Goal: Task Accomplishment & Management: Use online tool/utility

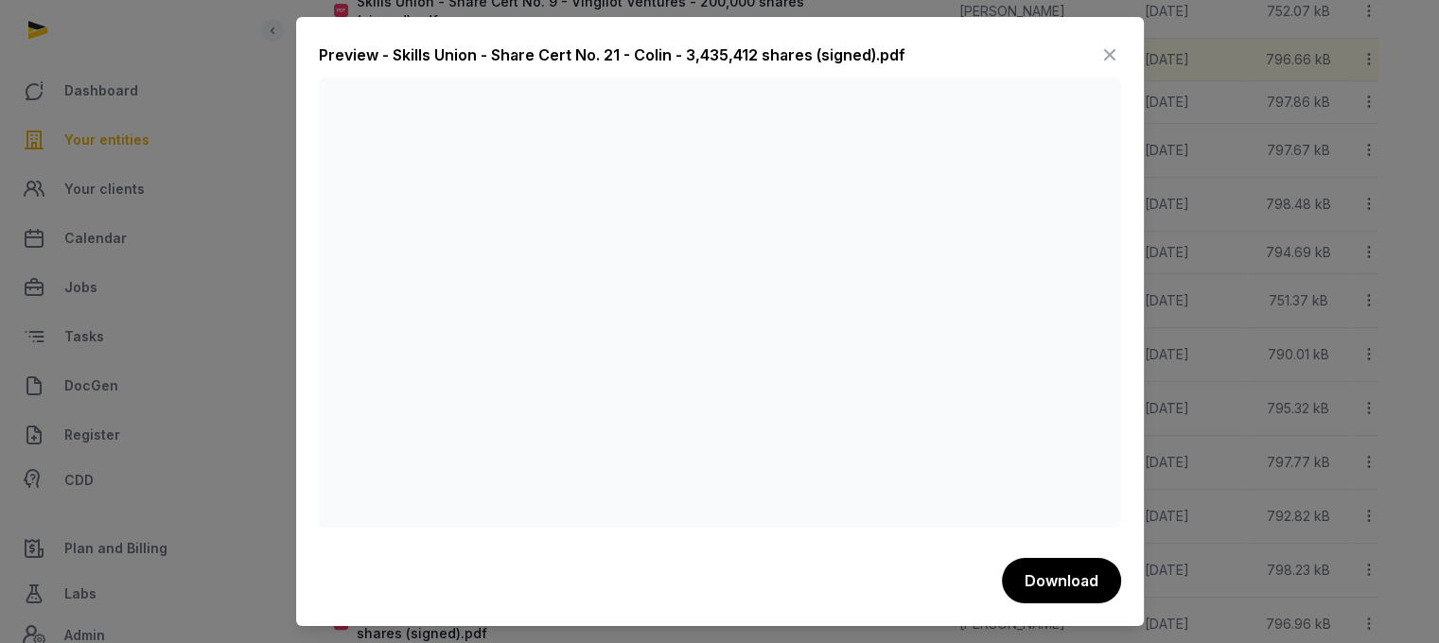
click at [1111, 43] on icon at bounding box center [1109, 55] width 23 height 30
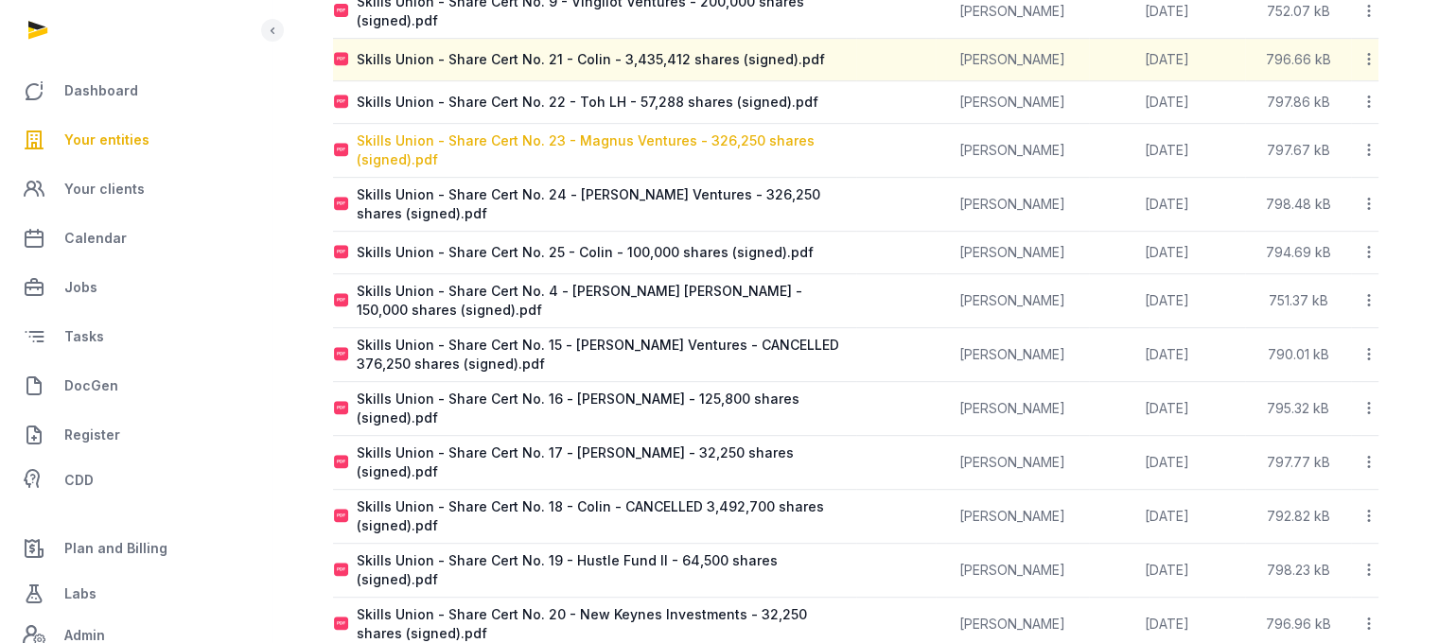
click at [715, 131] on div "Skills Union - Share Cert No. 23 - Magnus Ventures - 326,250 shares (signed).pdf" at bounding box center [606, 150] width 499 height 38
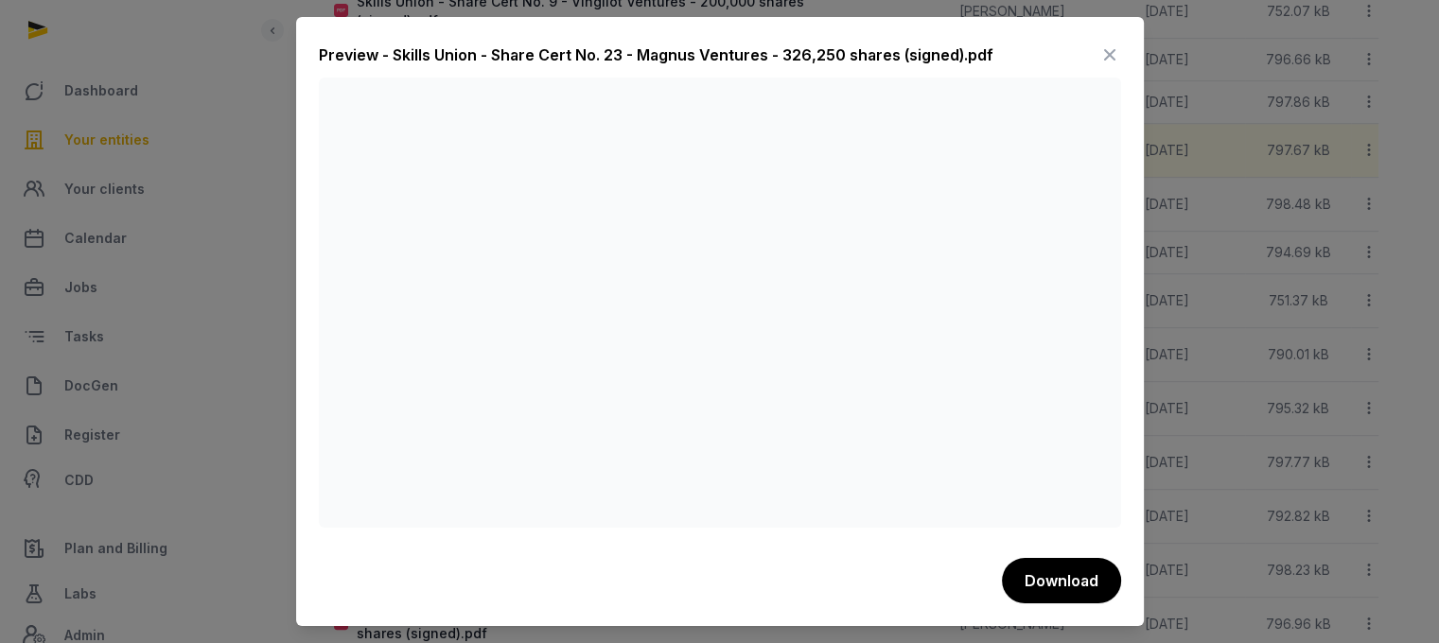
click at [1111, 48] on icon at bounding box center [1109, 55] width 23 height 30
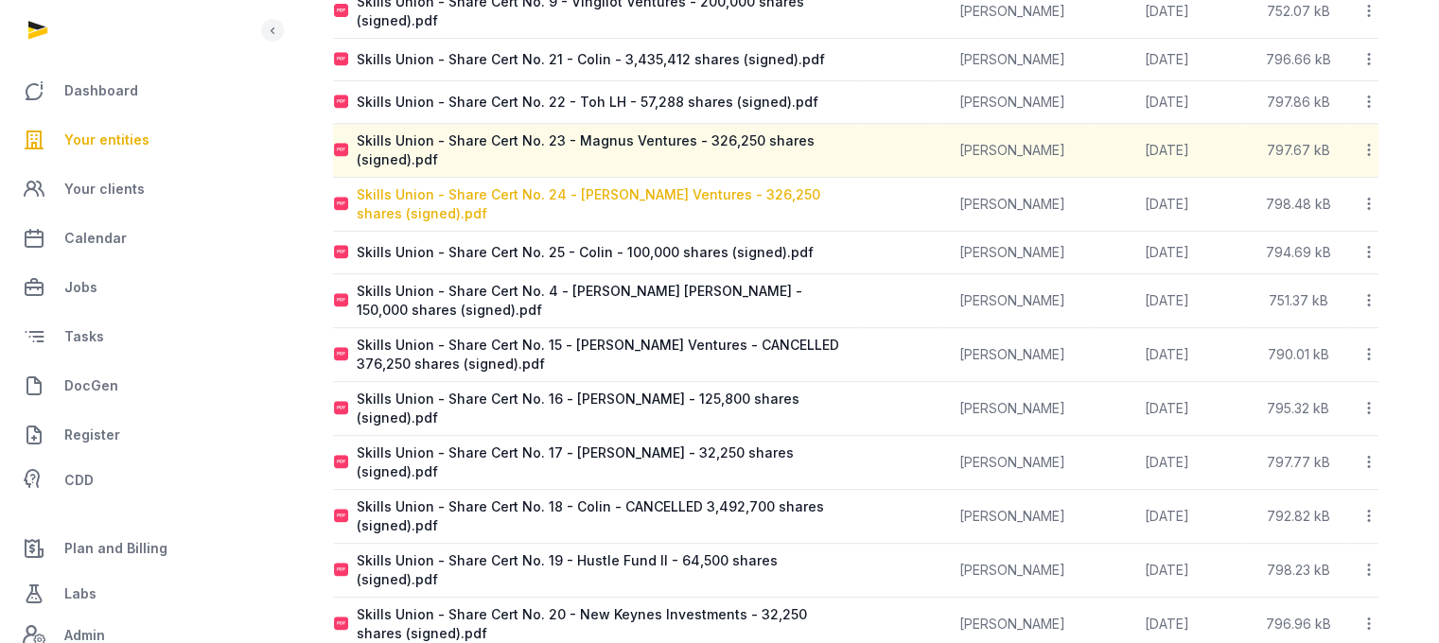
click at [670, 187] on div "Skills Union - Share Cert No. 24 - [PERSON_NAME] Ventures - 326,250 shares (sig…" at bounding box center [606, 204] width 499 height 38
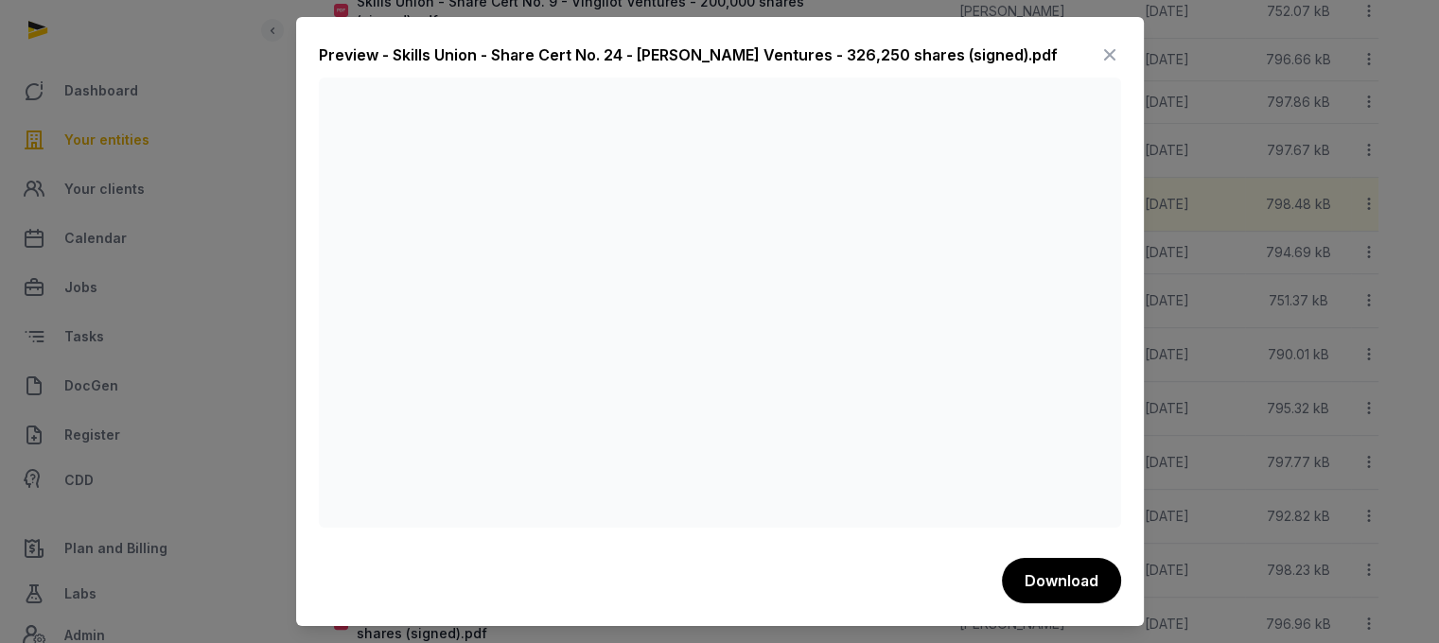
click at [1098, 49] on icon at bounding box center [1109, 55] width 23 height 30
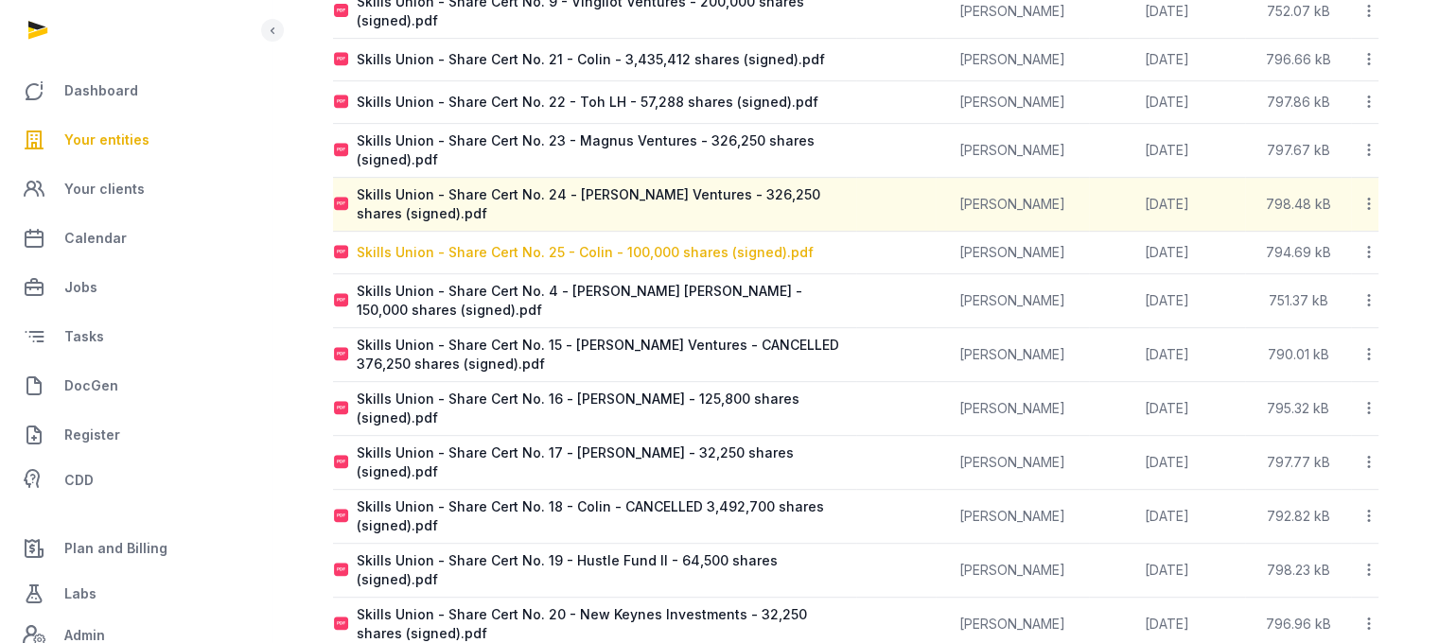
click at [697, 243] on div "Skills Union - Share Cert No. 25 - Colin - 100,000 shares (signed).pdf" at bounding box center [585, 252] width 457 height 19
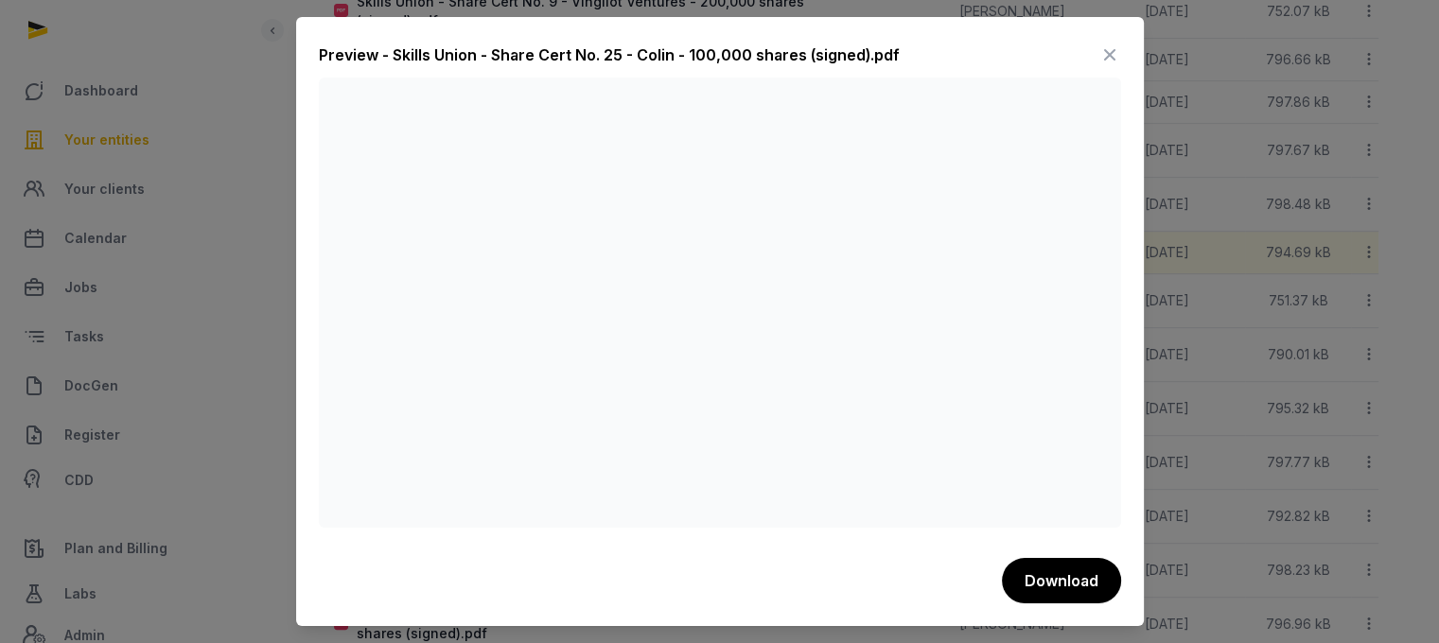
click at [1105, 55] on icon at bounding box center [1109, 55] width 23 height 30
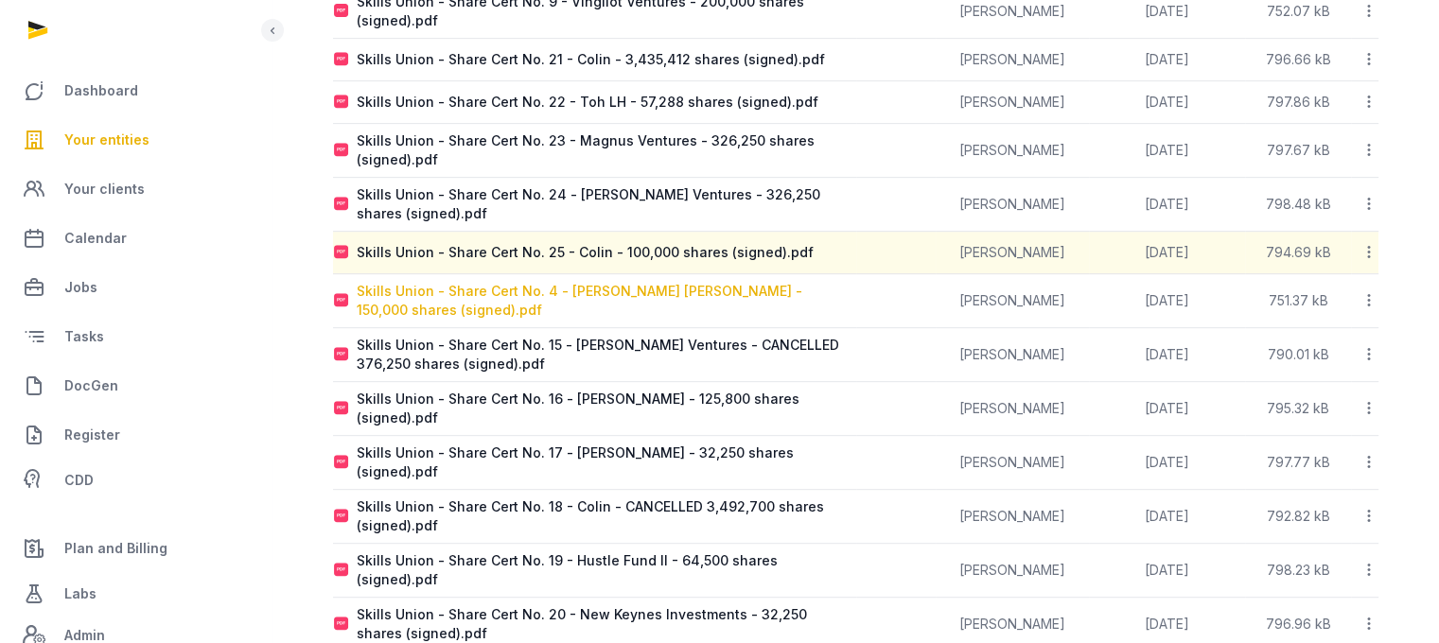
click at [661, 282] on div "Skills Union - Share Cert No. 4 - [PERSON_NAME] [PERSON_NAME] - 150,000 shares …" at bounding box center [606, 301] width 499 height 38
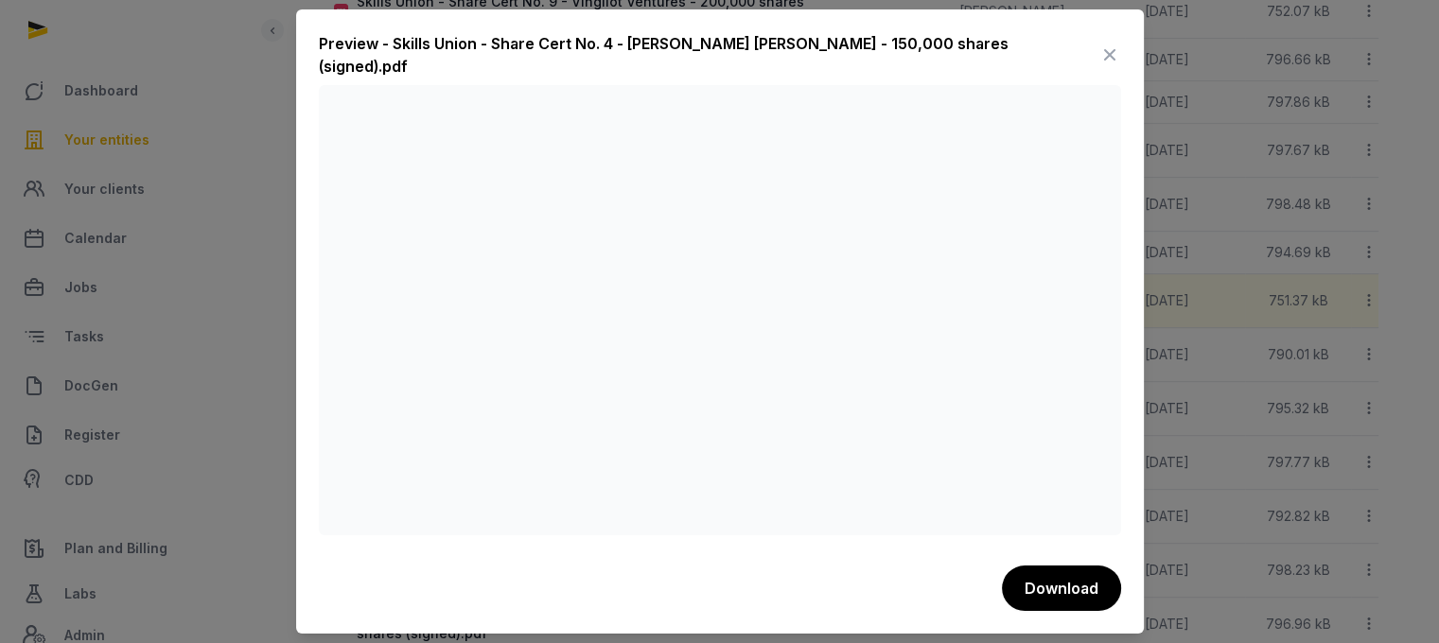
click at [1103, 54] on icon at bounding box center [1109, 55] width 23 height 30
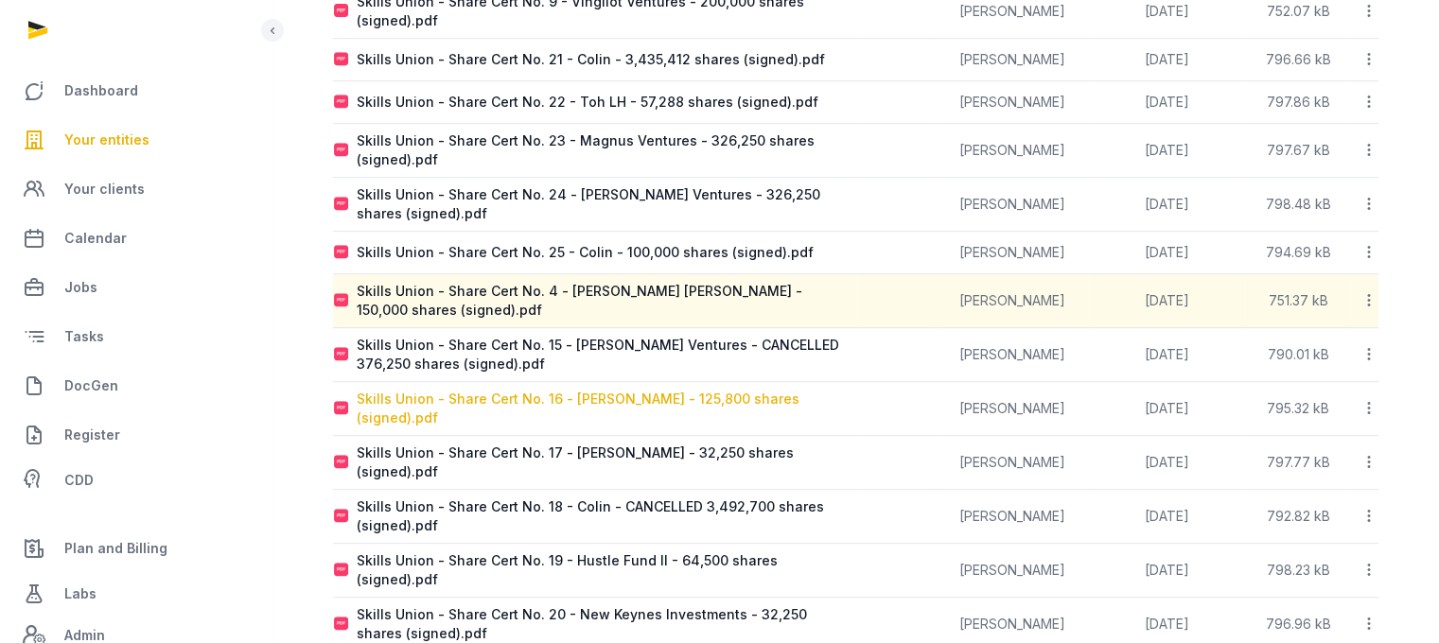
click at [691, 393] on div "Skills Union - Share Cert No. 16 - Neil Hayward - 125,800 shares (signed).pdf" at bounding box center [606, 409] width 499 height 38
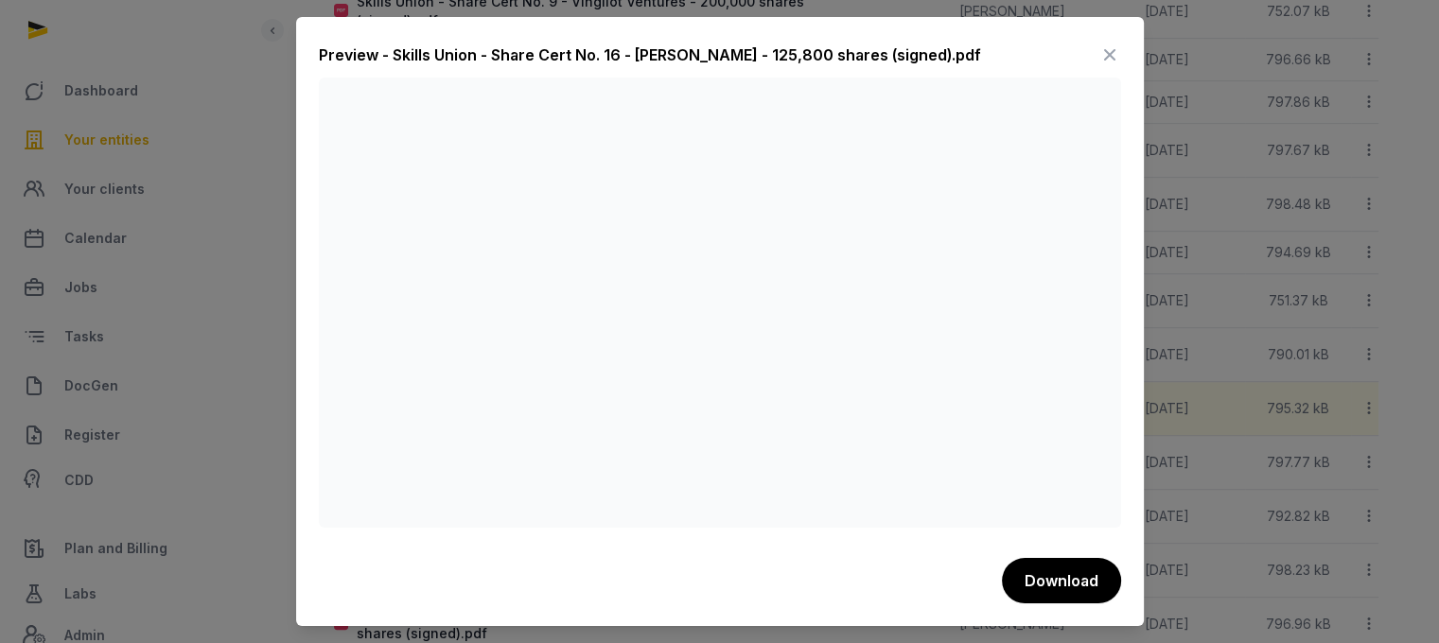
click at [1112, 51] on icon at bounding box center [1109, 55] width 23 height 30
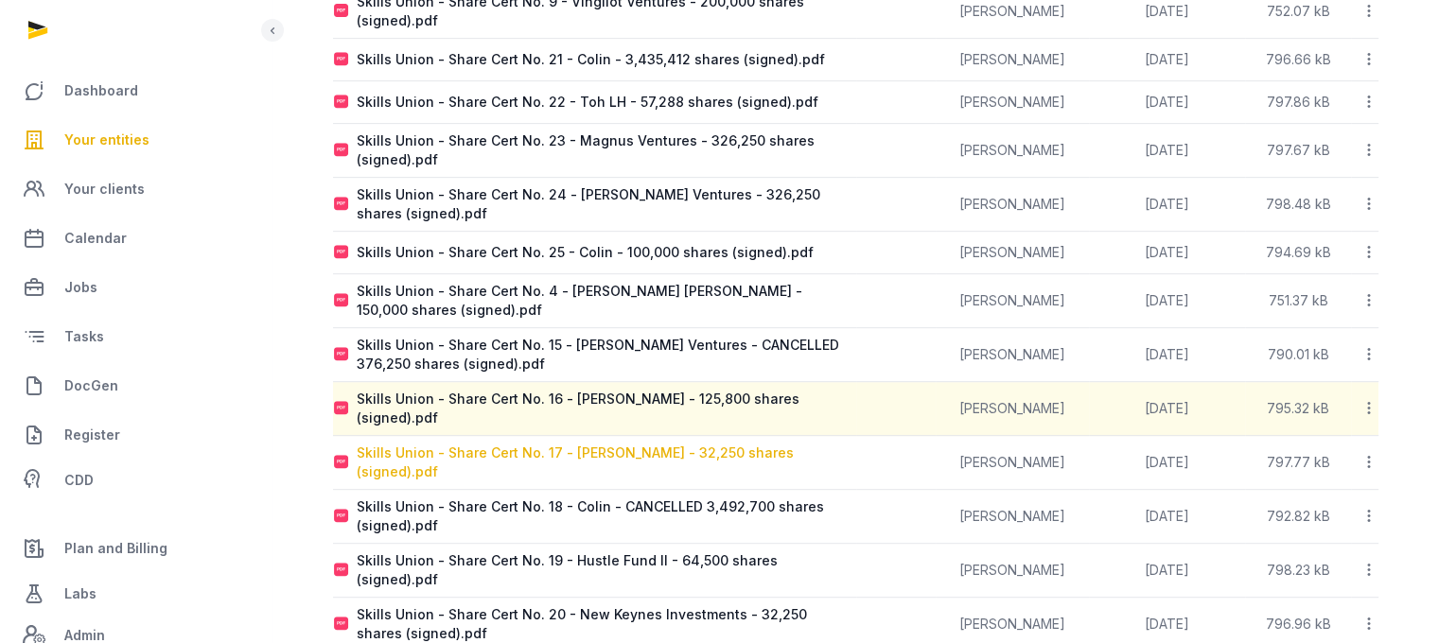
click at [712, 444] on div "Skills Union - Share Cert No. 17 - Kok HC - 32,250 shares (signed).pdf" at bounding box center [606, 463] width 499 height 38
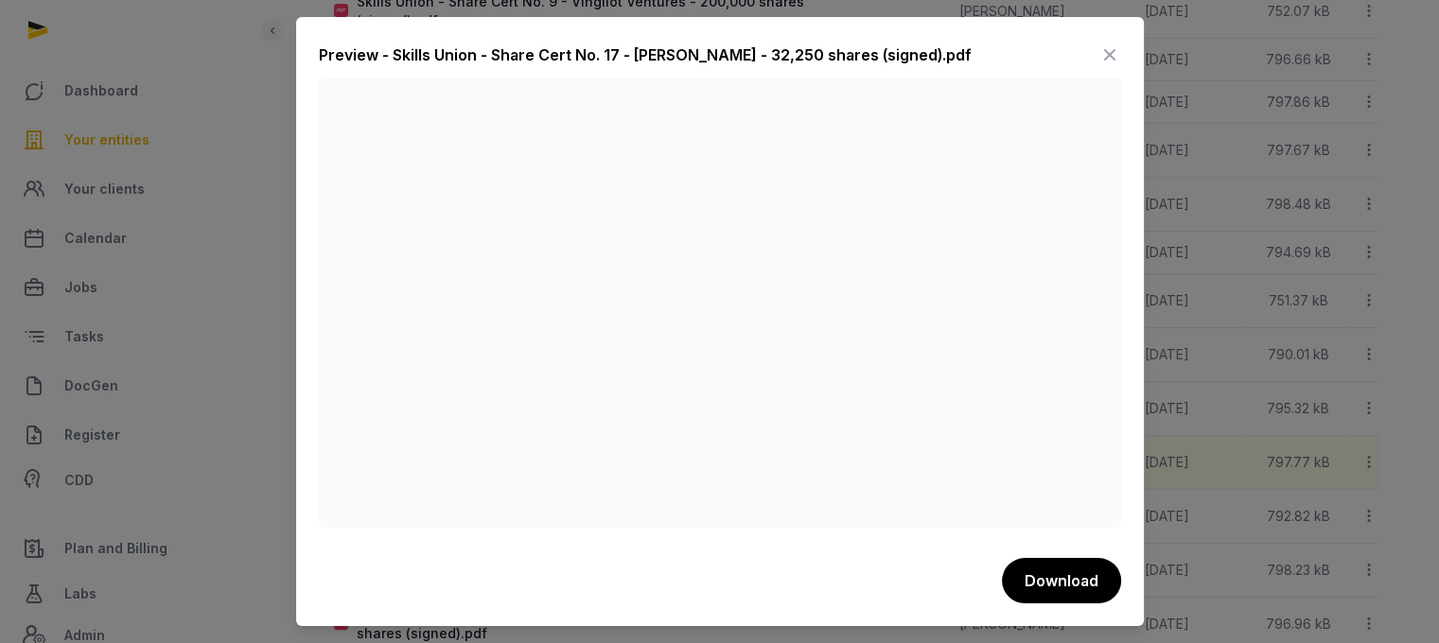
click at [1105, 53] on icon at bounding box center [1109, 55] width 23 height 30
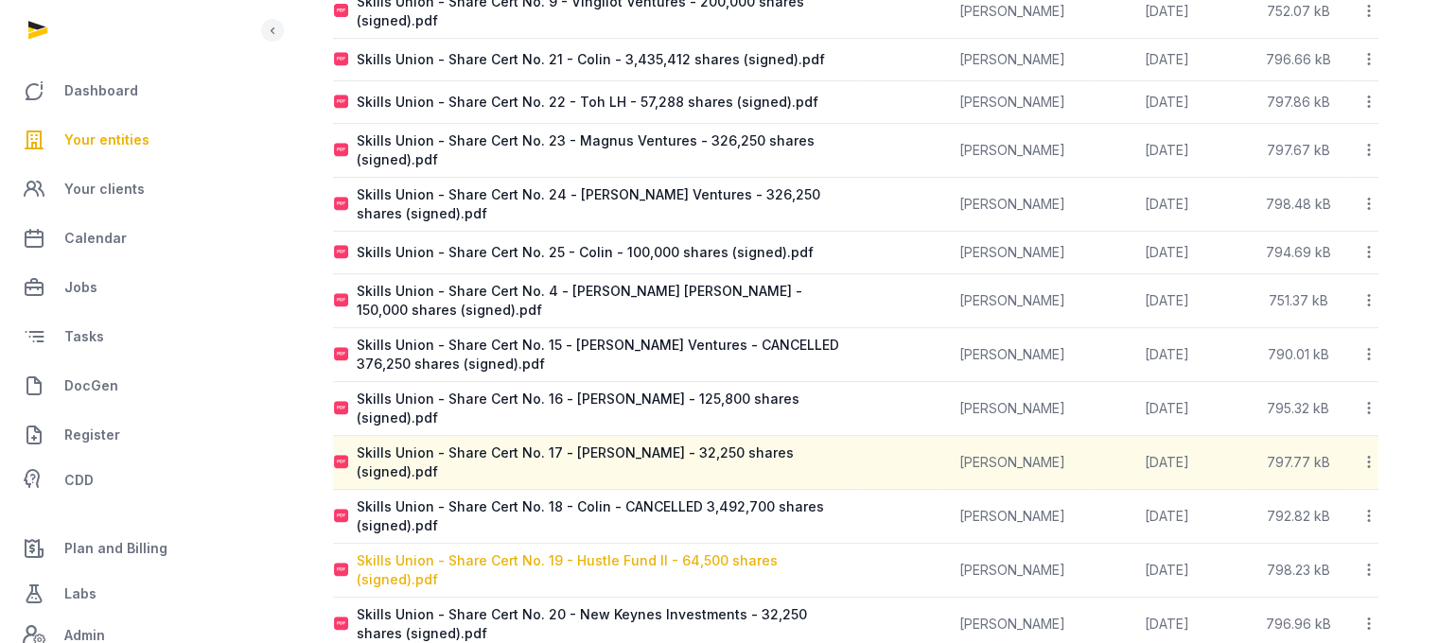
click at [670, 551] on div "Skills Union - Share Cert No. 19 - Hustle Fund II - 64,500 shares (signed).pdf" at bounding box center [606, 570] width 499 height 38
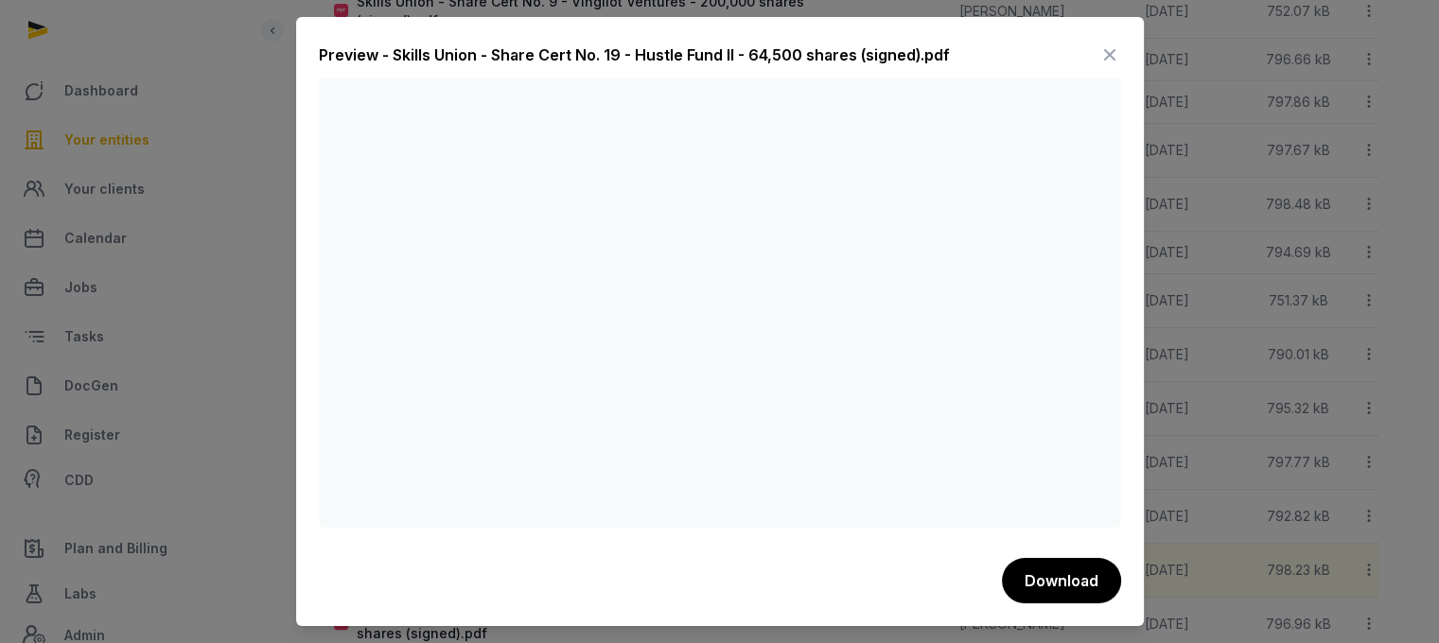
click at [1115, 40] on icon at bounding box center [1109, 55] width 23 height 30
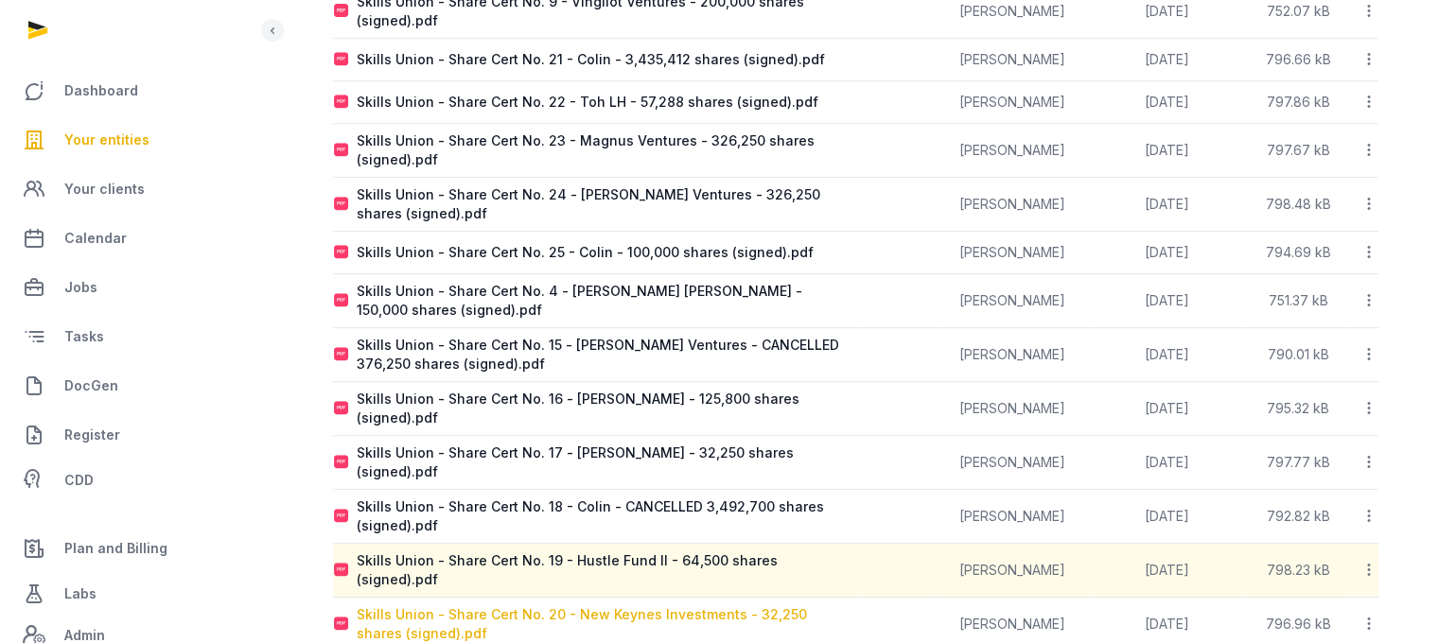
click at [677, 605] on div "Skills Union - Share Cert No. 20 - New Keynes Investments - 32,250 shares (sign…" at bounding box center [606, 624] width 499 height 38
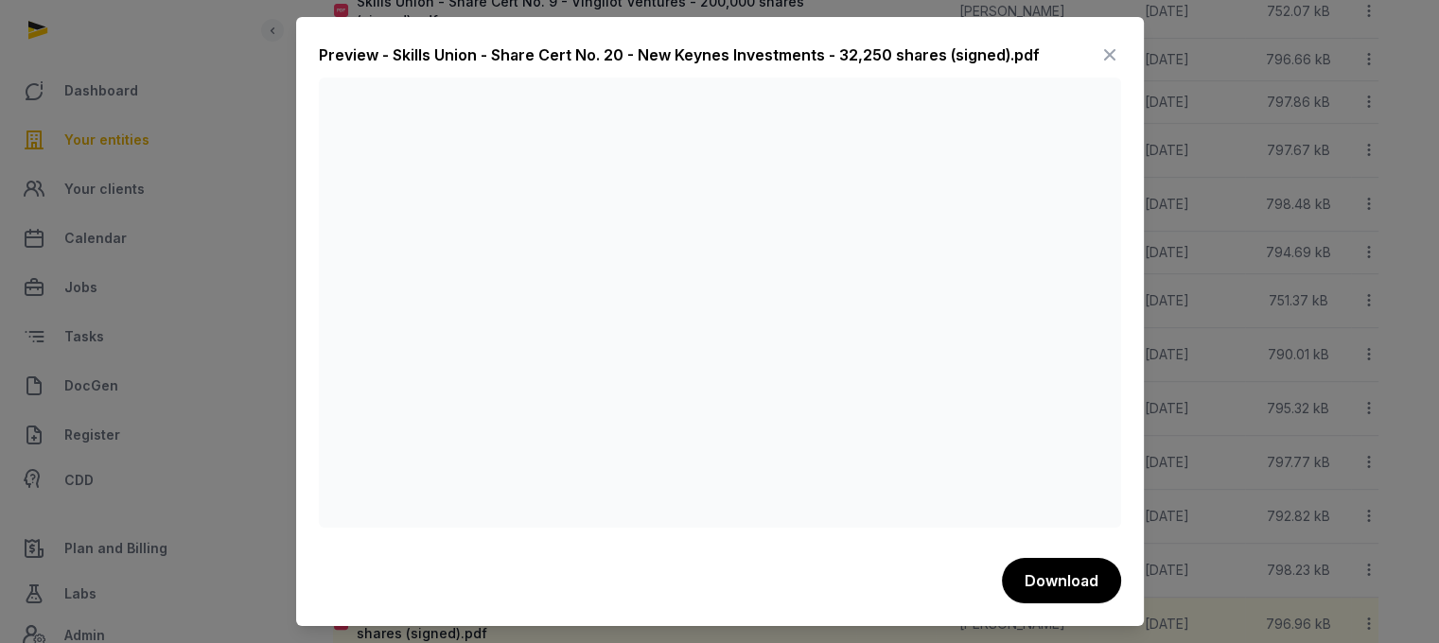
click at [1112, 44] on icon at bounding box center [1109, 55] width 23 height 30
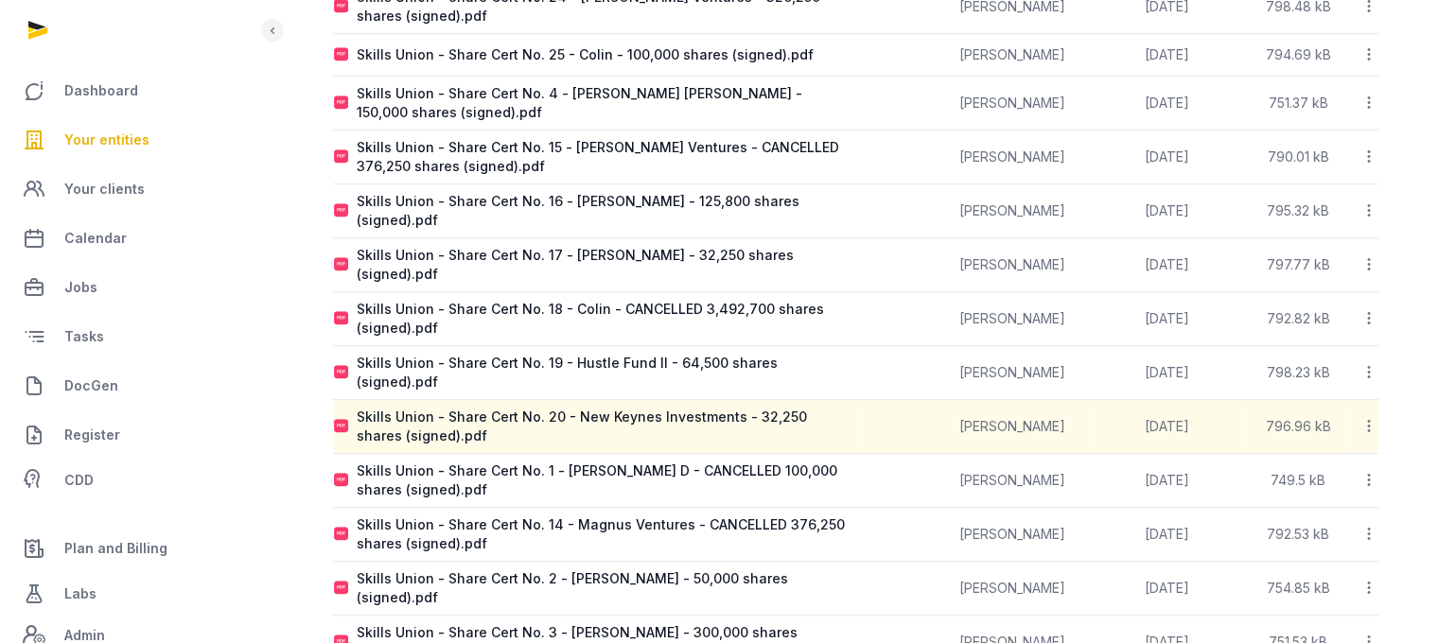
scroll to position [1063, 0]
click at [723, 569] on div "Skills Union - Share Cert No. 2 - Lyman Lawrence - 50,000 shares (signed).pdf" at bounding box center [606, 588] width 499 height 38
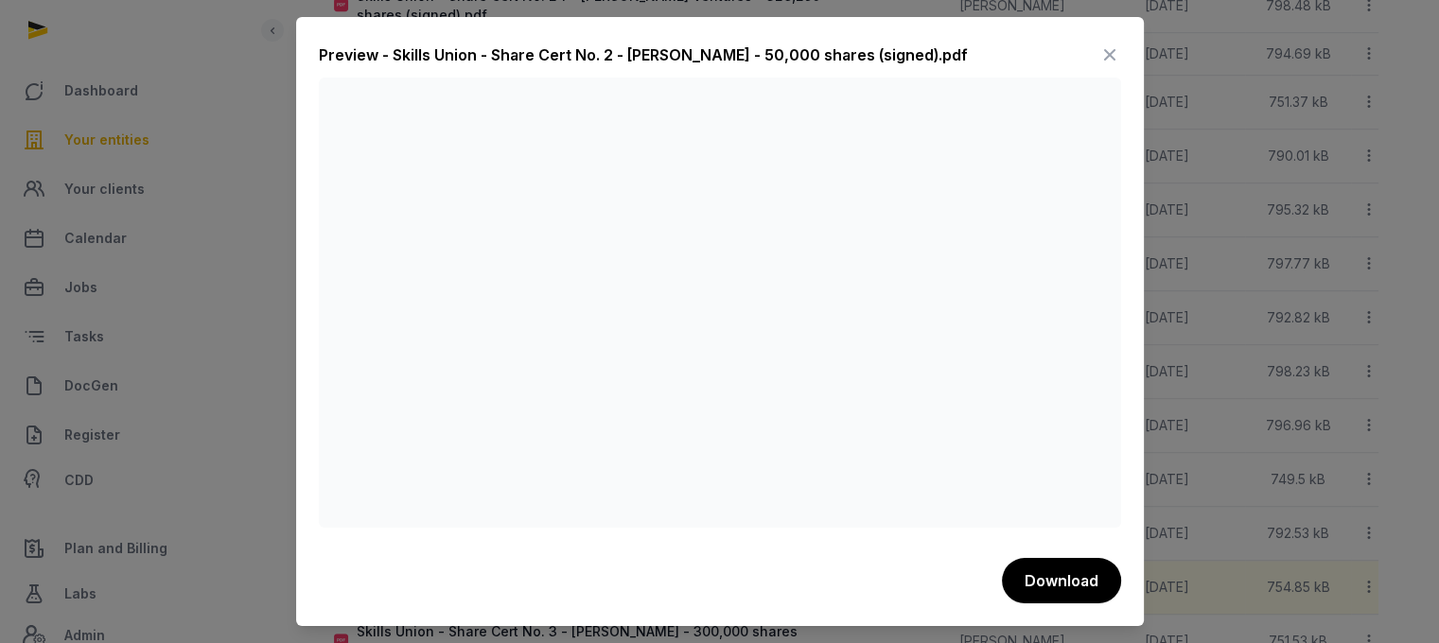
click at [1104, 53] on icon at bounding box center [1109, 55] width 23 height 30
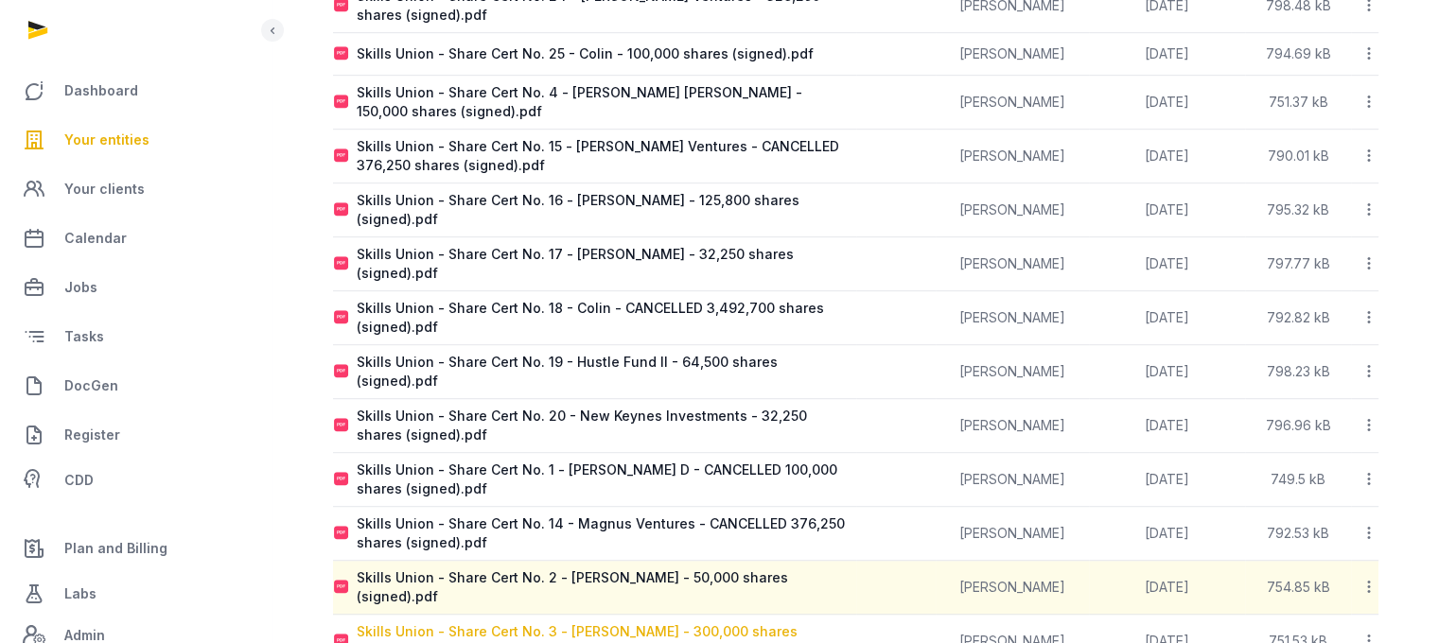
click at [696, 622] on div "Skills Union - Share Cert No. 3 - Michael Mansell - 300,000 shares (signed).pdf" at bounding box center [606, 641] width 499 height 38
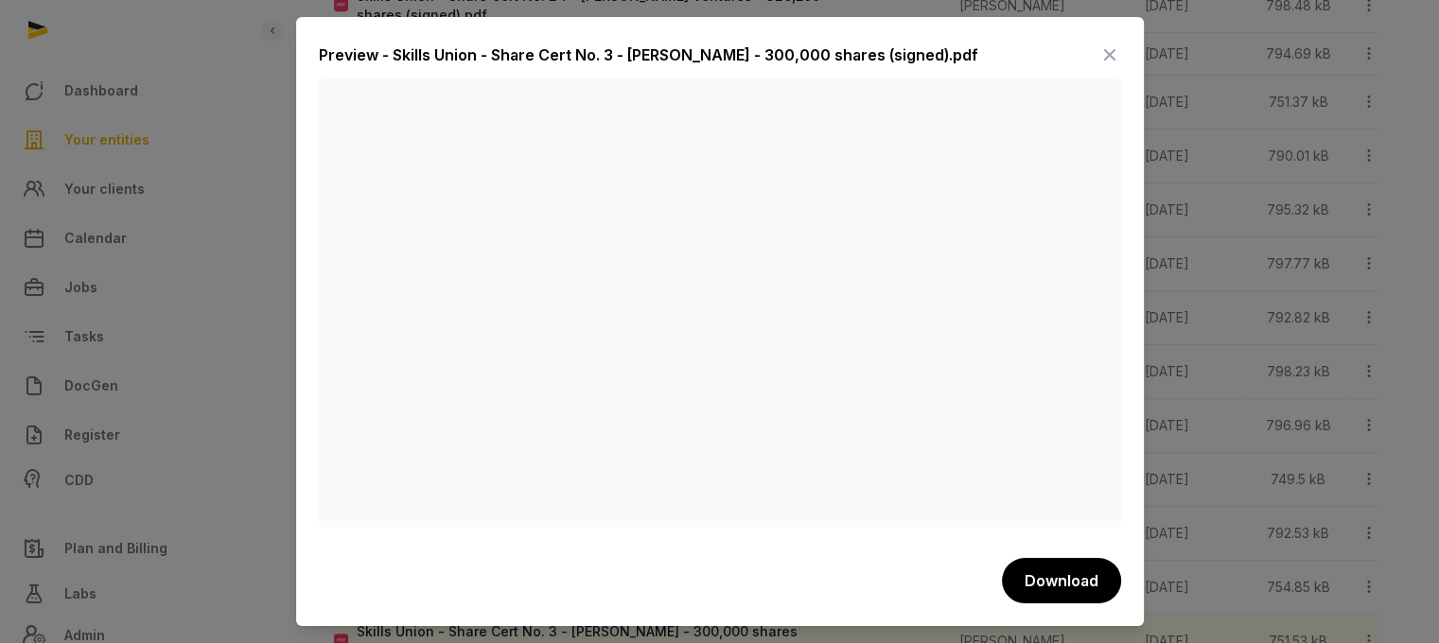
click at [1104, 56] on icon at bounding box center [1109, 55] width 23 height 30
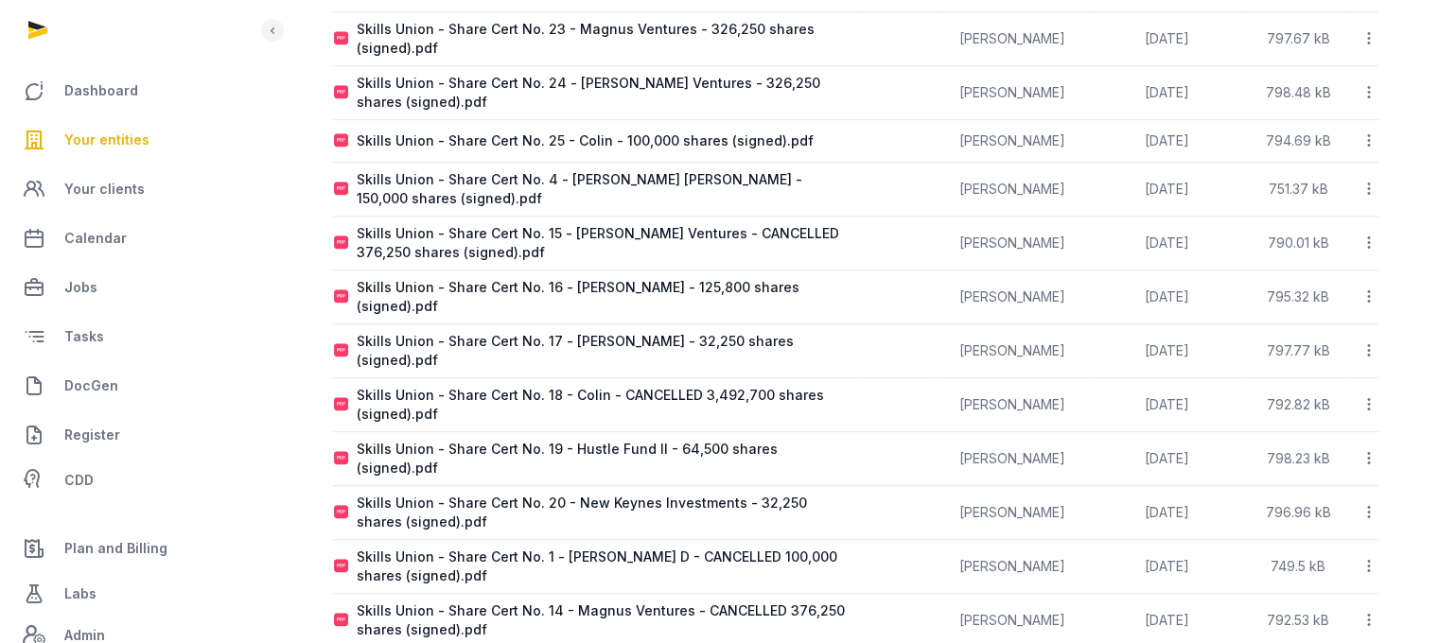
scroll to position [985, 0]
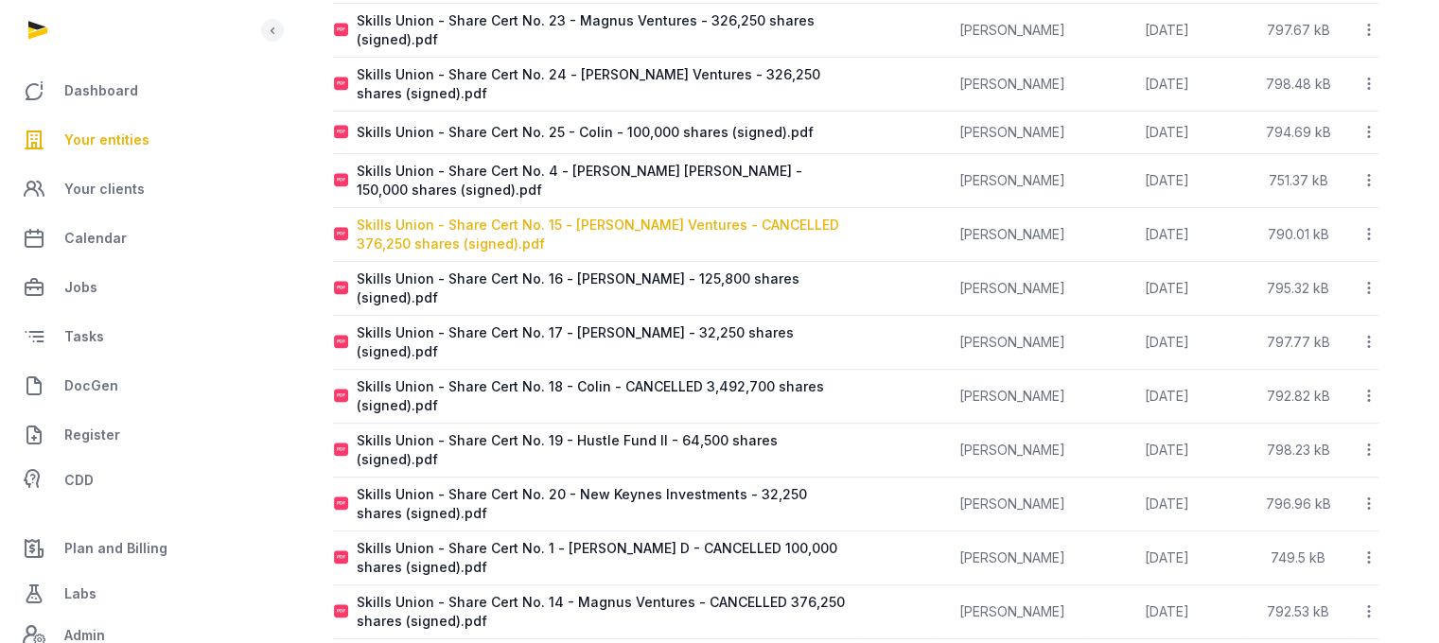
click at [708, 219] on div "Skills Union - Share Cert No. 15 - Moore Ventures - CANCELLED 376,250 shares (s…" at bounding box center [606, 235] width 499 height 38
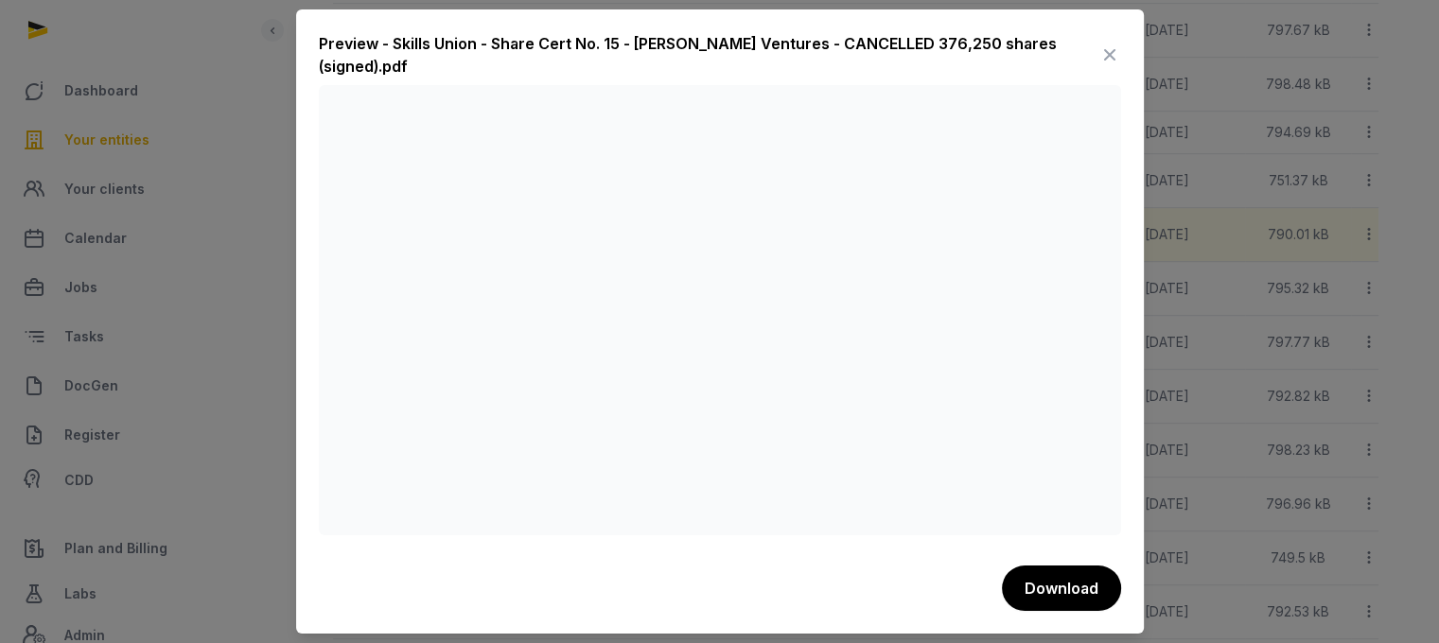
click at [1112, 55] on icon at bounding box center [1109, 55] width 23 height 30
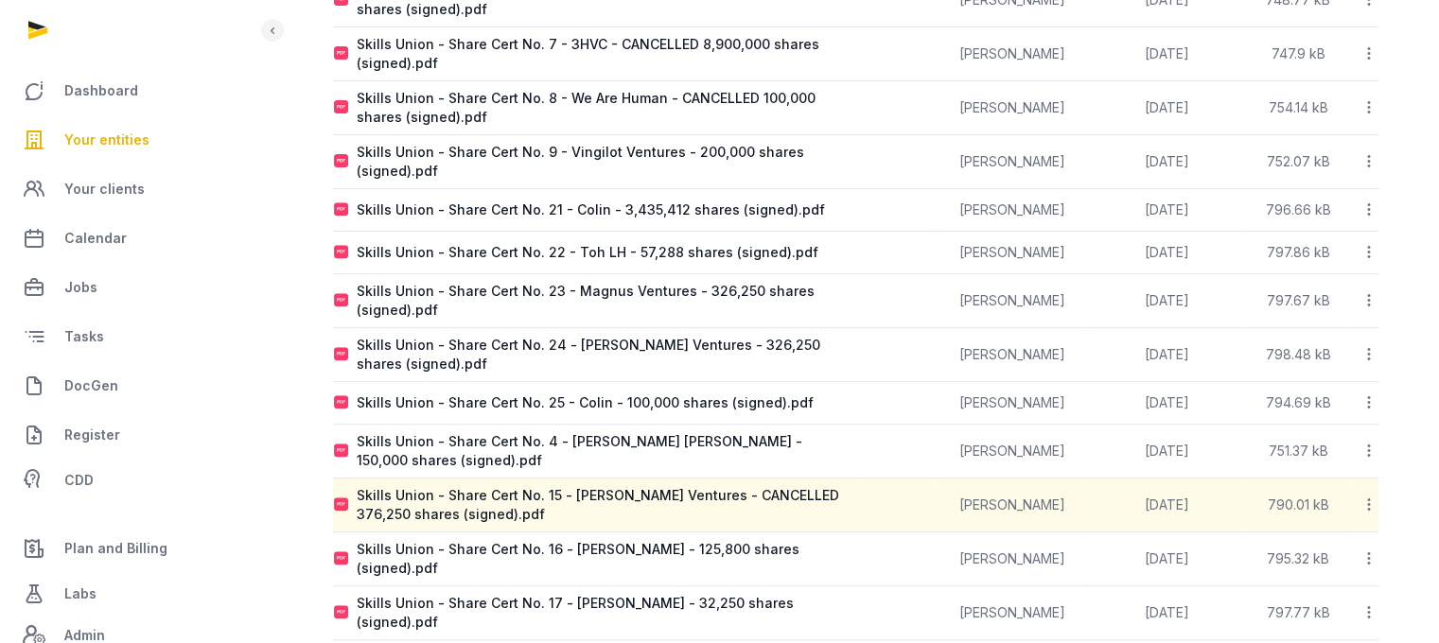
scroll to position [715, 0]
click at [1370, 289] on icon at bounding box center [1368, 299] width 17 height 20
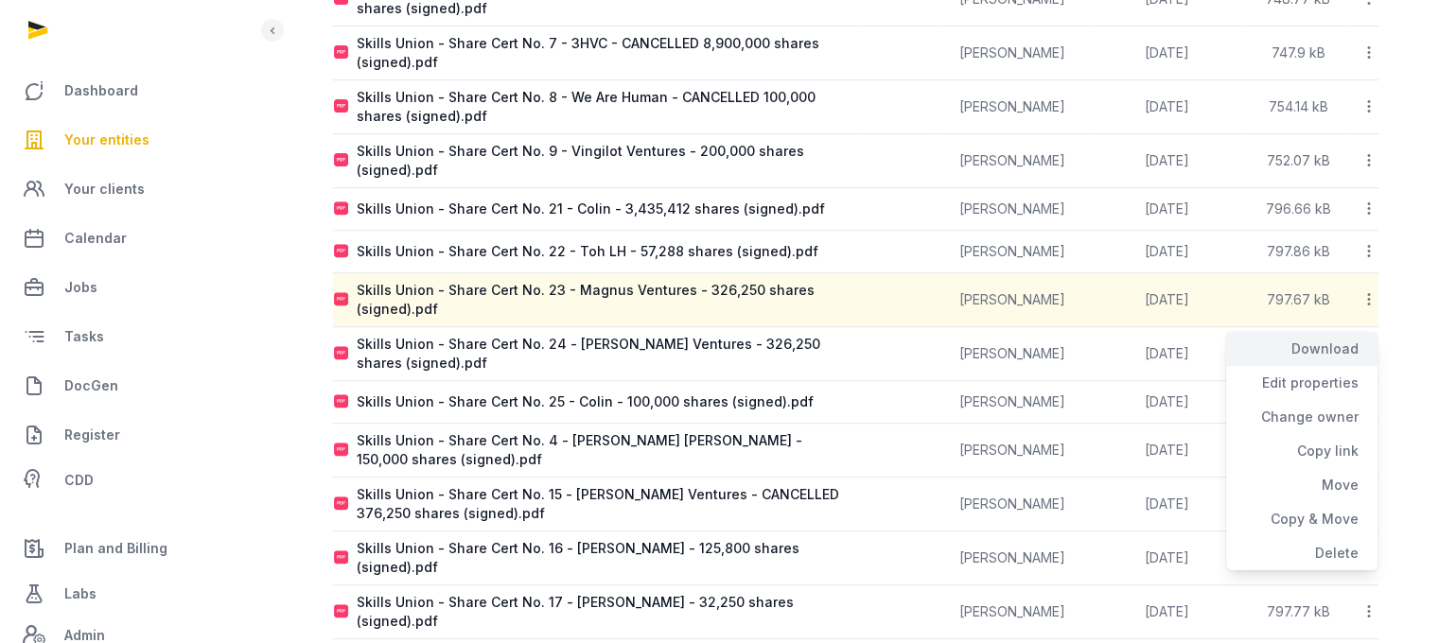
click at [1352, 332] on div "Download" at bounding box center [1301, 349] width 151 height 34
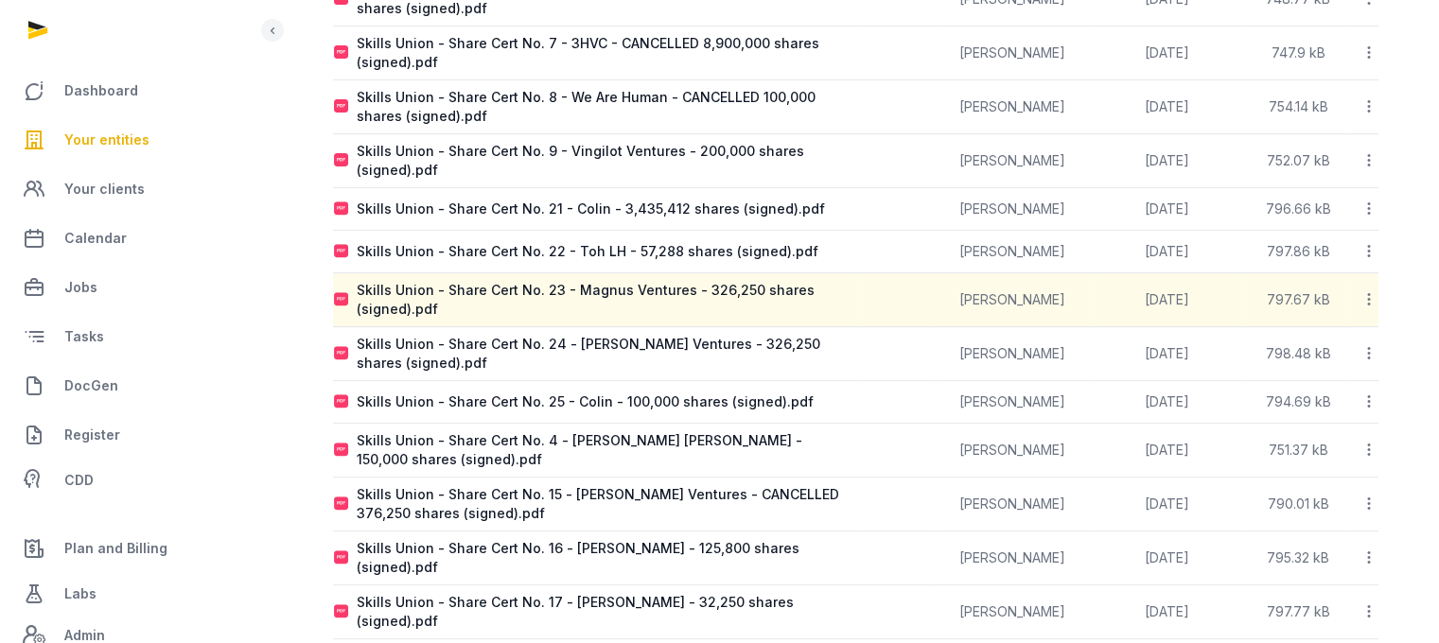
click at [1370, 343] on icon at bounding box center [1368, 353] width 17 height 20
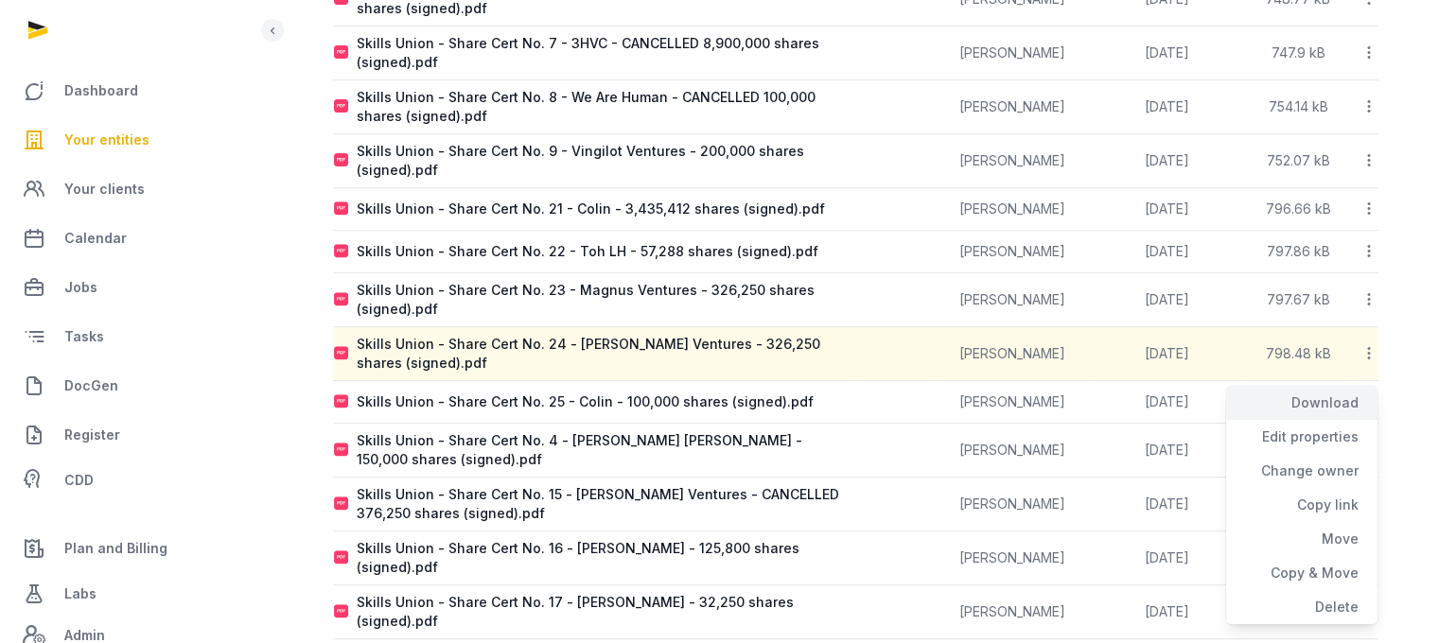
click at [1349, 386] on div "Download" at bounding box center [1301, 403] width 151 height 34
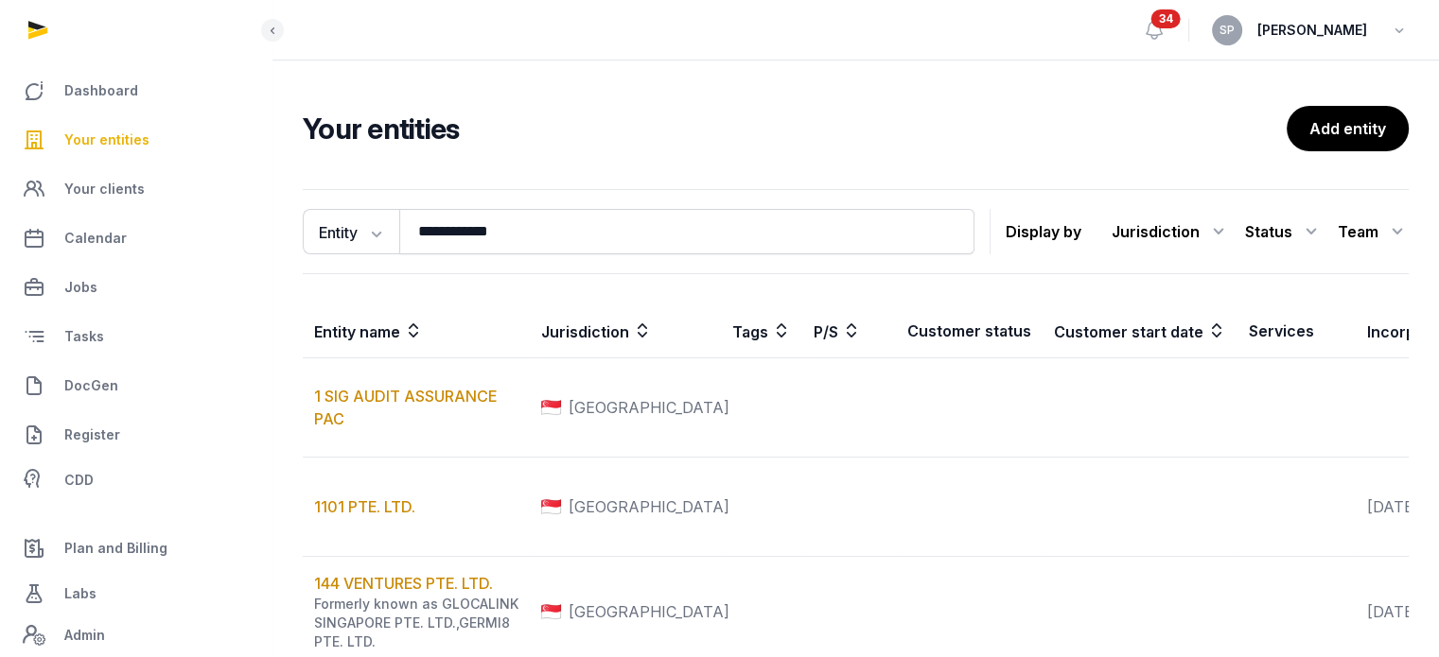
type input "**********"
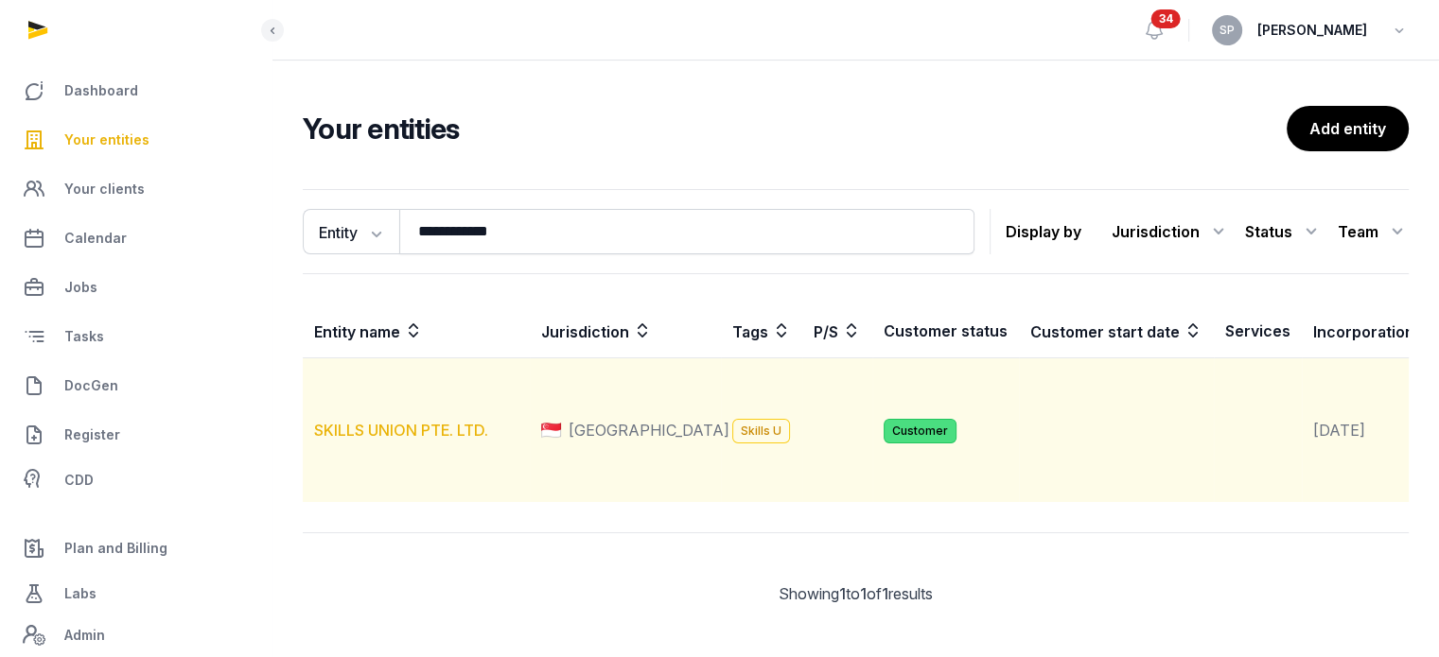
click at [415, 440] on link "SKILLS UNION PTE. LTD." at bounding box center [401, 430] width 174 height 19
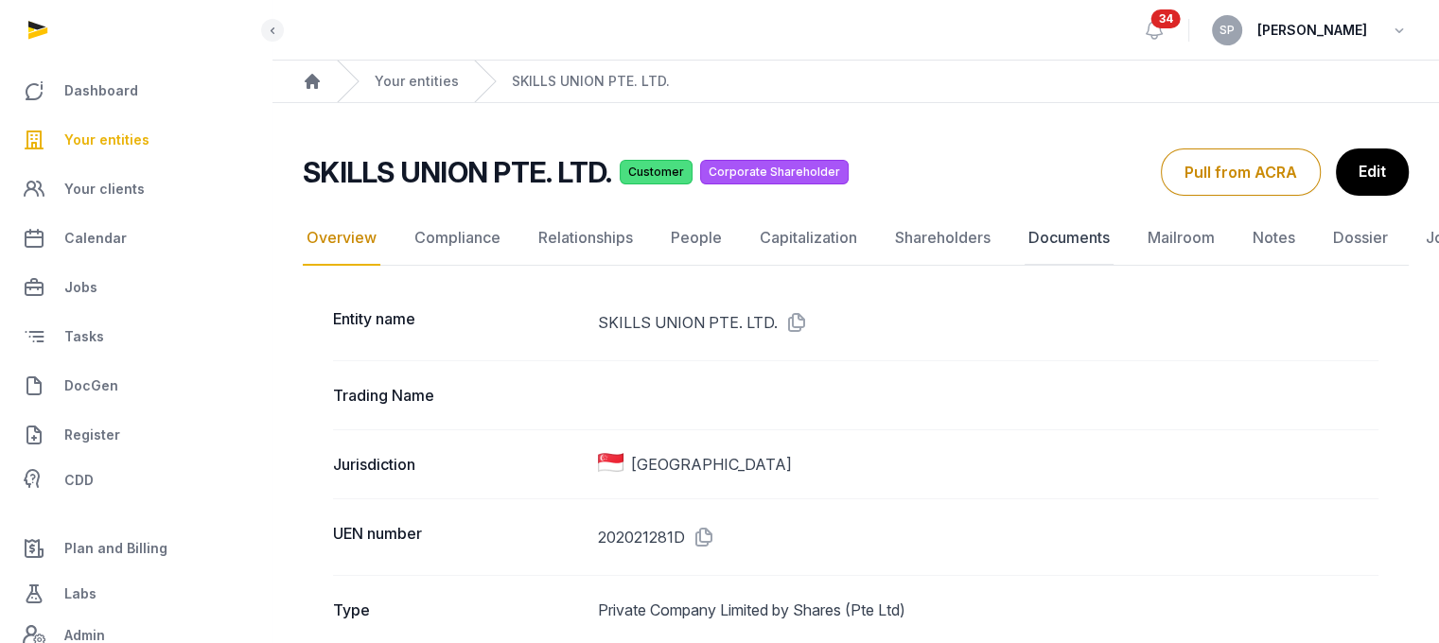
click at [1083, 237] on link "Documents" at bounding box center [1068, 238] width 89 height 55
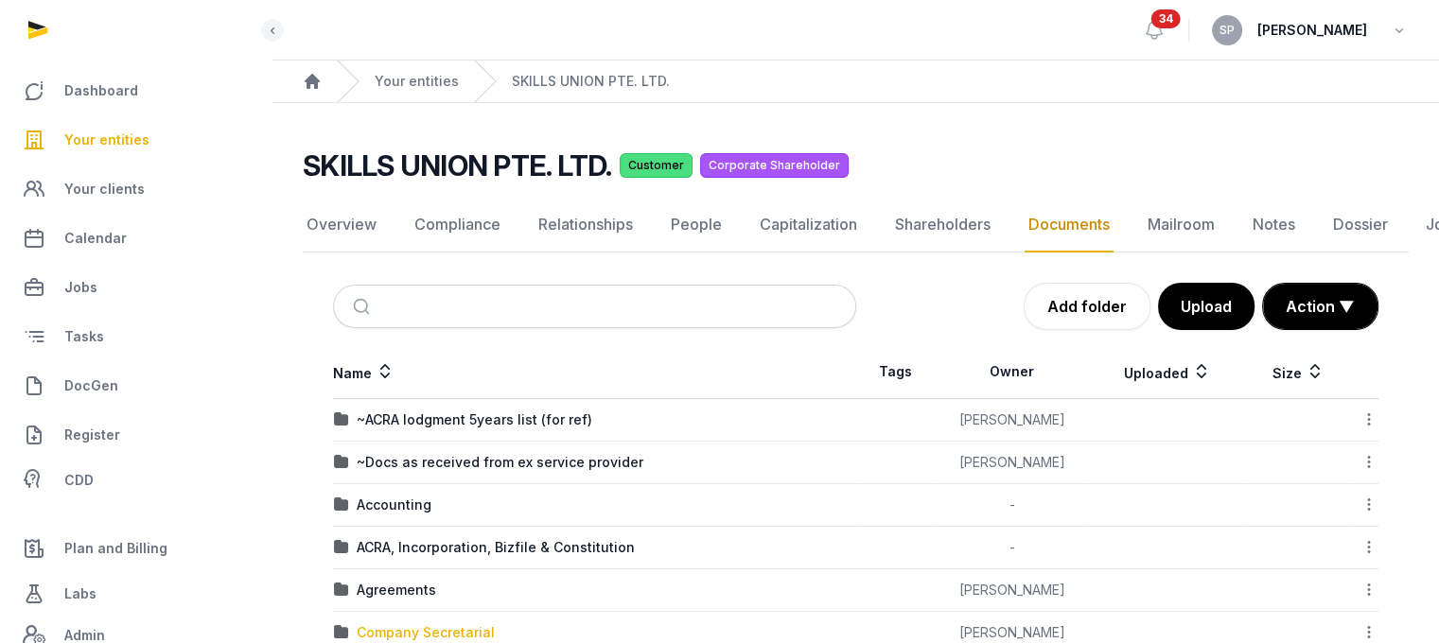
click at [440, 624] on div "Company Secretarial" at bounding box center [426, 632] width 138 height 19
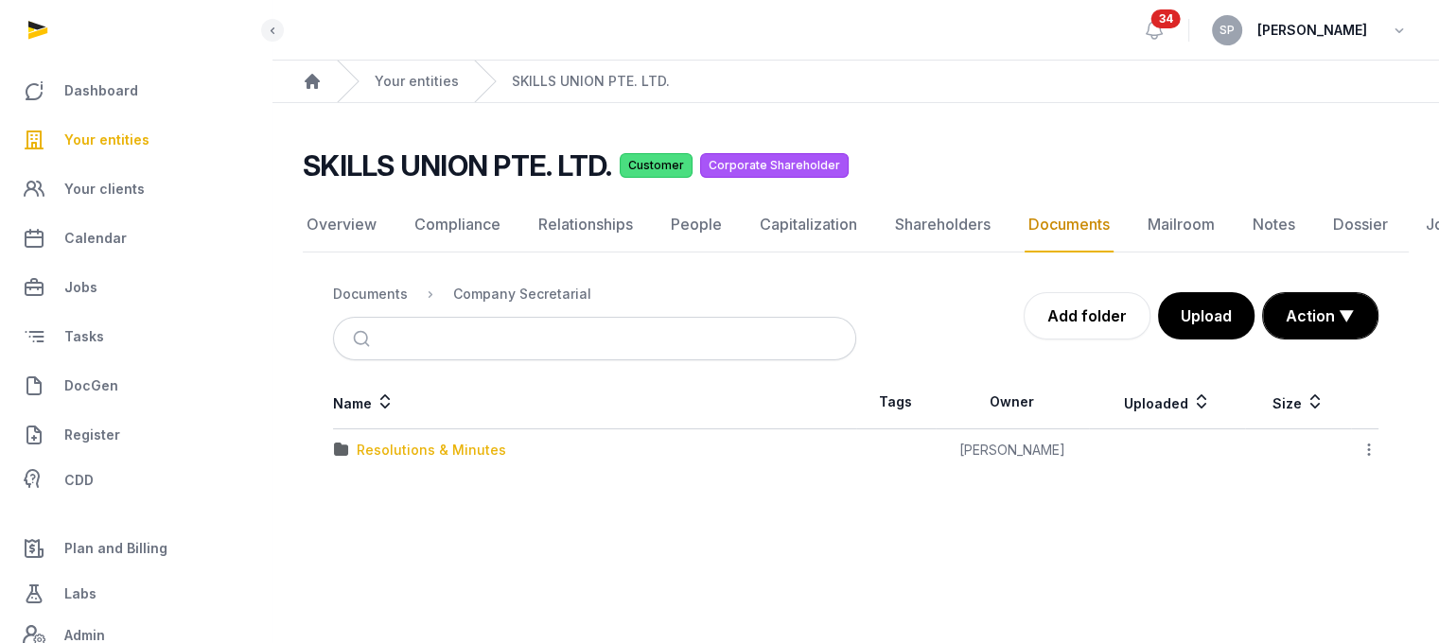
click at [444, 449] on div "Resolutions & Minutes" at bounding box center [431, 450] width 149 height 19
click at [385, 493] on div "2025" at bounding box center [373, 492] width 33 height 19
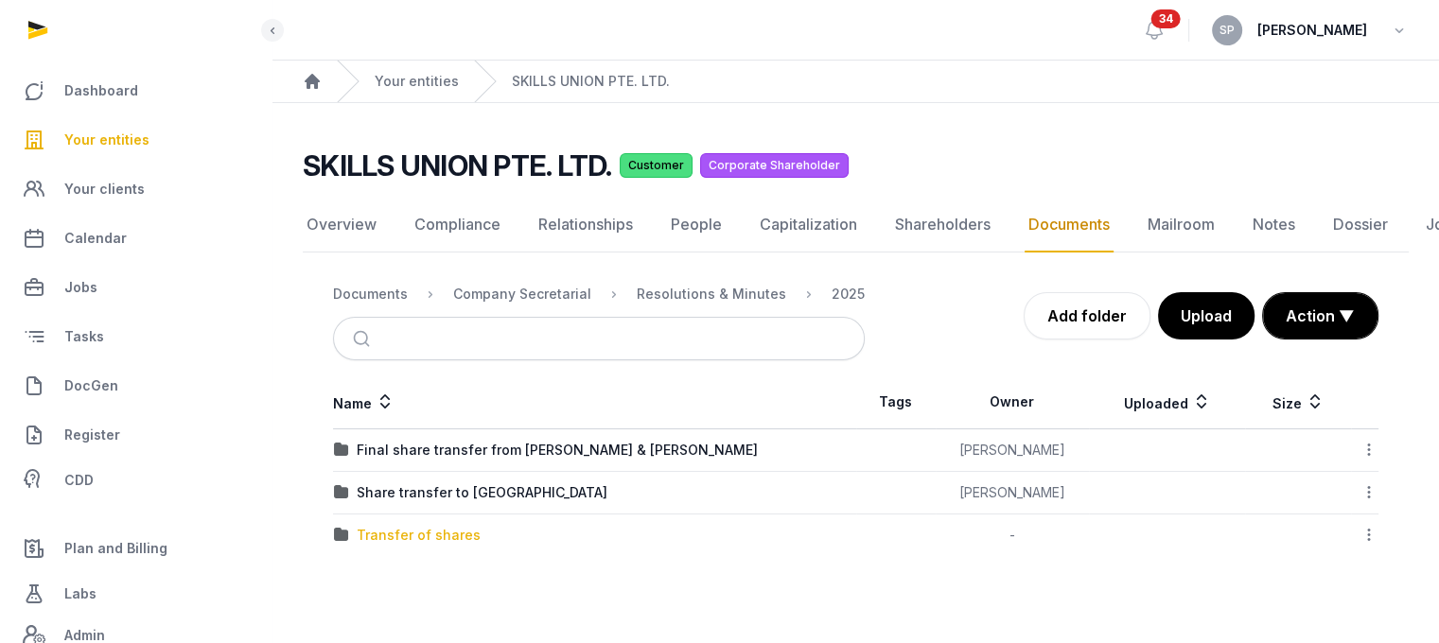
click at [456, 532] on div "Transfer of shares" at bounding box center [419, 535] width 124 height 19
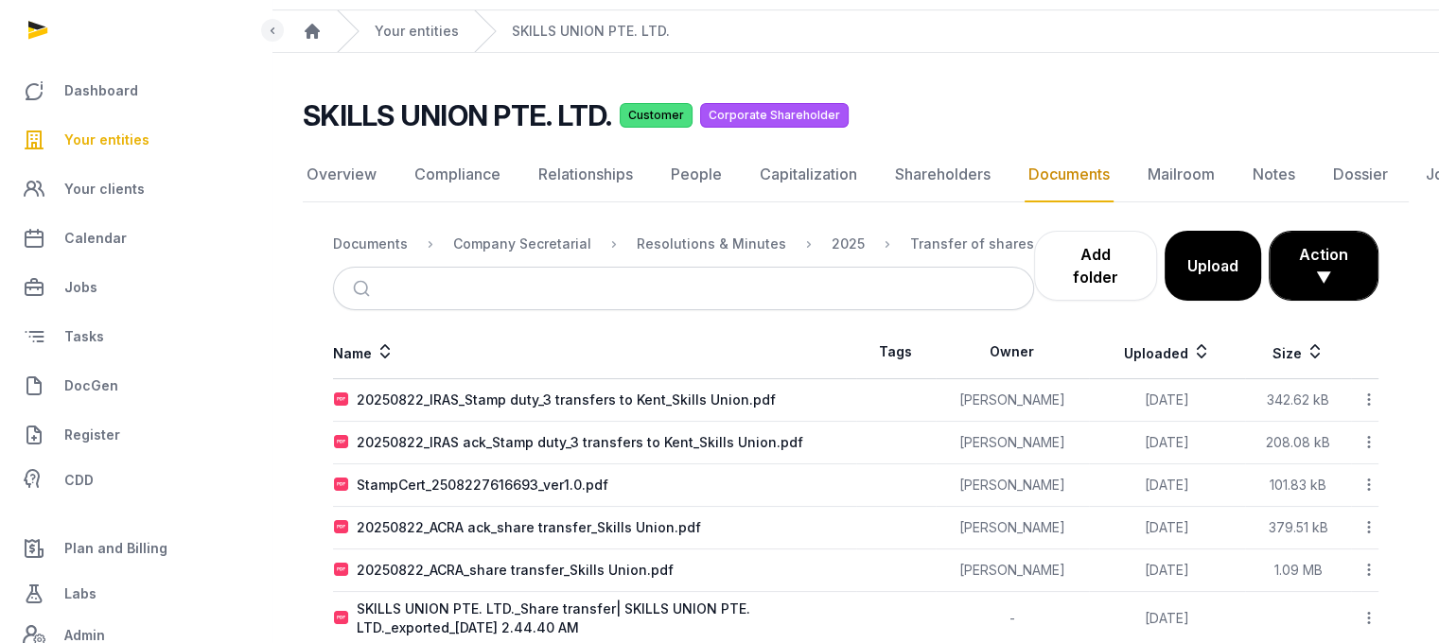
scroll to position [141, 0]
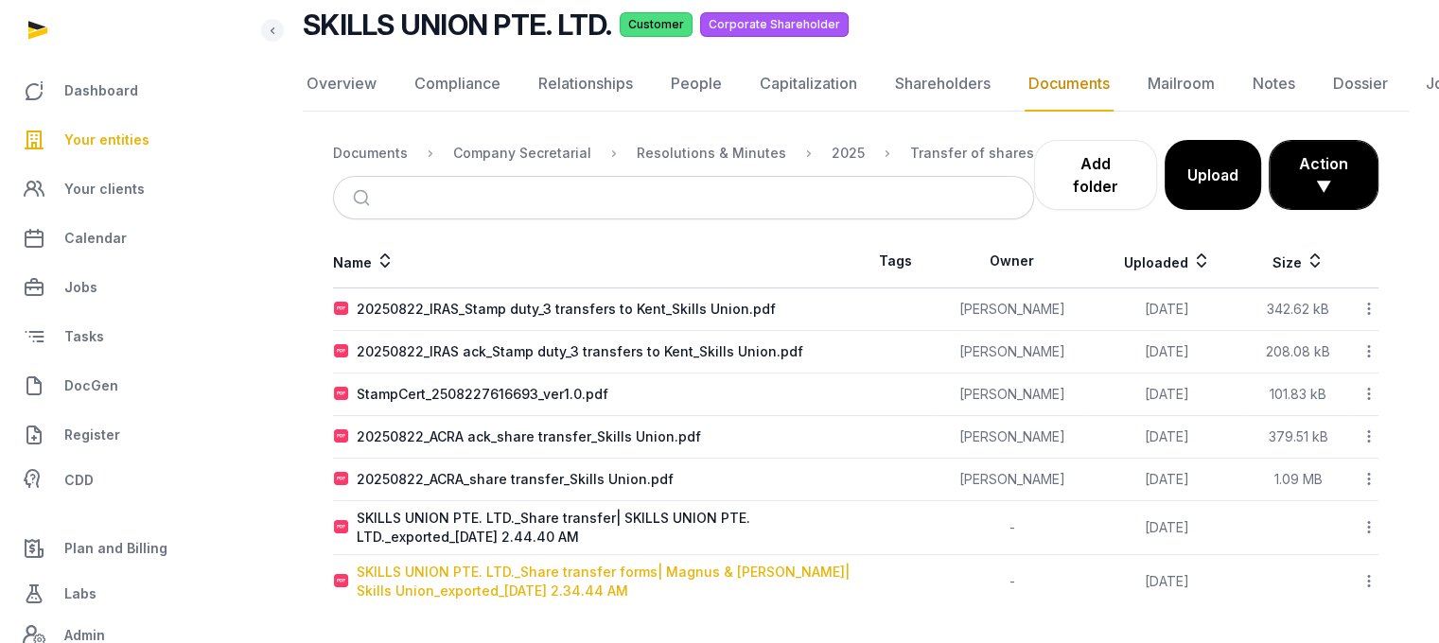
click at [568, 573] on div "SKILLS UNION PTE. LTD._Share transfer forms| Magnus & [PERSON_NAME]| Skills Uni…" at bounding box center [606, 582] width 499 height 38
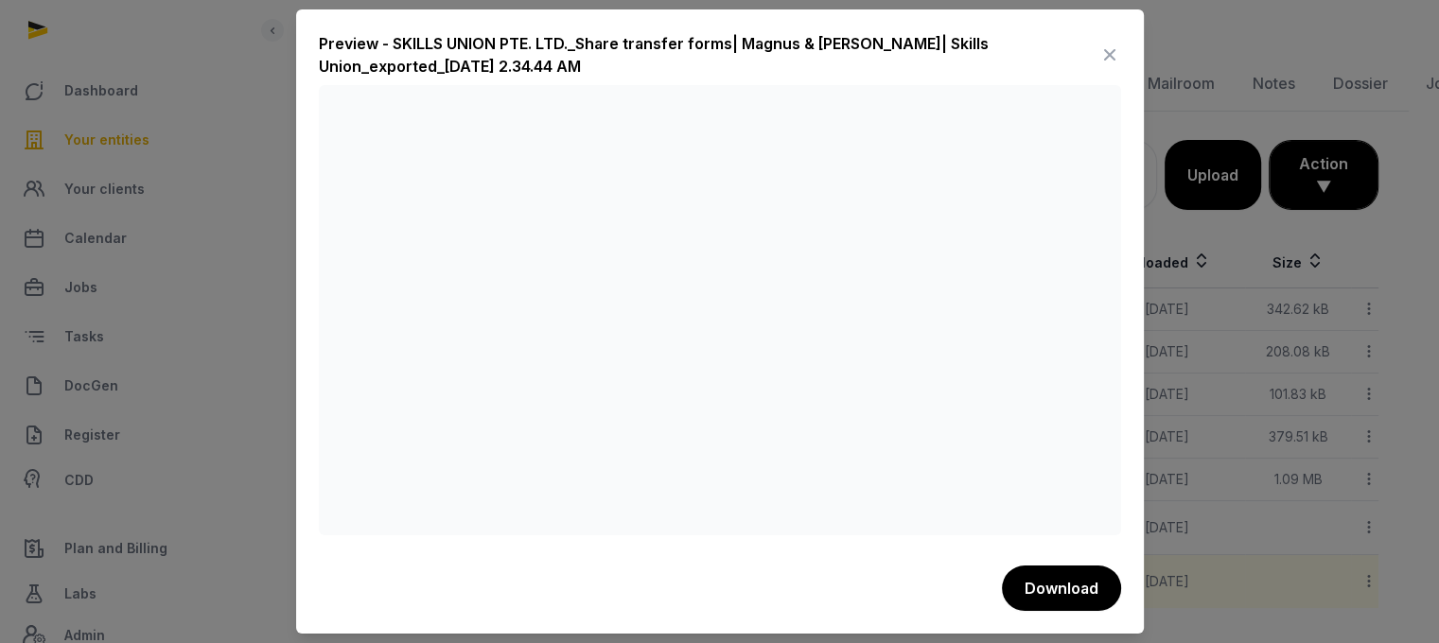
click at [1112, 52] on icon at bounding box center [1109, 55] width 23 height 30
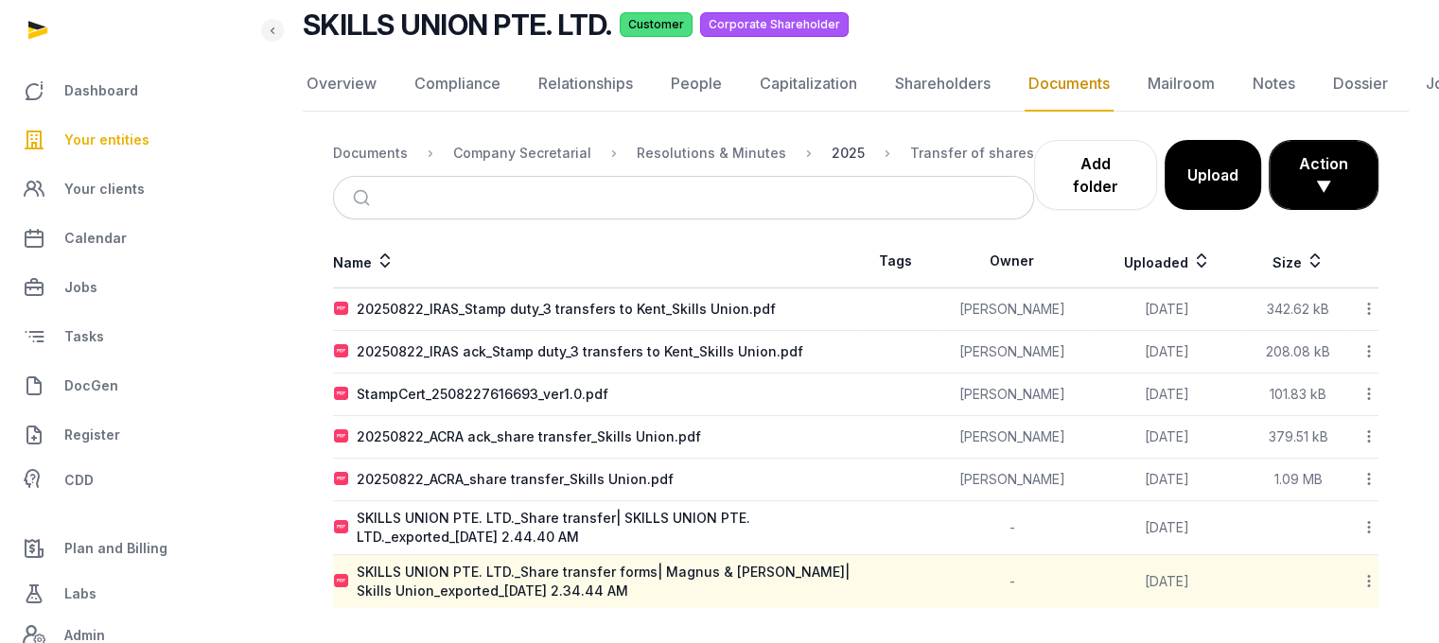
click at [831, 158] on div "2025" at bounding box center [847, 153] width 33 height 19
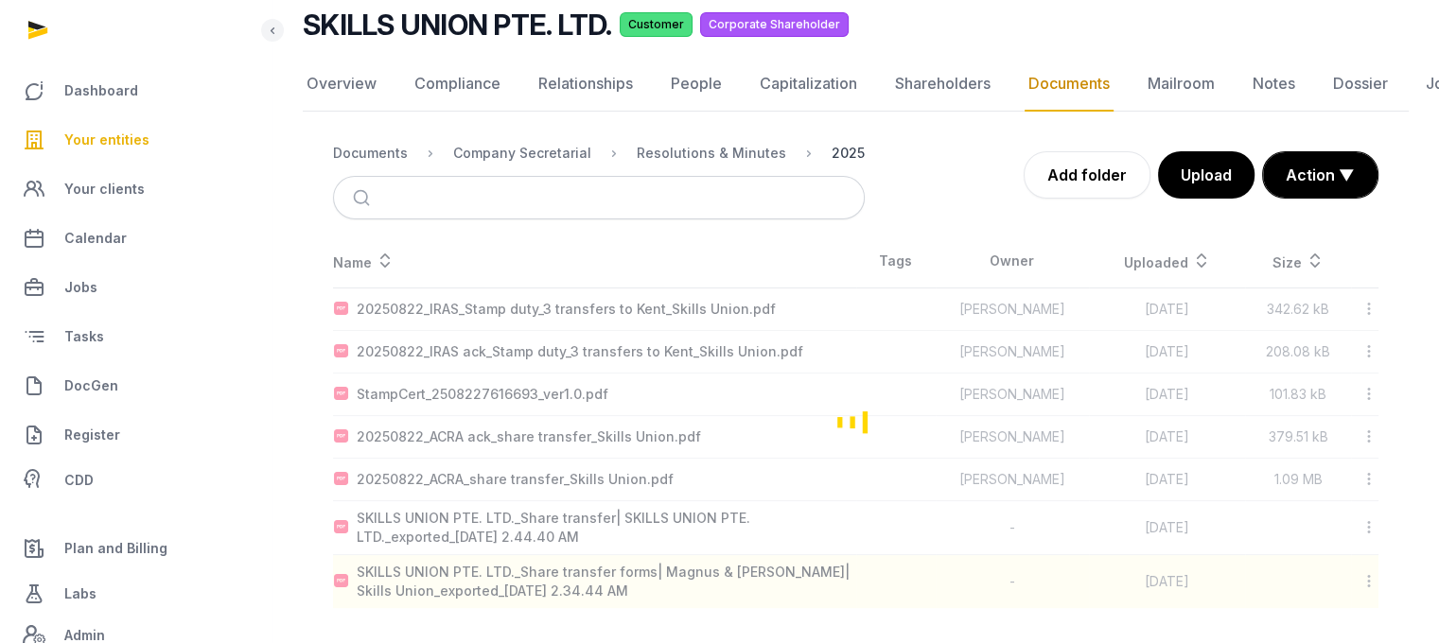
scroll to position [14, 0]
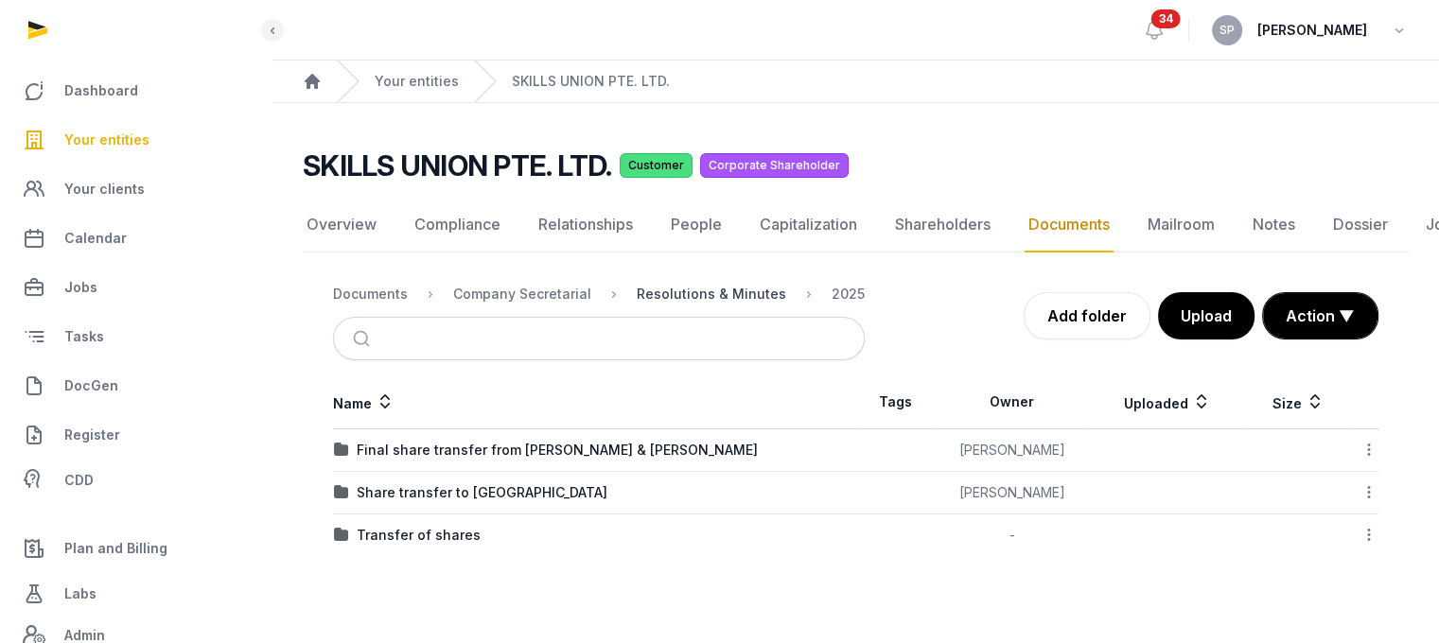
click at [729, 285] on div "Resolutions & Minutes" at bounding box center [711, 294] width 149 height 19
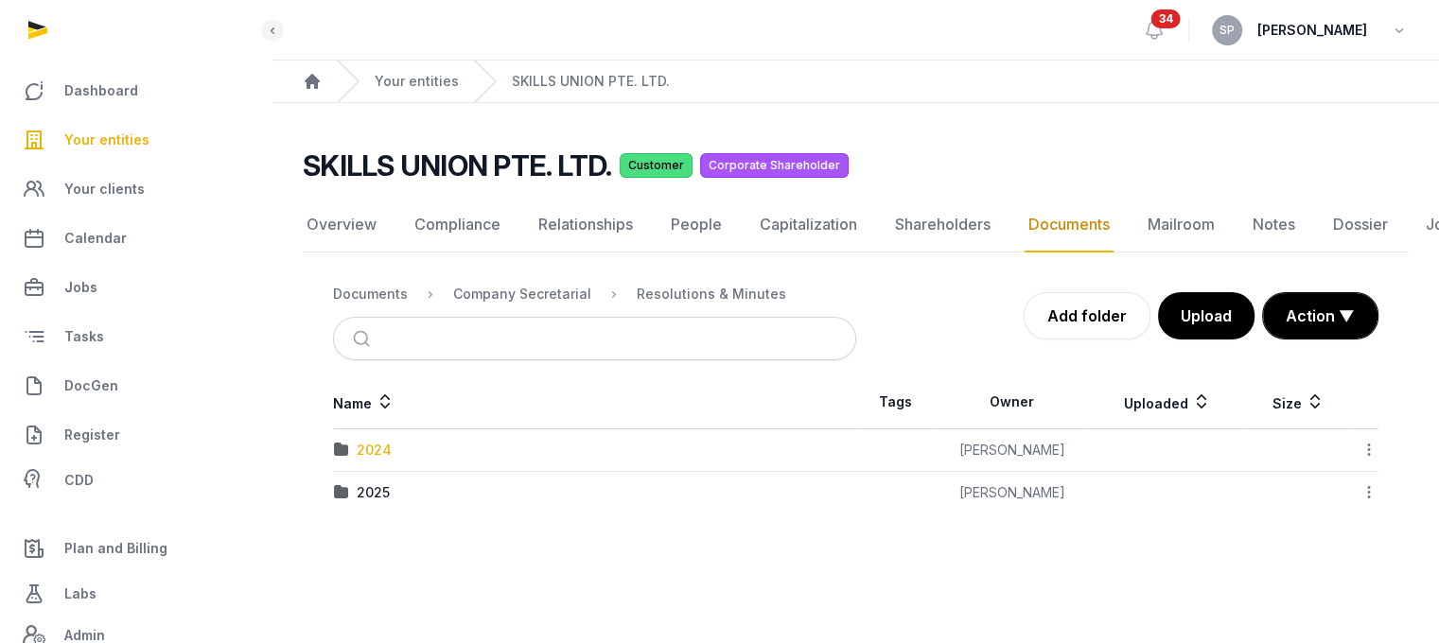
click at [382, 441] on div "2024" at bounding box center [374, 450] width 35 height 19
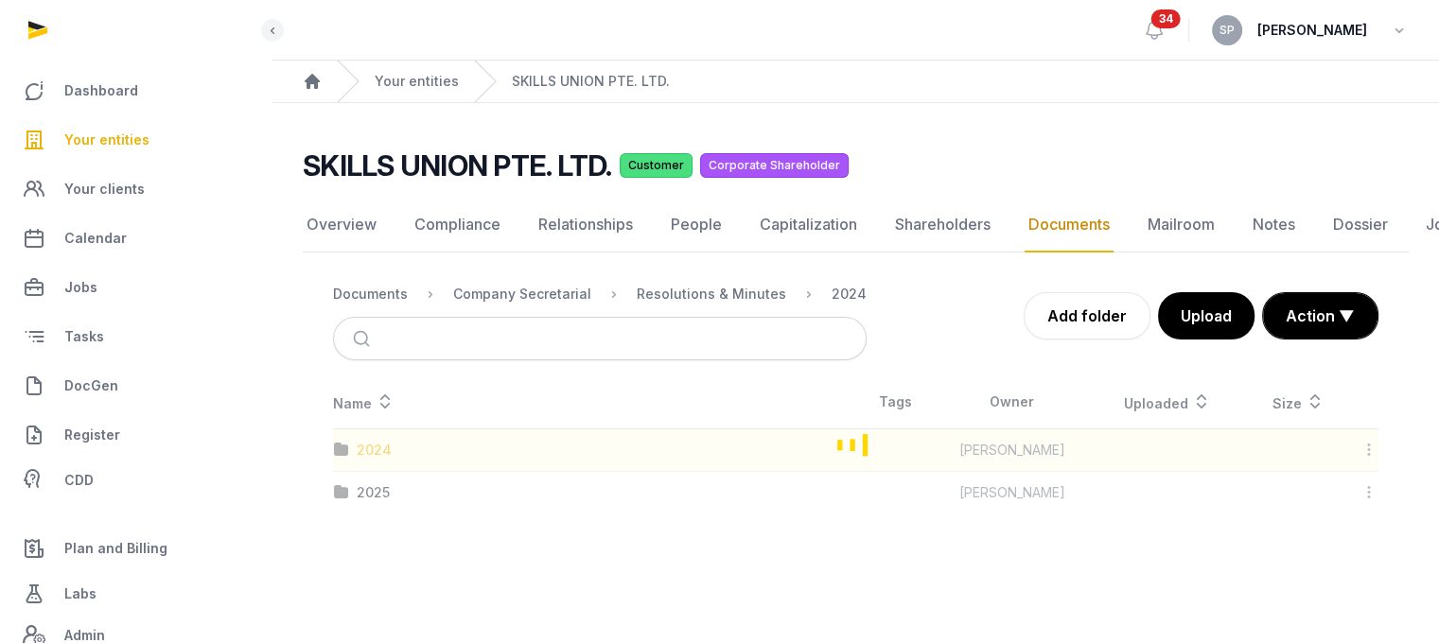
scroll to position [76, 0]
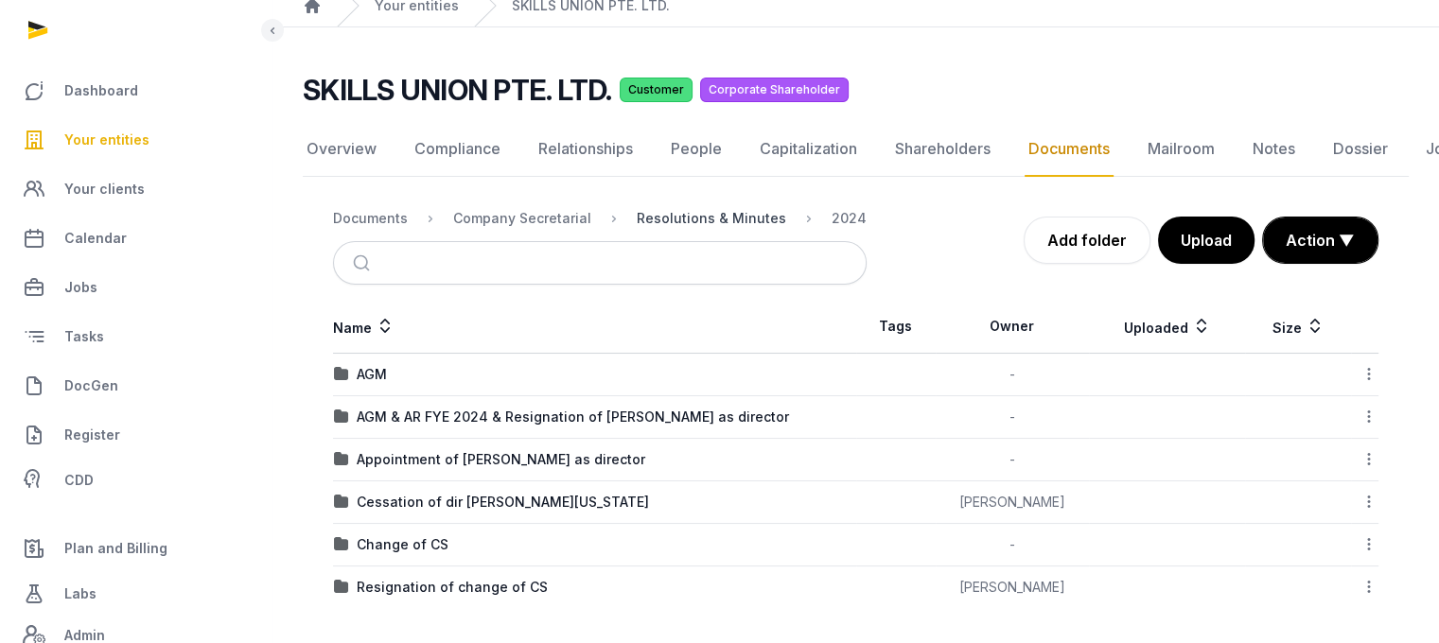
click at [699, 218] on div "Resolutions & Minutes" at bounding box center [711, 218] width 149 height 19
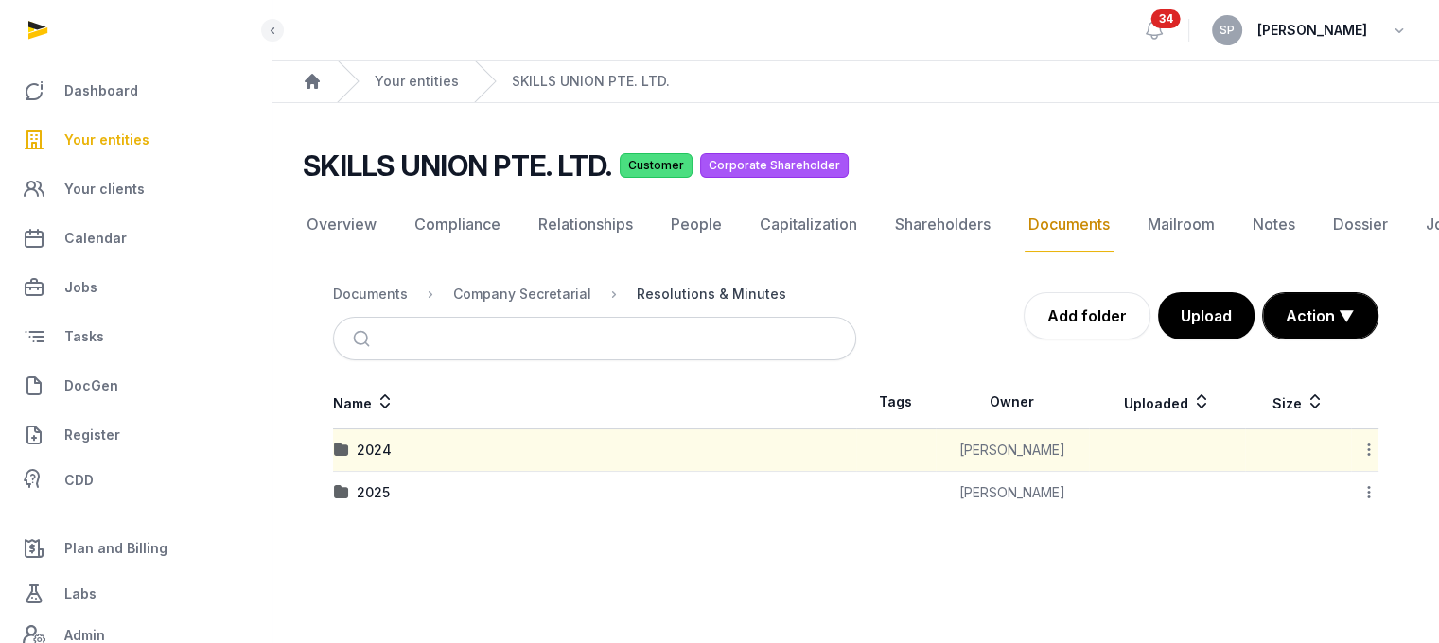
scroll to position [14, 0]
click at [371, 483] on div "2025" at bounding box center [373, 492] width 33 height 19
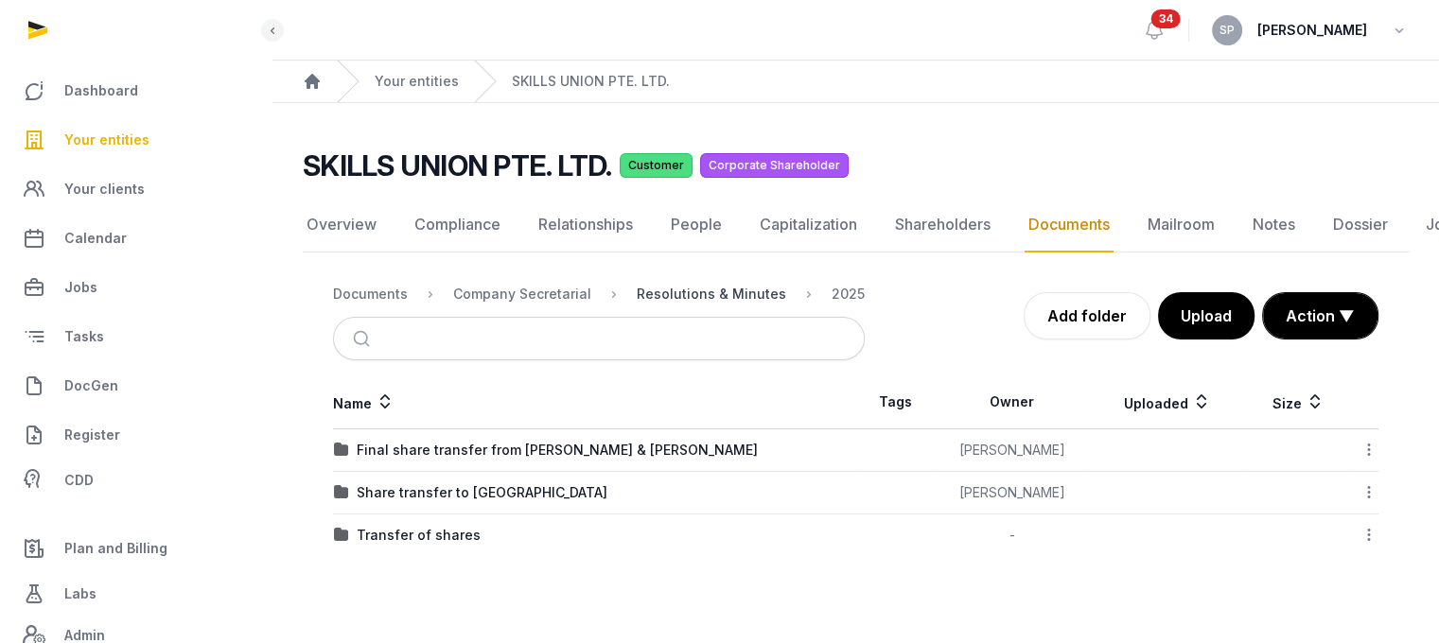
click at [662, 285] on div "Resolutions & Minutes" at bounding box center [711, 294] width 149 height 19
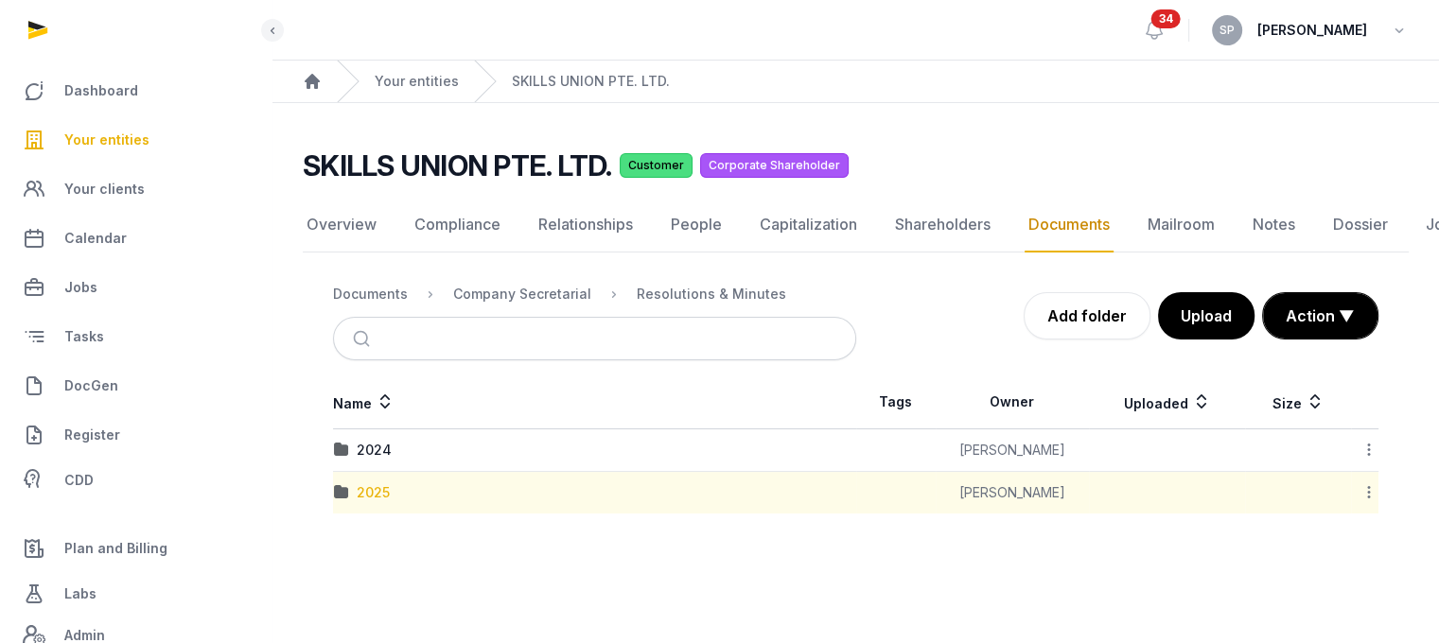
click at [378, 483] on div "2025" at bounding box center [373, 492] width 33 height 19
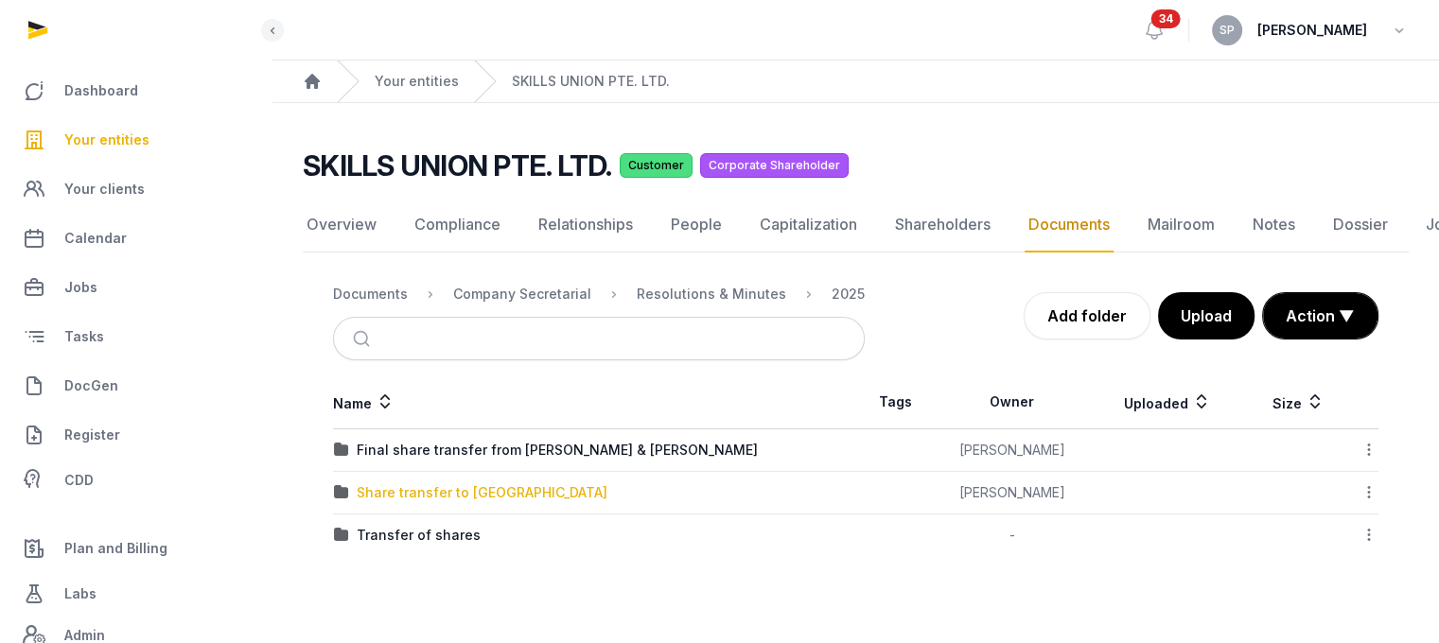
click at [449, 483] on div "Share transfer to [GEOGRAPHIC_DATA]" at bounding box center [482, 492] width 251 height 19
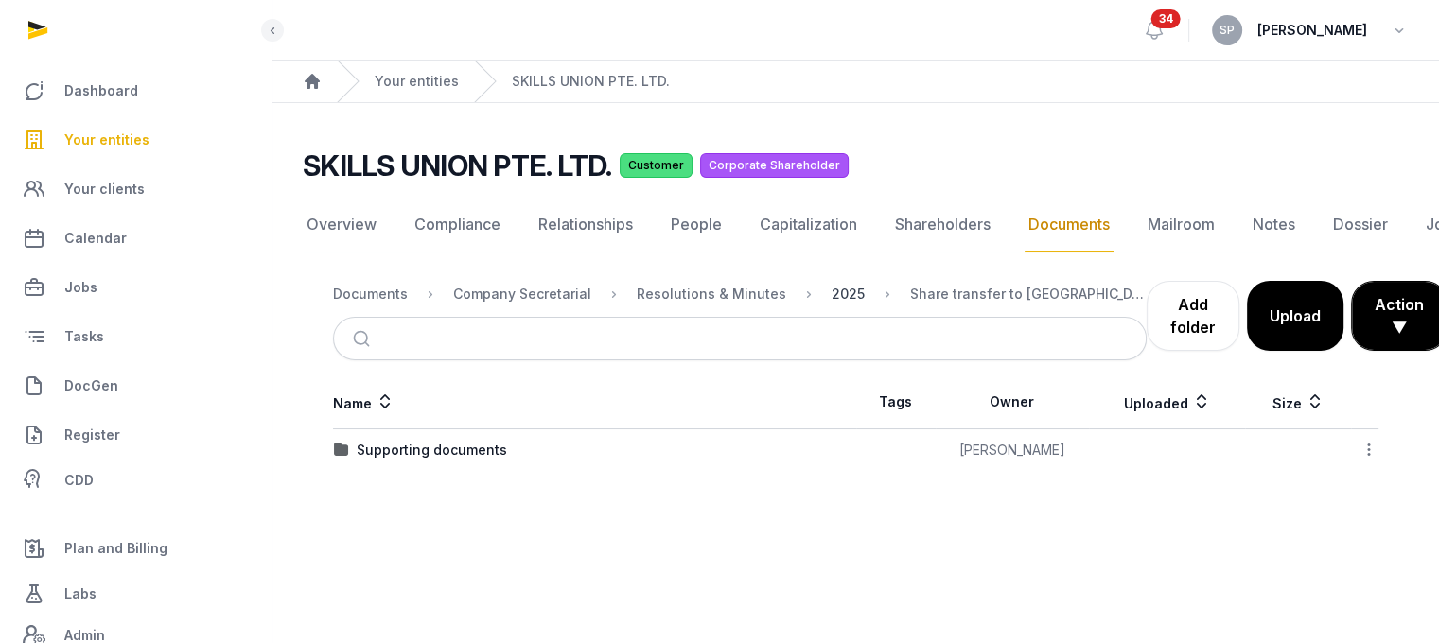
click at [831, 285] on div "2025" at bounding box center [847, 294] width 33 height 19
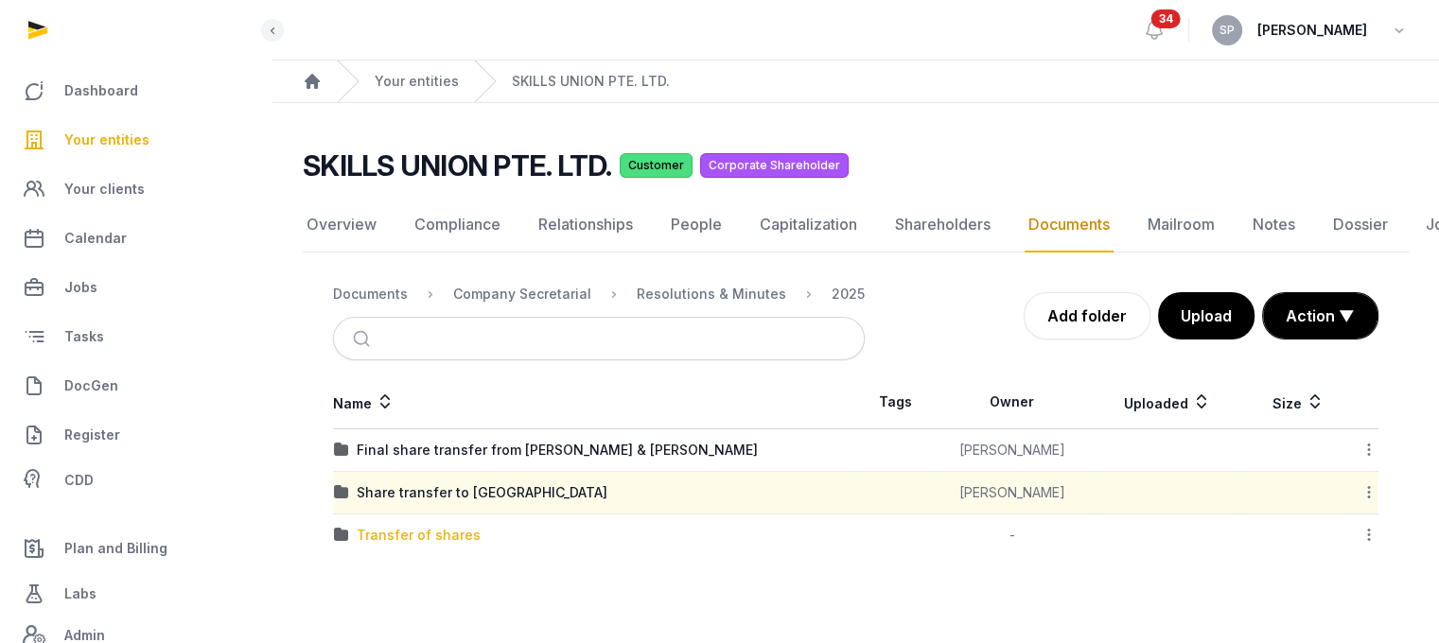
click at [431, 526] on div "Transfer of shares" at bounding box center [419, 535] width 124 height 19
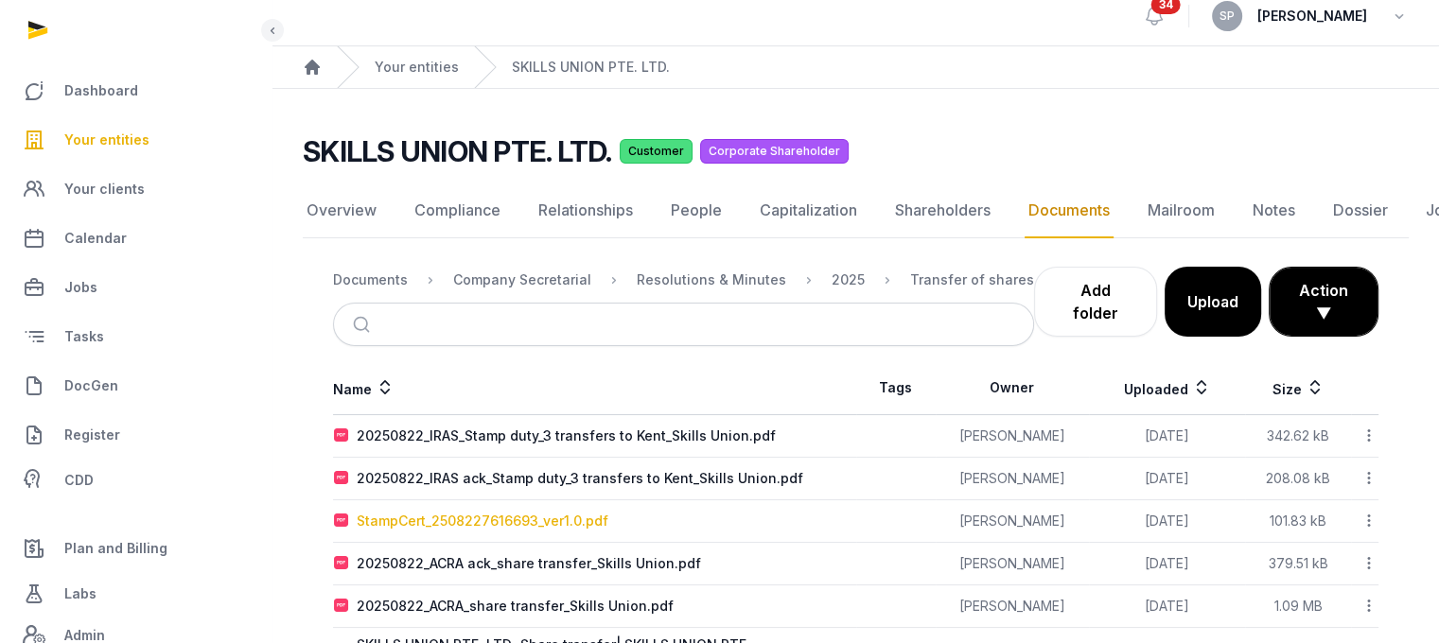
scroll to position [141, 0]
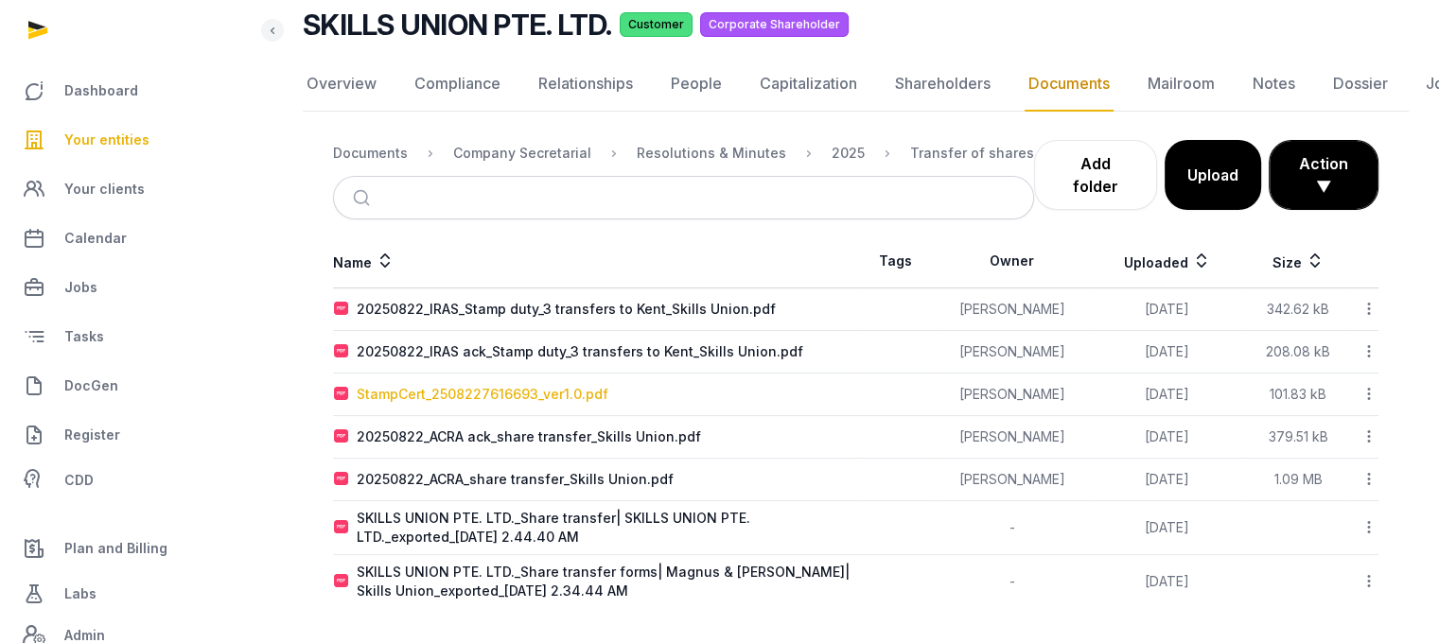
click at [565, 396] on div "StampCert_2508227616693_ver1.0.pdf" at bounding box center [483, 394] width 252 height 19
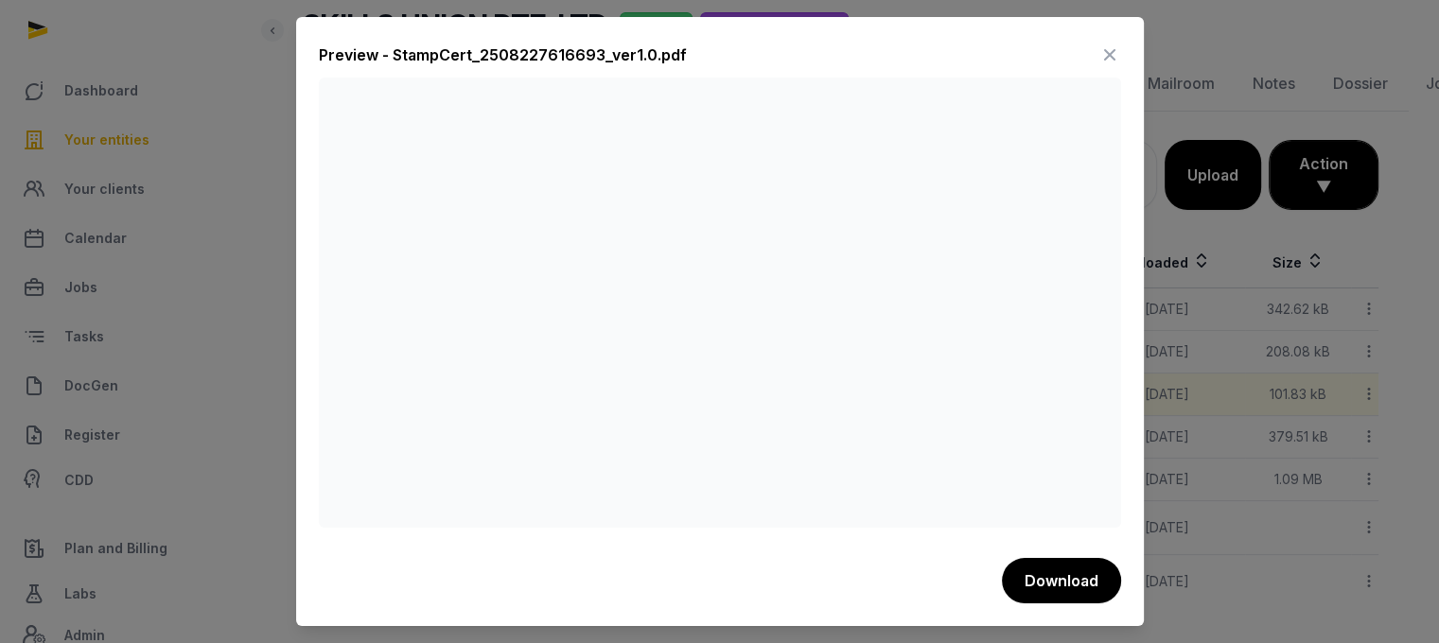
click at [1106, 40] on icon at bounding box center [1109, 55] width 23 height 30
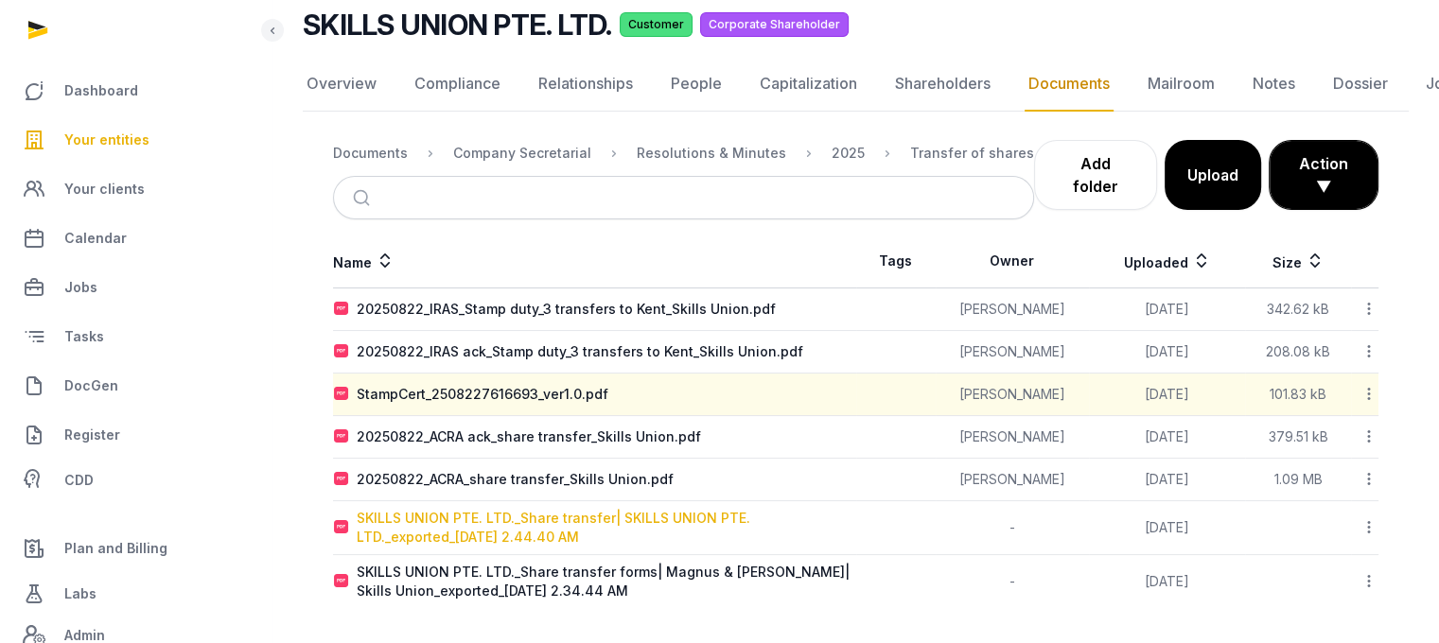
click at [605, 531] on div "SKILLS UNION PTE. LTD._Share transfer| SKILLS UNION PTE. LTD._exported_[DATE] 2…" at bounding box center [606, 528] width 499 height 38
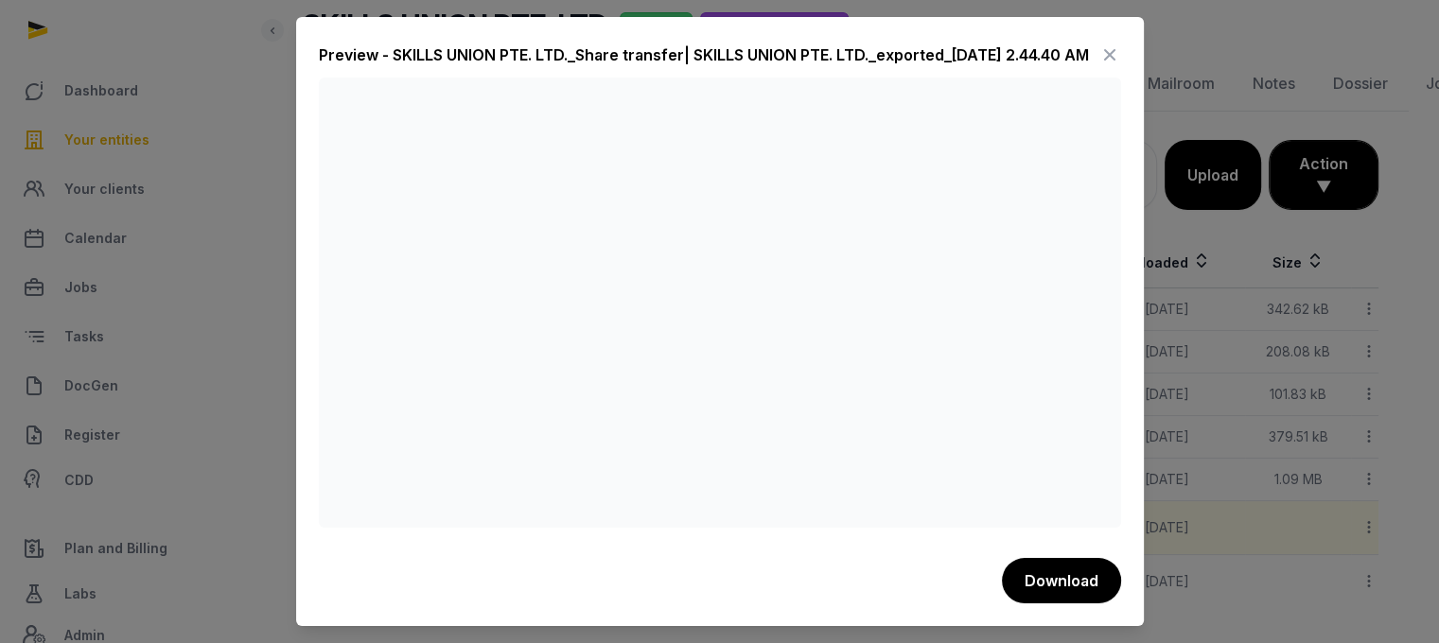
click at [1113, 46] on icon at bounding box center [1109, 55] width 23 height 30
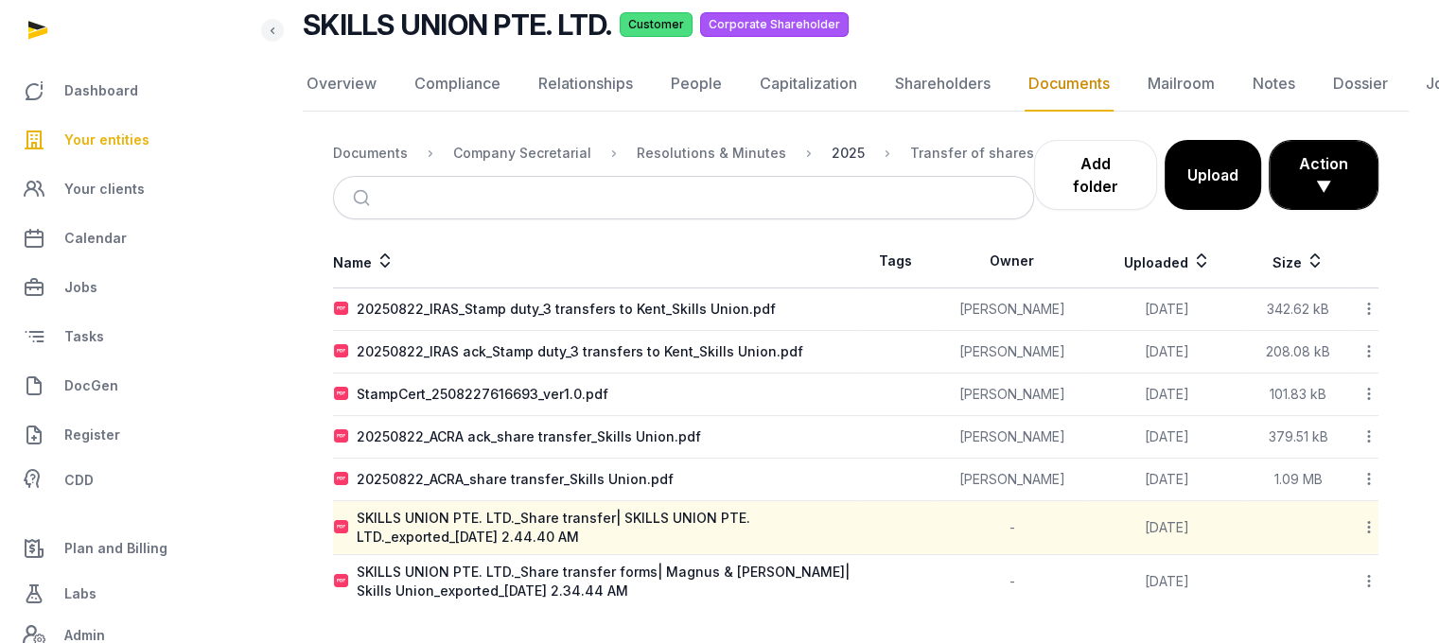
click at [831, 156] on div "2025" at bounding box center [847, 153] width 33 height 19
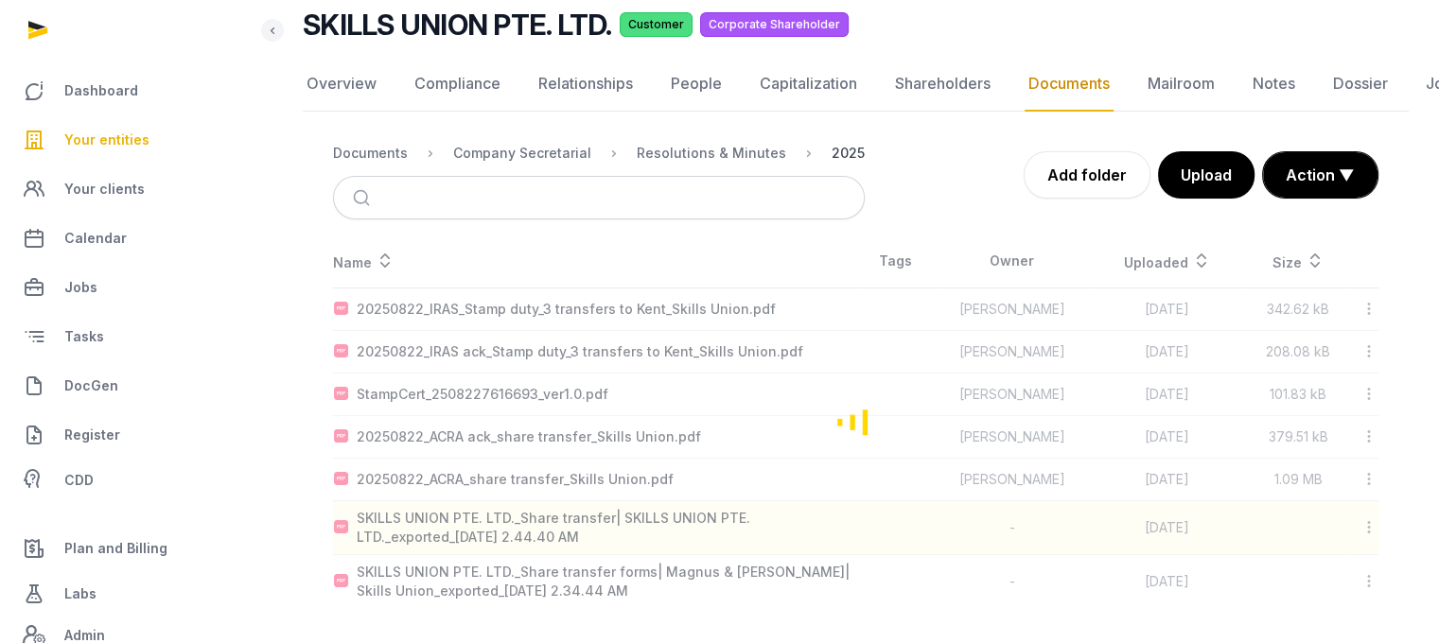
scroll to position [14, 0]
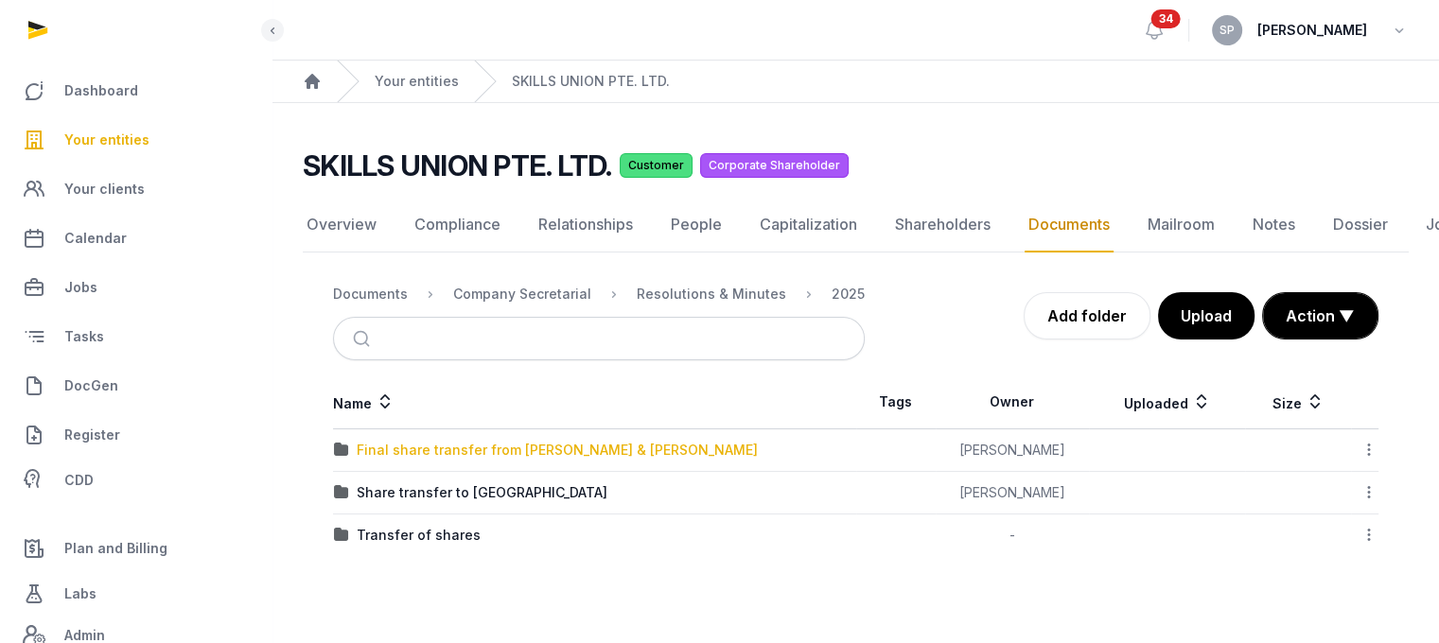
click at [499, 441] on div "Final share transfer from [PERSON_NAME] & [PERSON_NAME]" at bounding box center [557, 450] width 401 height 19
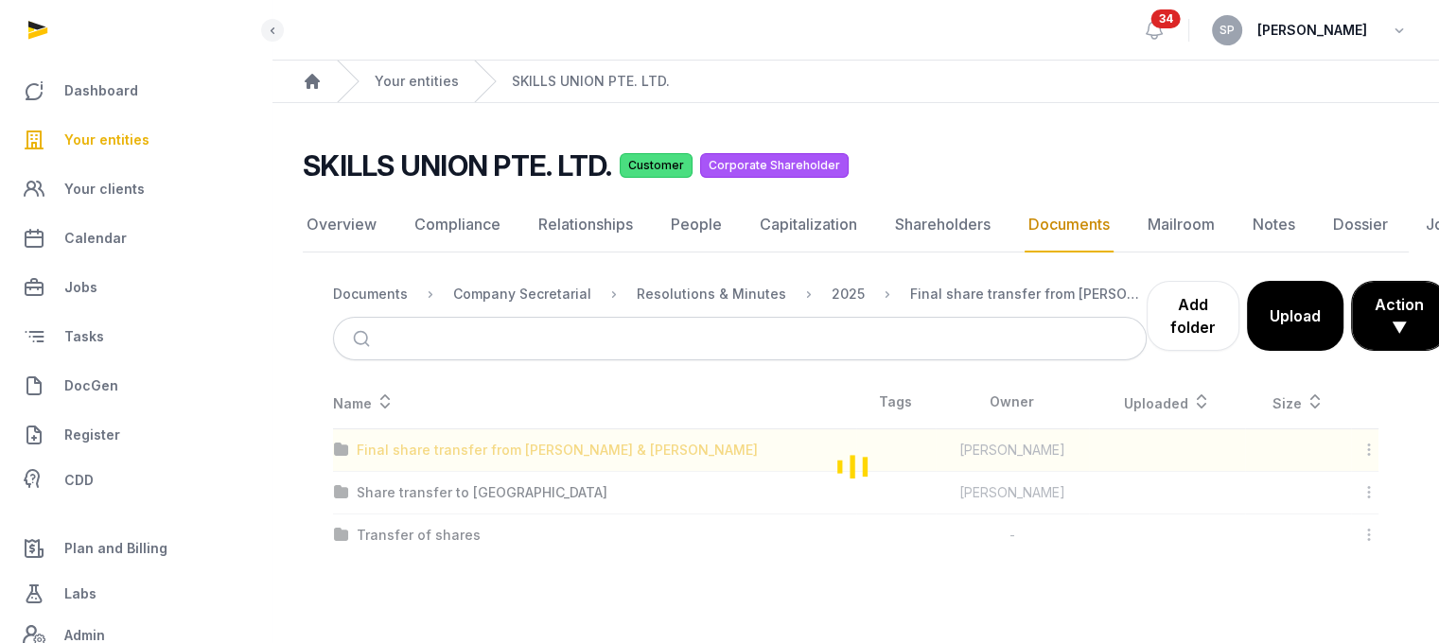
scroll to position [87, 0]
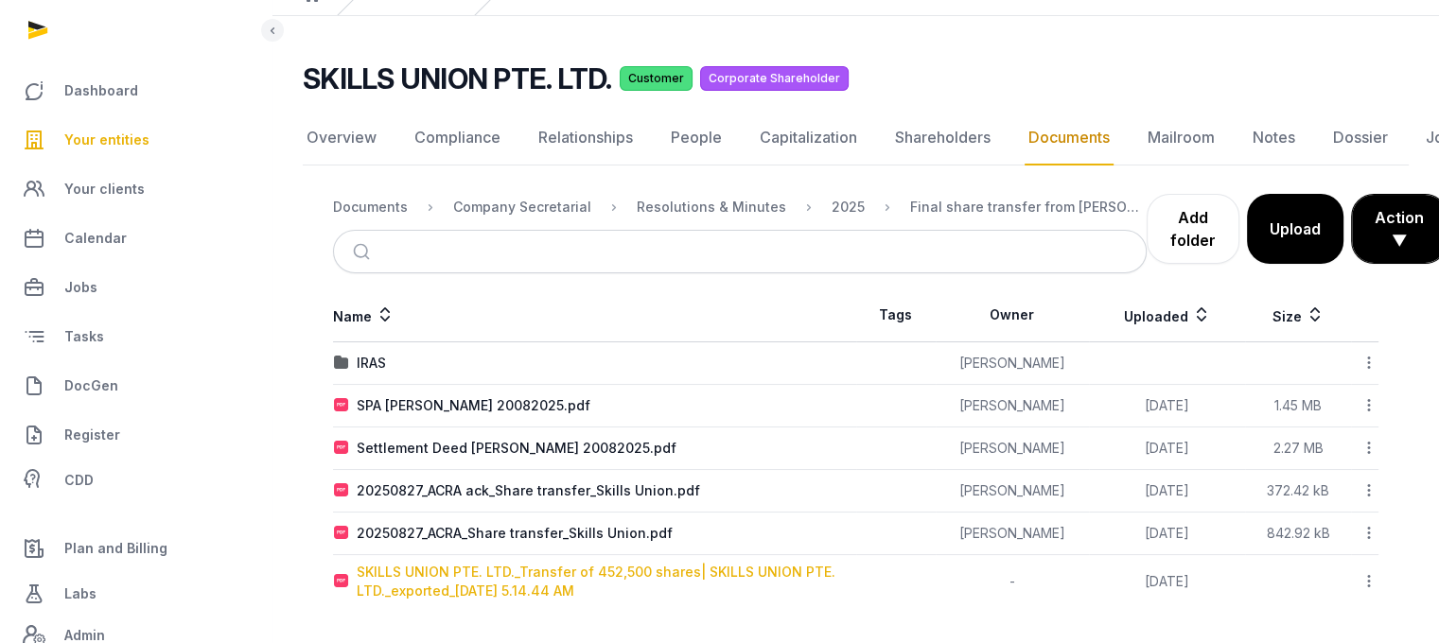
click at [486, 569] on div "SKILLS UNION PTE. LTD._Transfer of 452,500 shares| SKILLS UNION PTE. LTD._expor…" at bounding box center [606, 582] width 499 height 38
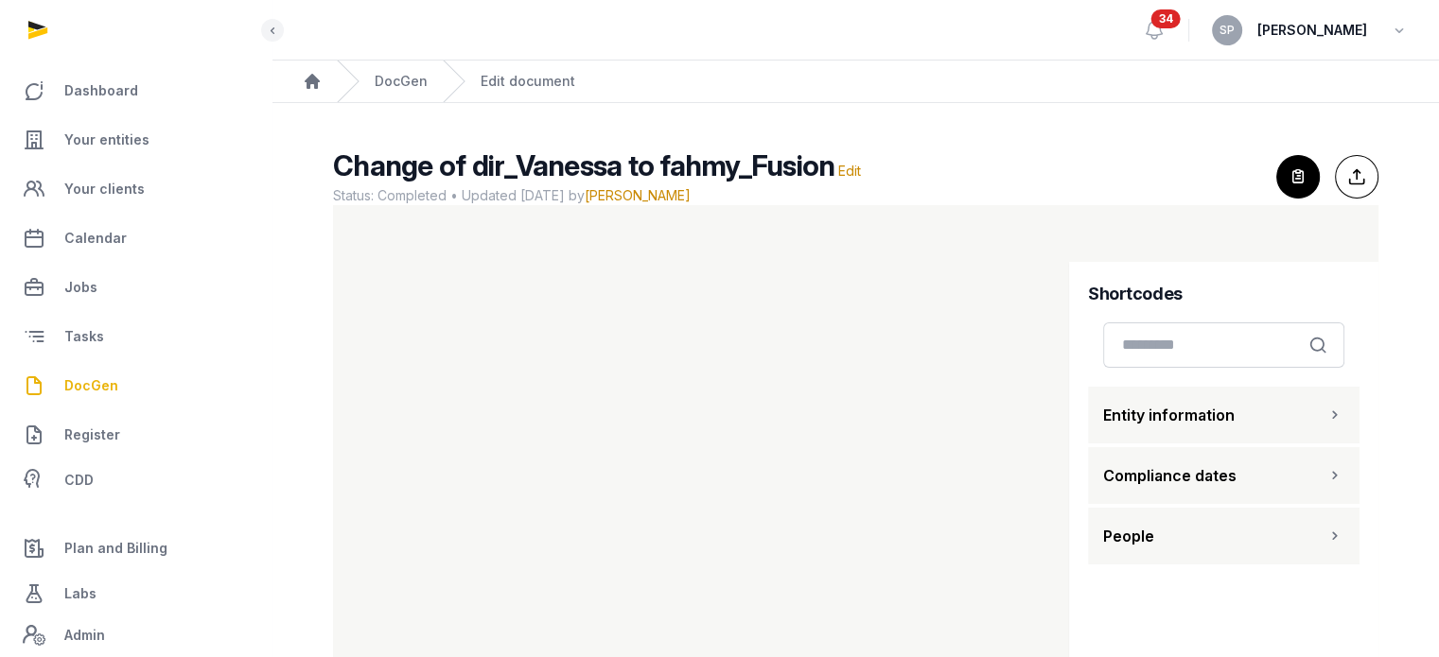
click at [81, 385] on span "DocGen" at bounding box center [91, 386] width 54 height 23
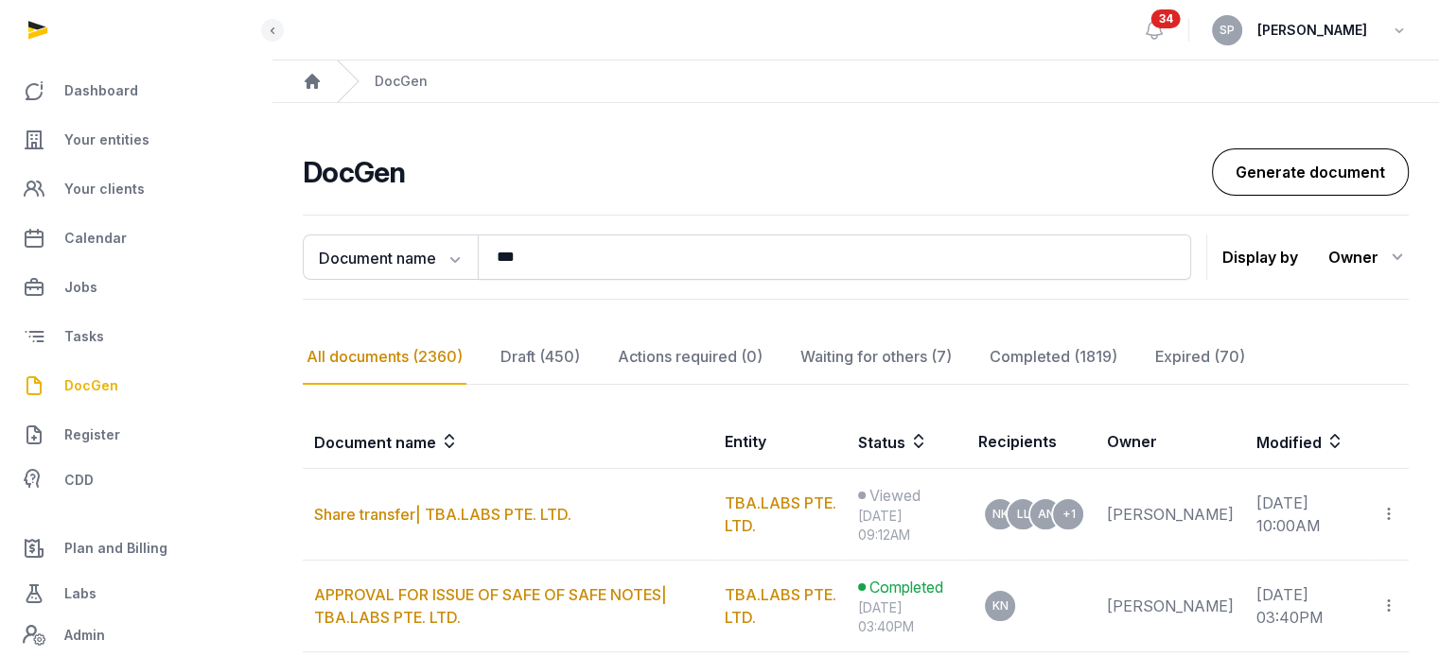
click at [1288, 162] on link "Generate document" at bounding box center [1310, 172] width 197 height 47
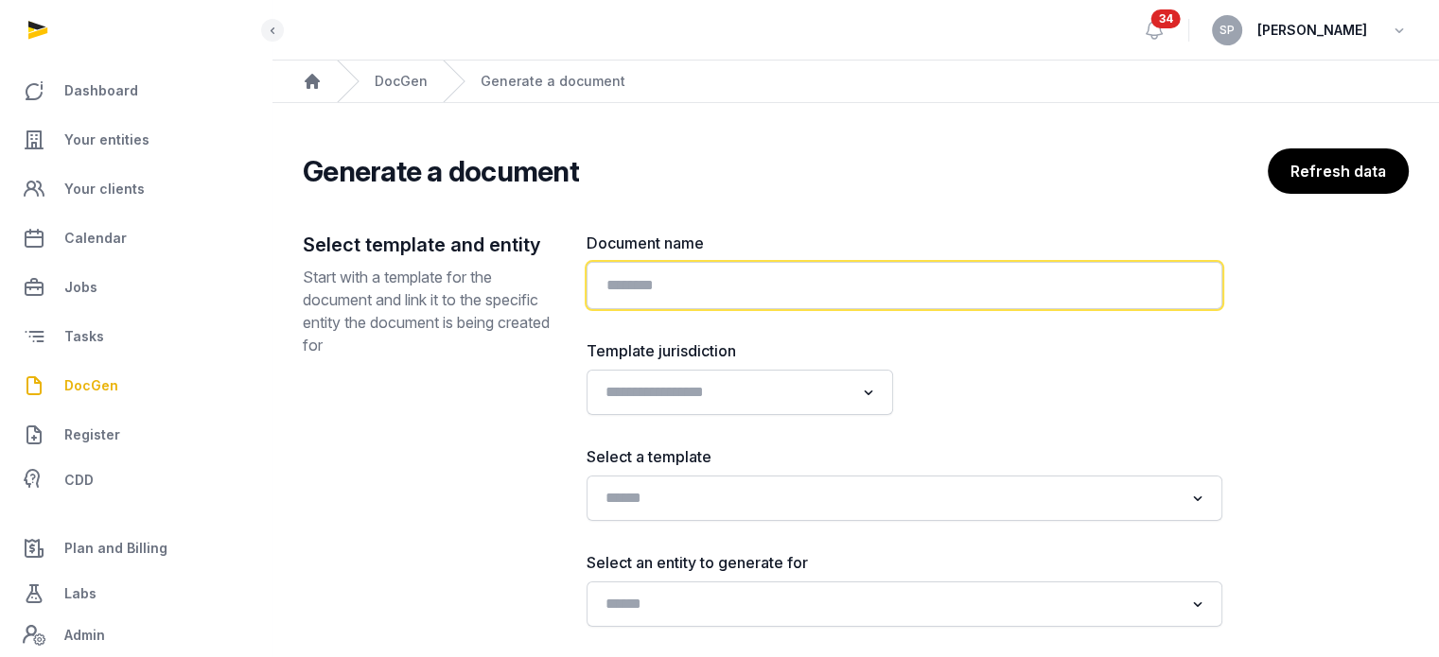
click at [874, 267] on input "text" at bounding box center [904, 285] width 636 height 47
paste input "**********"
type input "**********"
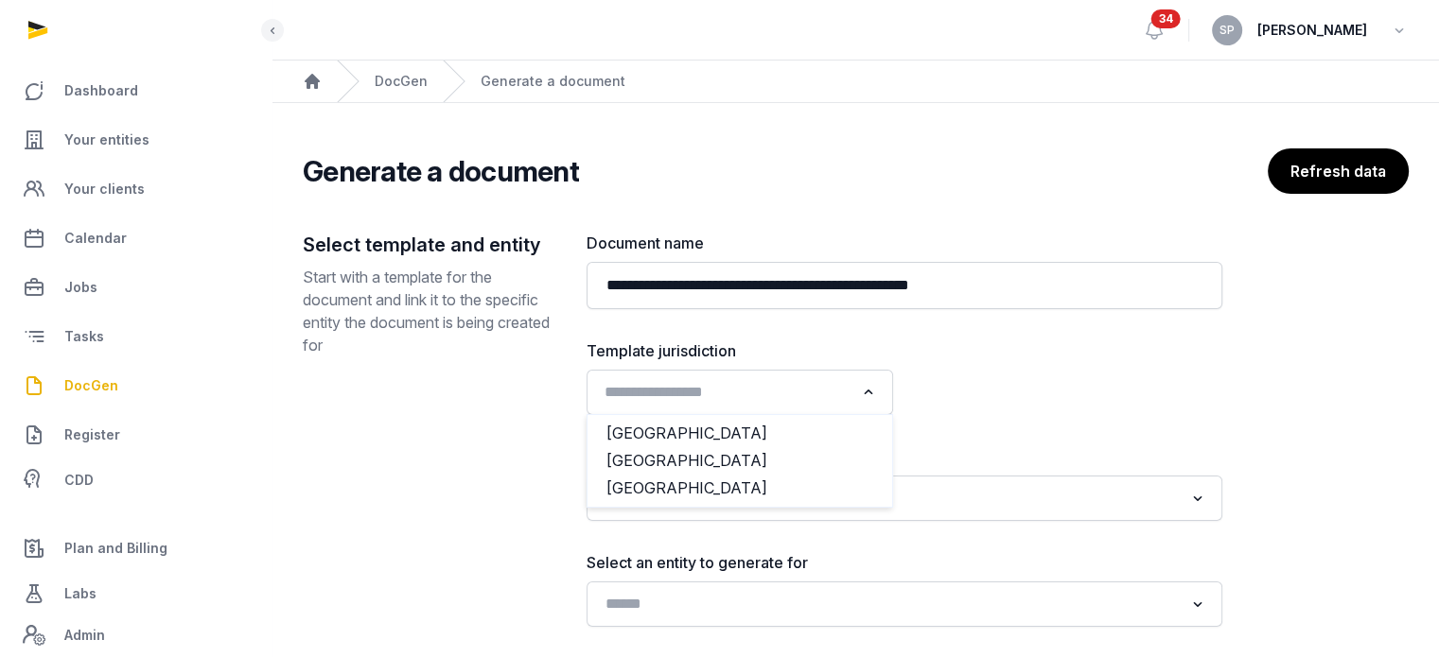
click at [842, 397] on input "Search for option" at bounding box center [726, 392] width 256 height 26
click at [750, 456] on li "[GEOGRAPHIC_DATA]" at bounding box center [739, 460] width 305 height 27
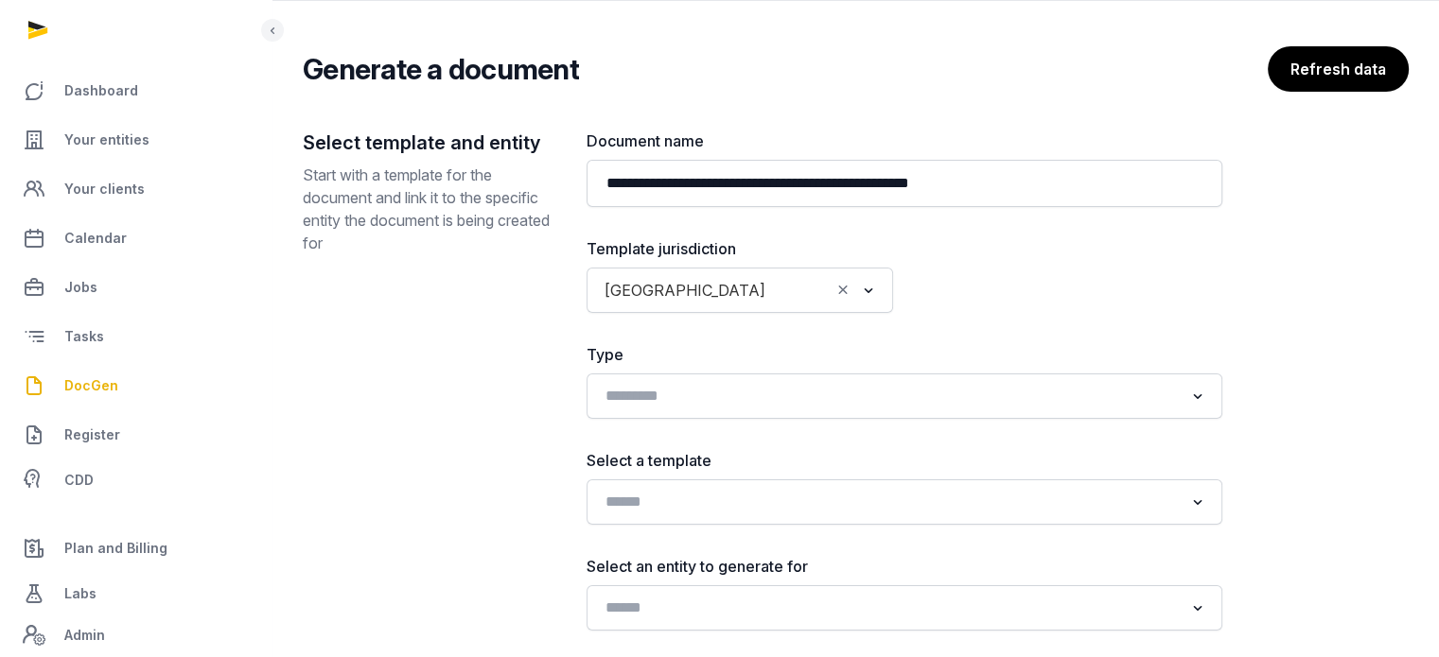
scroll to position [228, 0]
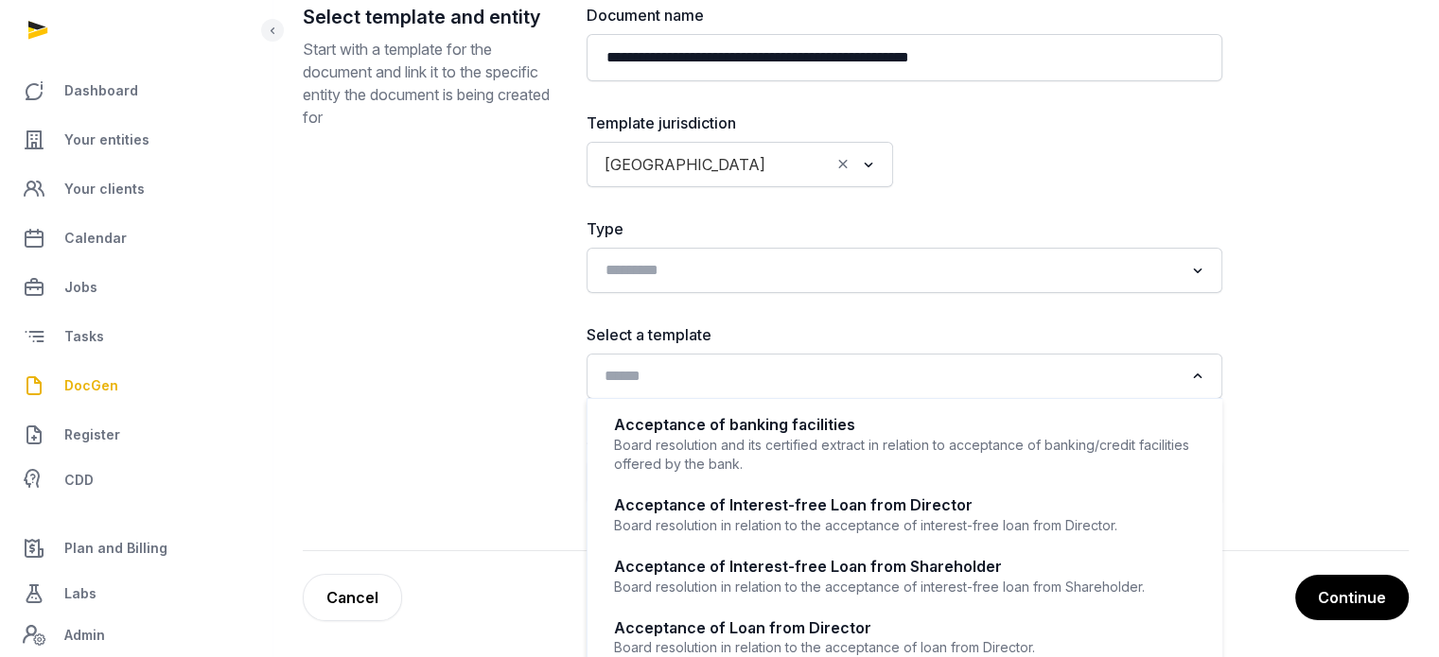
click at [794, 366] on input "Search for option" at bounding box center [891, 376] width 586 height 26
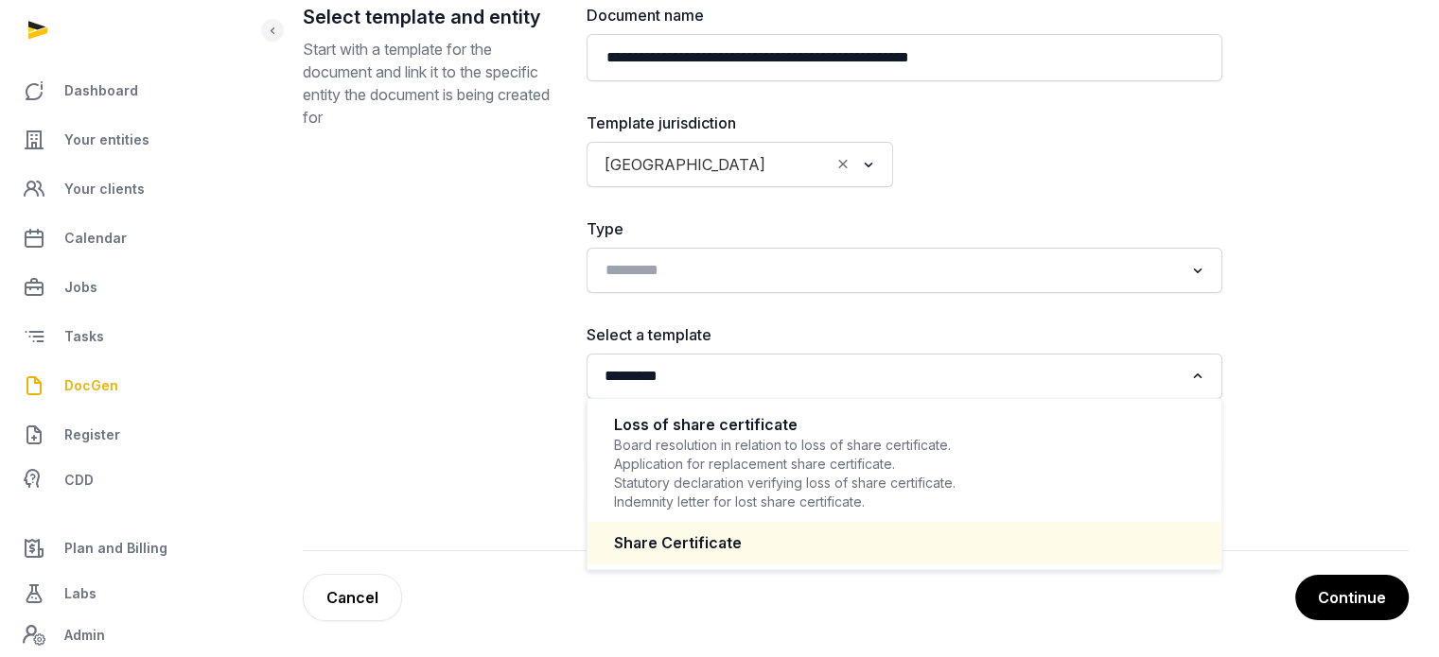
click at [711, 541] on div "Share Certificate" at bounding box center [904, 544] width 581 height 22
type input "*********"
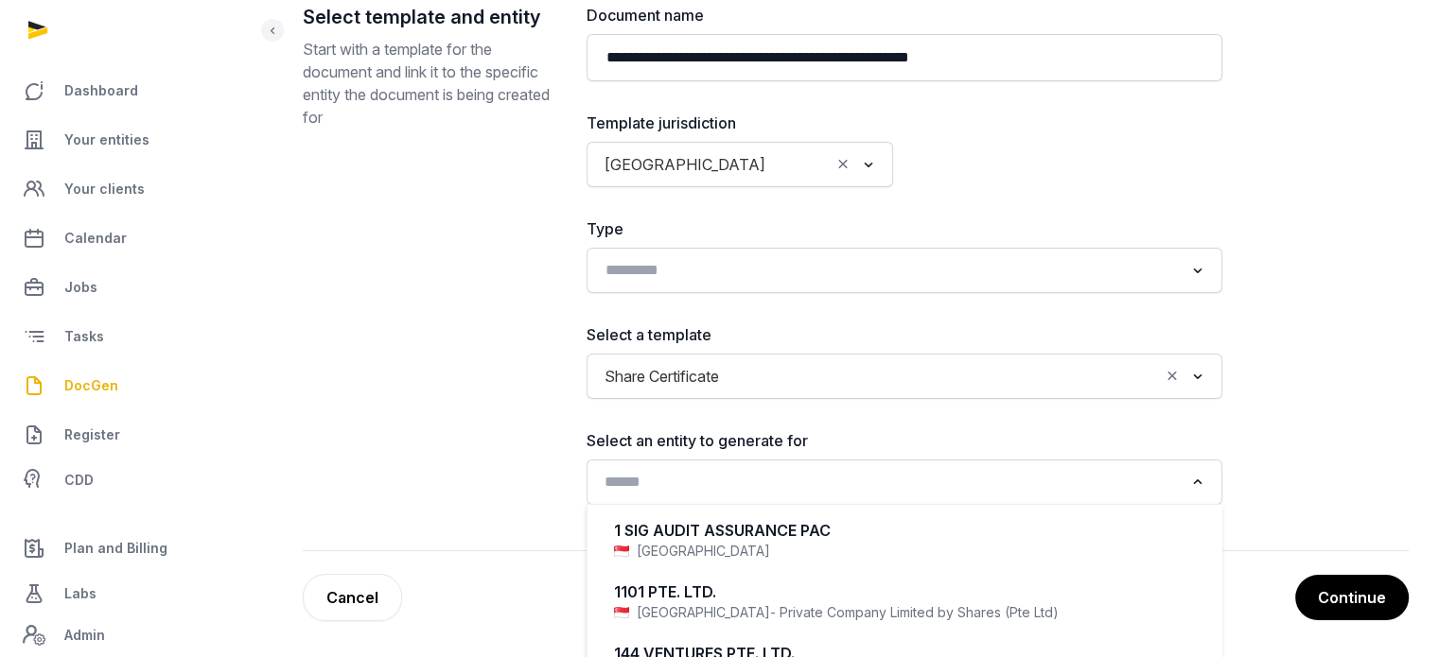
click at [708, 491] on input "Search for option" at bounding box center [891, 482] width 586 height 26
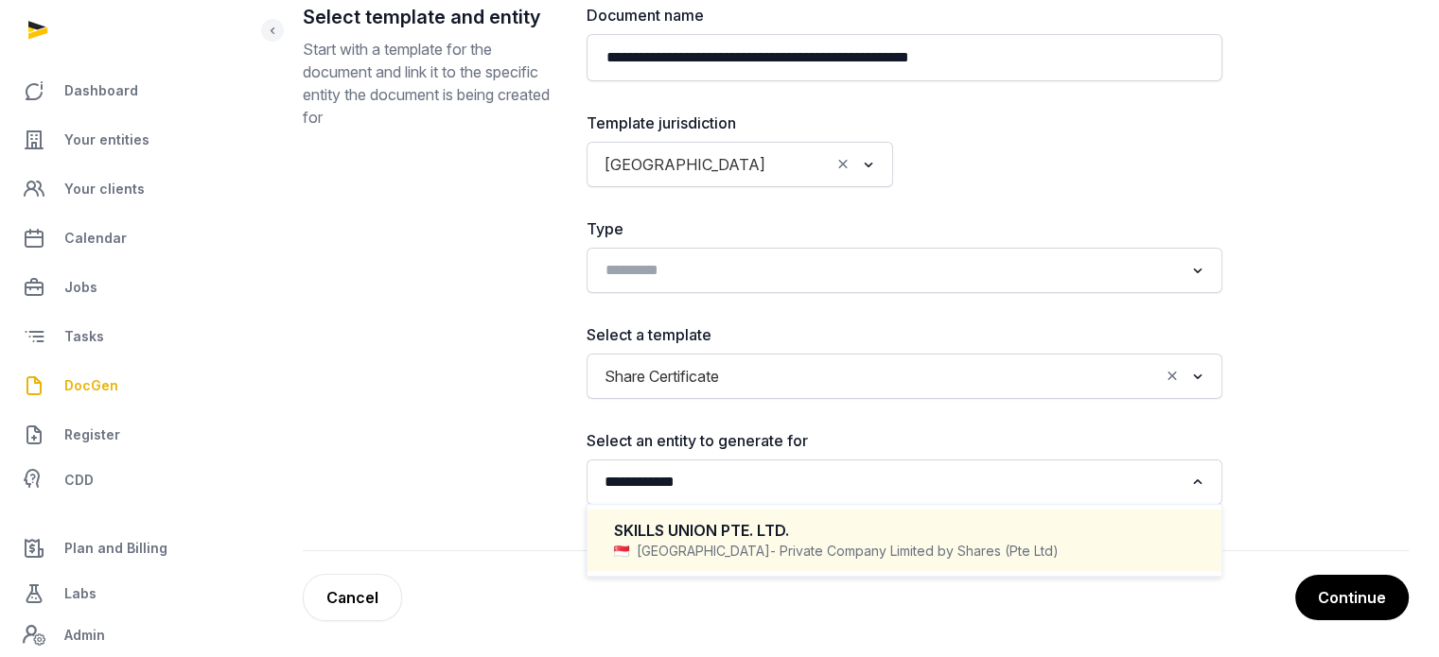
click at [770, 542] on span "- Private Company Limited by Shares (Pte Ltd)" at bounding box center [914, 551] width 289 height 19
type input "**********"
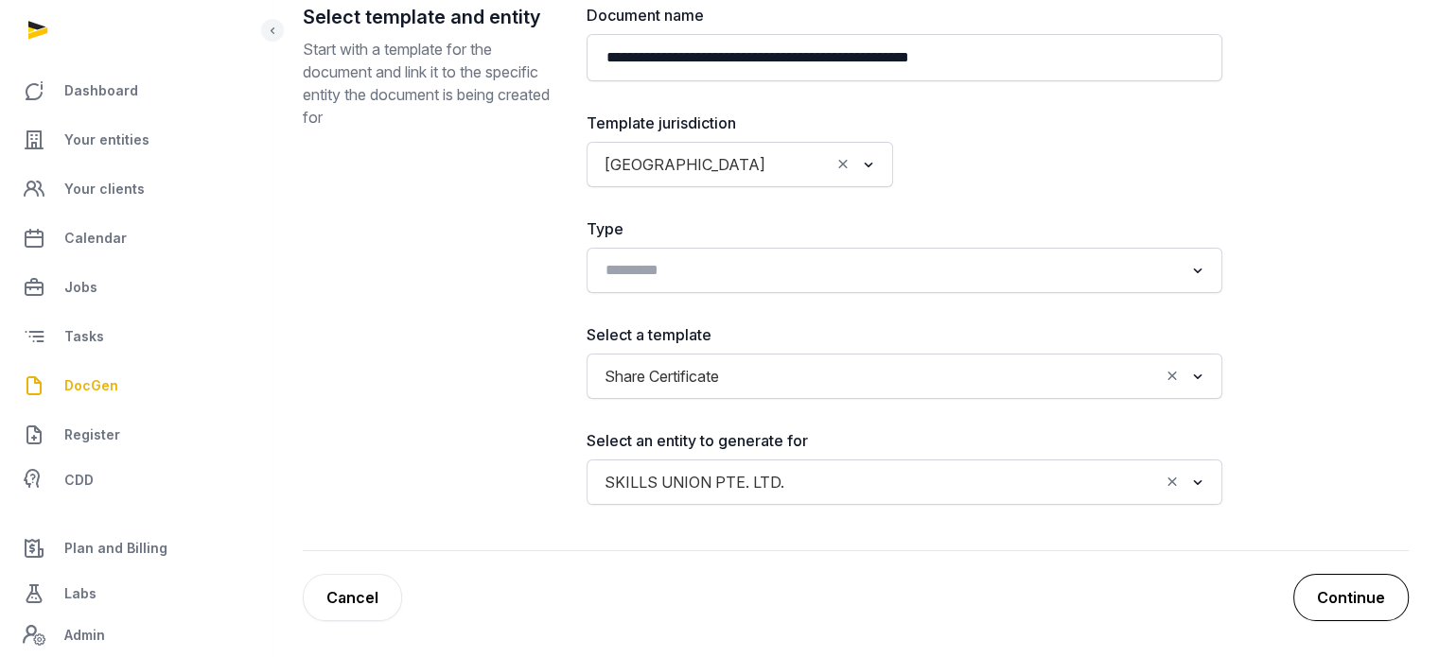
click at [1359, 589] on button "Continue" at bounding box center [1350, 597] width 115 height 47
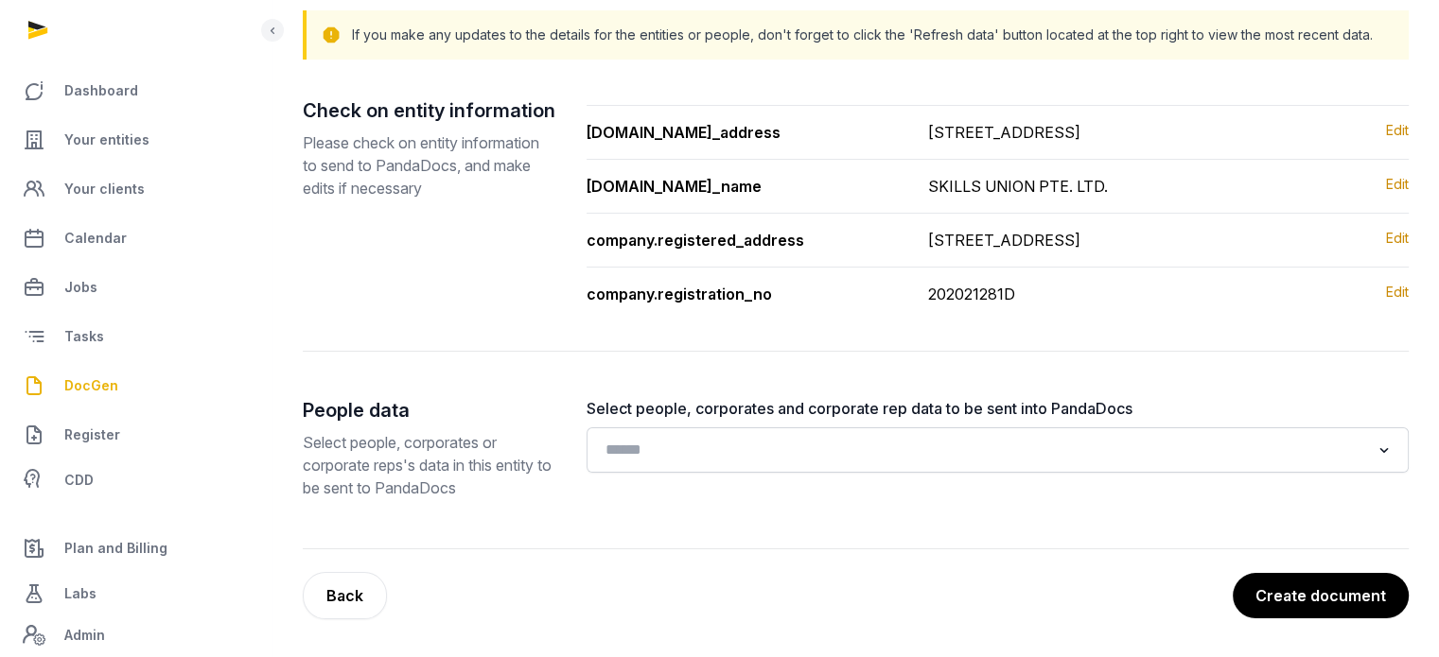
scroll to position [197, 0]
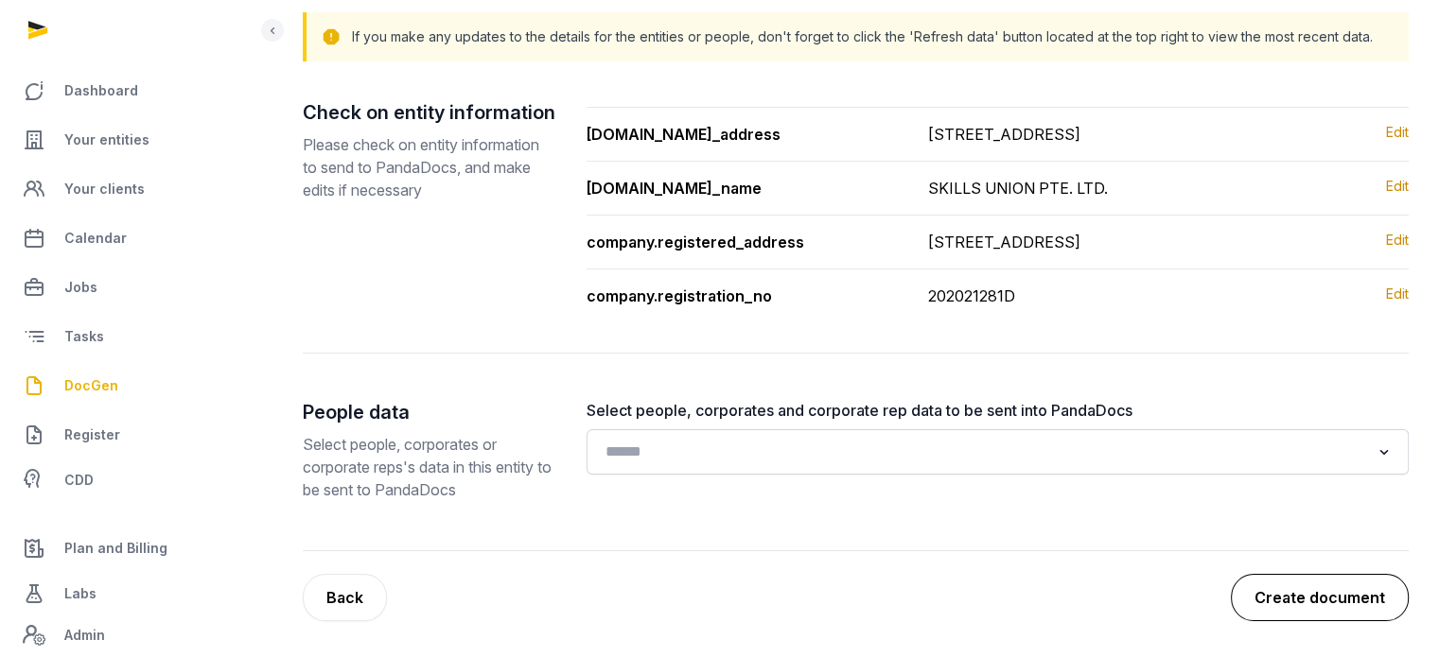
click at [1339, 600] on button "Create document" at bounding box center [1320, 597] width 178 height 47
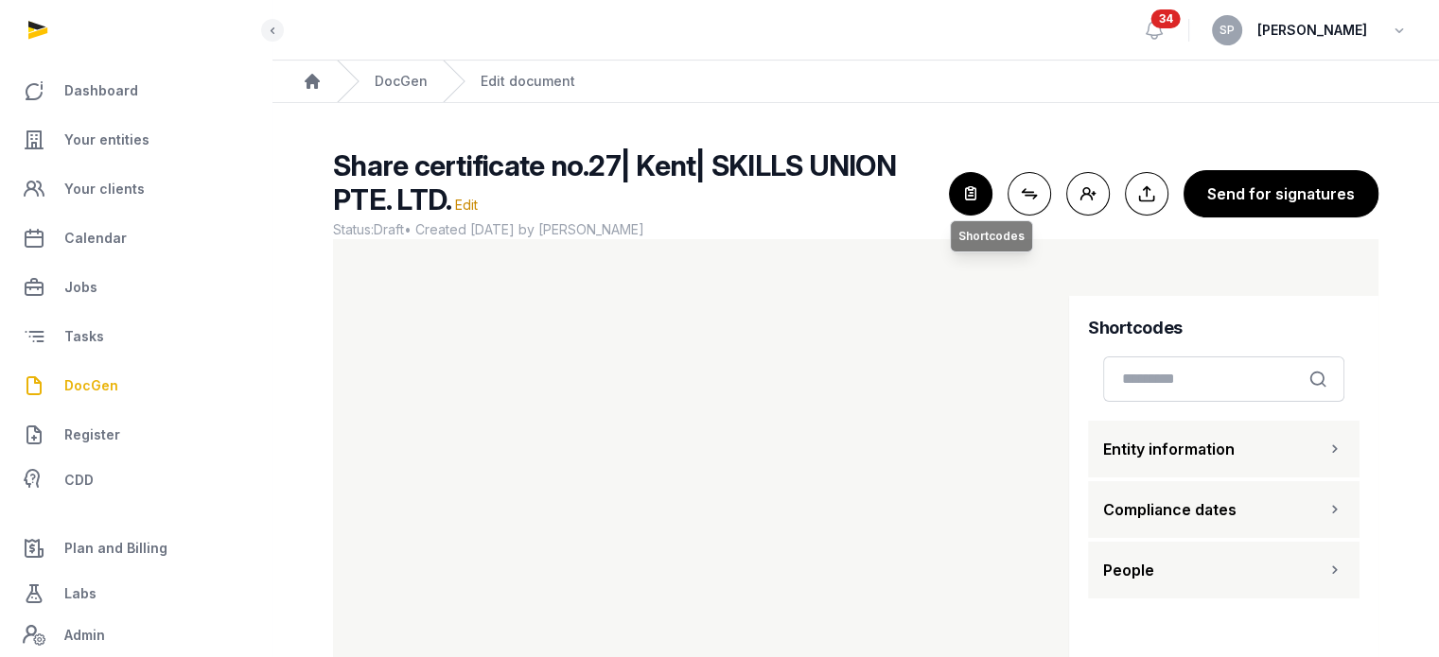
click at [971, 207] on icon "button" at bounding box center [971, 194] width 42 height 42
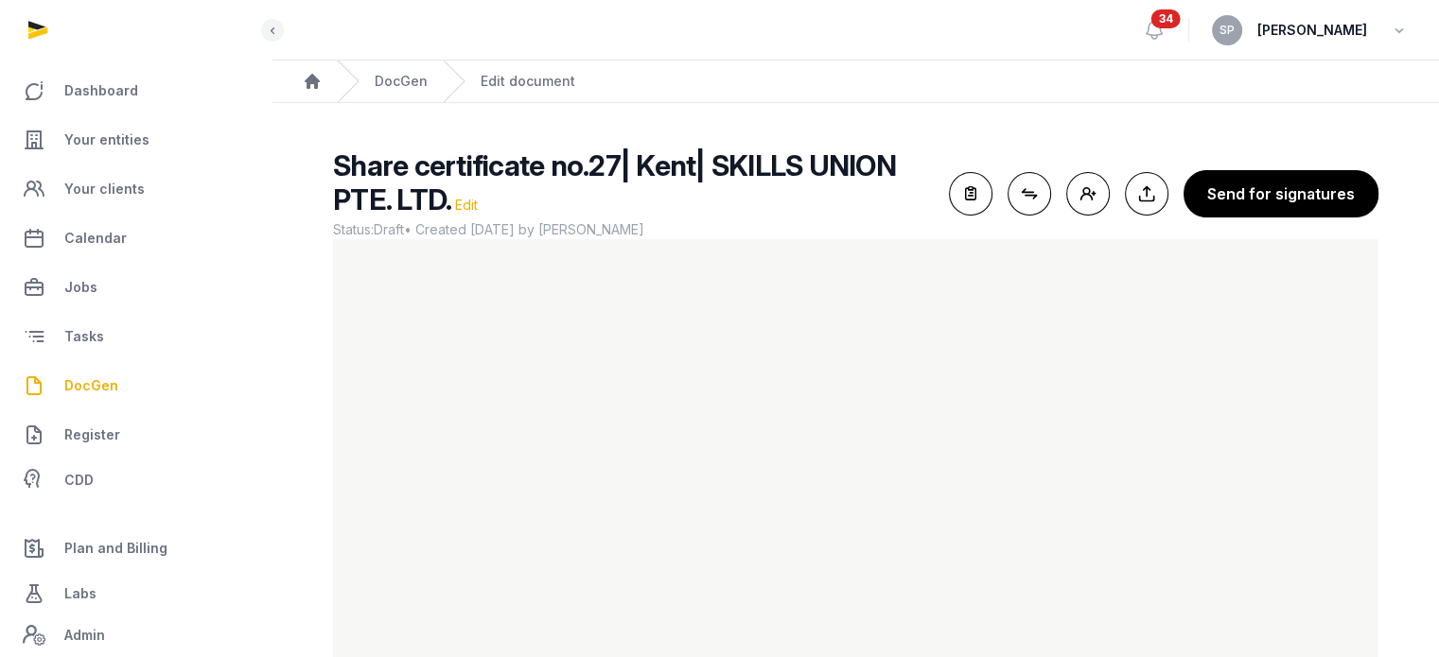
click at [470, 196] on h2 "Share certificate no.27| Kent| SKILLS UNION PTE. LTD. Edit" at bounding box center [633, 183] width 601 height 68
click at [469, 201] on span "Edit" at bounding box center [466, 205] width 23 height 16
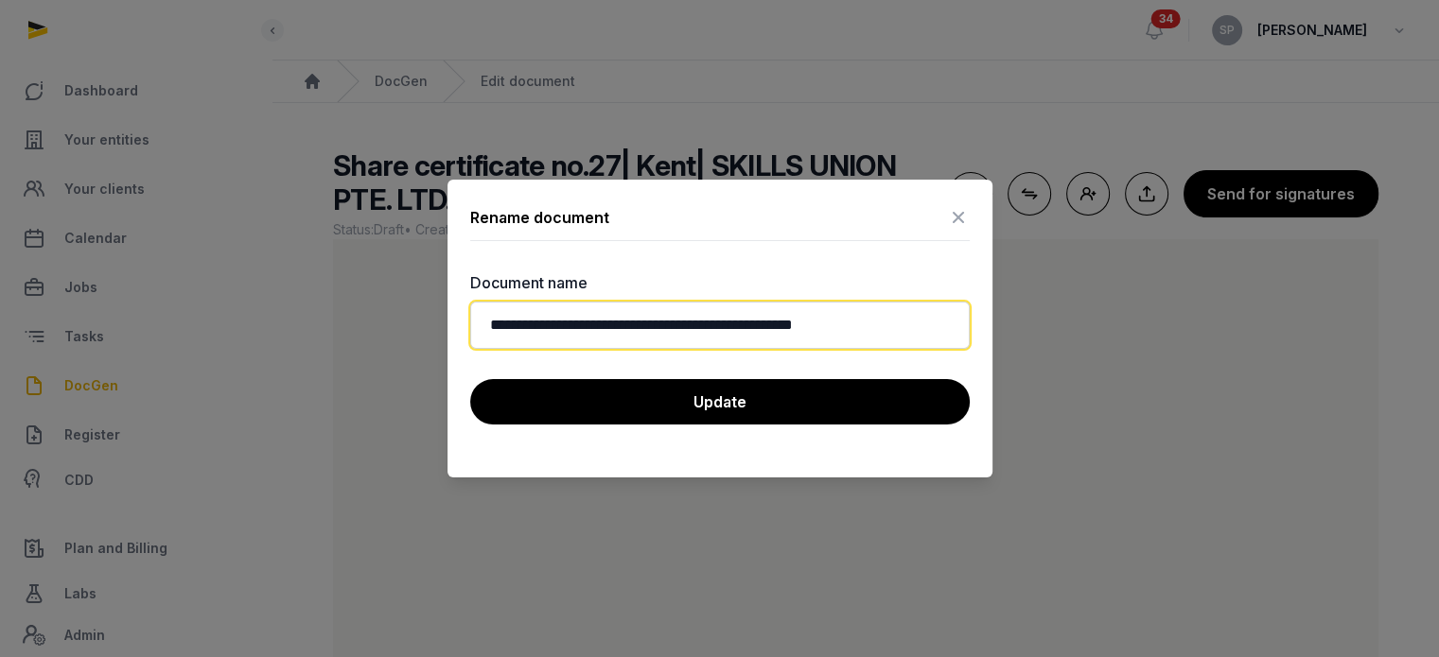
click at [646, 324] on input "**********" at bounding box center [719, 325] width 499 height 47
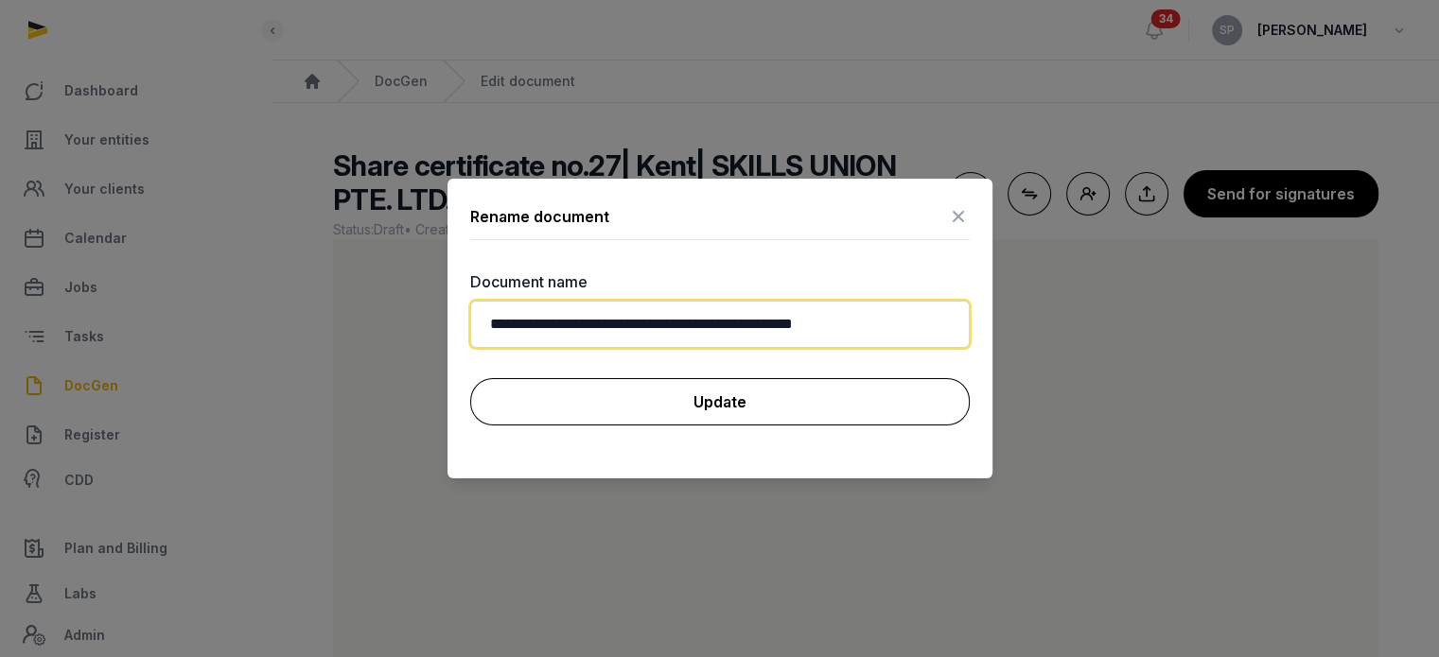
type input "**********"
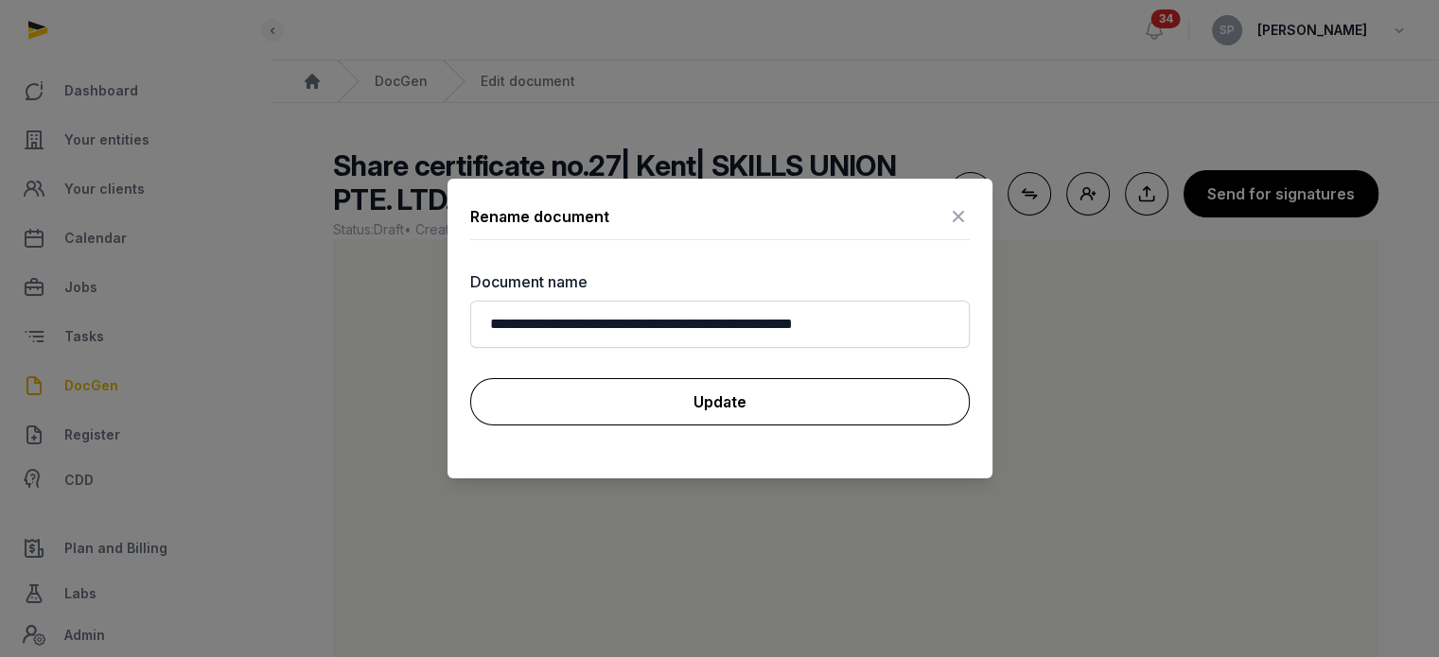
click at [669, 415] on button "Update" at bounding box center [719, 401] width 499 height 47
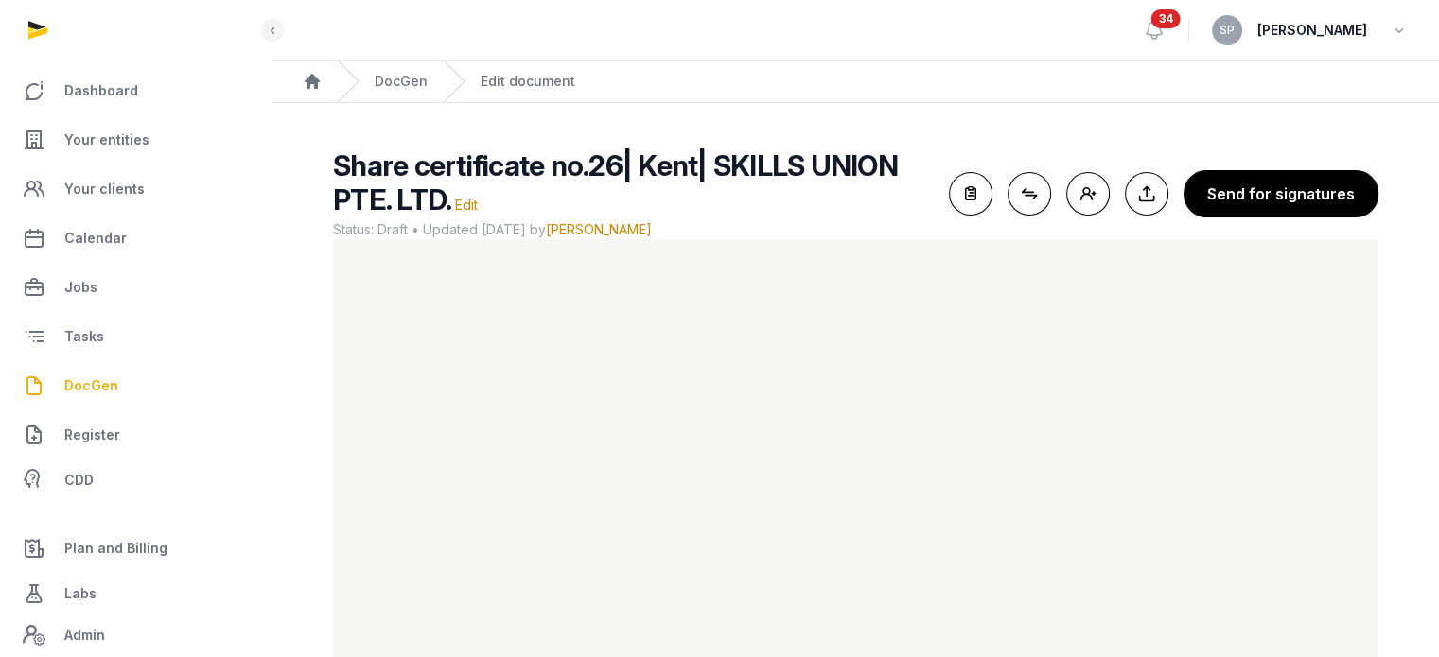
click at [908, 200] on h2 "Share certificate no.26| Kent| SKILLS UNION PTE. LTD. Edit" at bounding box center [633, 183] width 601 height 68
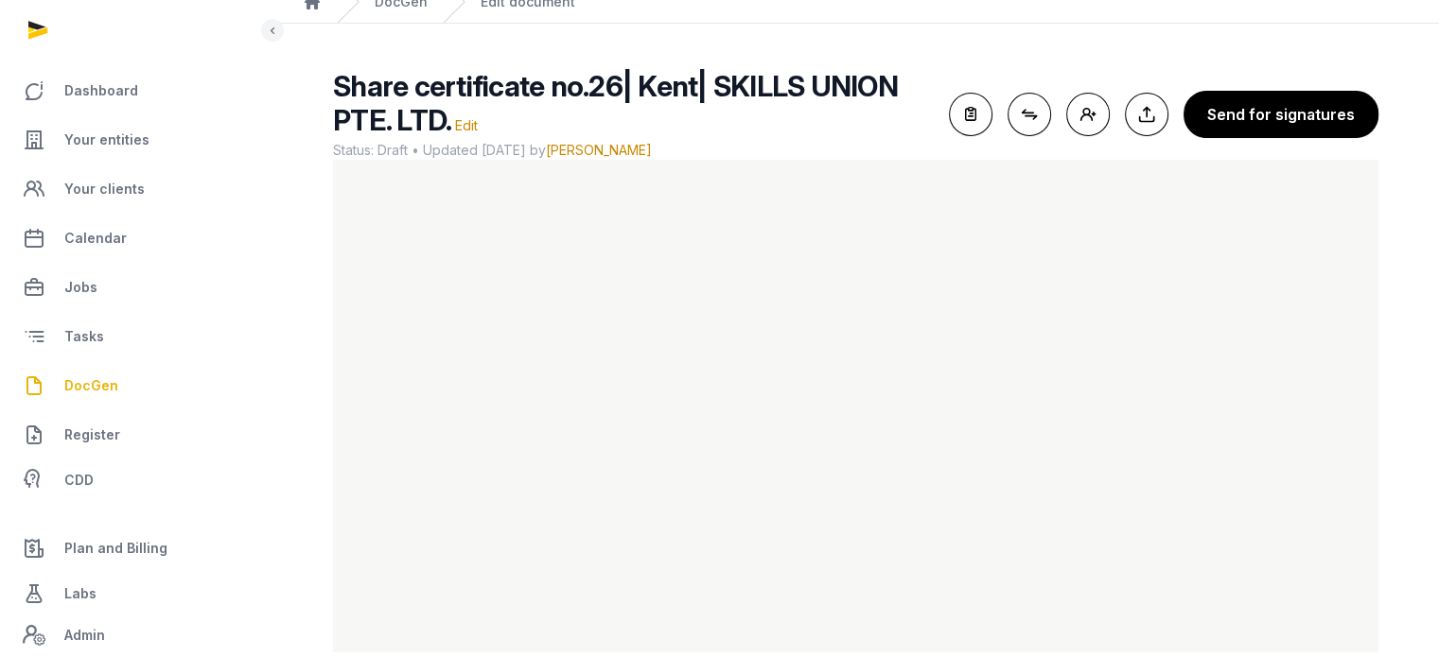
scroll to position [113, 0]
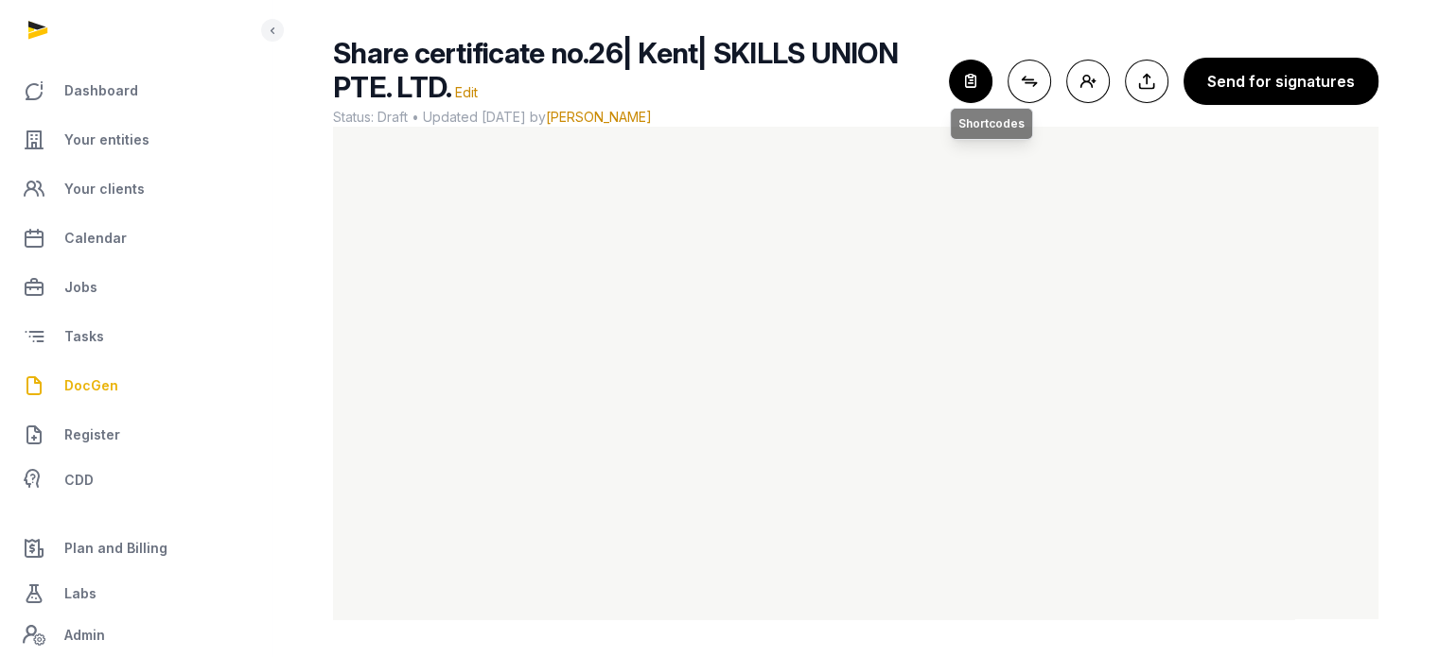
click at [976, 81] on icon "button" at bounding box center [971, 82] width 42 height 42
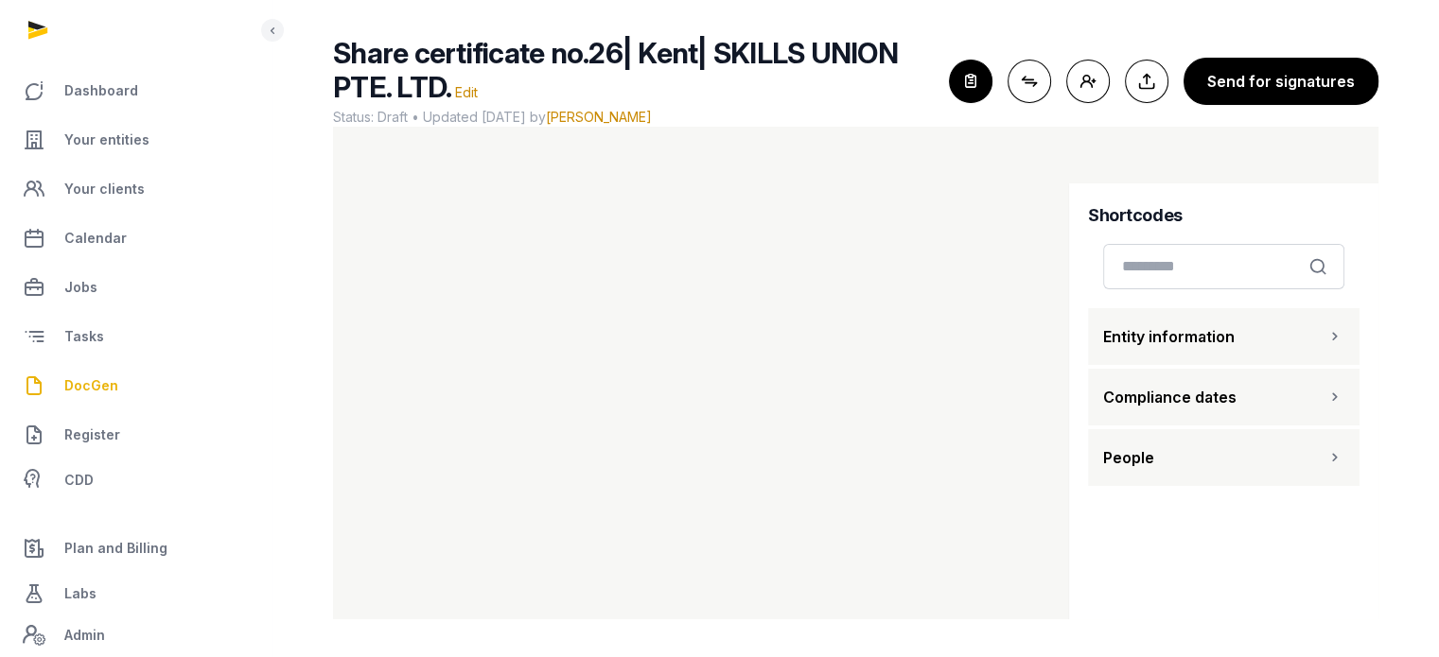
click at [1234, 440] on button "People" at bounding box center [1223, 457] width 271 height 57
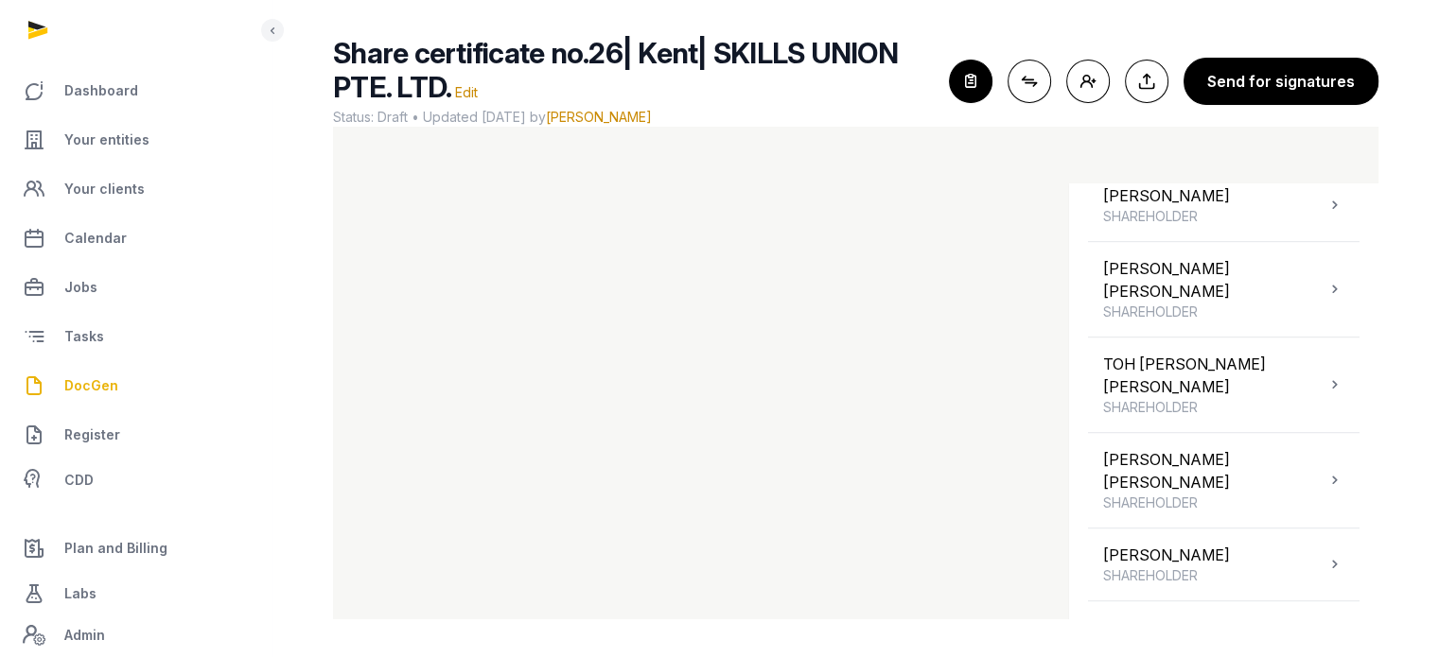
scroll to position [1423, 0]
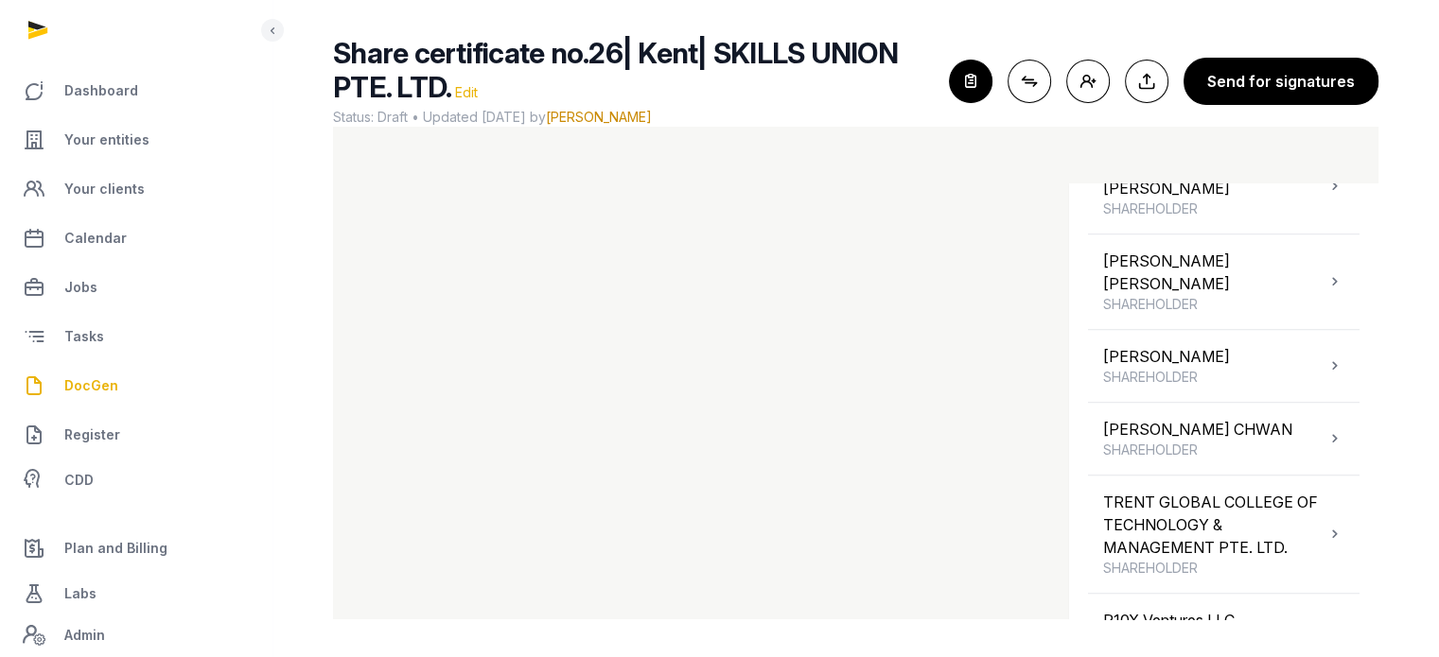
click at [472, 94] on span "Edit" at bounding box center [466, 92] width 23 height 16
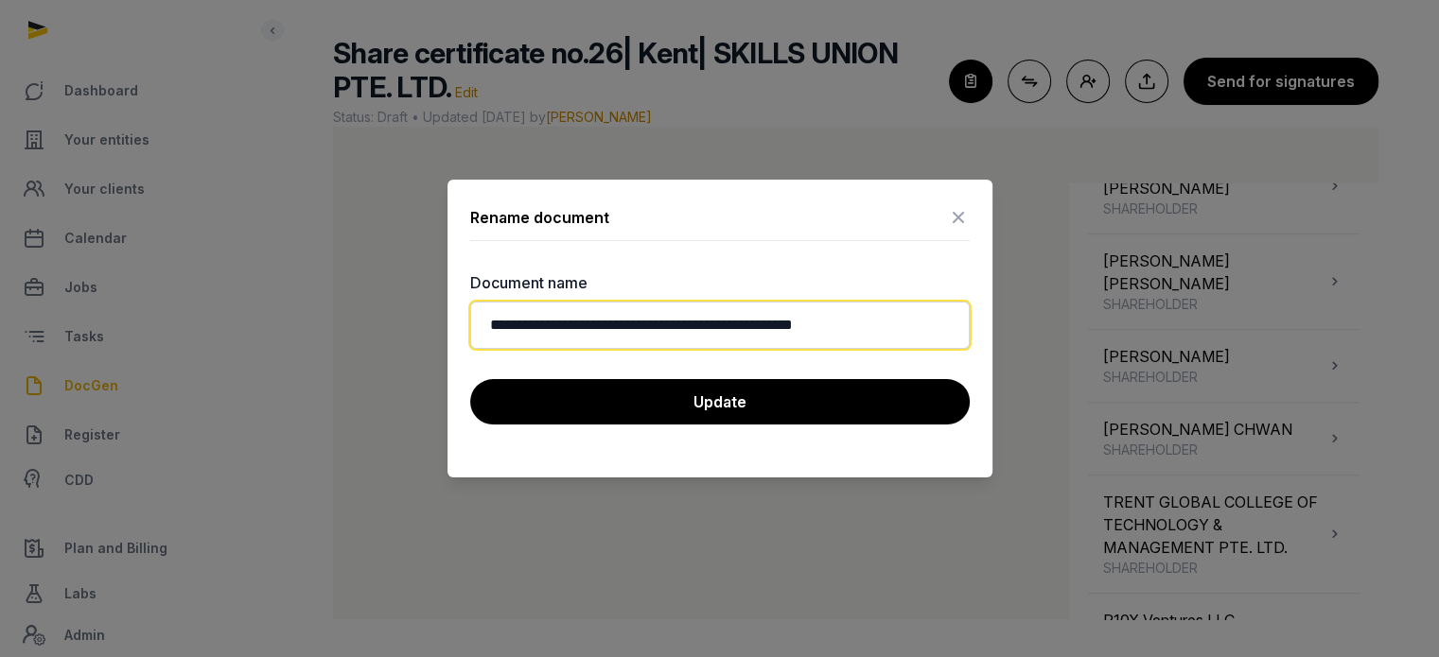
click at [669, 321] on input "**********" at bounding box center [719, 325] width 499 height 47
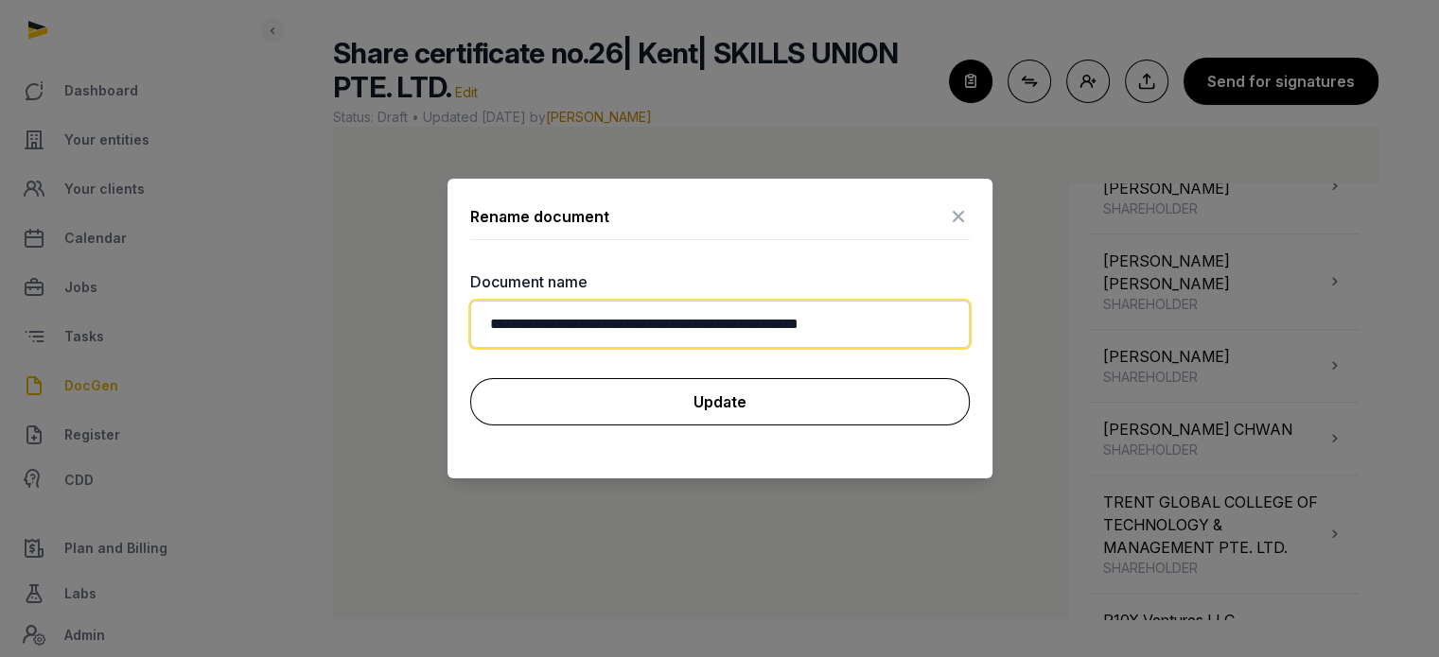
type input "**********"
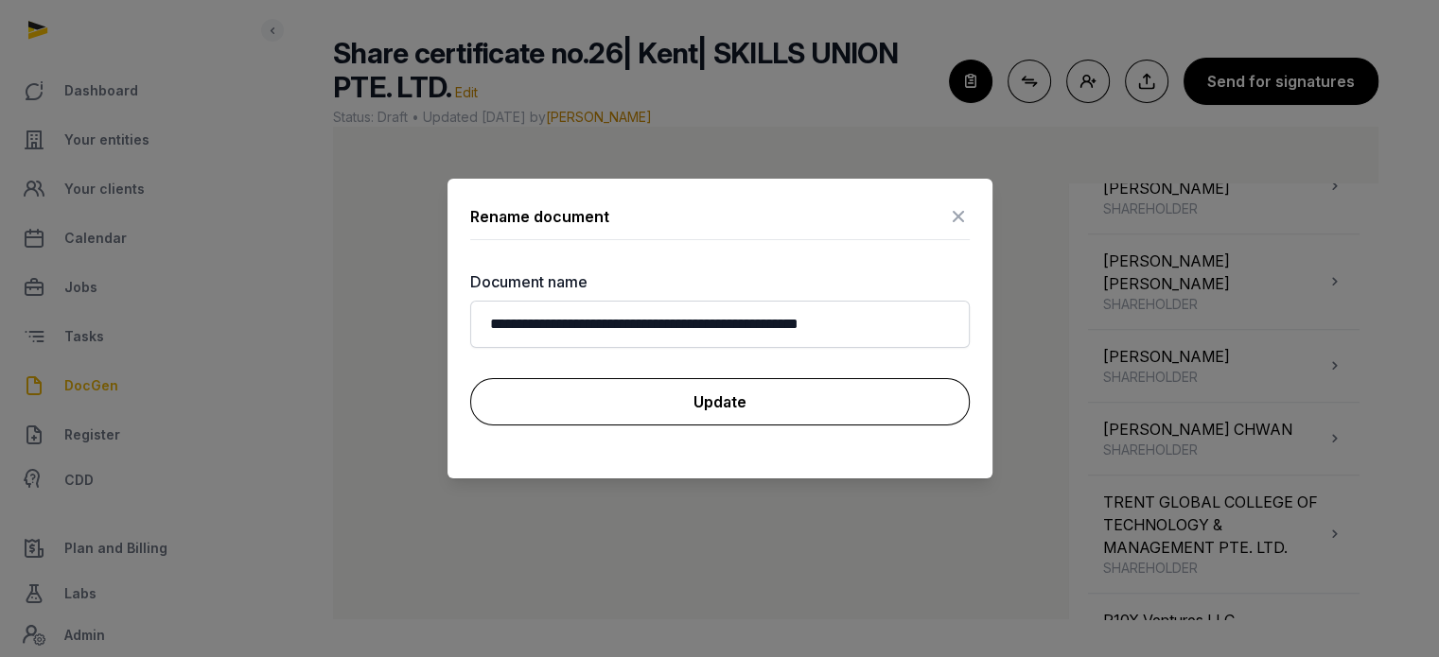
click at [679, 396] on button "Update" at bounding box center [719, 401] width 499 height 47
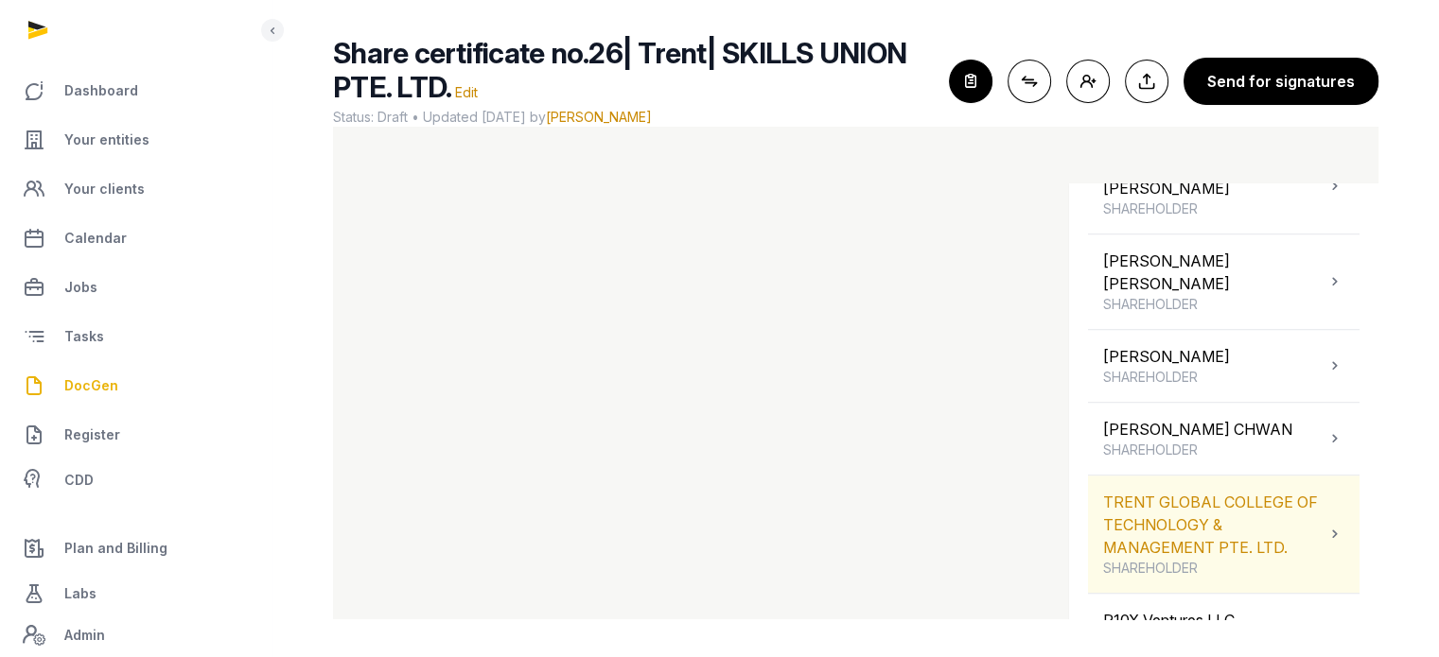
click at [1260, 495] on div "TRENT GLOBAL COLLEGE OF TECHNOLOGY & MANAGEMENT PTE. LTD. SHAREHOLDER" at bounding box center [1214, 534] width 222 height 87
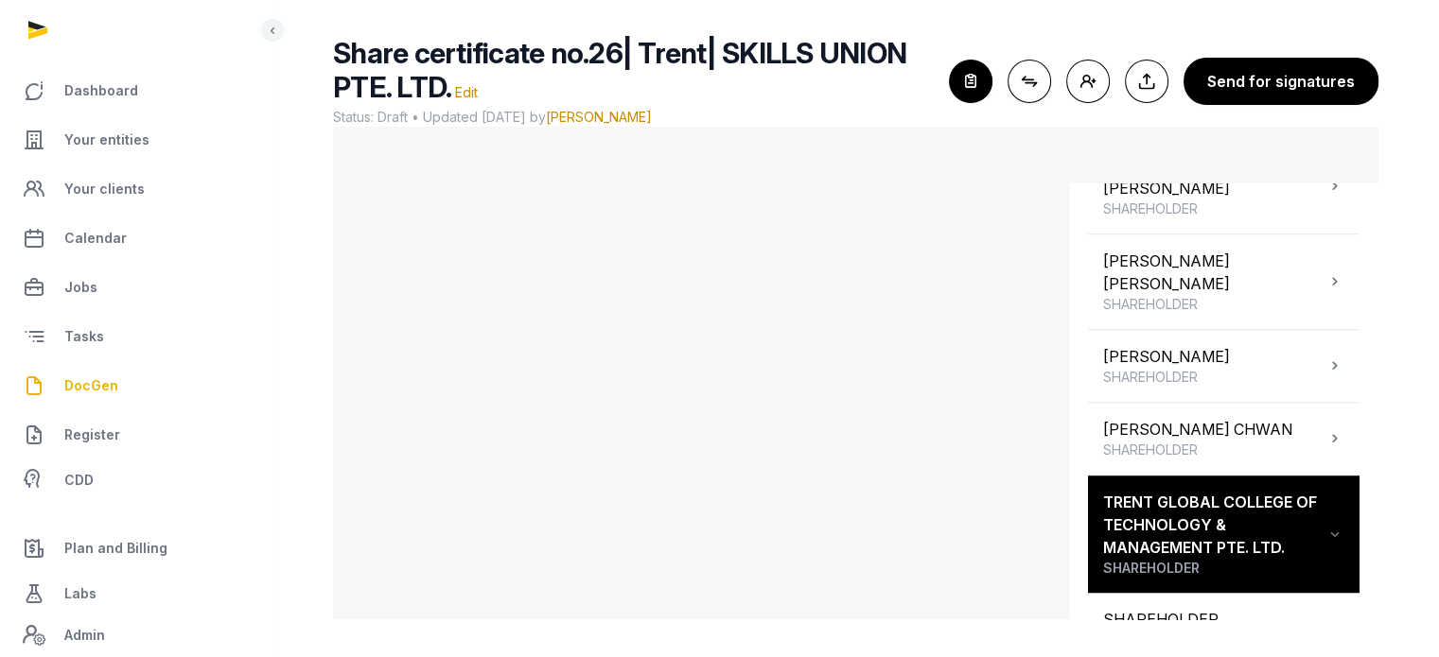
scroll to position [1574, 0]
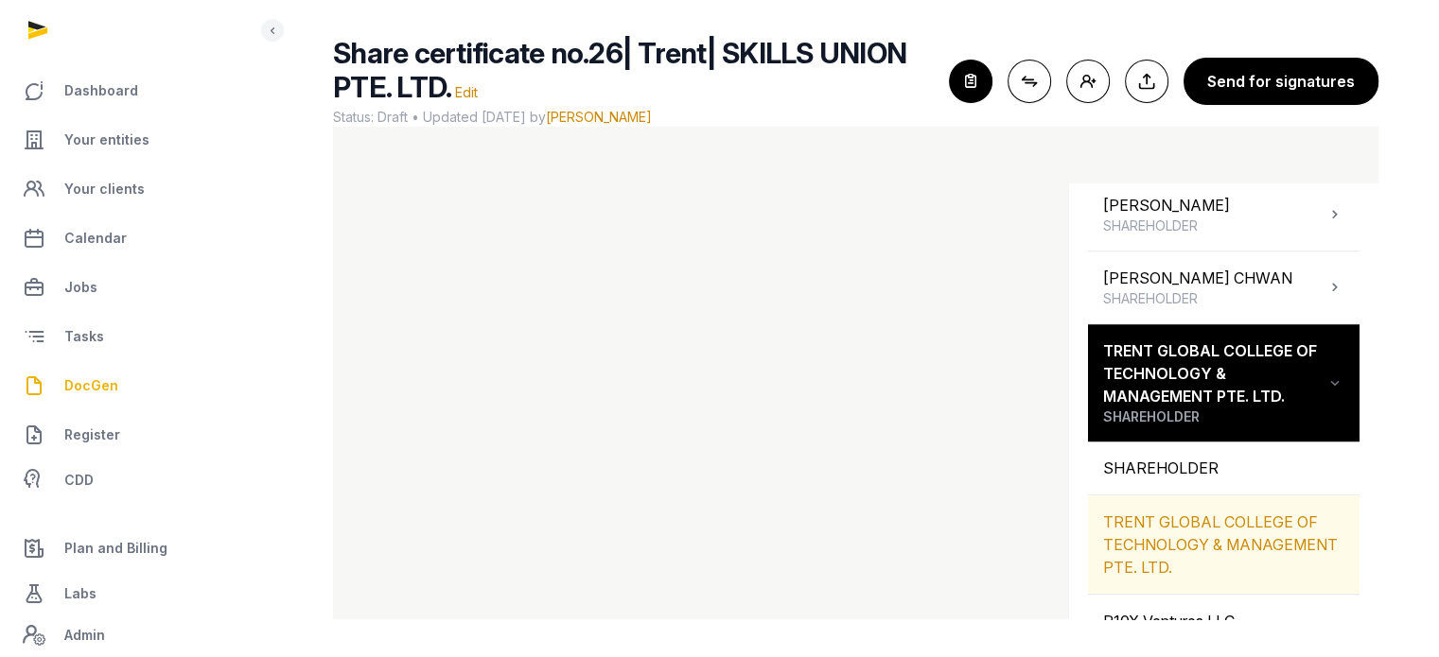
click at [1191, 496] on div "TRENT GLOBAL COLLEGE OF TECHNOLOGY & MANAGEMENT PTE. LTD." at bounding box center [1223, 545] width 271 height 98
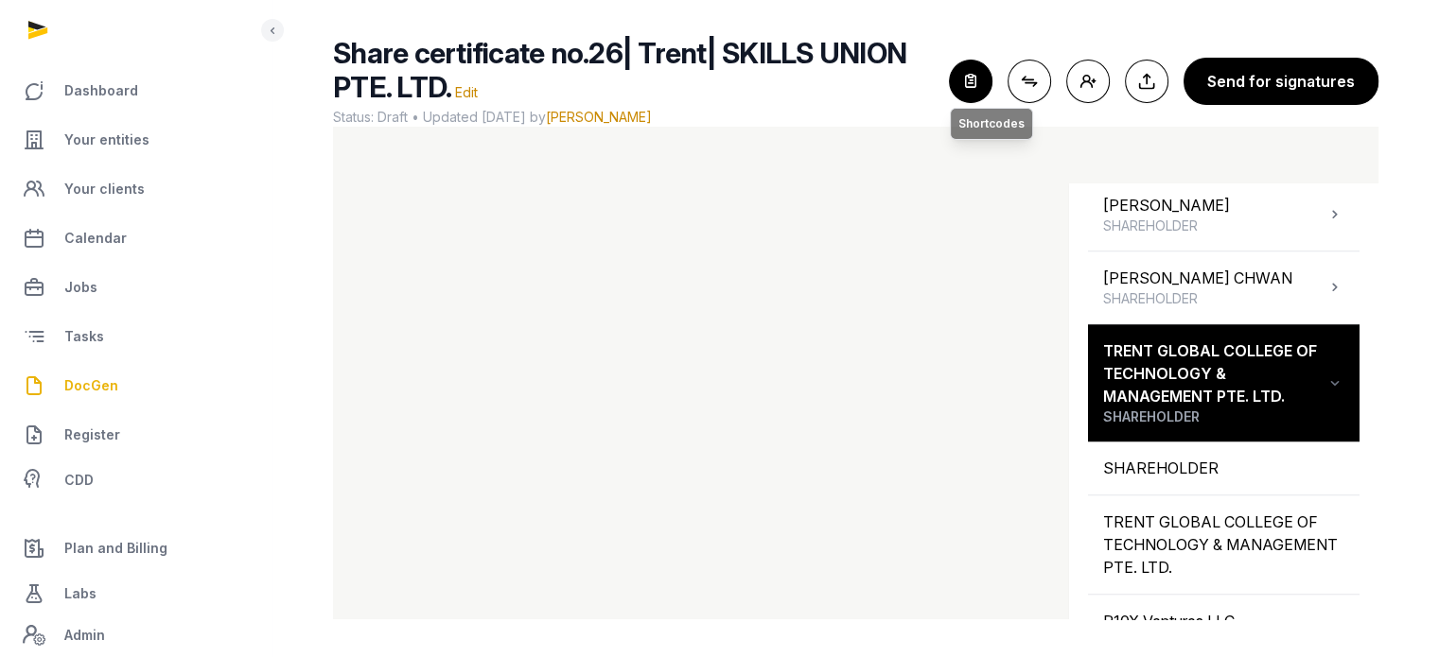
click at [982, 79] on icon "button" at bounding box center [971, 82] width 42 height 42
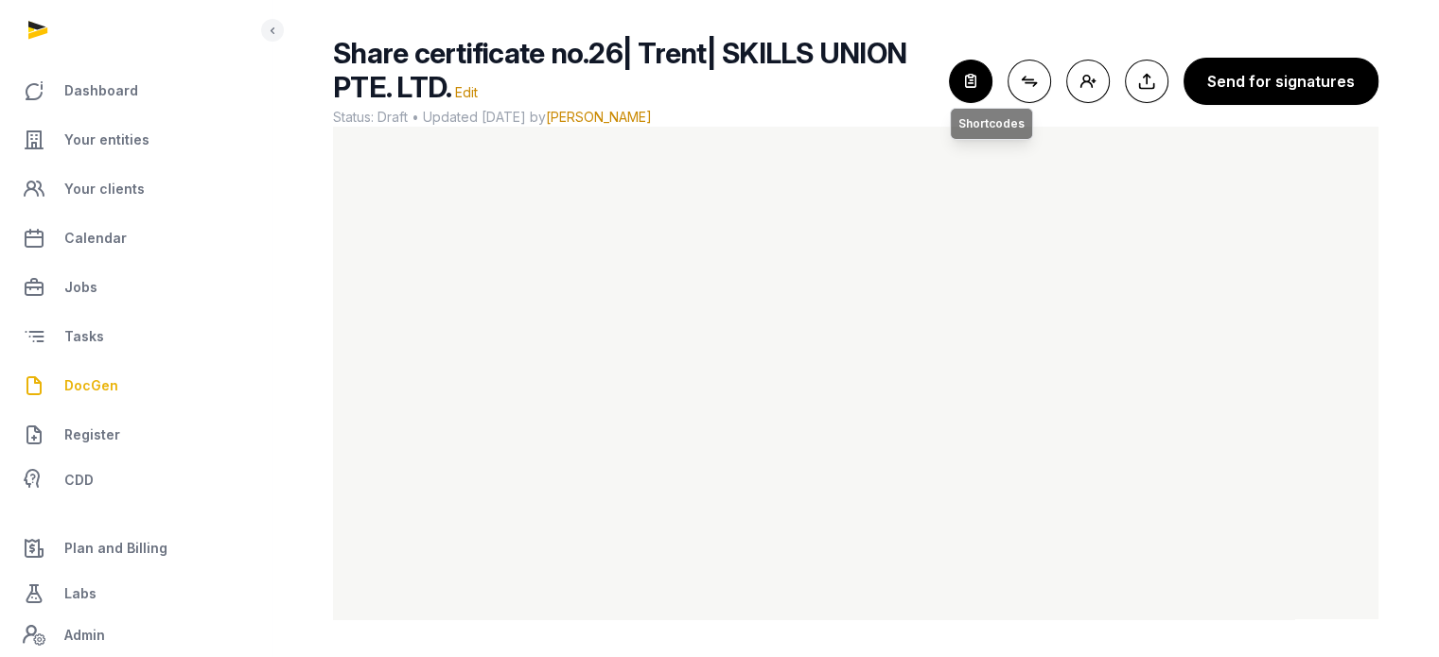
click at [989, 90] on icon "button" at bounding box center [971, 82] width 42 height 42
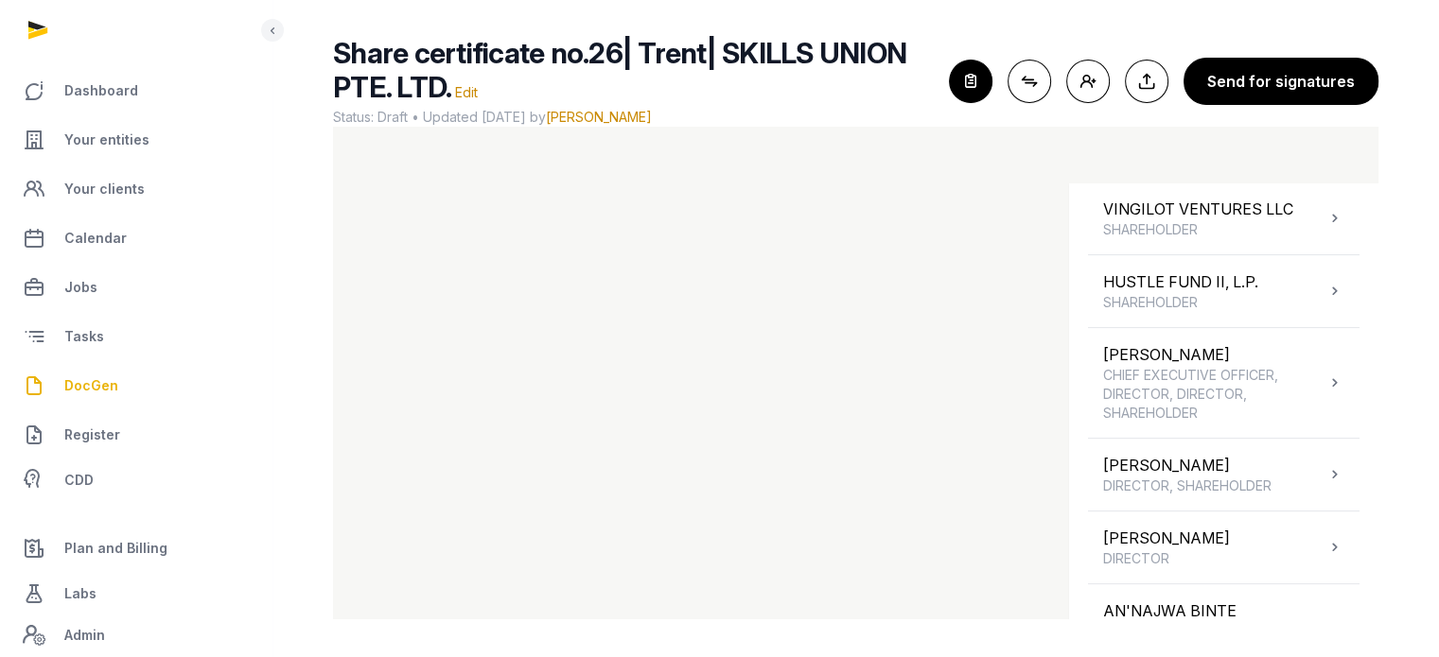
scroll to position [475, 0]
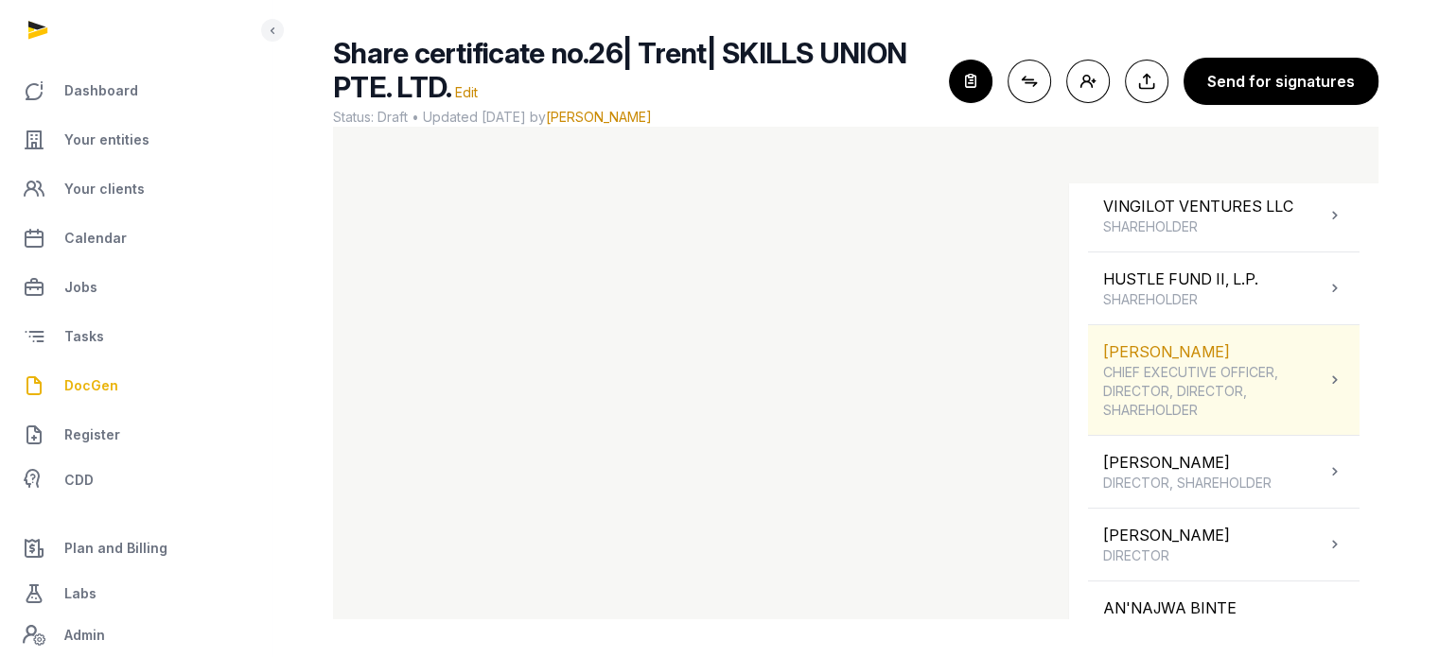
click at [1252, 394] on span "CHIEF EXECUTIVE OFFICER, DIRECTOR, DIRECTOR, SHAREHOLDER" at bounding box center [1214, 391] width 222 height 57
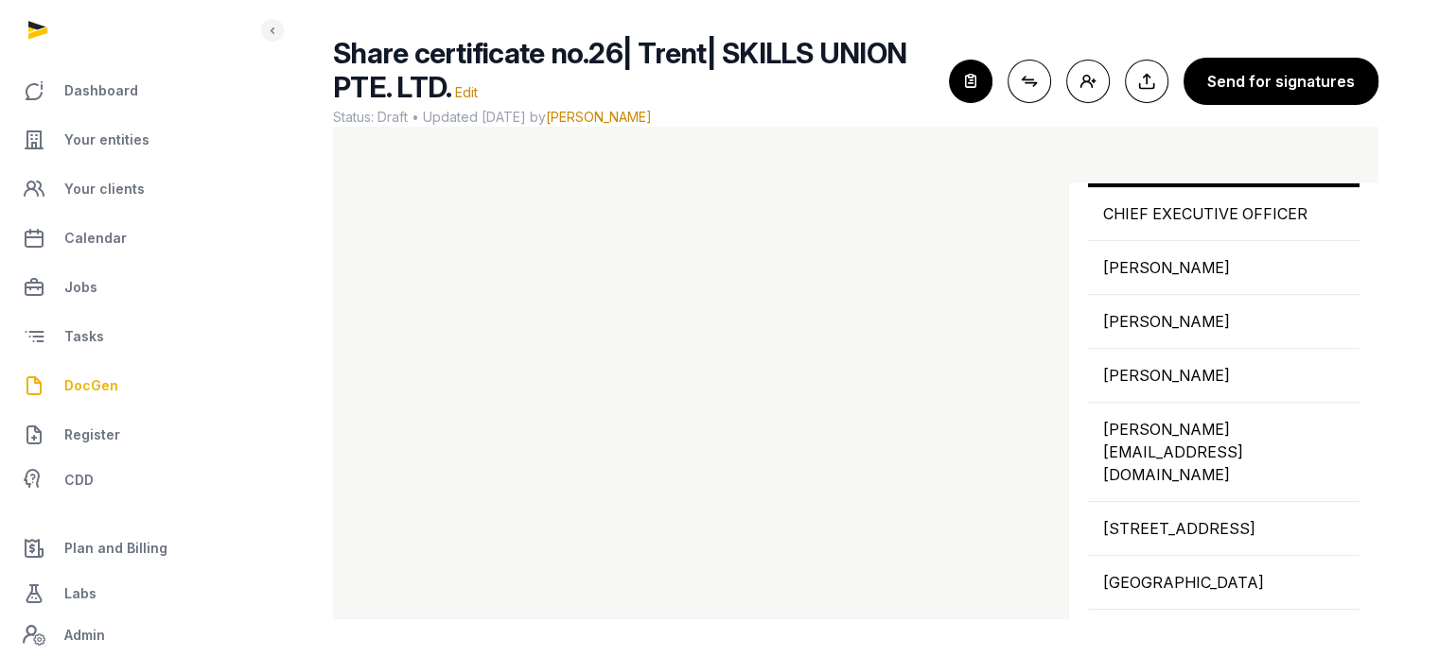
scroll to position [761, 0]
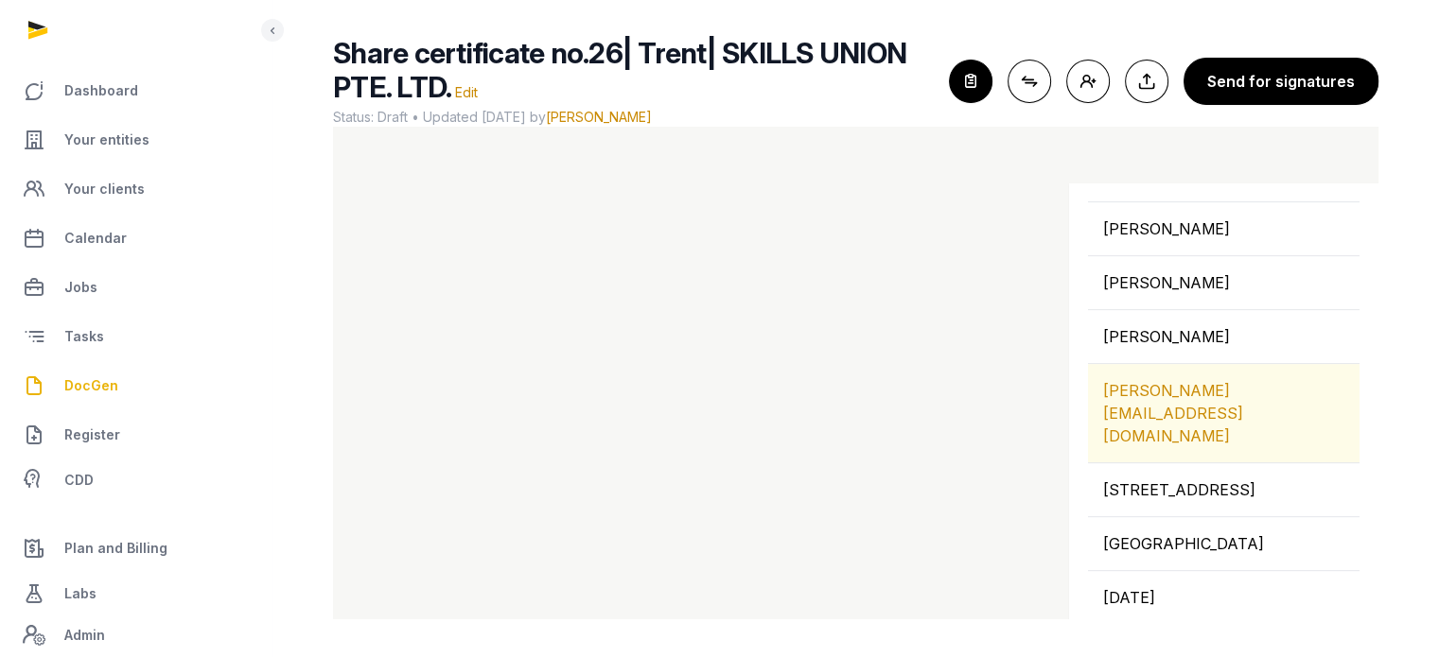
click at [1187, 400] on div "[PERSON_NAME][EMAIL_ADDRESS][DOMAIN_NAME]" at bounding box center [1223, 413] width 271 height 98
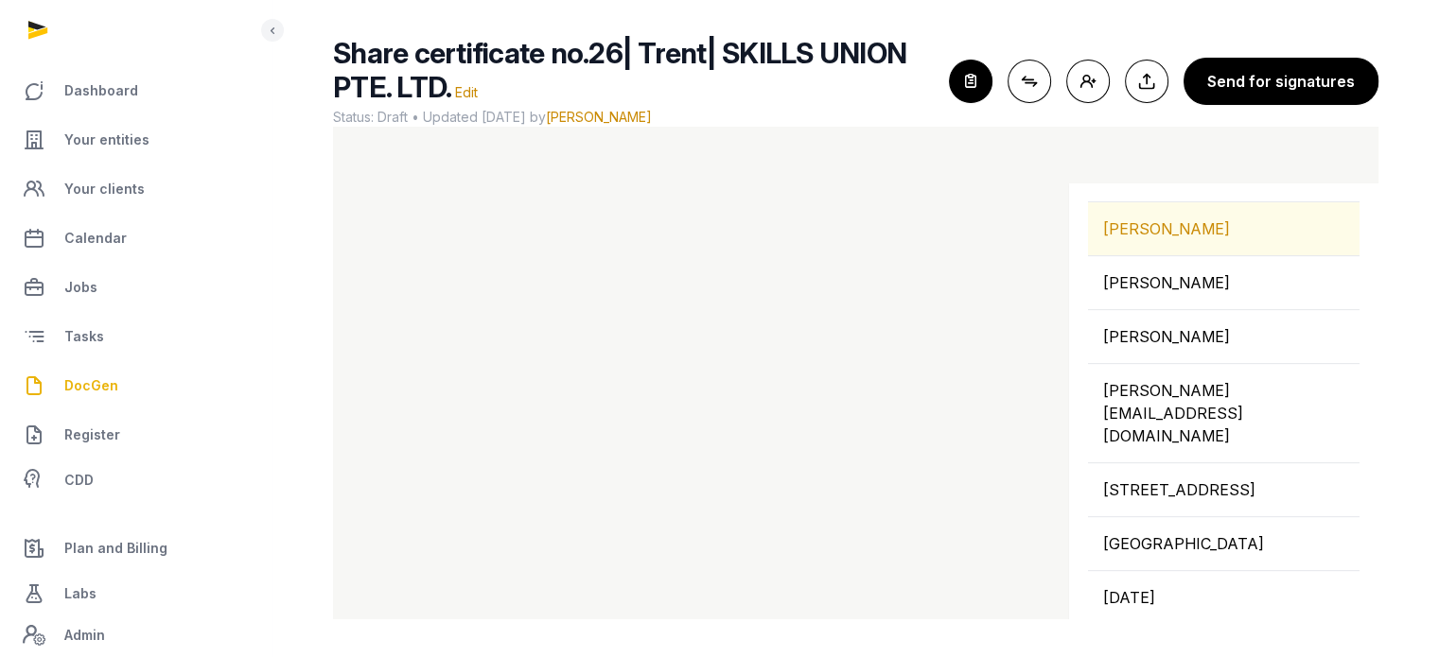
click at [1187, 234] on div "[PERSON_NAME]" at bounding box center [1223, 228] width 271 height 53
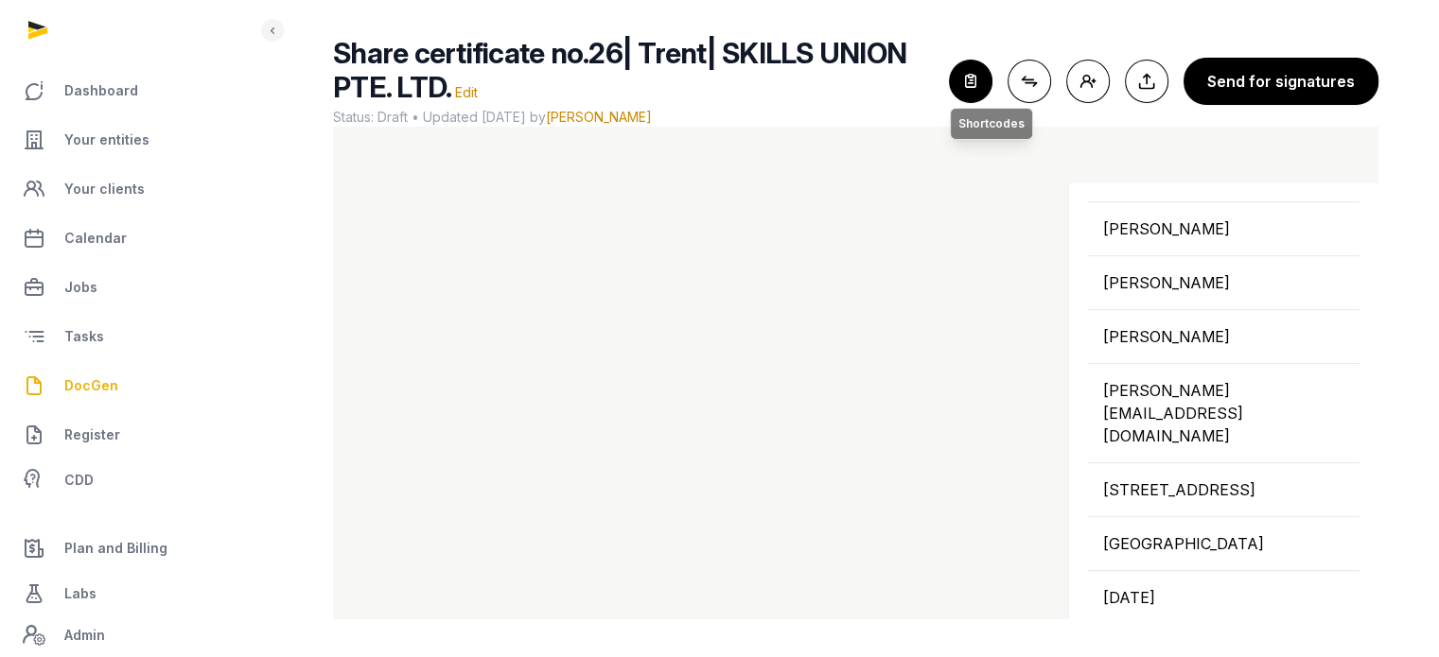
click at [976, 89] on icon "button" at bounding box center [971, 82] width 42 height 42
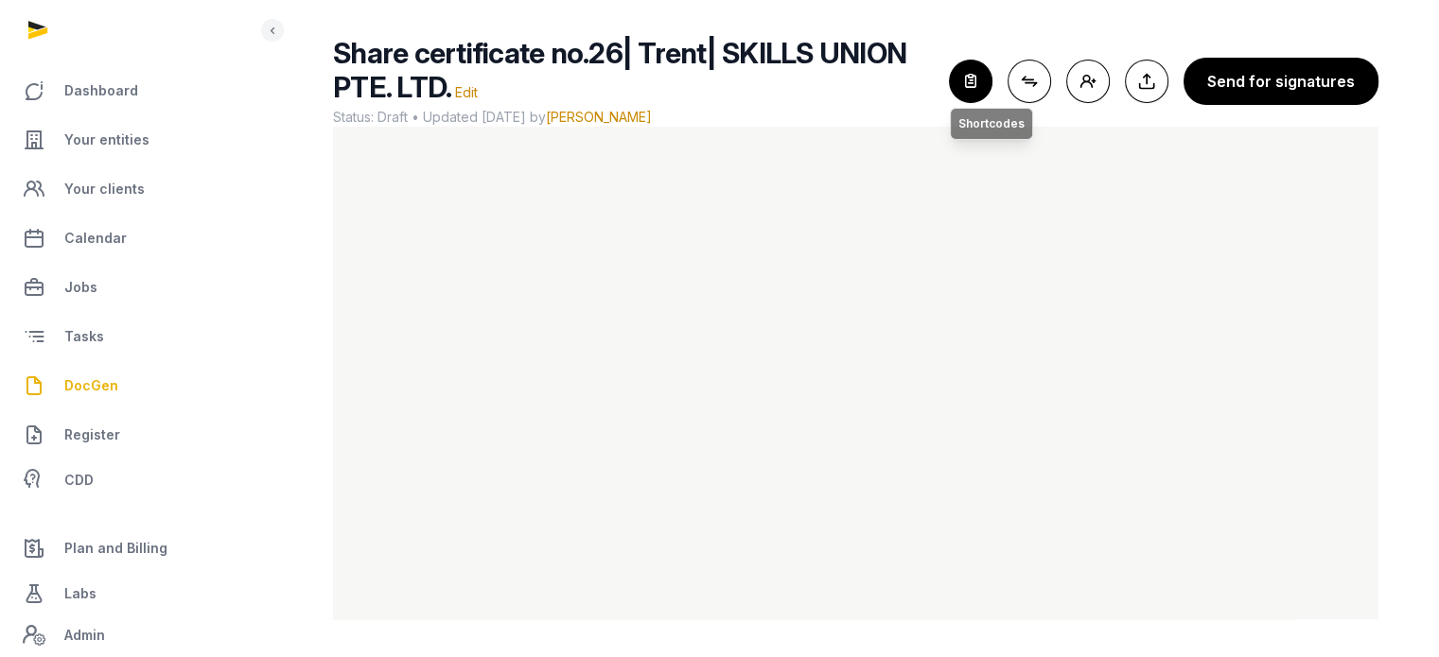
click at [980, 74] on icon "button" at bounding box center [971, 82] width 42 height 42
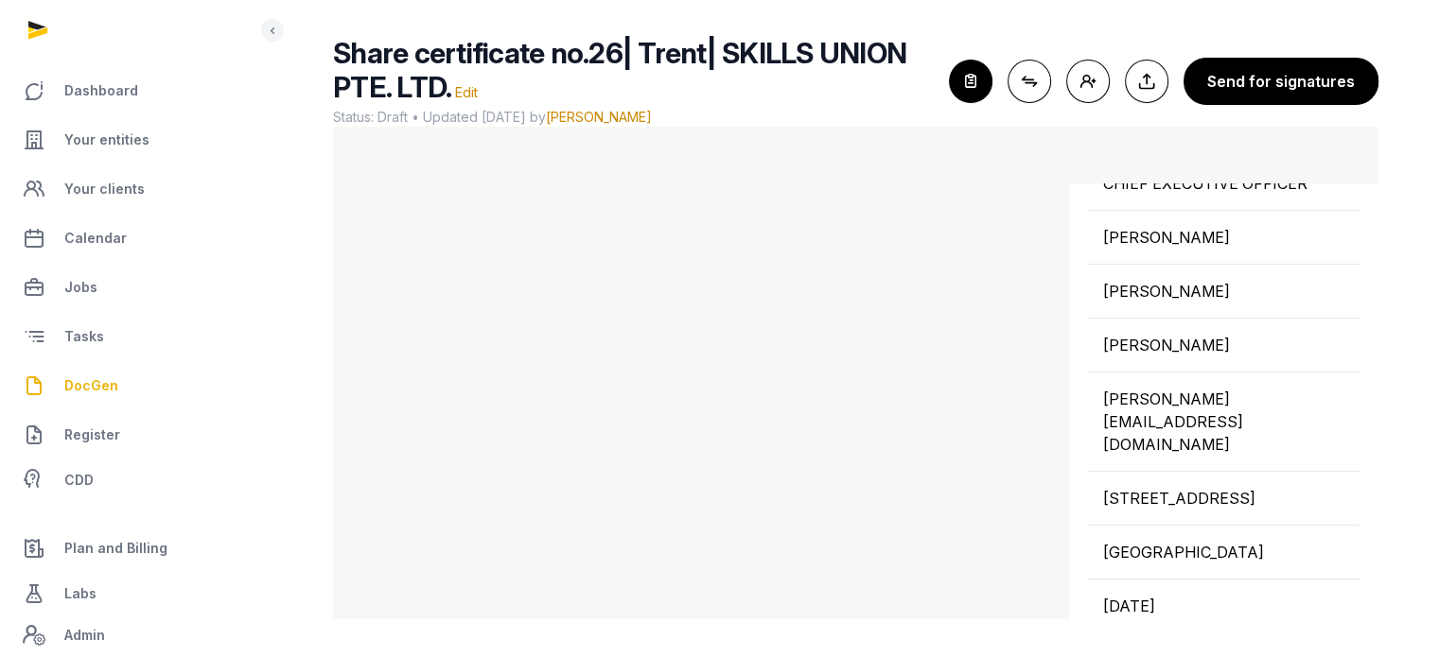
scroll to position [734, 0]
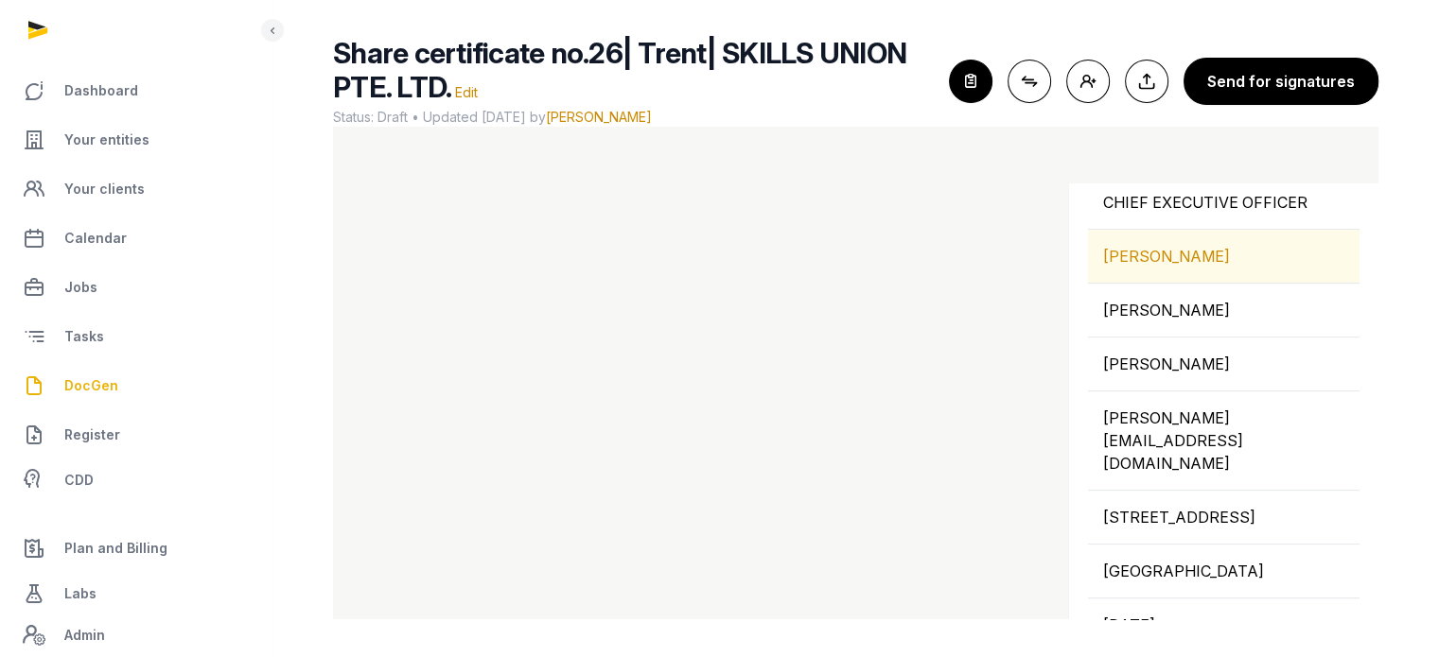
click at [1215, 272] on div "[PERSON_NAME]" at bounding box center [1223, 256] width 271 height 53
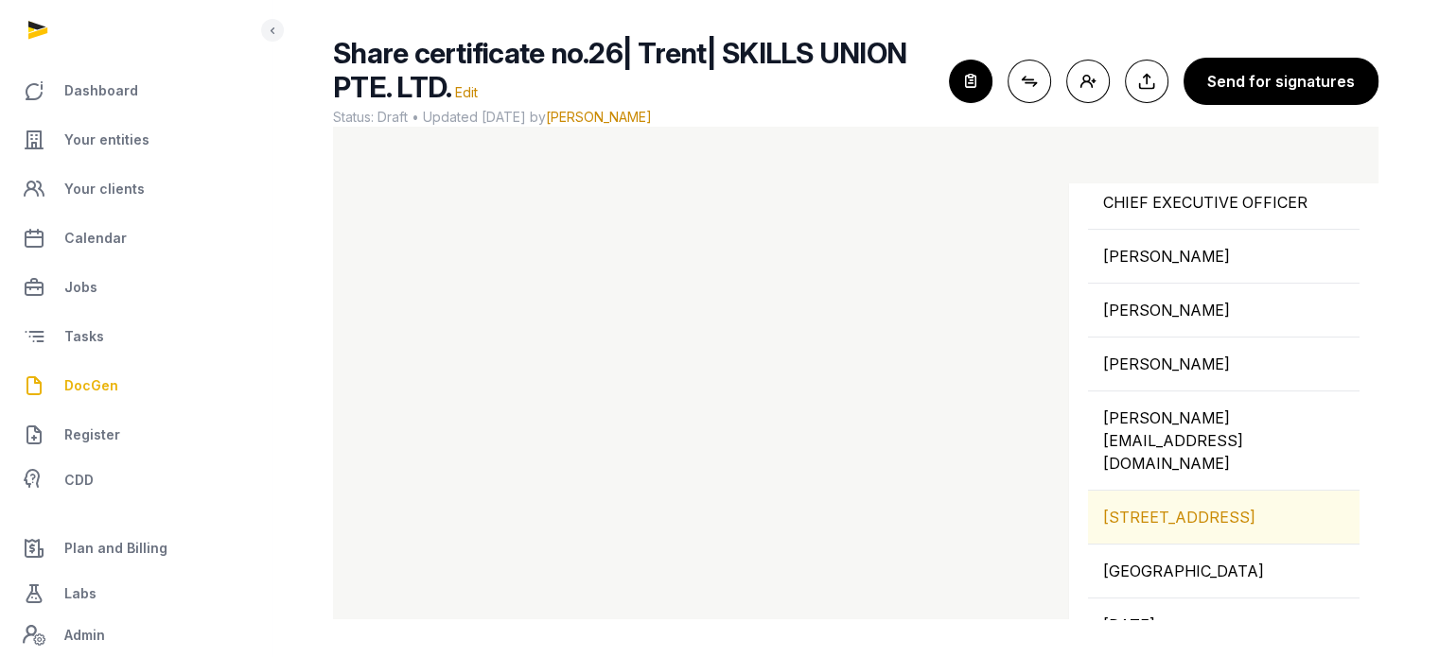
click at [1196, 500] on div "[STREET_ADDRESS]" at bounding box center [1223, 517] width 271 height 53
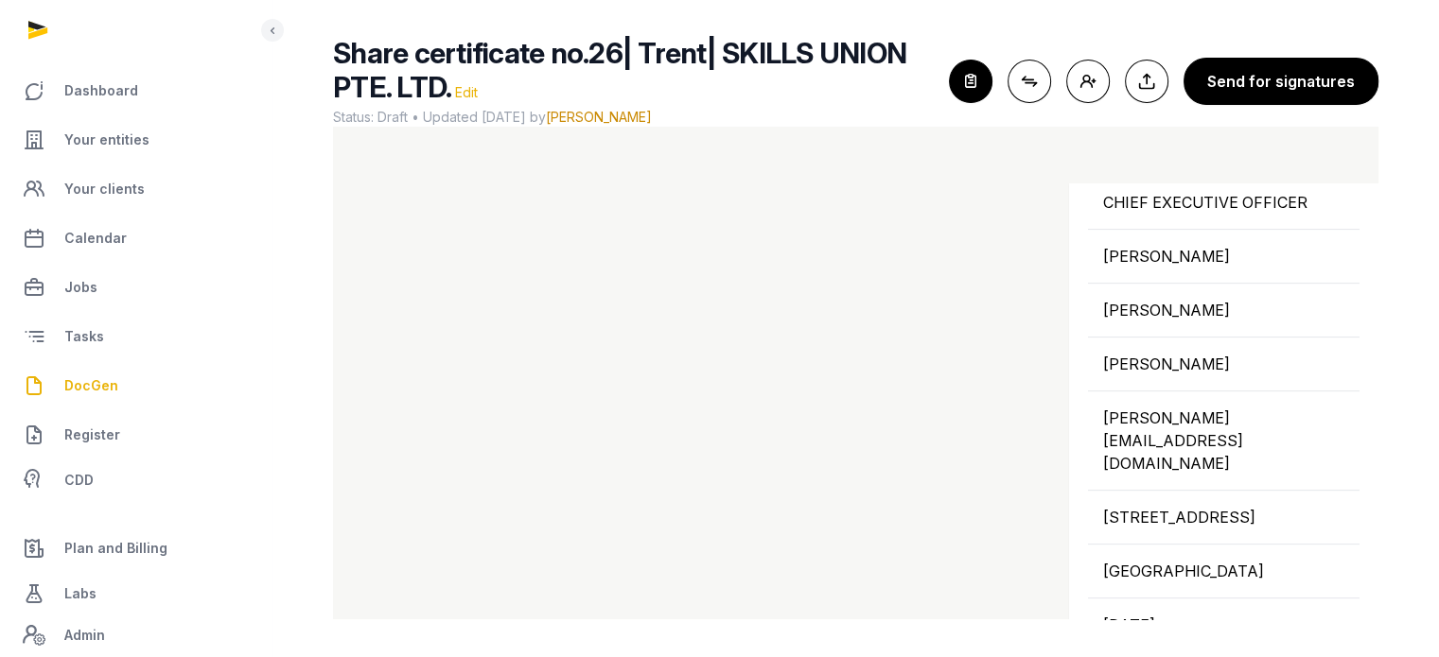
click at [468, 96] on span "Edit" at bounding box center [466, 92] width 23 height 16
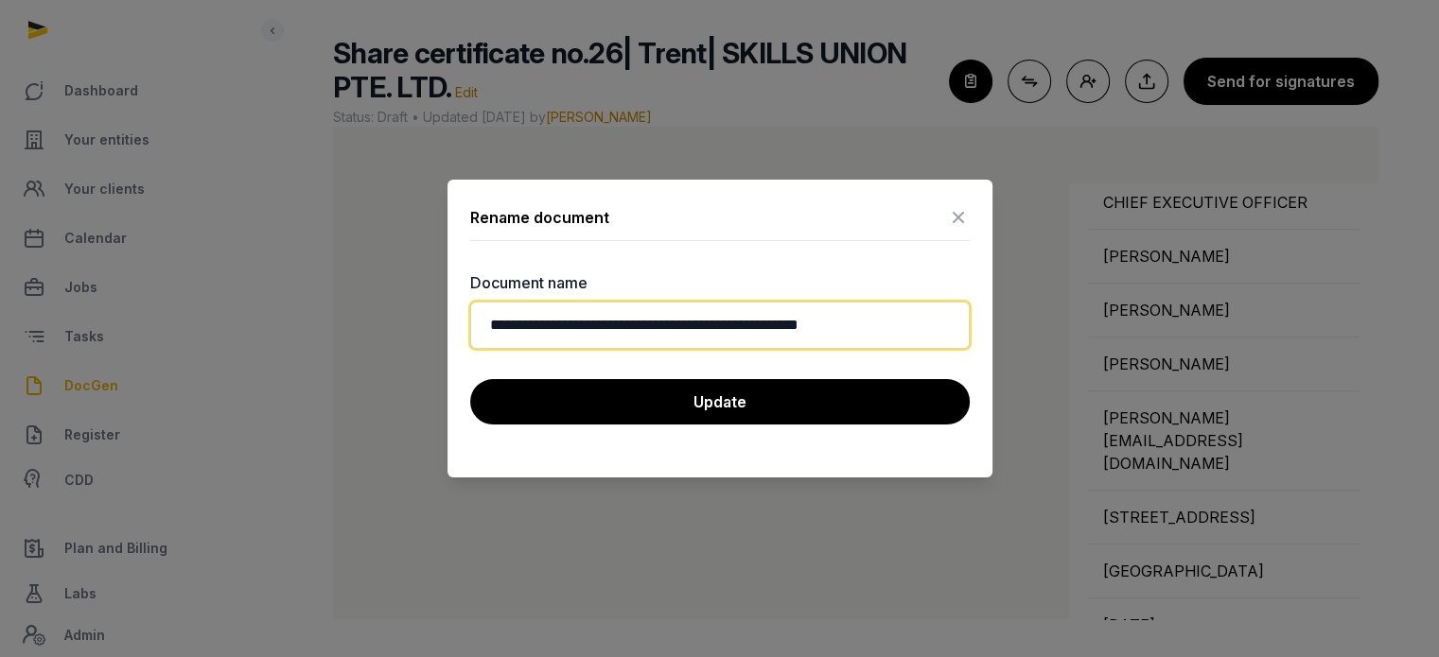
drag, startPoint x: 704, startPoint y: 324, endPoint x: 651, endPoint y: 317, distance: 53.4
click at [651, 317] on input "**********" at bounding box center [719, 325] width 499 height 47
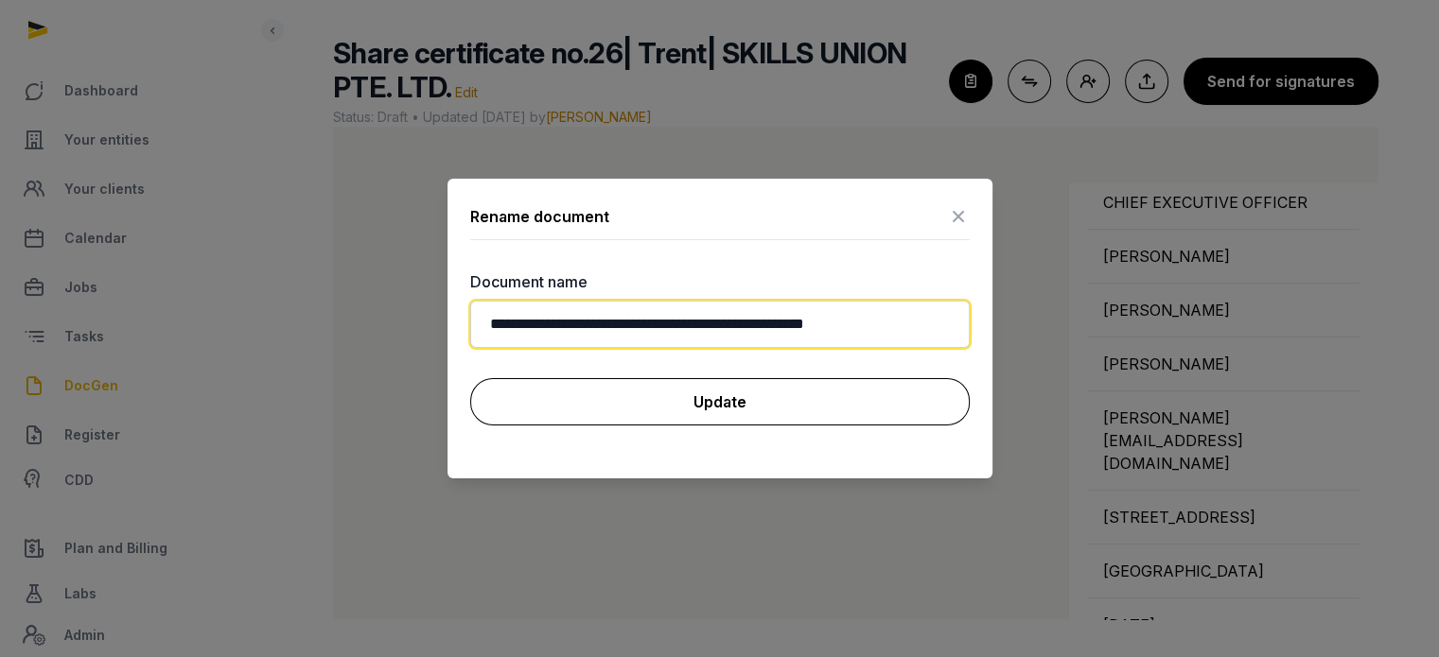
type input "**********"
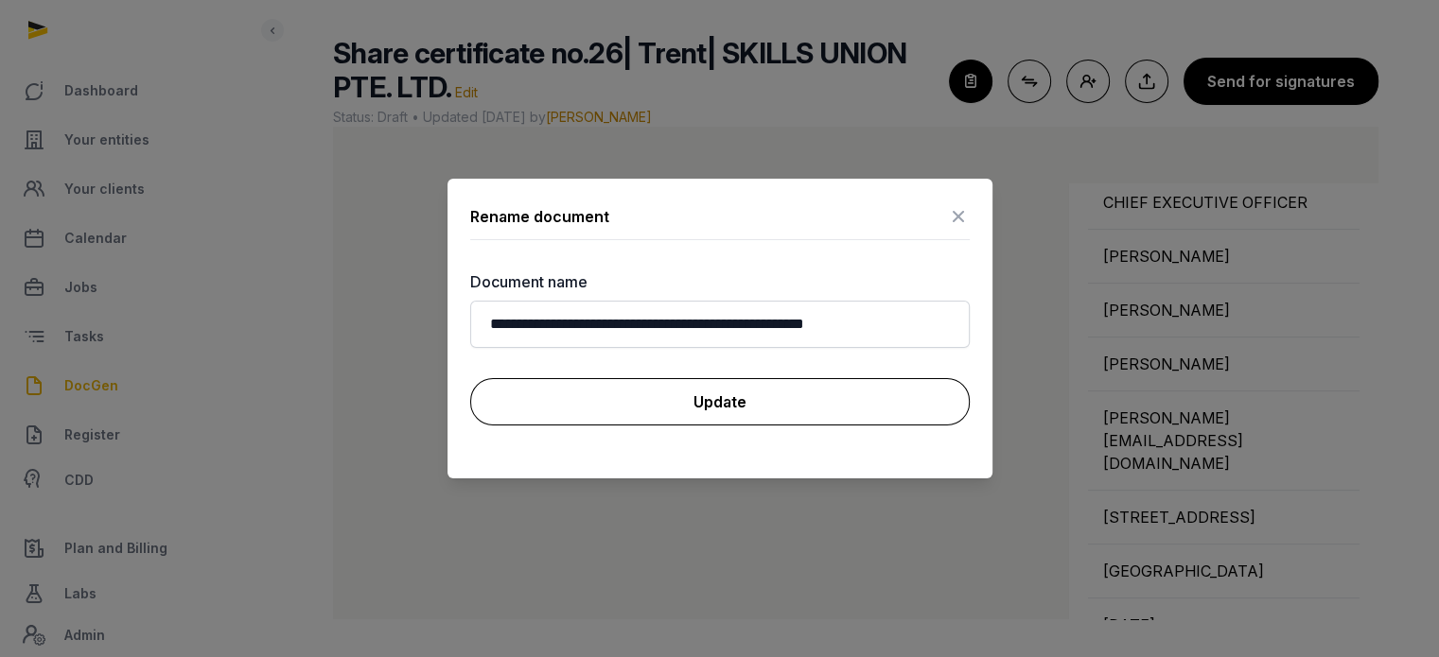
click at [708, 410] on button "Update" at bounding box center [719, 401] width 499 height 47
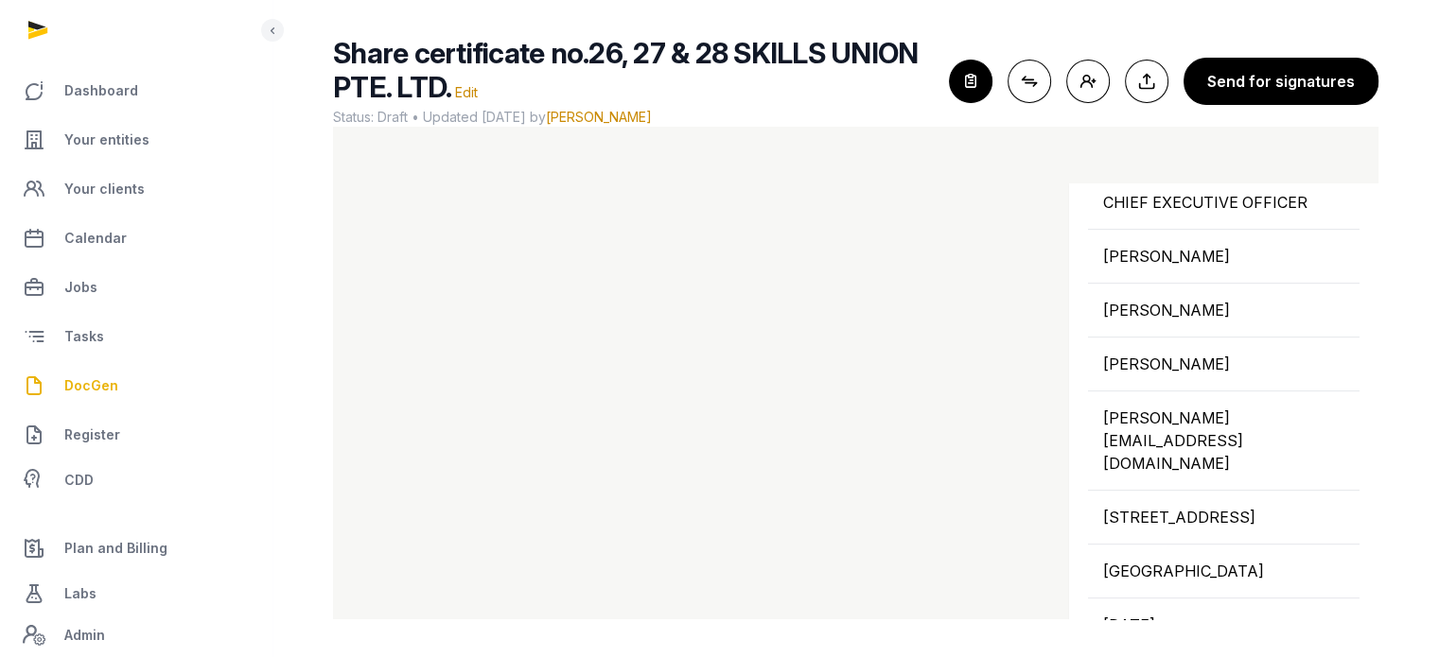
click at [95, 383] on span "DocGen" at bounding box center [91, 386] width 54 height 23
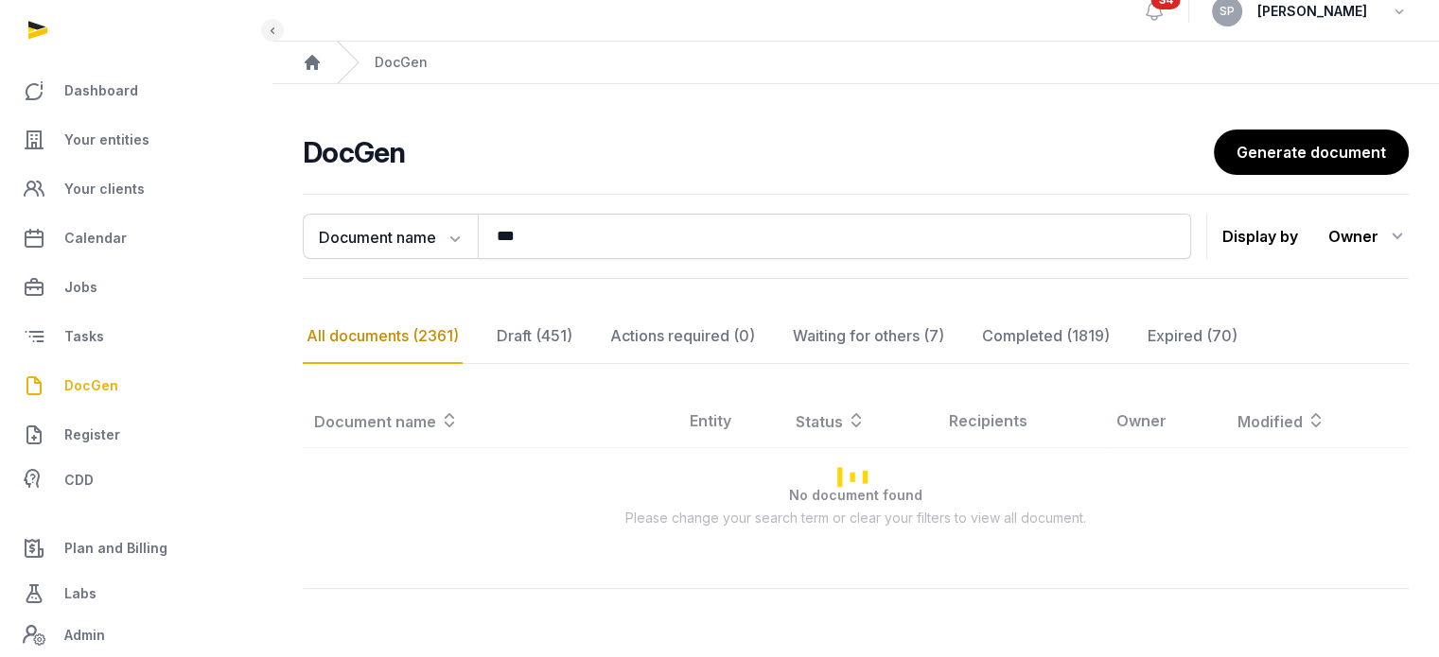
scroll to position [113, 0]
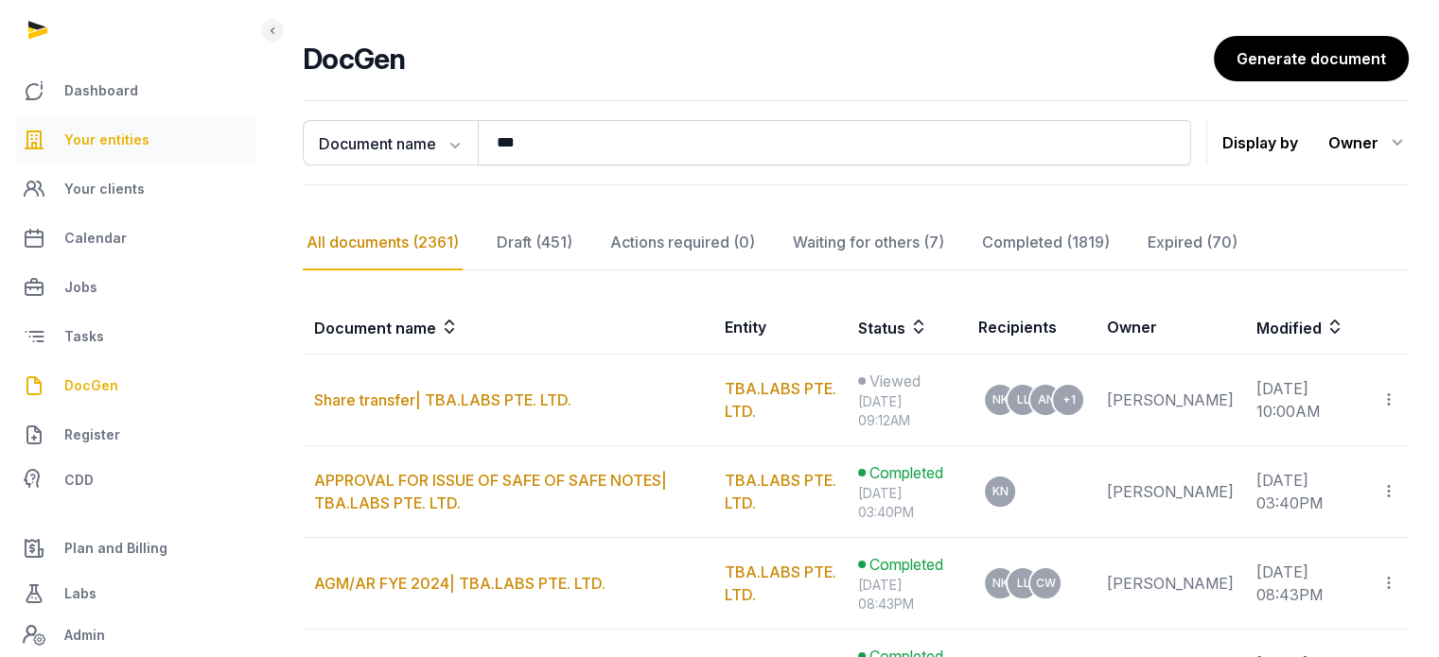
click at [137, 135] on span "Your entities" at bounding box center [106, 140] width 85 height 23
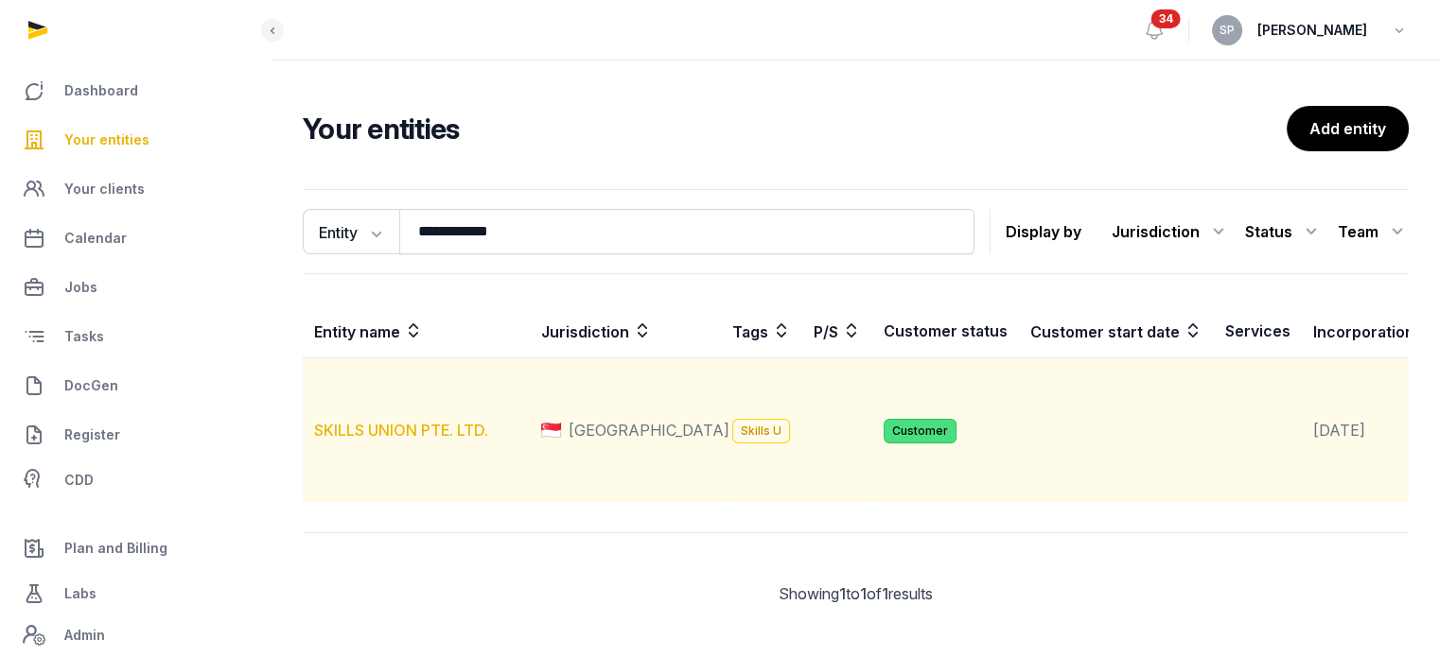
click at [462, 440] on link "SKILLS UNION PTE. LTD." at bounding box center [401, 430] width 174 height 19
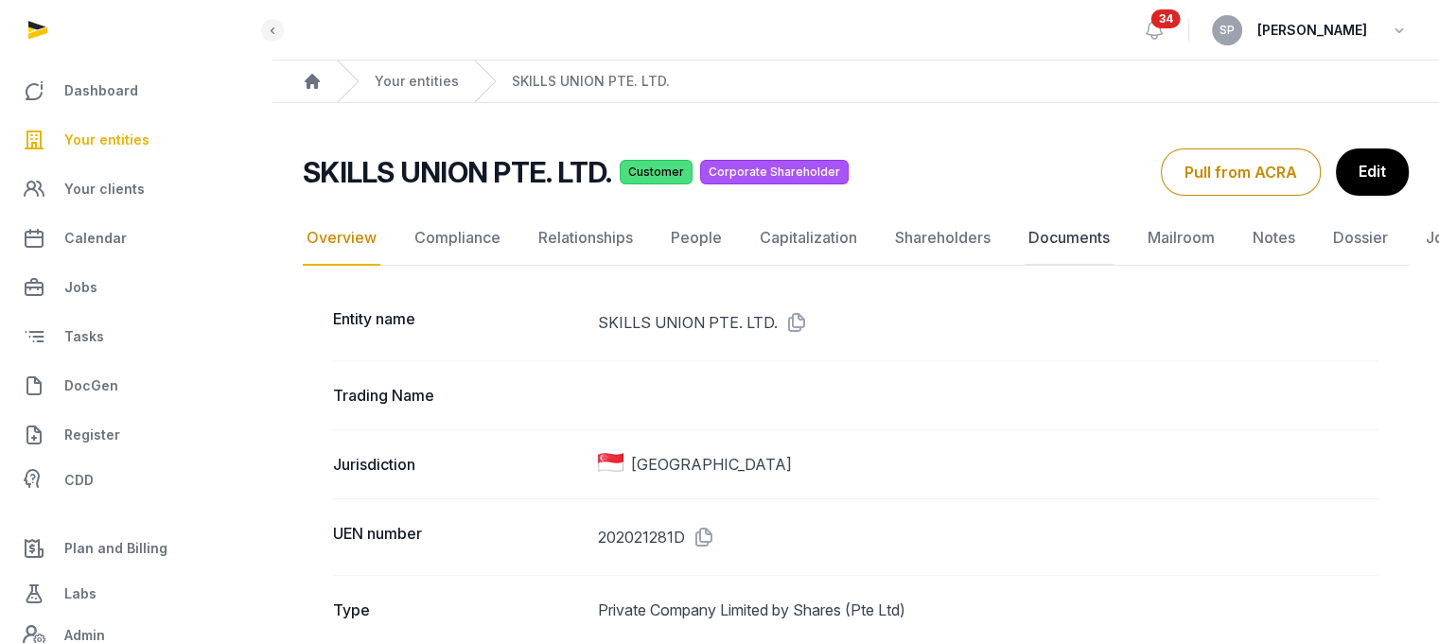
click at [1041, 235] on link "Documents" at bounding box center [1068, 238] width 89 height 55
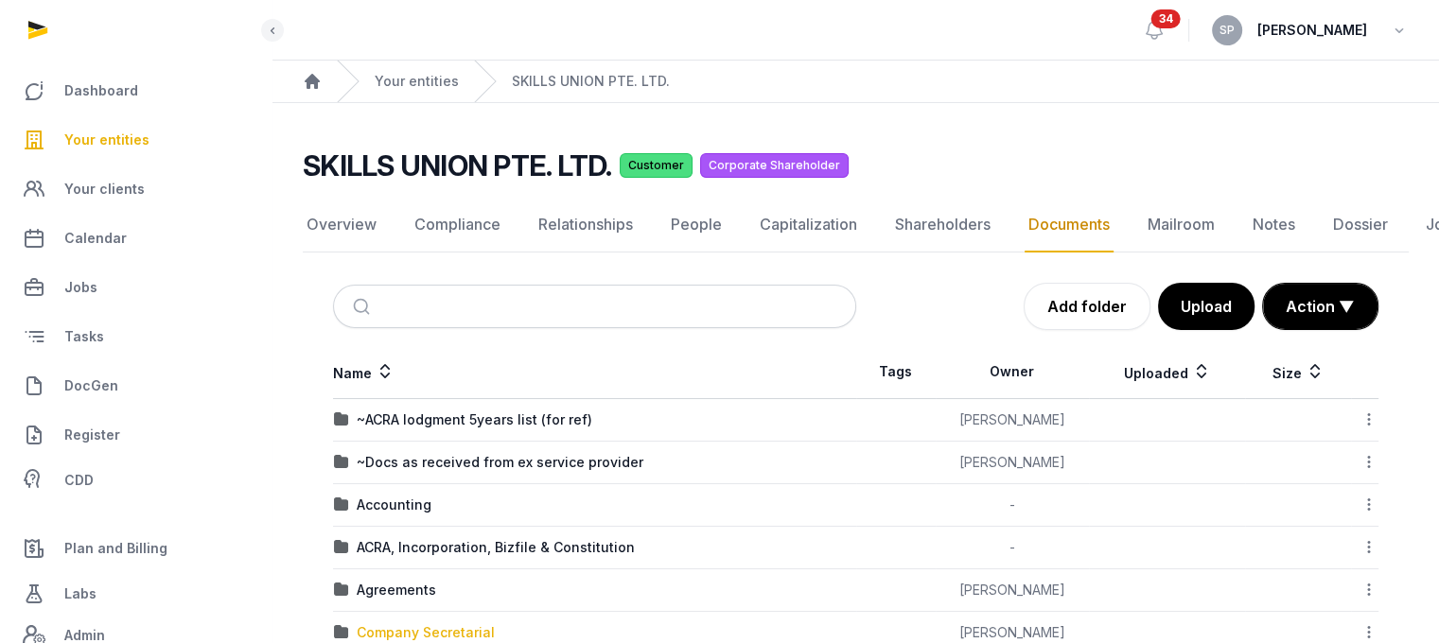
click at [462, 623] on div "Company Secretarial" at bounding box center [426, 632] width 138 height 19
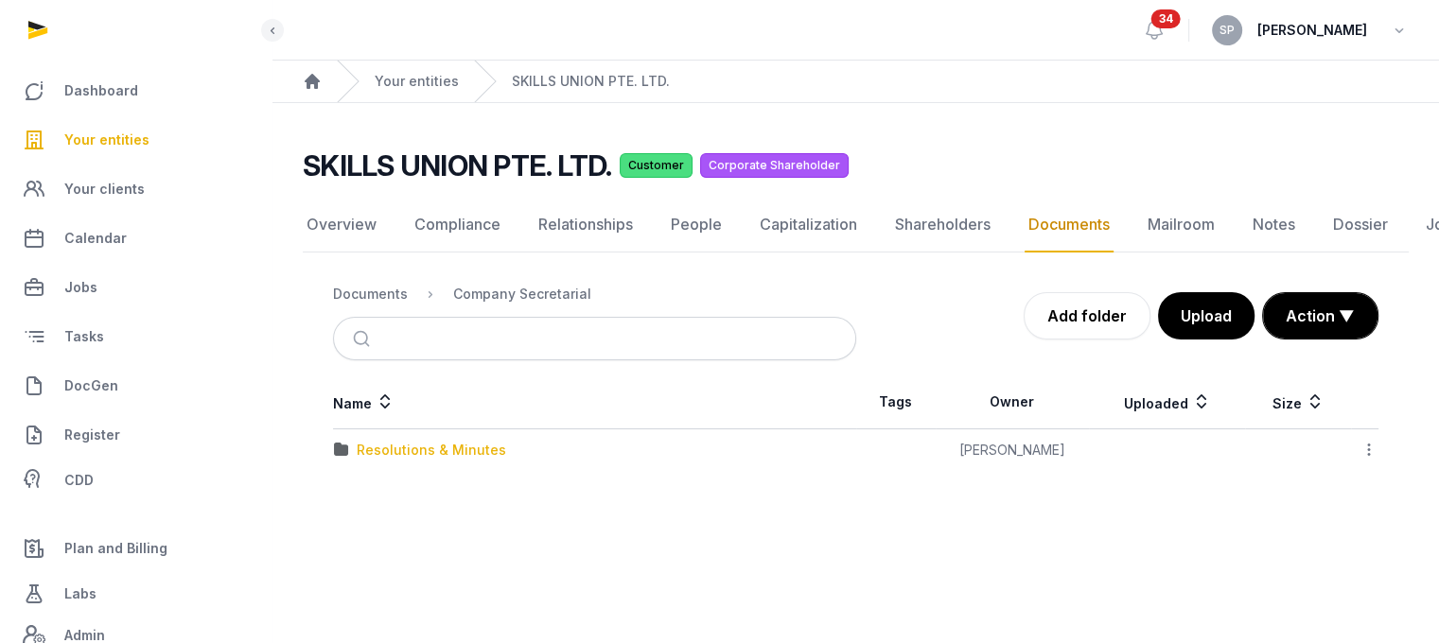
click at [474, 441] on div "Resolutions & Minutes" at bounding box center [431, 450] width 149 height 19
click at [368, 485] on div "2025" at bounding box center [373, 492] width 33 height 19
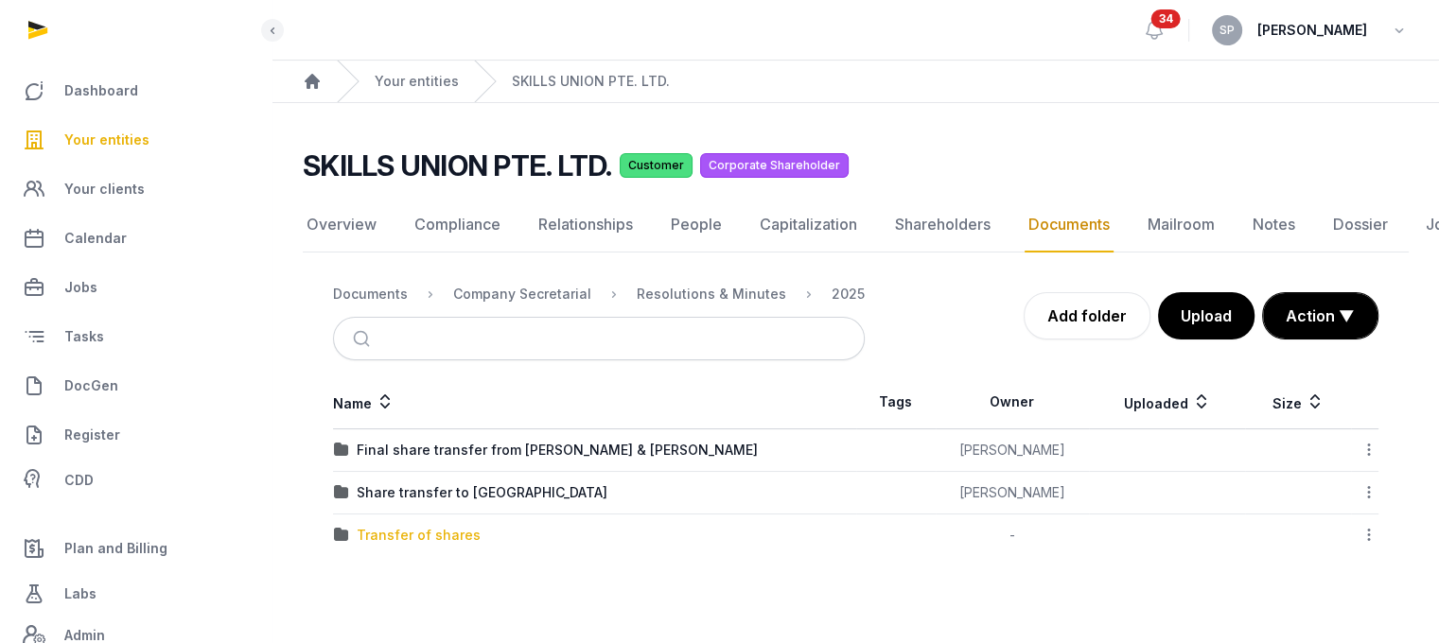
click at [433, 540] on div "Transfer of shares" at bounding box center [419, 535] width 124 height 19
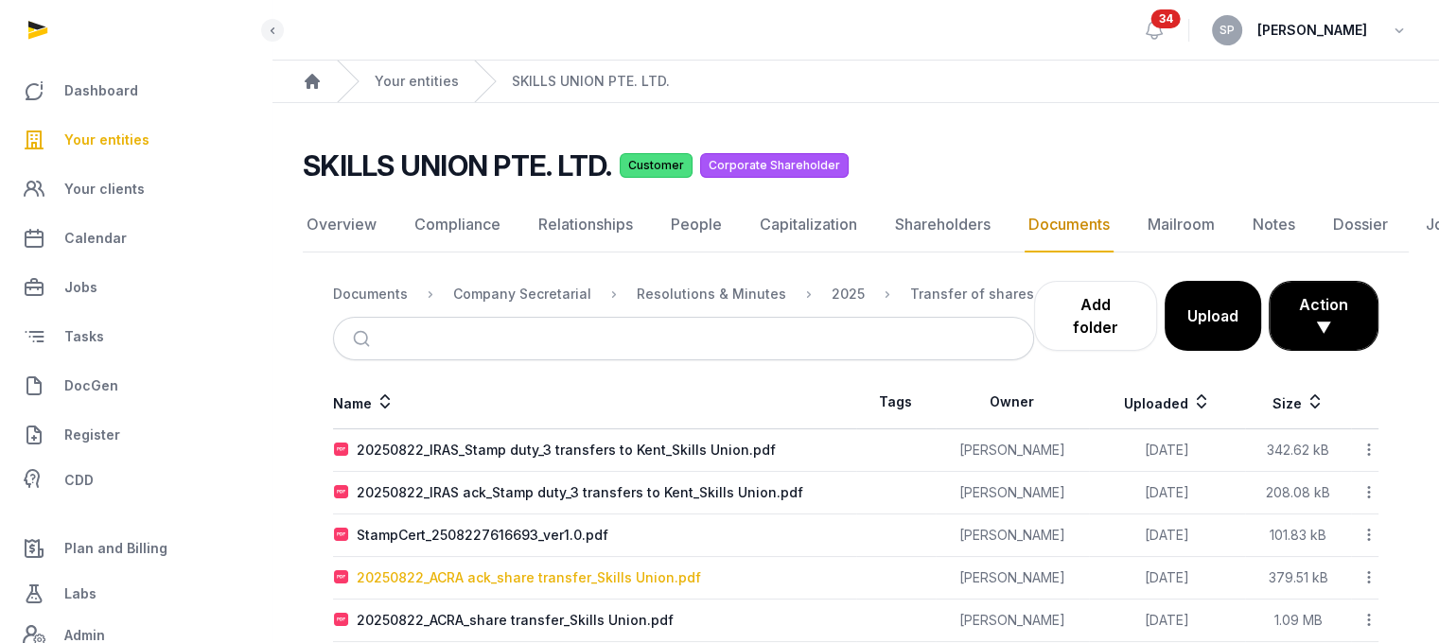
click at [607, 569] on div "20250822_ACRA ack_share transfer_Skills Union.pdf" at bounding box center [529, 578] width 344 height 19
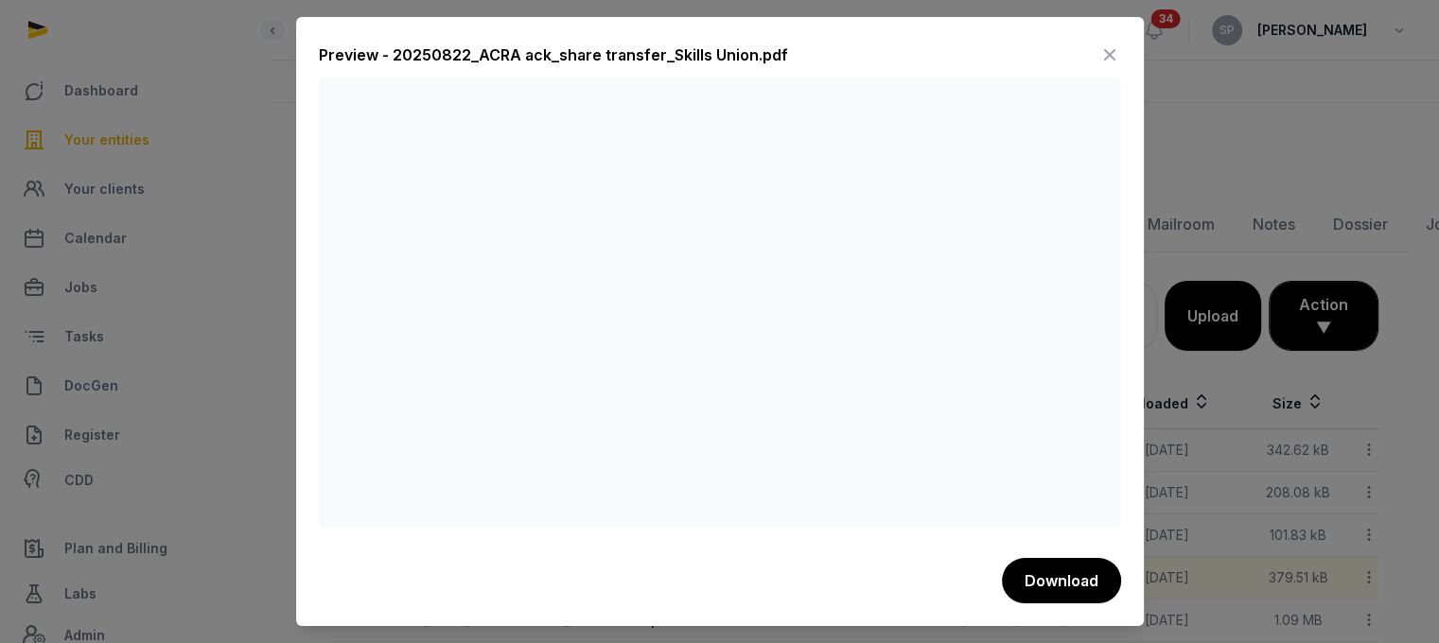
click at [1106, 51] on icon at bounding box center [1109, 55] width 23 height 30
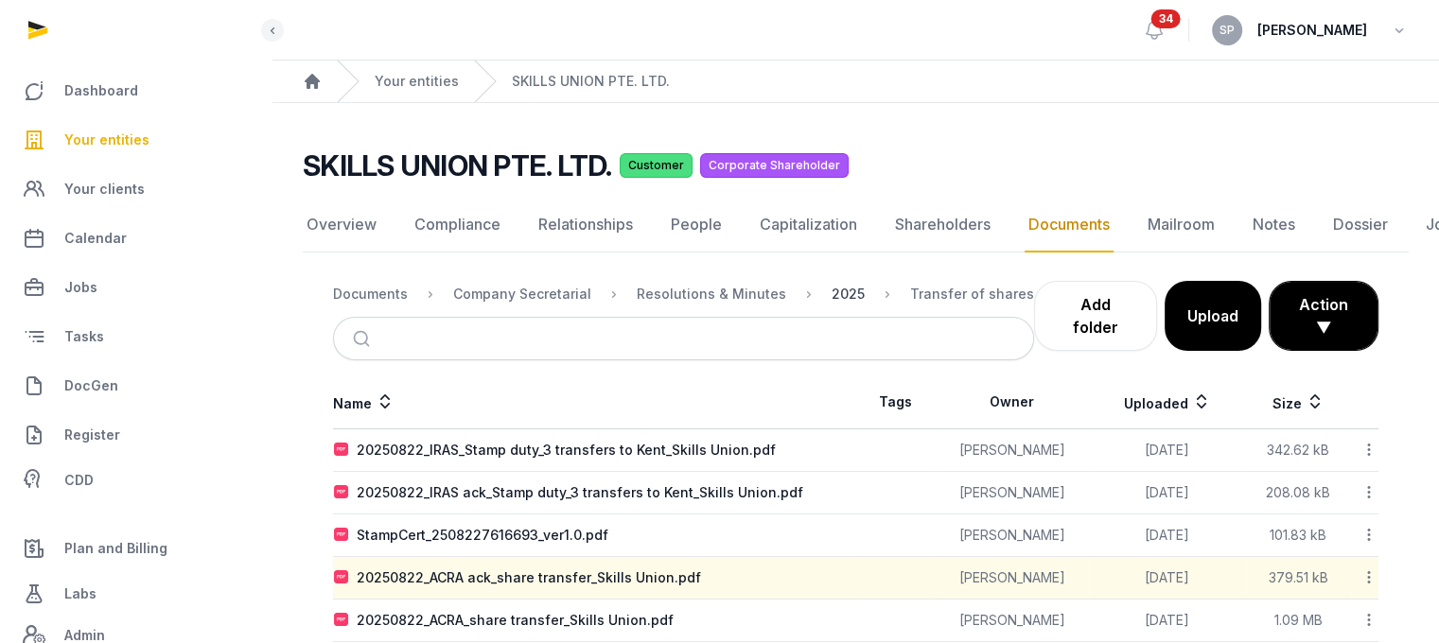
click at [838, 290] on div "2025" at bounding box center [847, 294] width 33 height 19
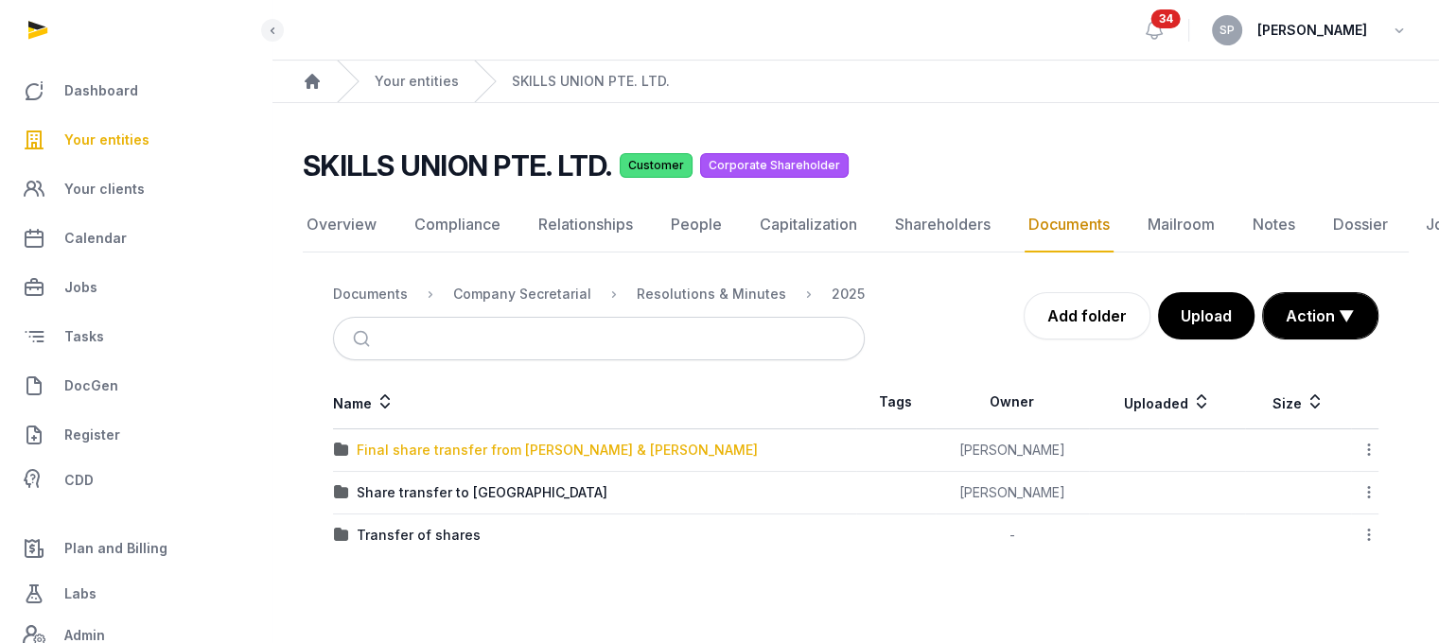
click at [496, 453] on div "Final share transfer from [PERSON_NAME] & [PERSON_NAME]" at bounding box center [557, 450] width 401 height 19
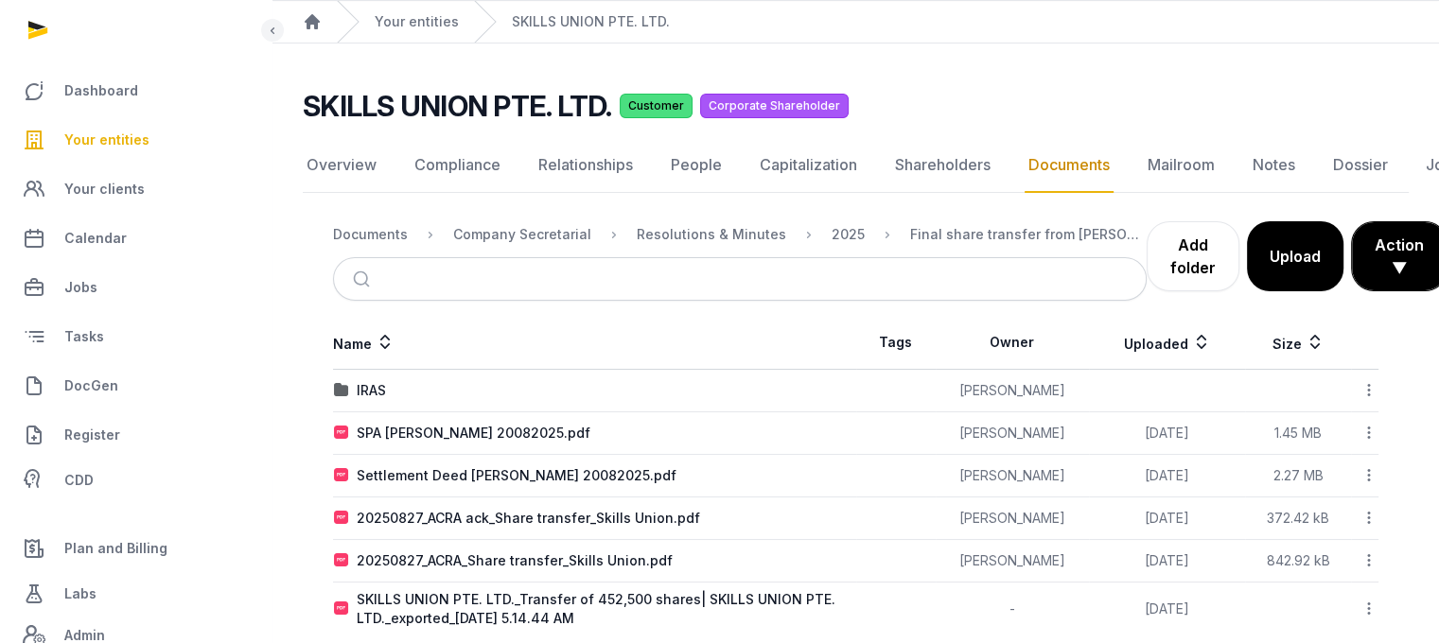
scroll to position [87, 0]
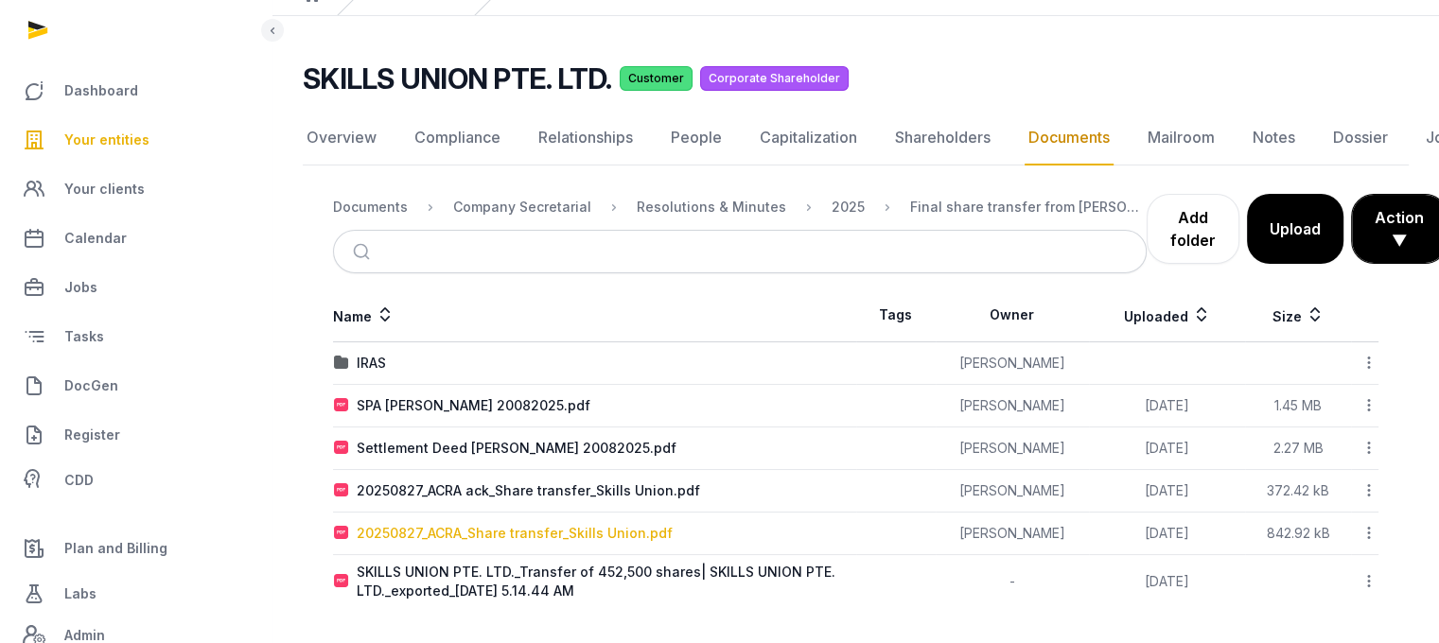
click at [529, 524] on div "20250827_ACRA_Share transfer_Skills Union.pdf" at bounding box center [515, 533] width 316 height 19
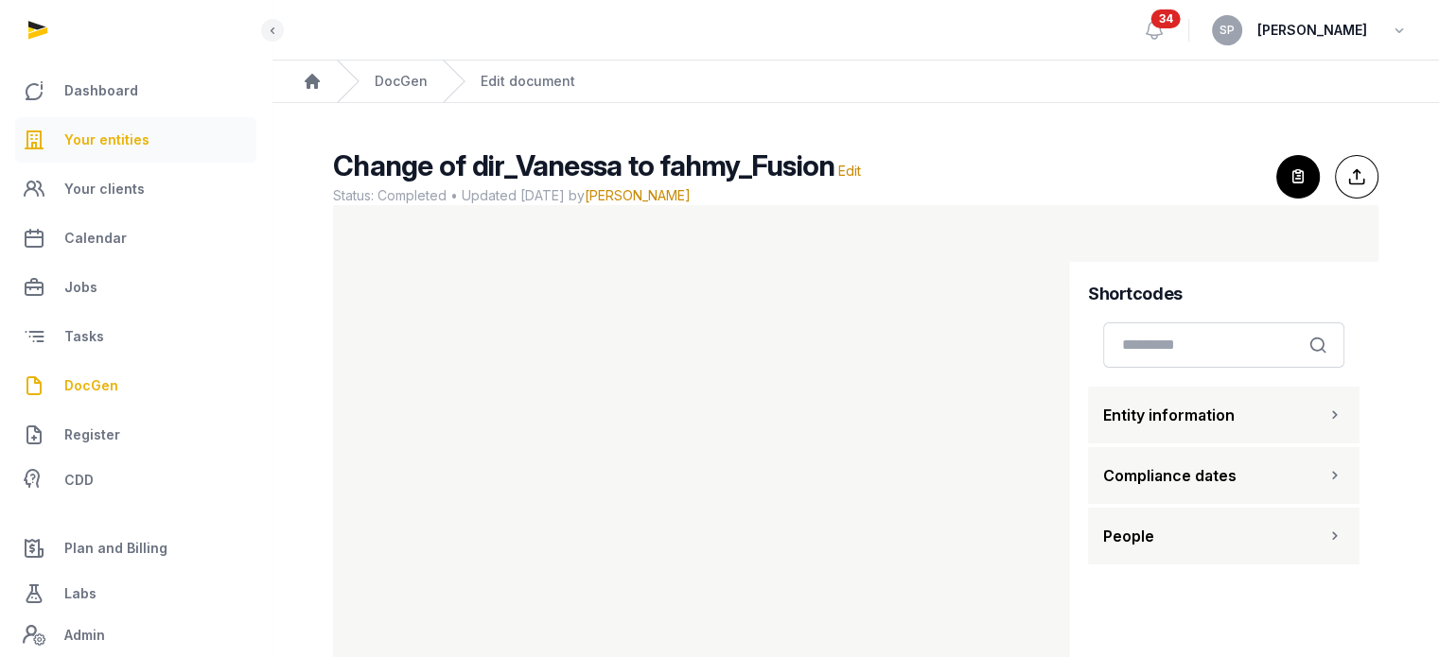
click at [144, 147] on span "Your entities" at bounding box center [106, 140] width 85 height 23
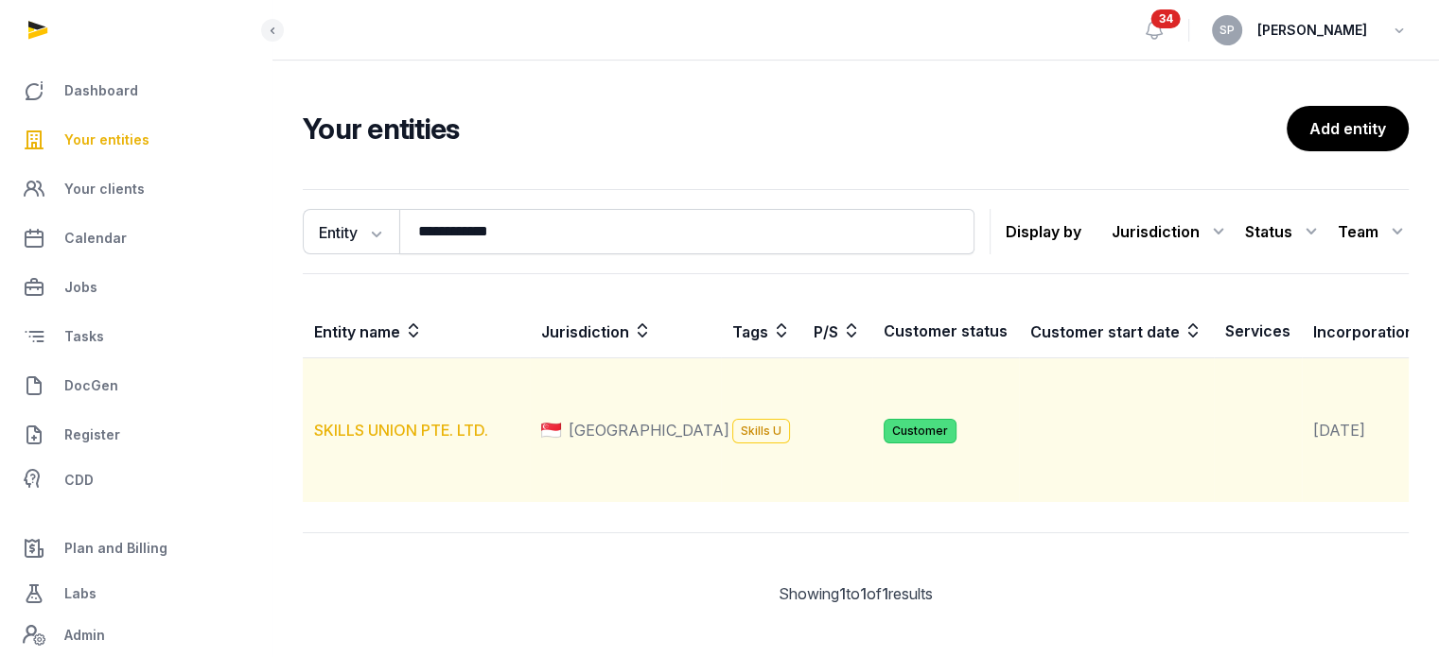
click at [435, 440] on link "SKILLS UNION PTE. LTD." at bounding box center [401, 430] width 174 height 19
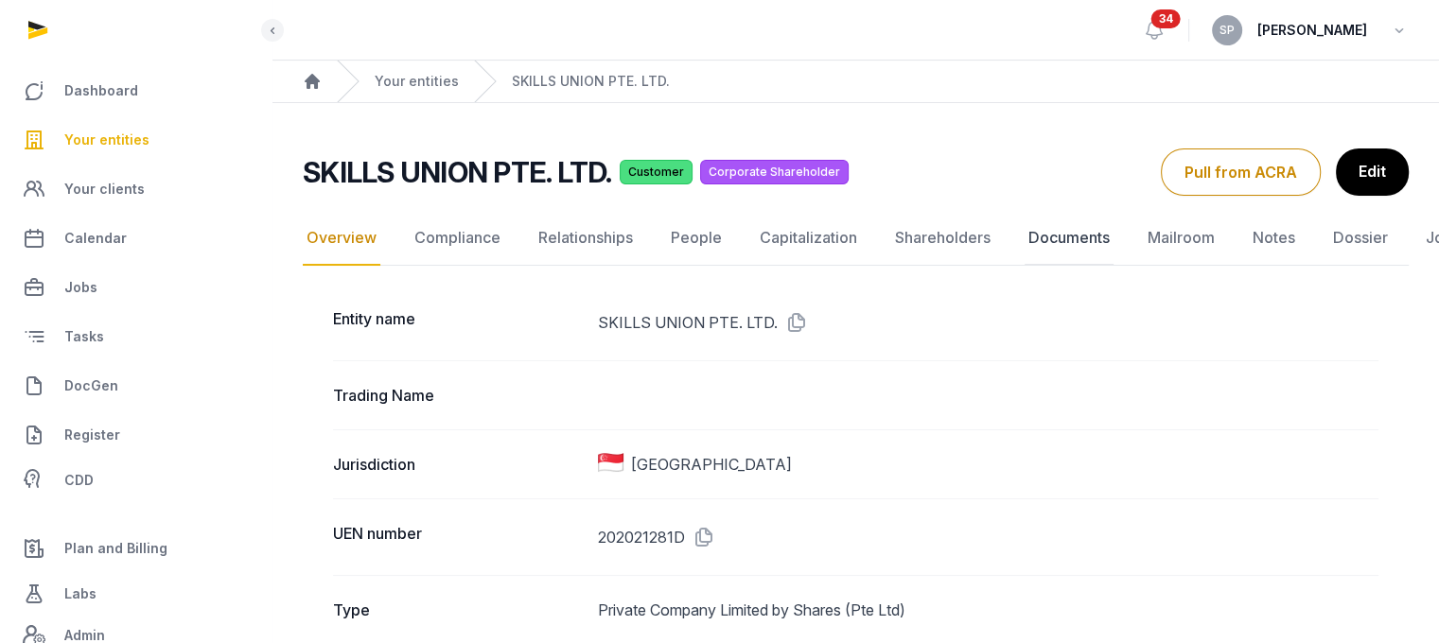
click at [1075, 244] on link "Documents" at bounding box center [1068, 238] width 89 height 55
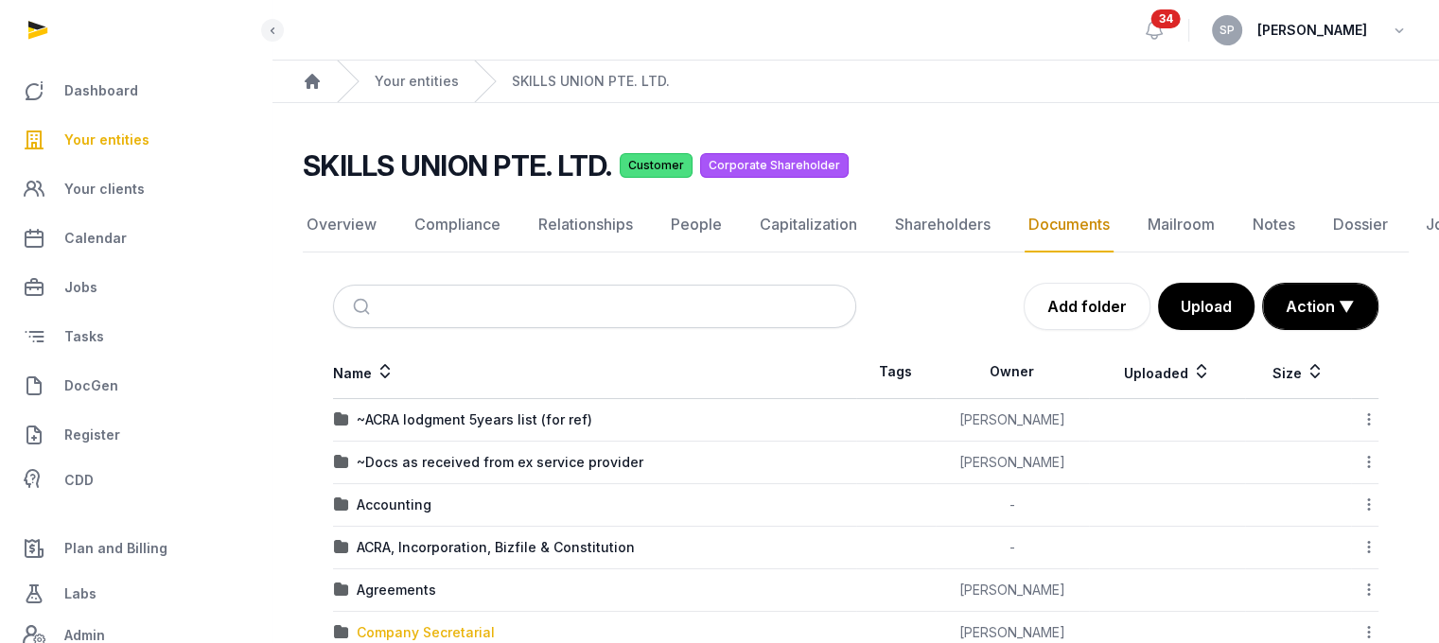
click at [465, 632] on div "Company Secretarial" at bounding box center [426, 632] width 138 height 19
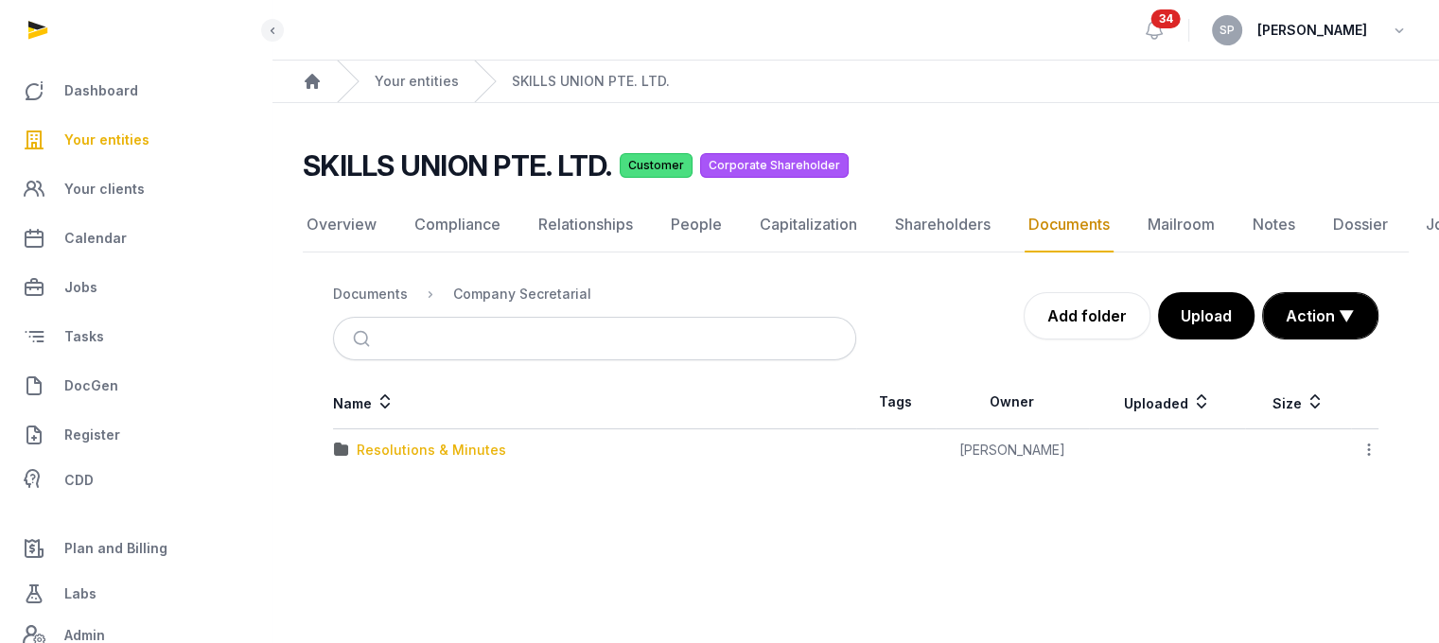
click at [471, 450] on div "Resolutions & Minutes" at bounding box center [431, 450] width 149 height 19
click at [378, 494] on div "2025" at bounding box center [373, 492] width 33 height 19
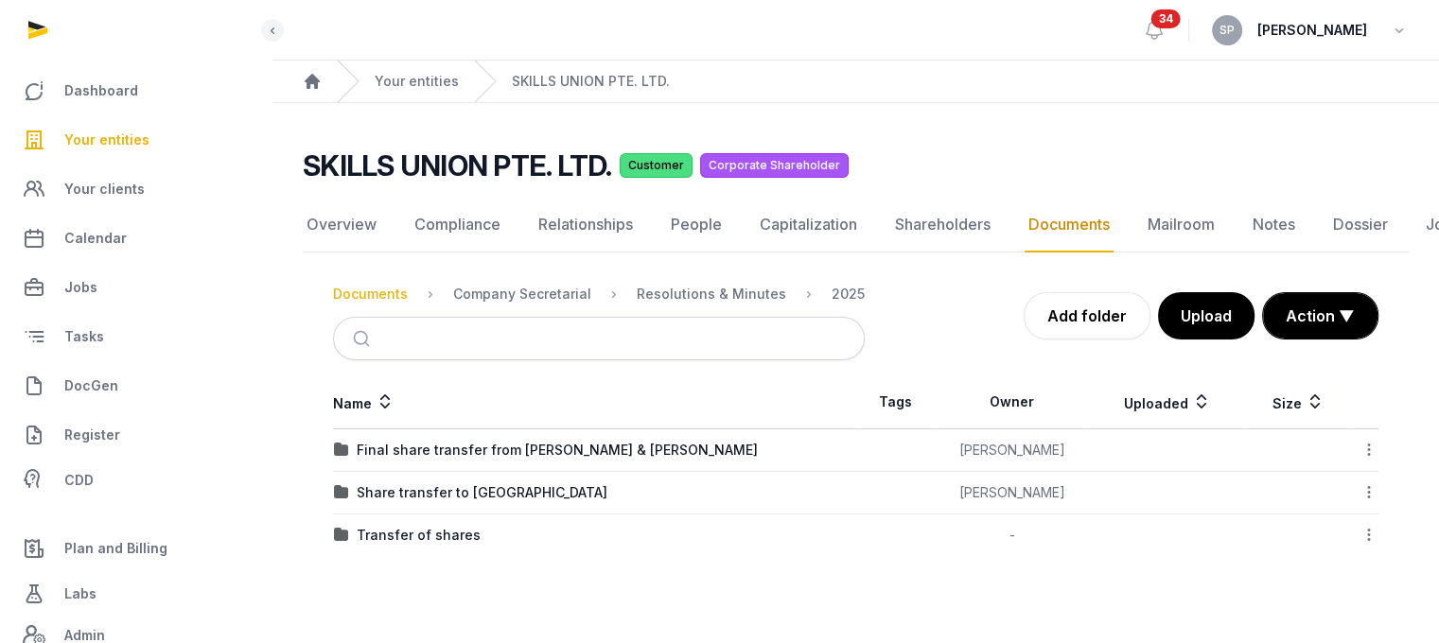
click at [387, 285] on div "Documents" at bounding box center [370, 294] width 75 height 19
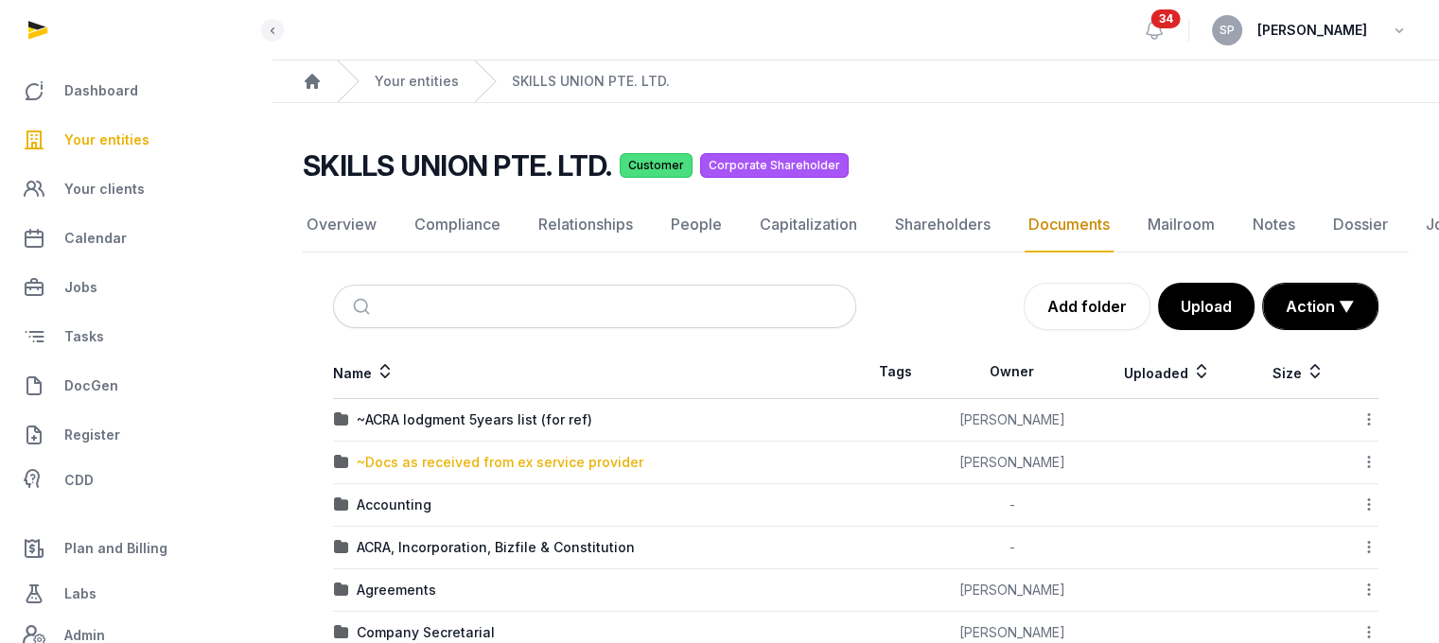
click at [424, 468] on div "~Docs as received from ex service provider" at bounding box center [500, 462] width 287 height 19
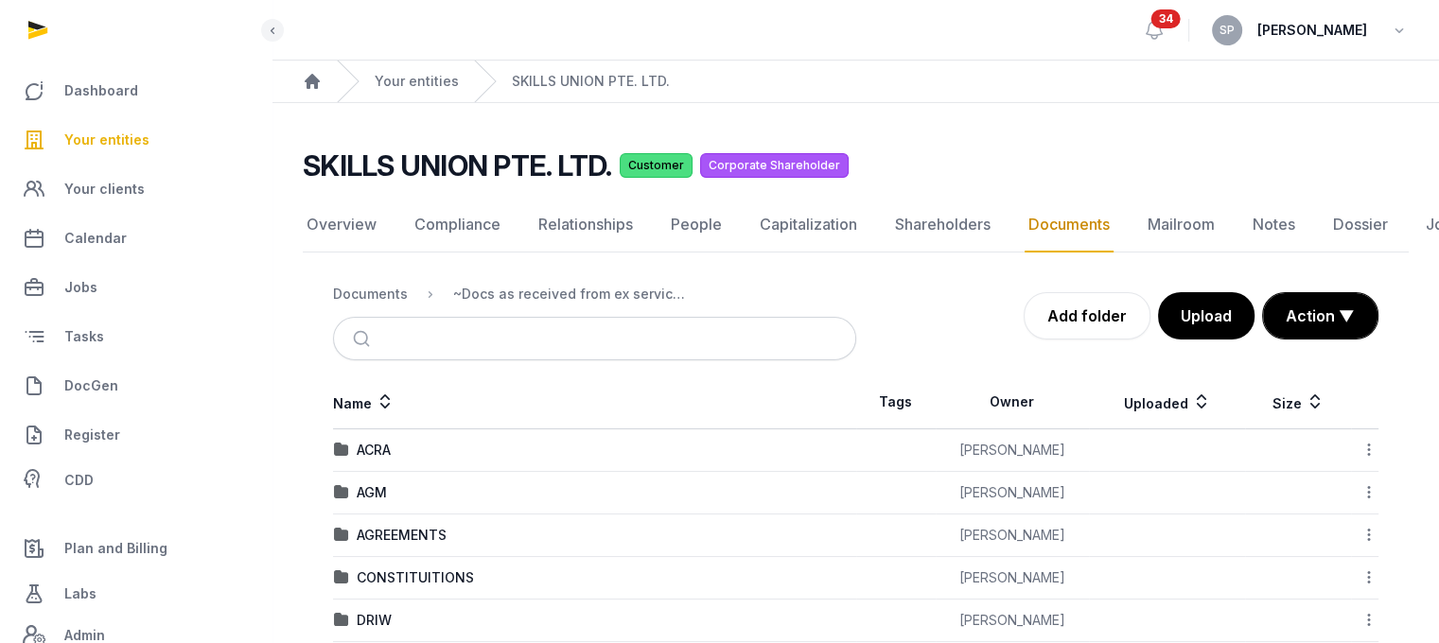
scroll to position [415, 0]
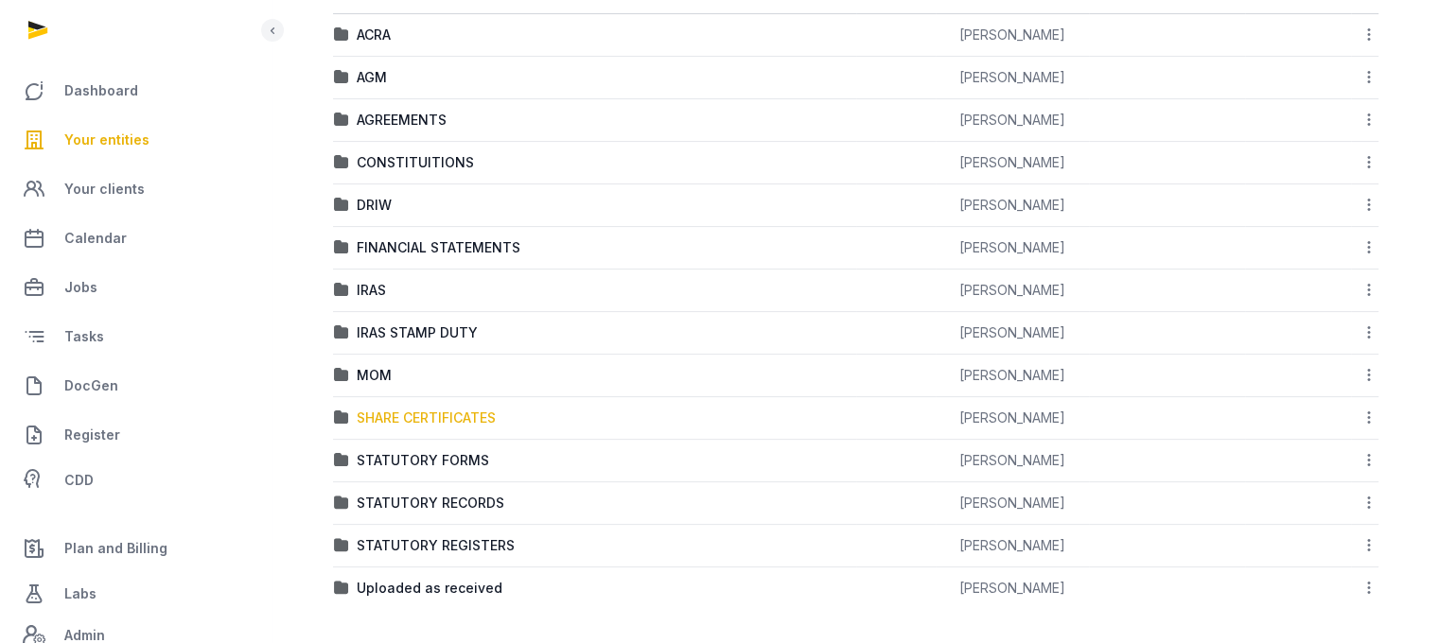
click at [472, 416] on div "SHARE CERTIFICATES" at bounding box center [426, 418] width 139 height 19
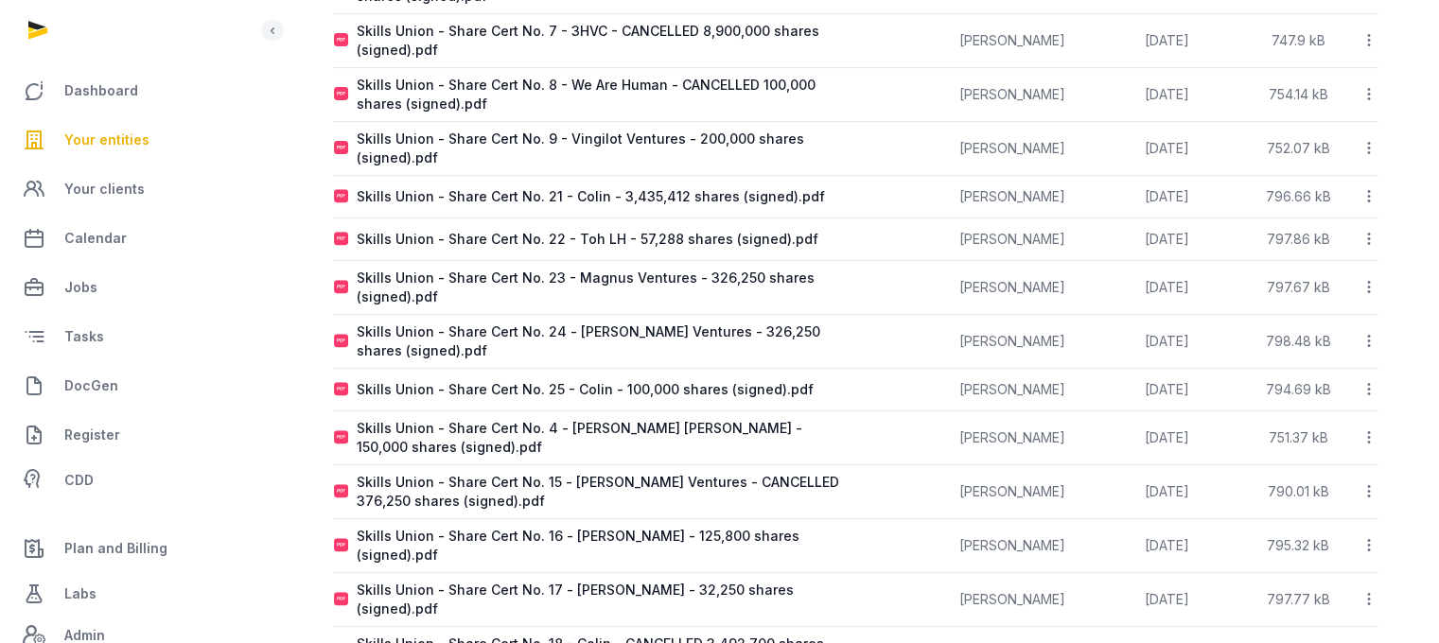
scroll to position [734, 0]
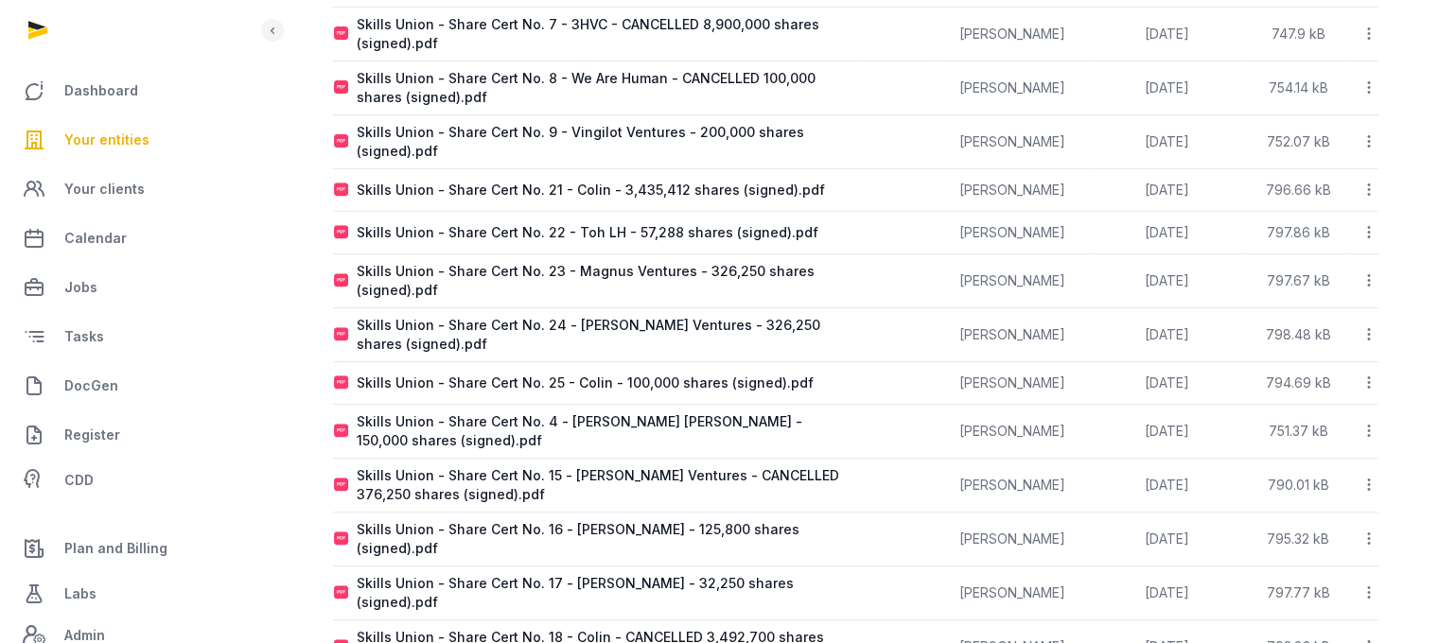
click at [1364, 271] on icon at bounding box center [1368, 281] width 17 height 20
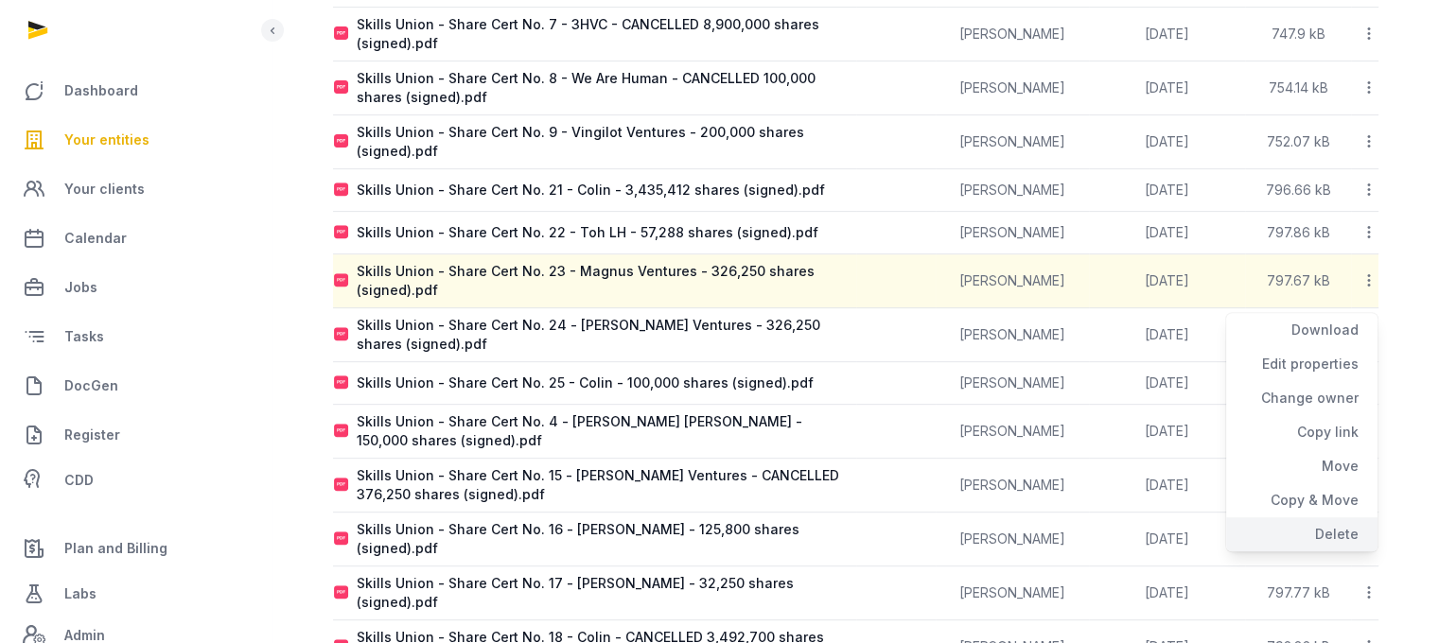
click at [1344, 525] on div "Delete" at bounding box center [1301, 534] width 151 height 34
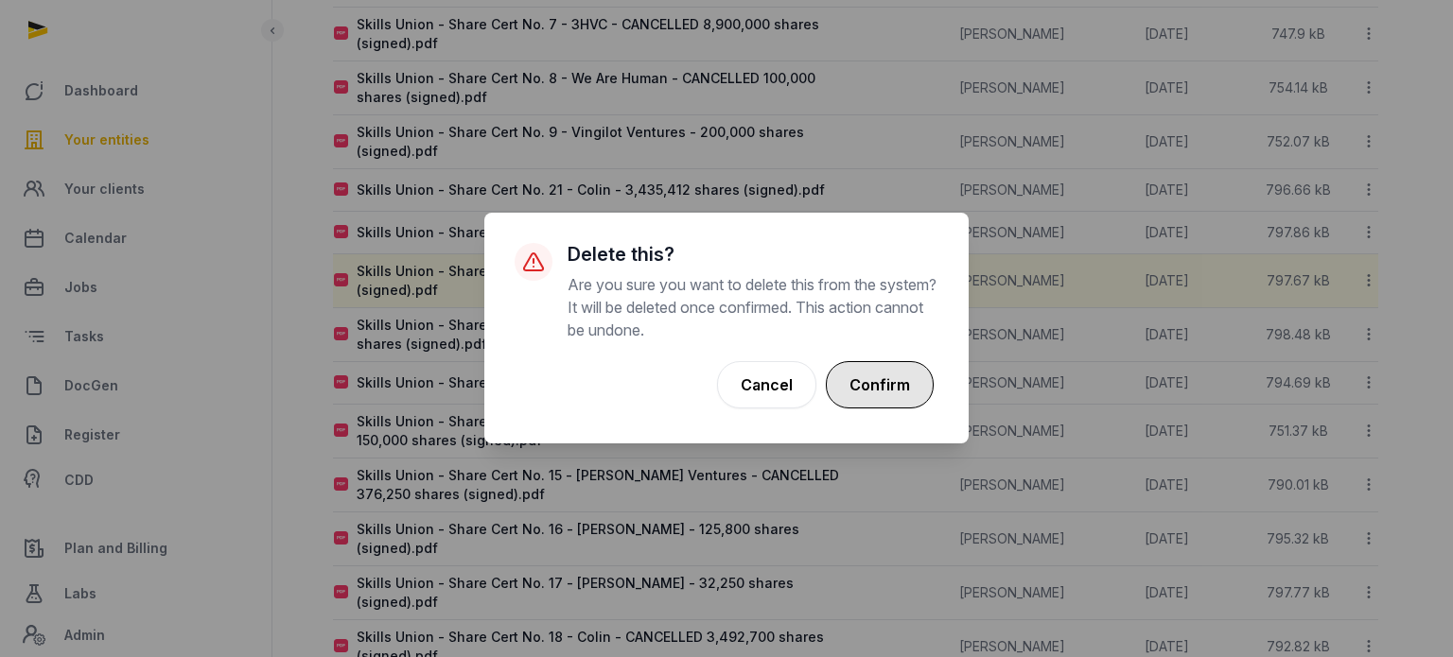
click at [893, 380] on button "Confirm" at bounding box center [880, 384] width 108 height 47
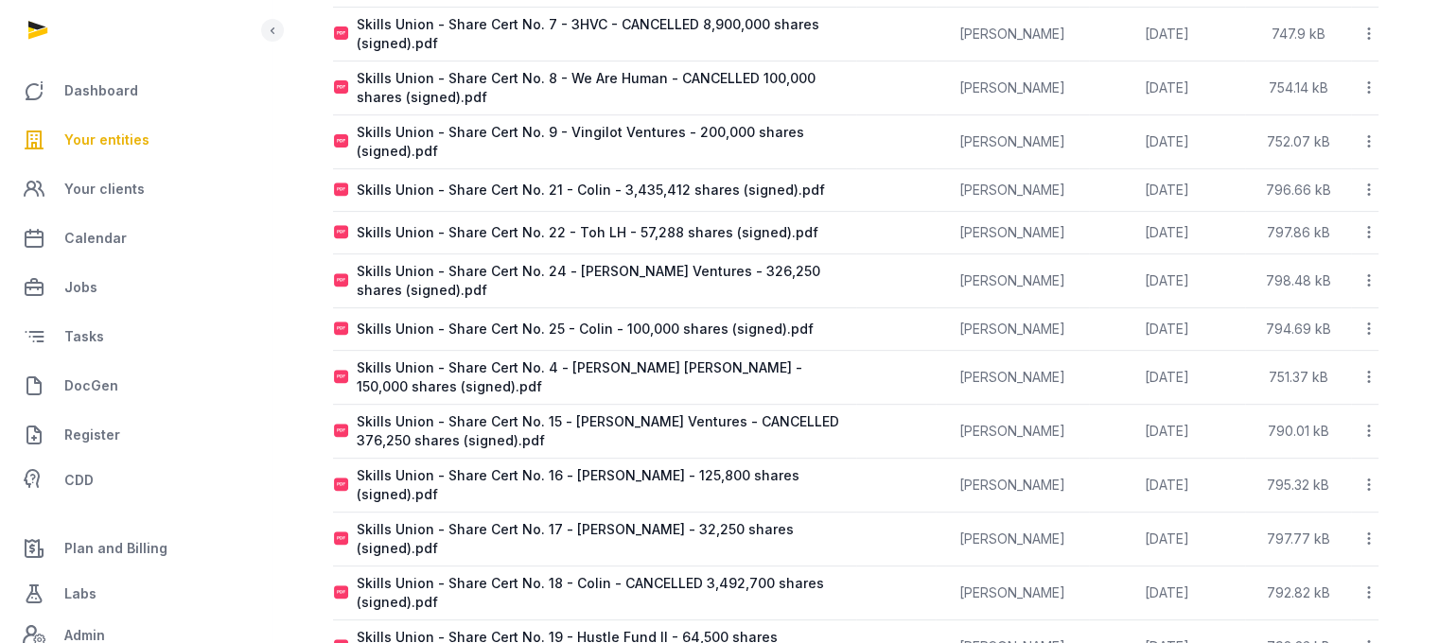
click at [1370, 271] on icon at bounding box center [1368, 281] width 17 height 20
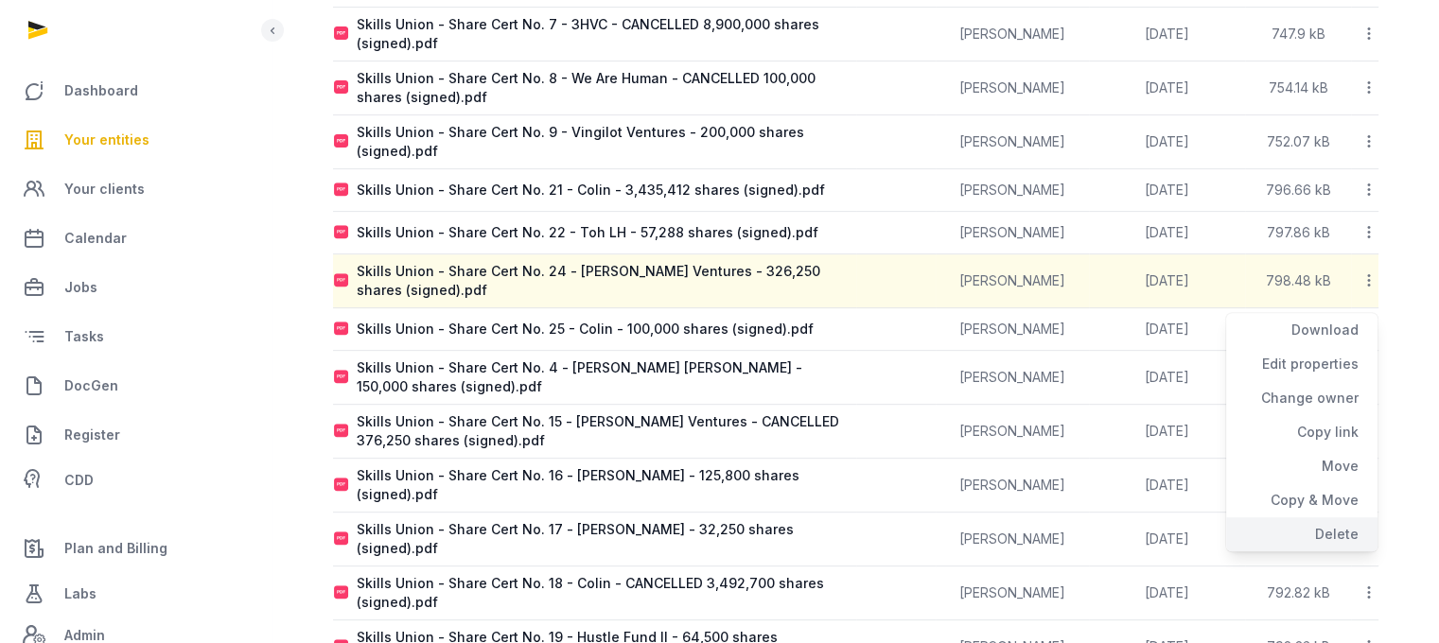
click at [1339, 519] on div "Delete" at bounding box center [1301, 534] width 151 height 34
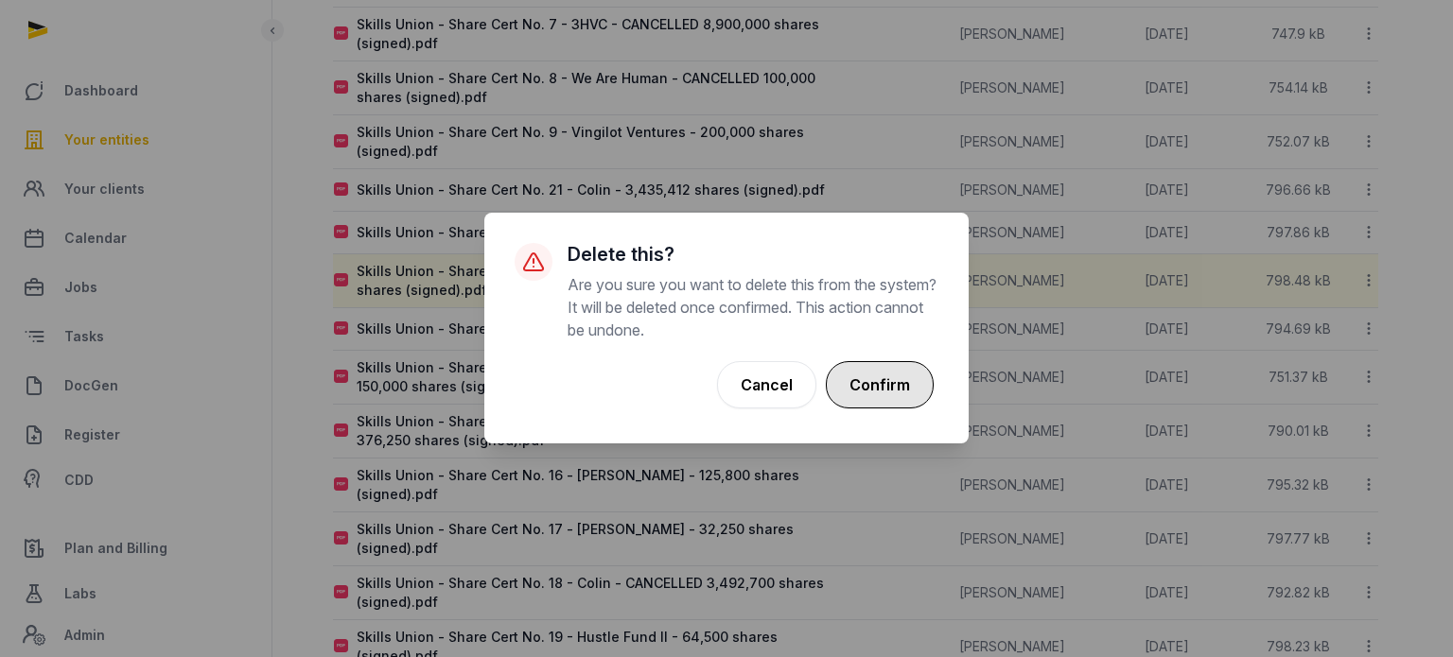
click at [885, 374] on button "Confirm" at bounding box center [880, 384] width 108 height 47
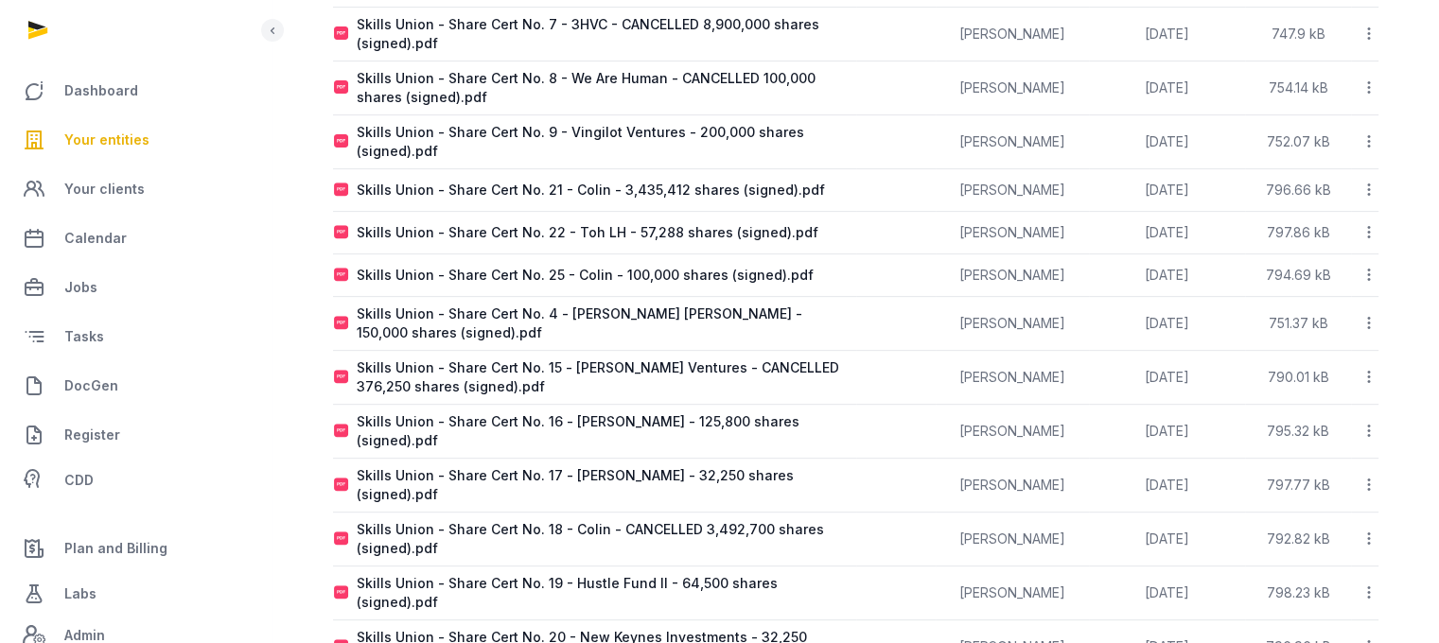
scroll to position [0, 0]
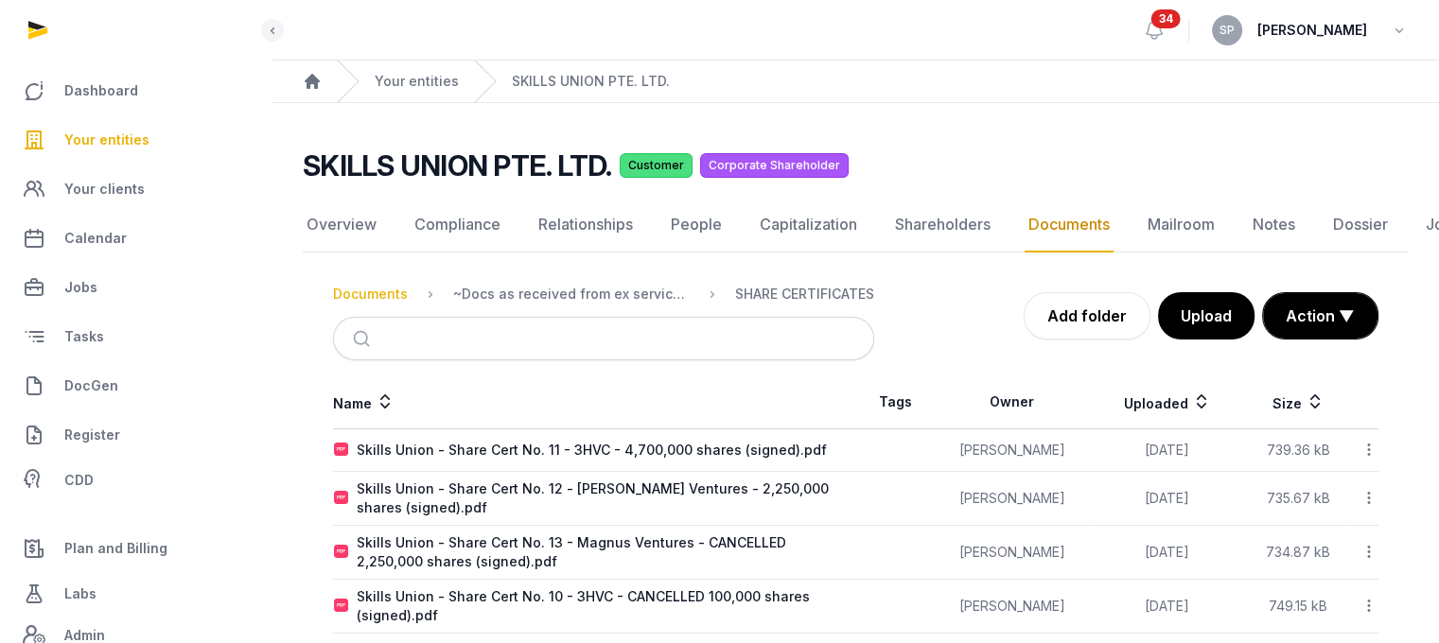
click at [385, 287] on div "Documents" at bounding box center [370, 294] width 75 height 19
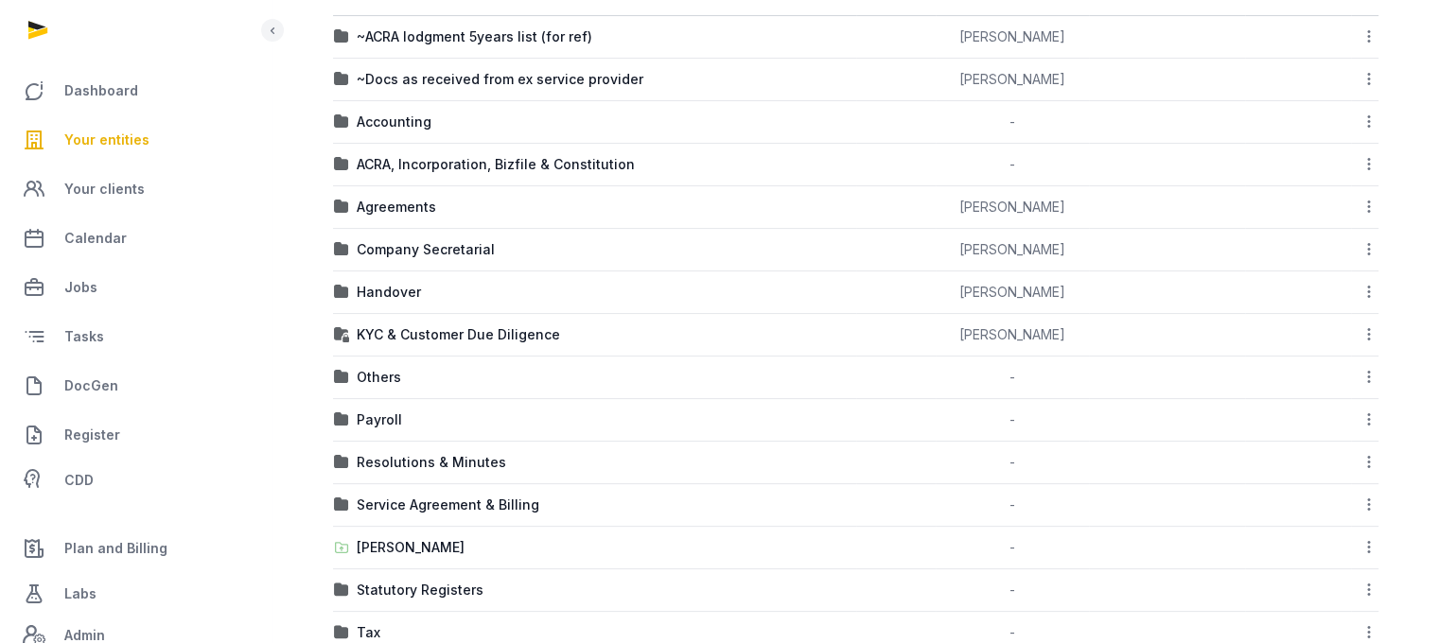
scroll to position [450, 0]
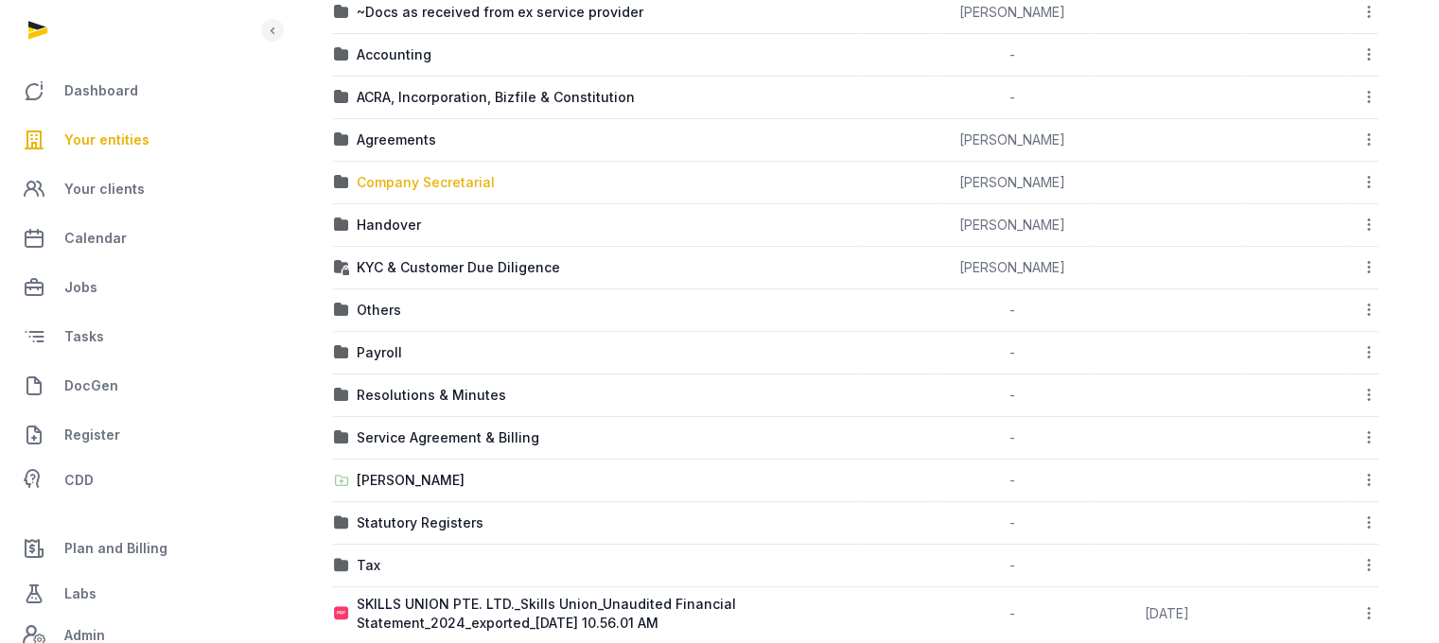
click at [428, 180] on div "Company Secretarial" at bounding box center [426, 182] width 138 height 19
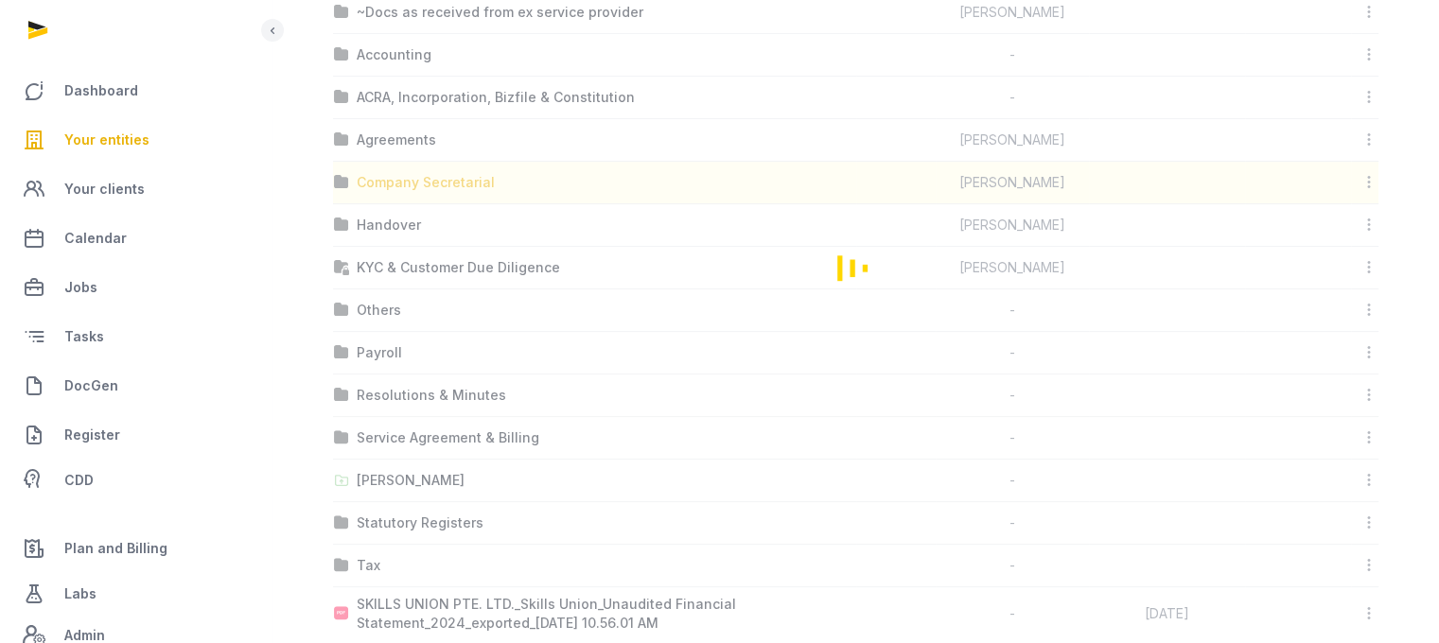
scroll to position [14, 0]
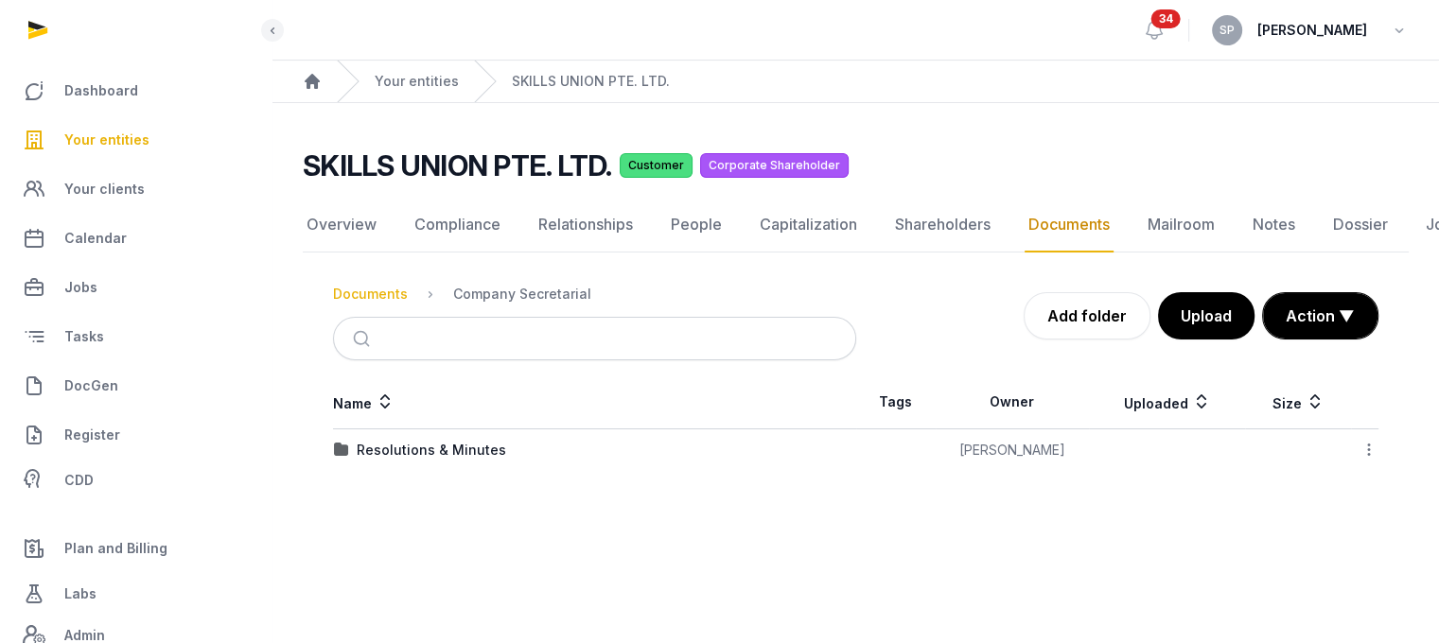
click at [365, 287] on div "Documents" at bounding box center [370, 294] width 75 height 19
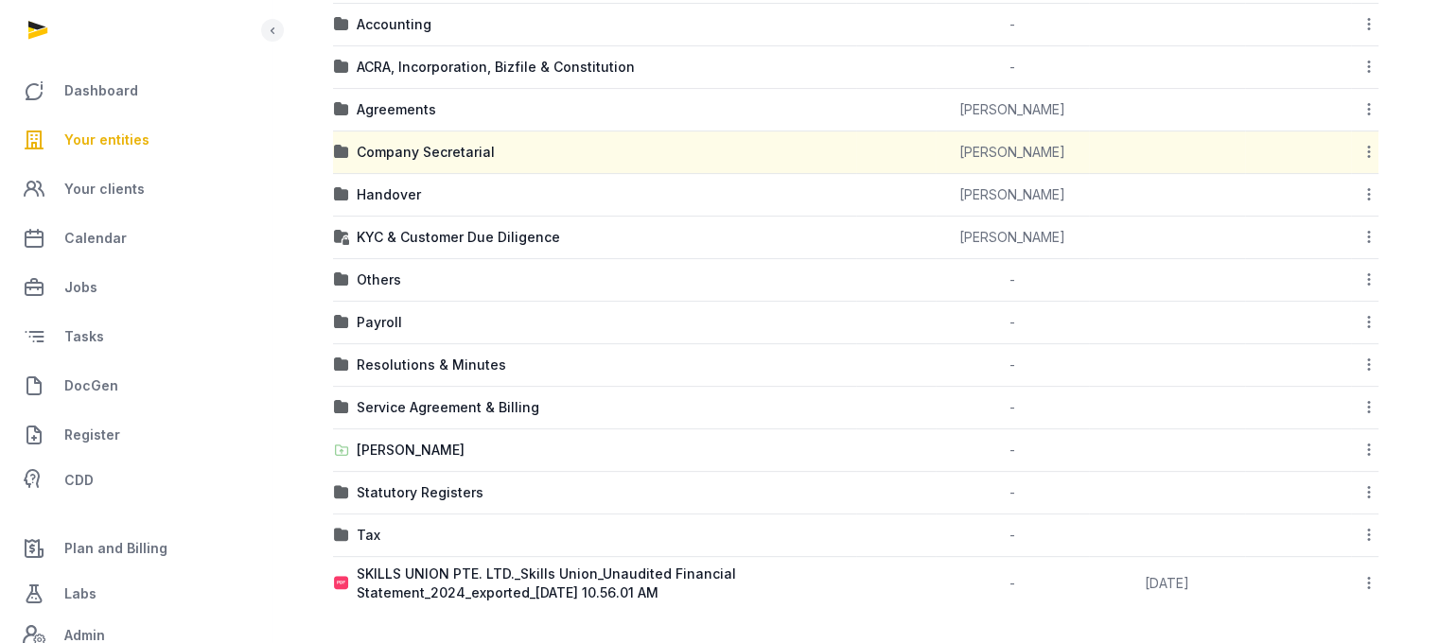
scroll to position [0, 0]
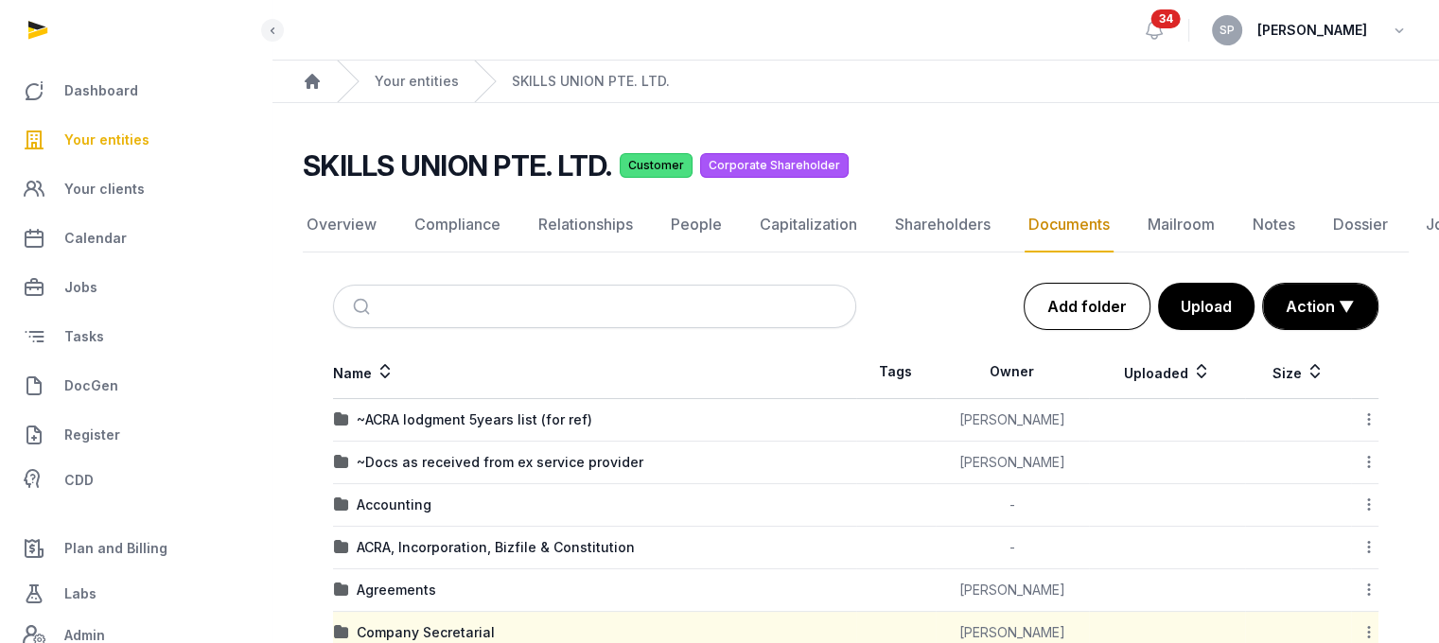
click at [1092, 305] on link "Add folder" at bounding box center [1087, 306] width 127 height 47
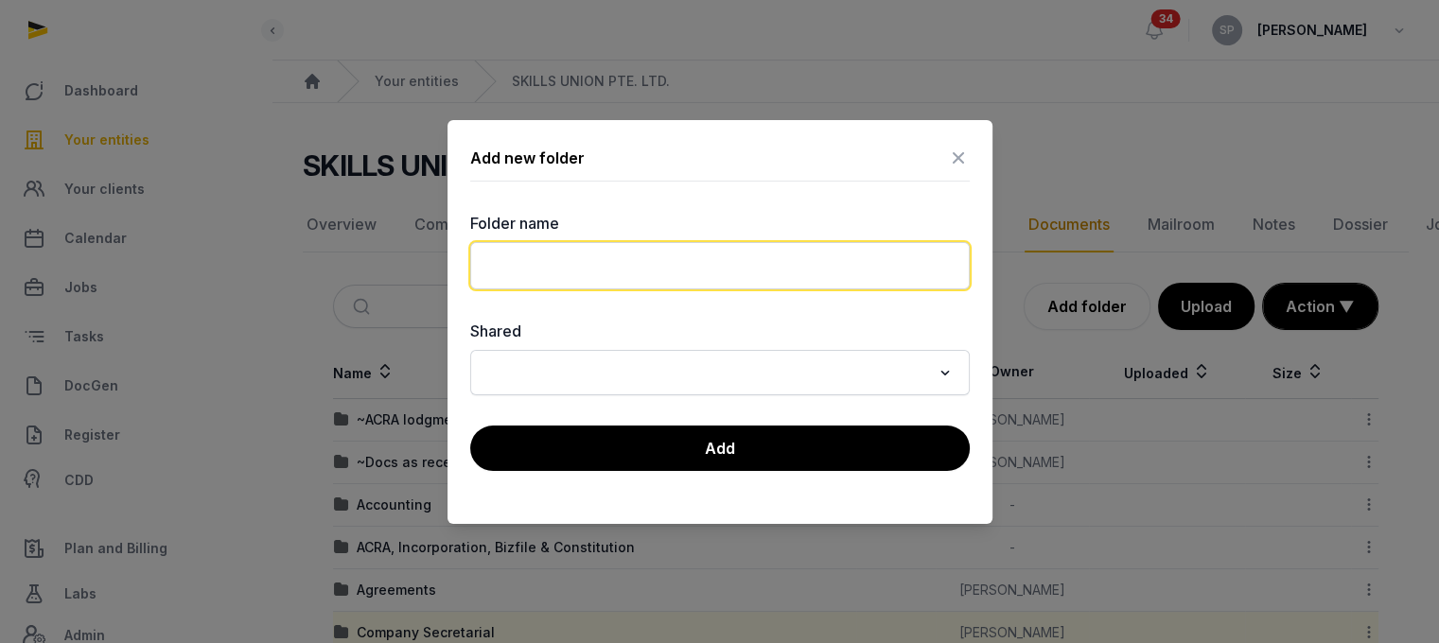
click at [732, 259] on input "text" at bounding box center [719, 265] width 499 height 47
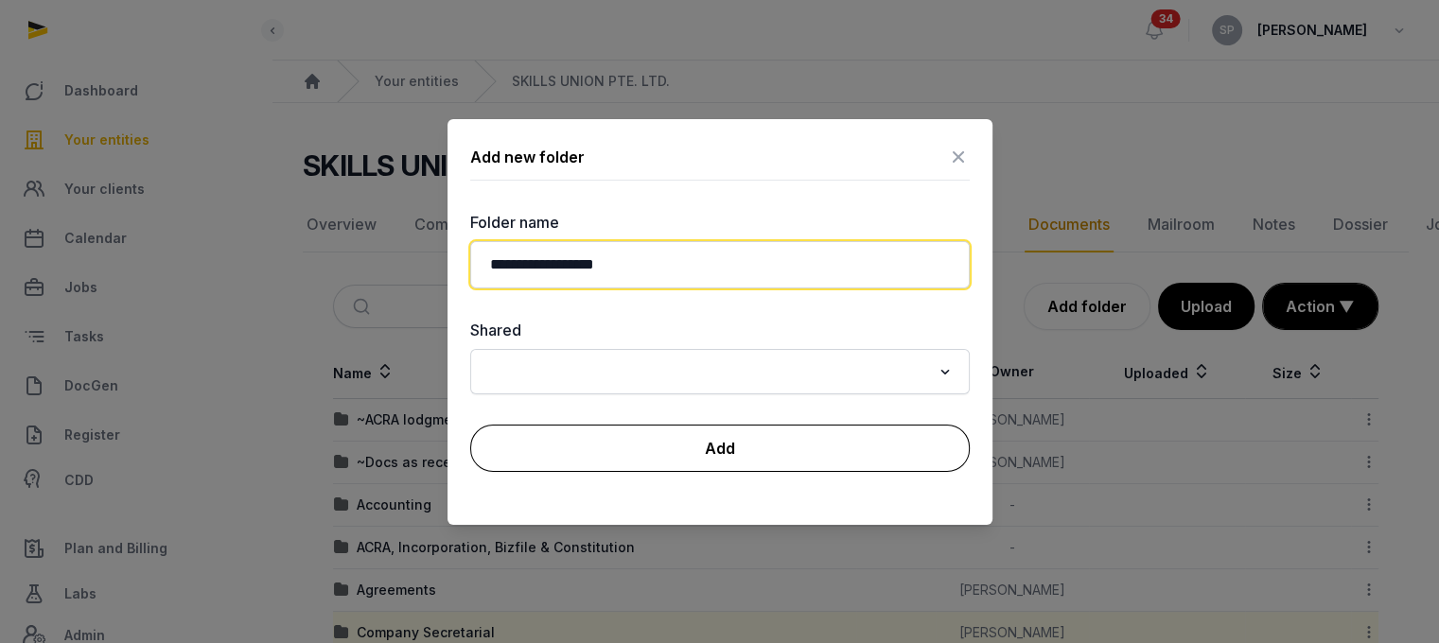
type input "**********"
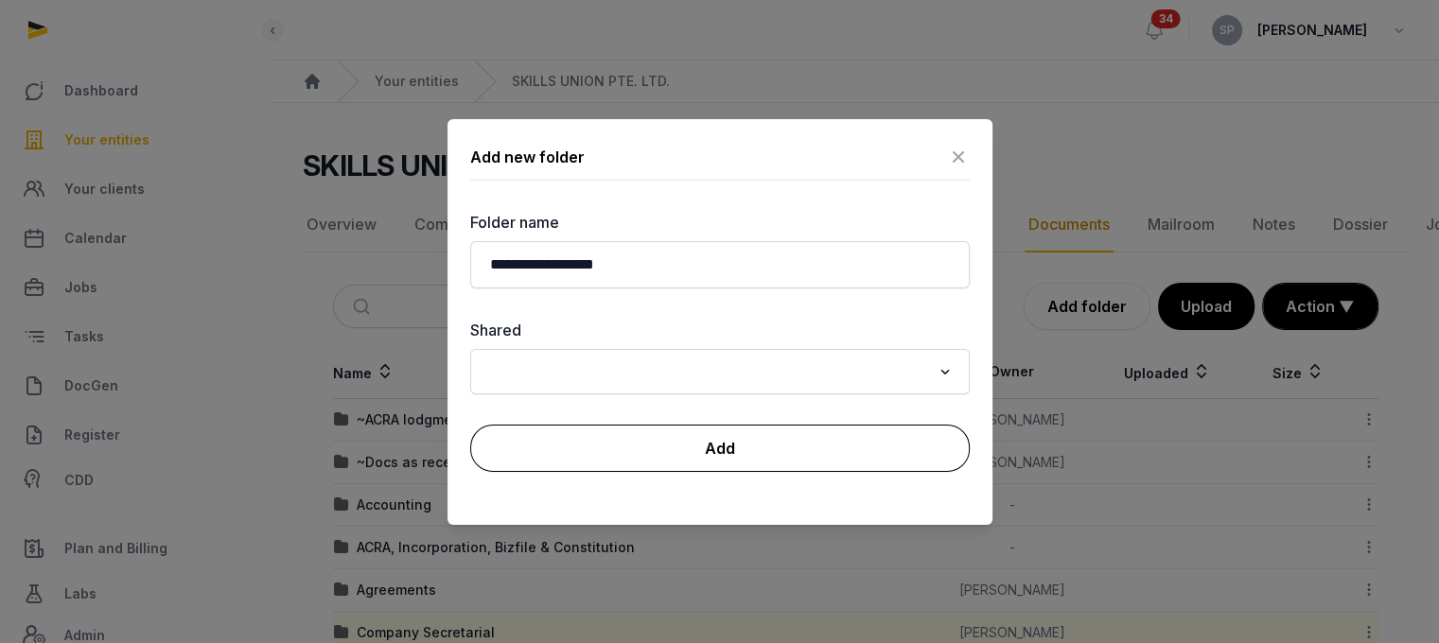
click at [713, 434] on button "Add" at bounding box center [719, 448] width 499 height 47
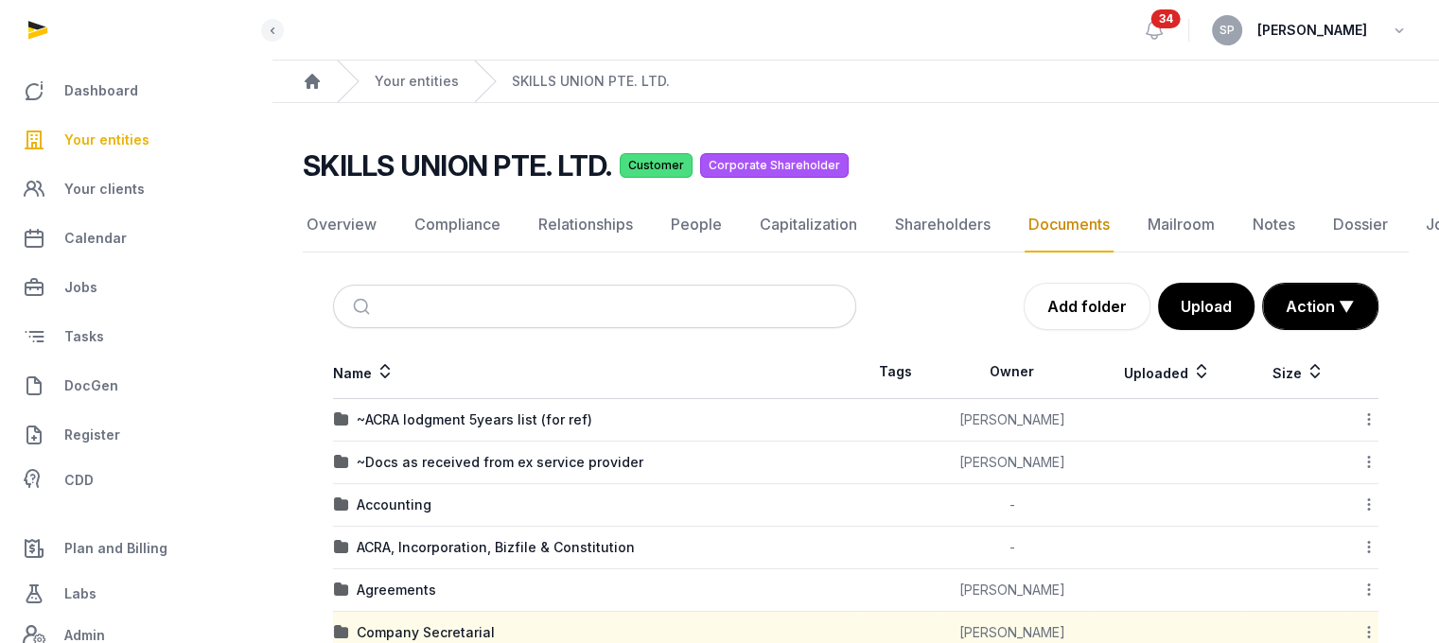
scroll to position [523, 0]
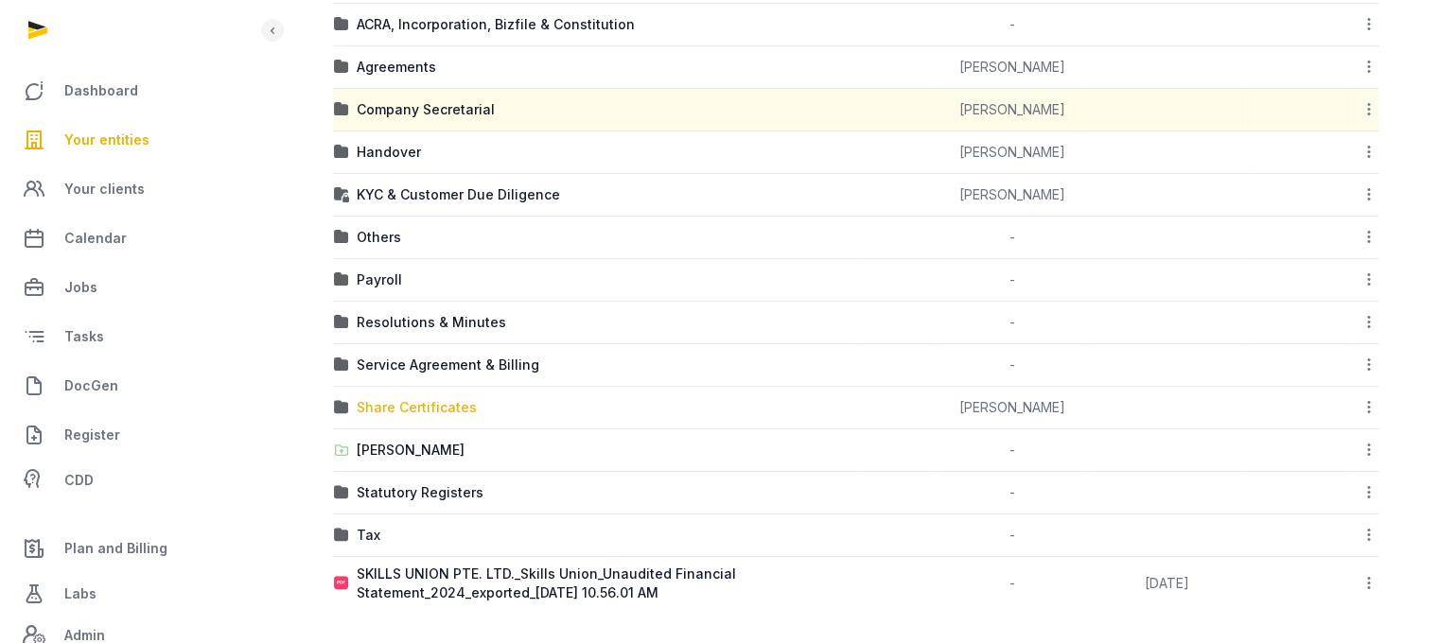
click at [403, 405] on div "Share Certificates" at bounding box center [417, 407] width 120 height 19
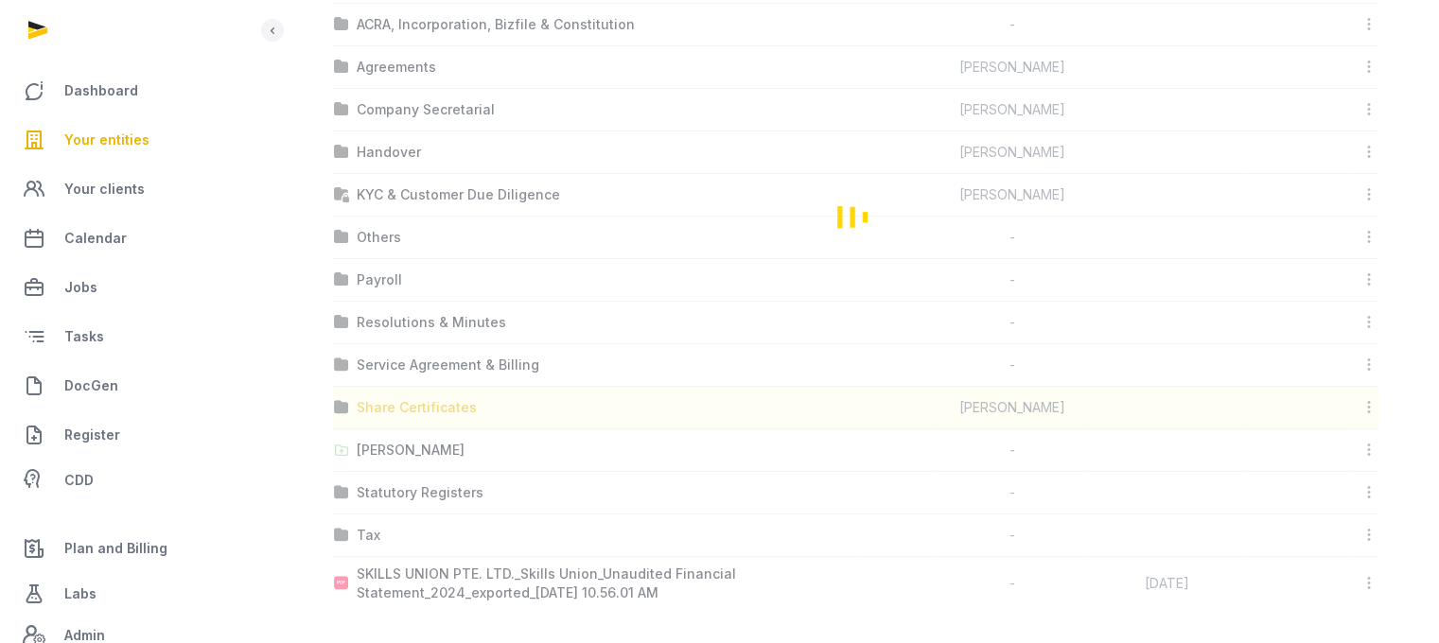
scroll to position [117, 0]
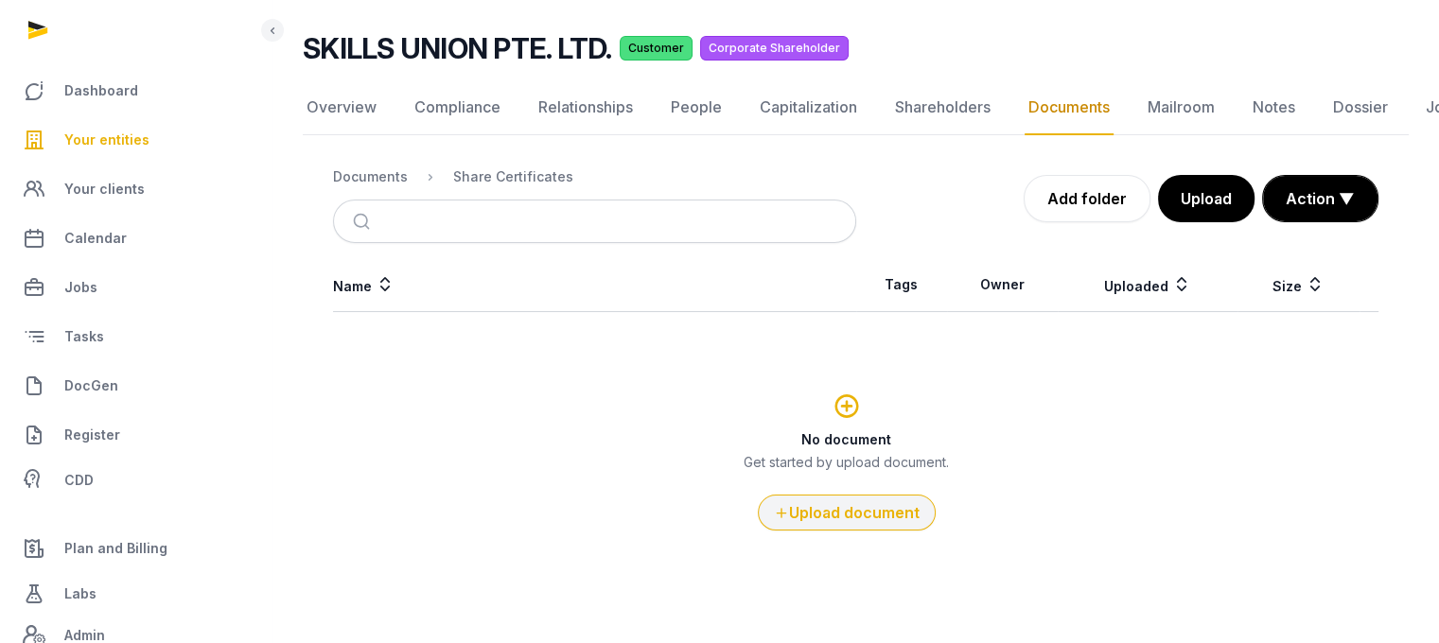
click at [861, 510] on button "Upload document" at bounding box center [847, 513] width 178 height 36
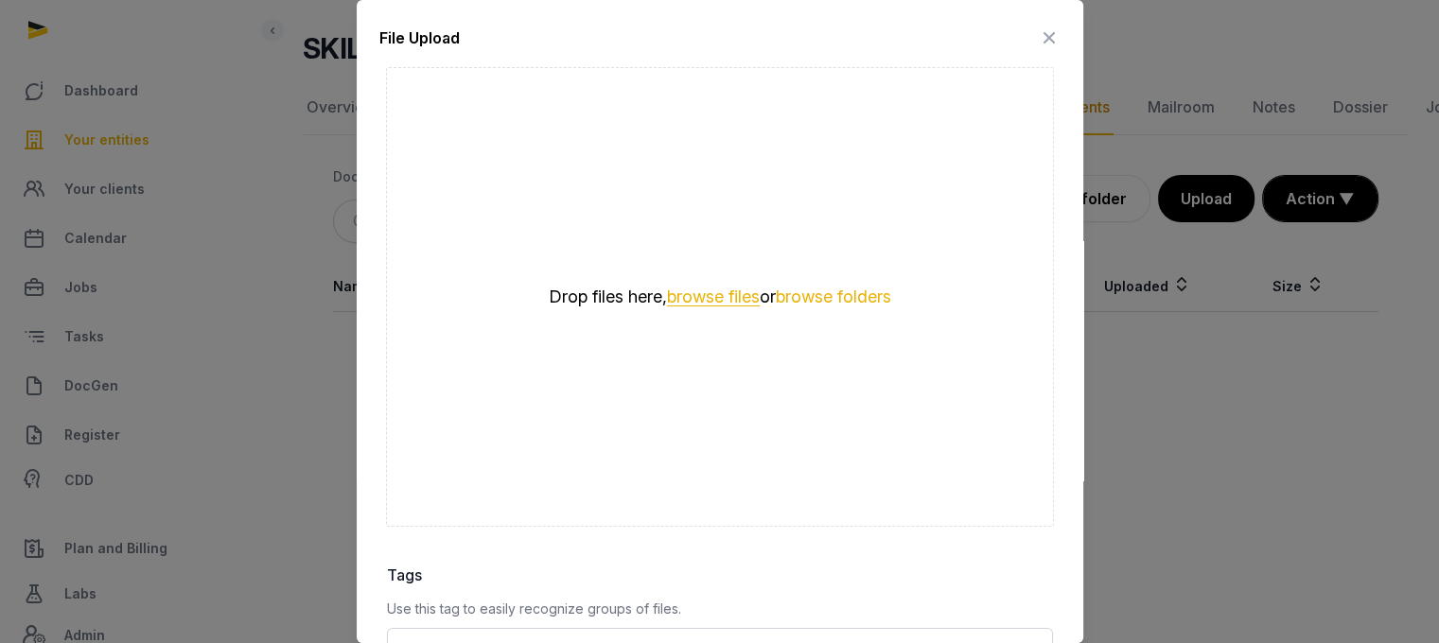
click at [714, 290] on button "browse files" at bounding box center [713, 298] width 93 height 18
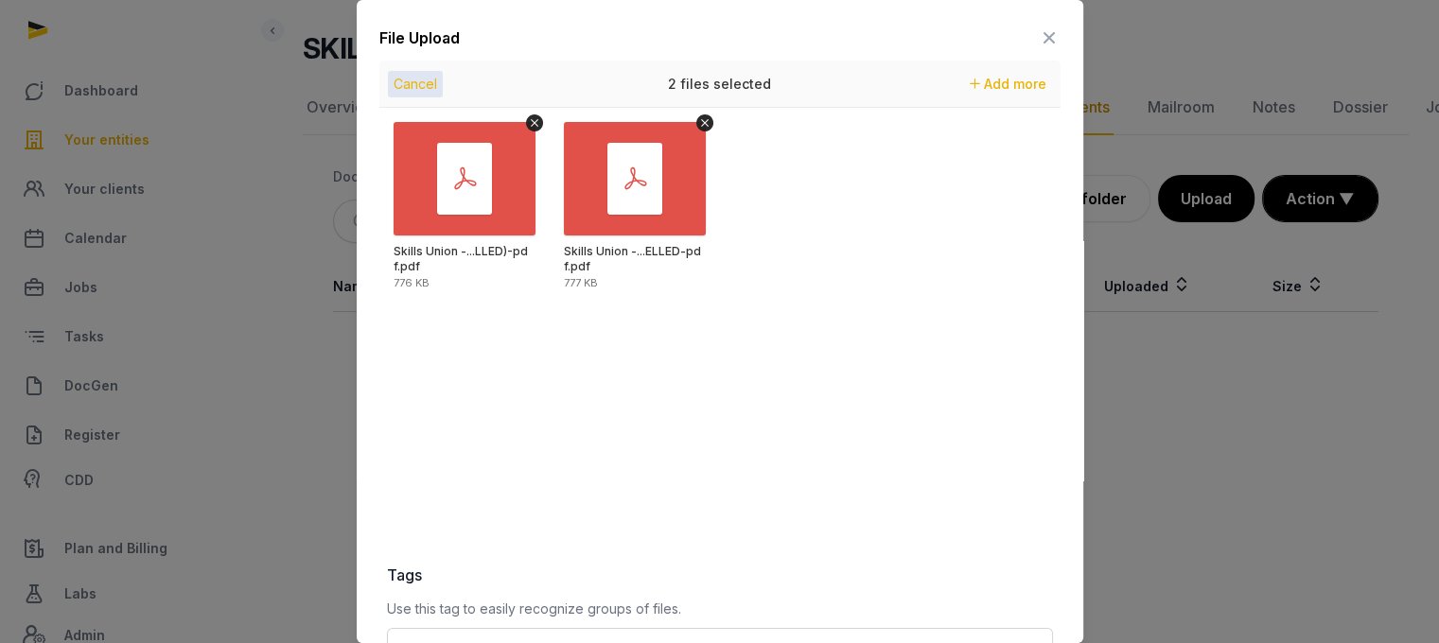
scroll to position [267, 0]
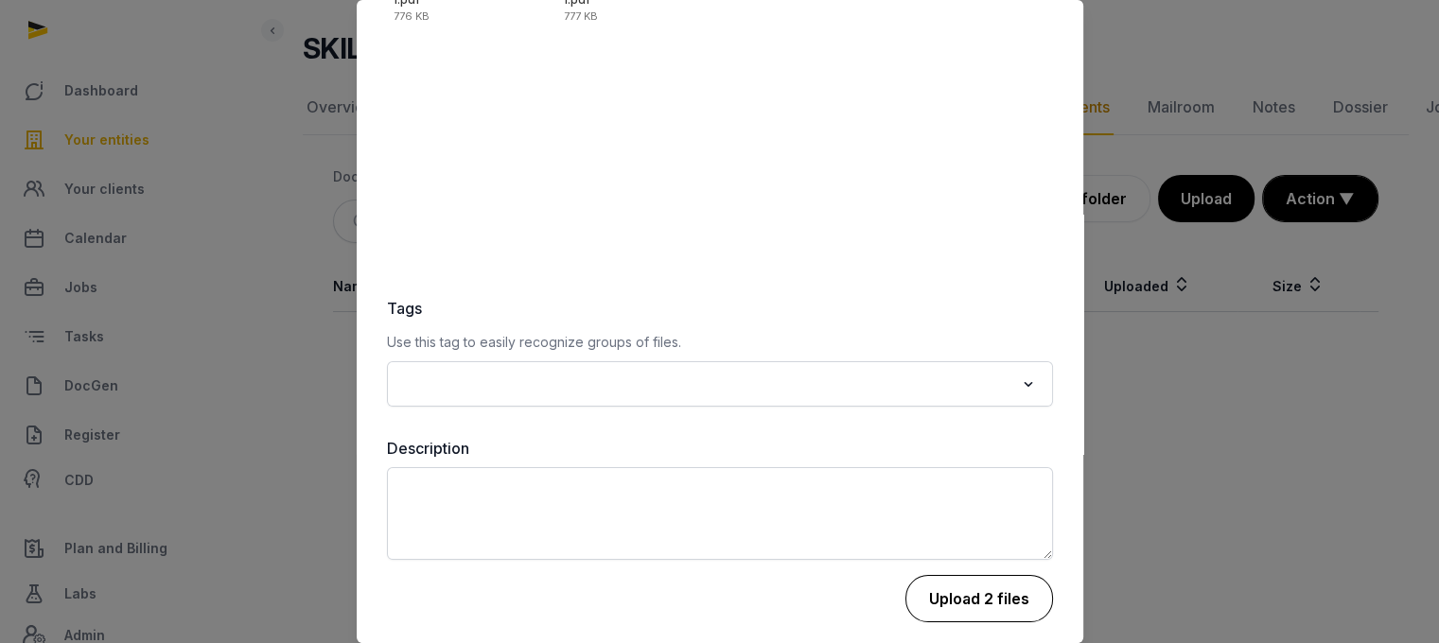
click at [960, 608] on button "Upload 2 files" at bounding box center [979, 598] width 148 height 47
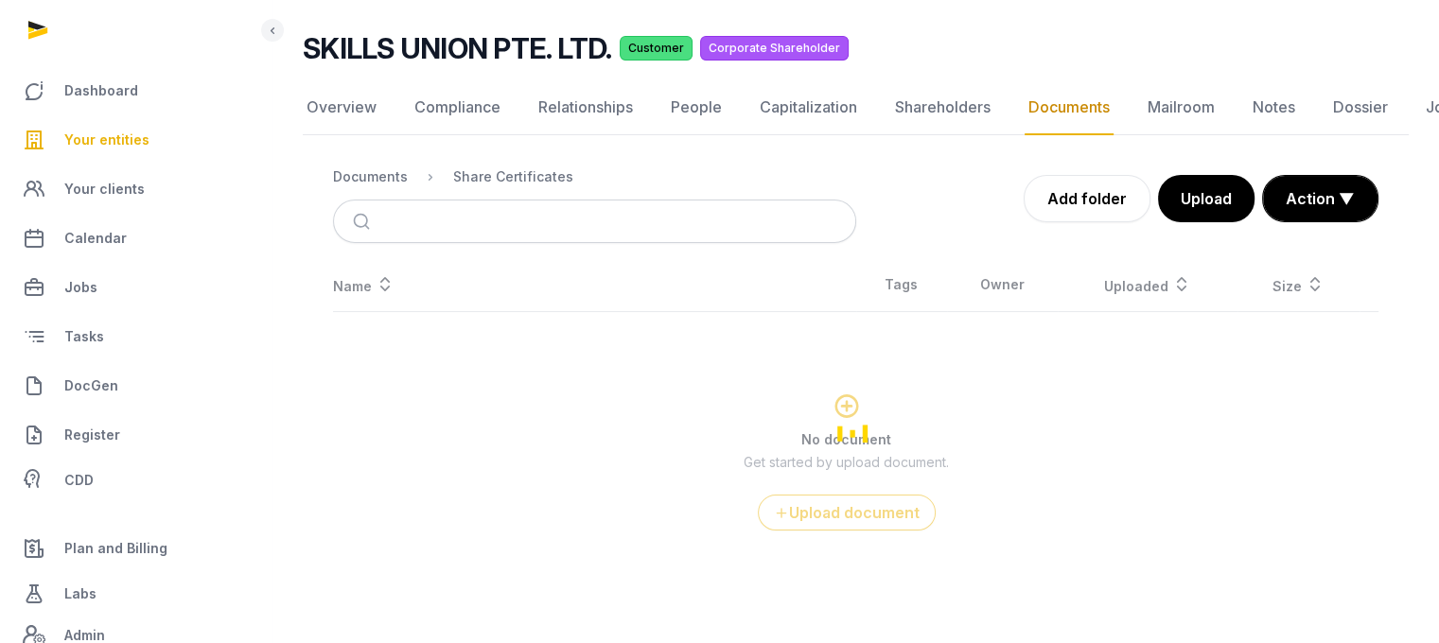
scroll to position [14, 0]
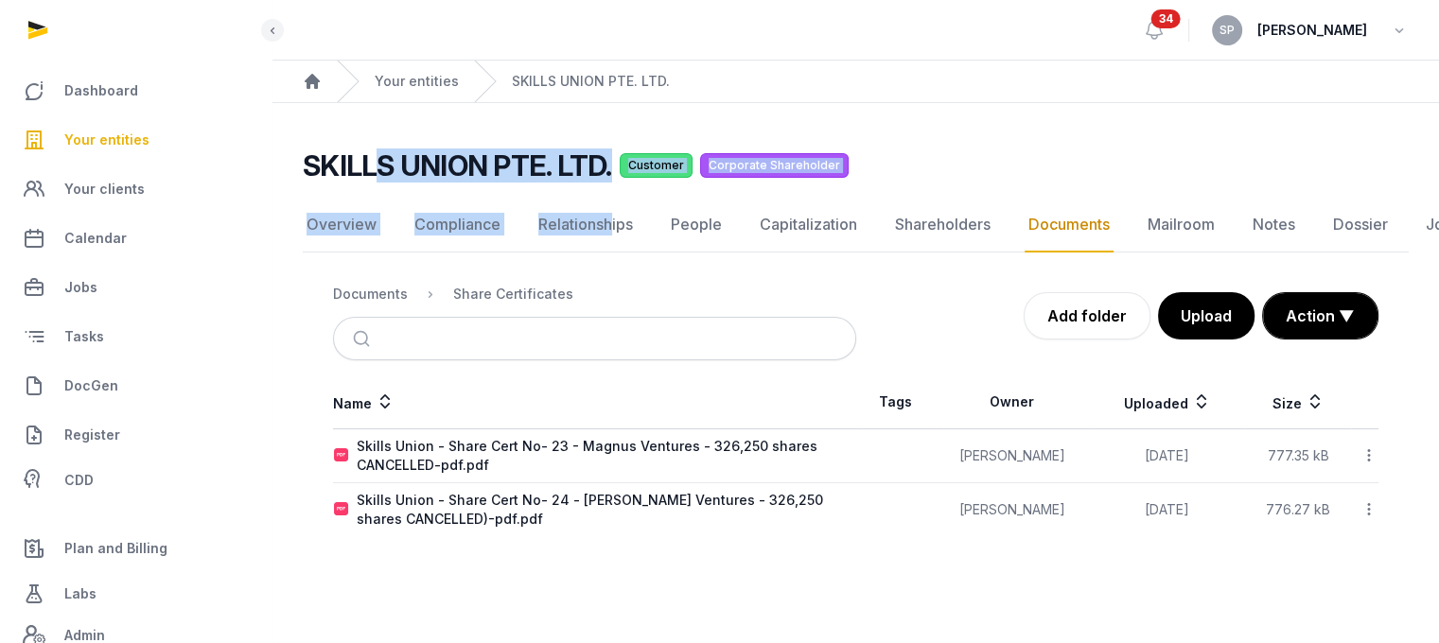
drag, startPoint x: 605, startPoint y: 169, endPoint x: 369, endPoint y: 135, distance: 238.9
click at [369, 149] on div "SKILLS UNION PTE. LTD. Customer Corporate Shareholder Documents Overview Compli…" at bounding box center [855, 343] width 1166 height 388
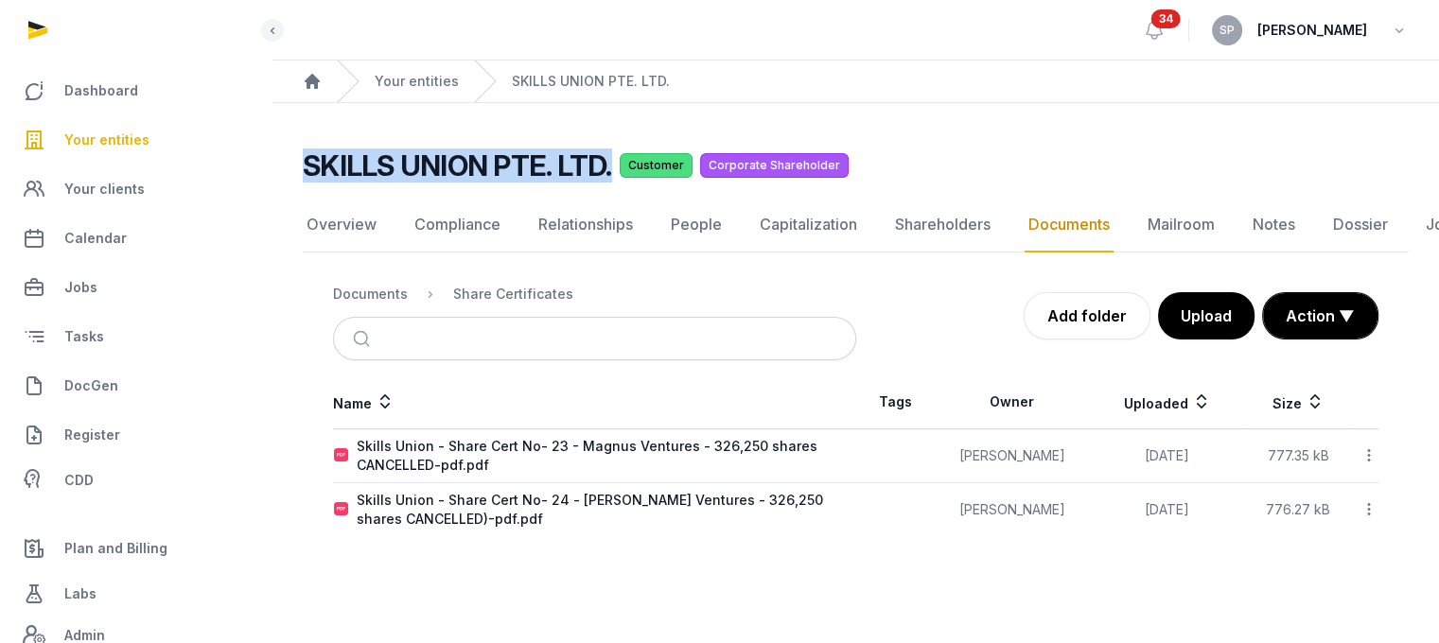
drag, startPoint x: 306, startPoint y: 149, endPoint x: 606, endPoint y: 162, distance: 301.1
click at [606, 162] on h2 "SKILLS UNION PTE. LTD." at bounding box center [457, 166] width 309 height 34
copy h2 "SKILLS UNION PTE. LTD."
click at [703, 198] on link "People" at bounding box center [696, 225] width 59 height 55
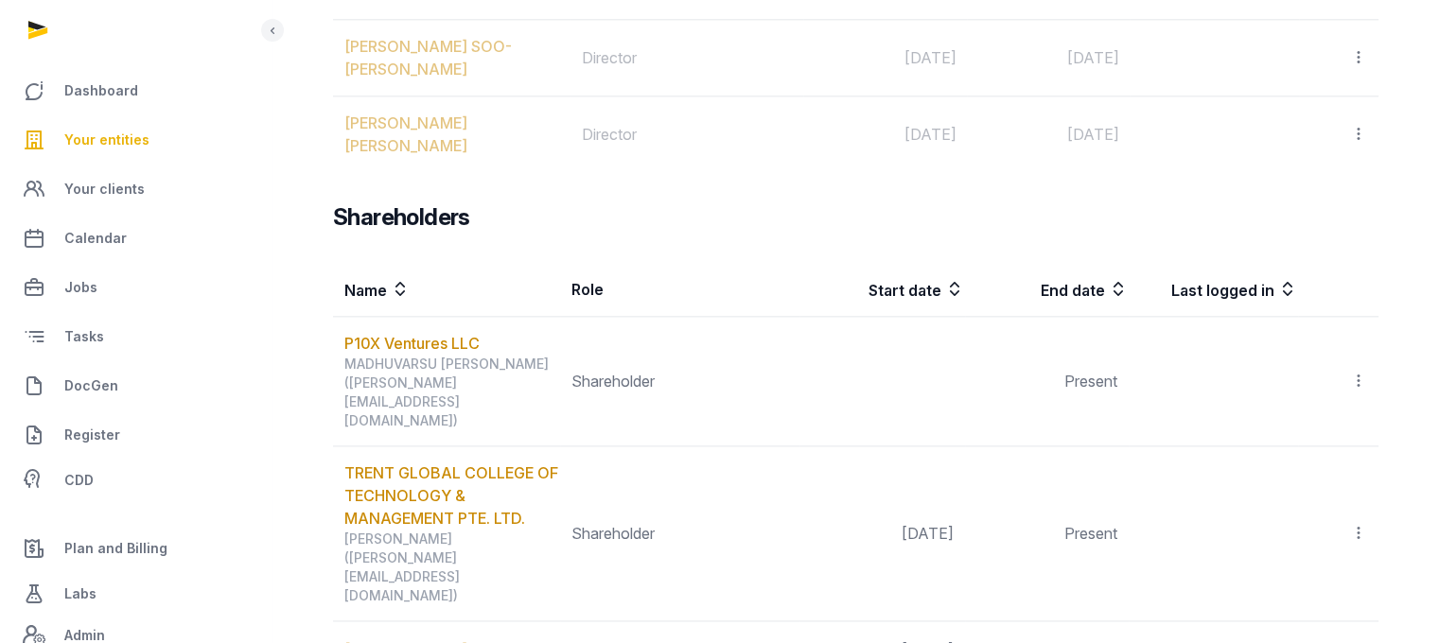
scroll to position [2424, 0]
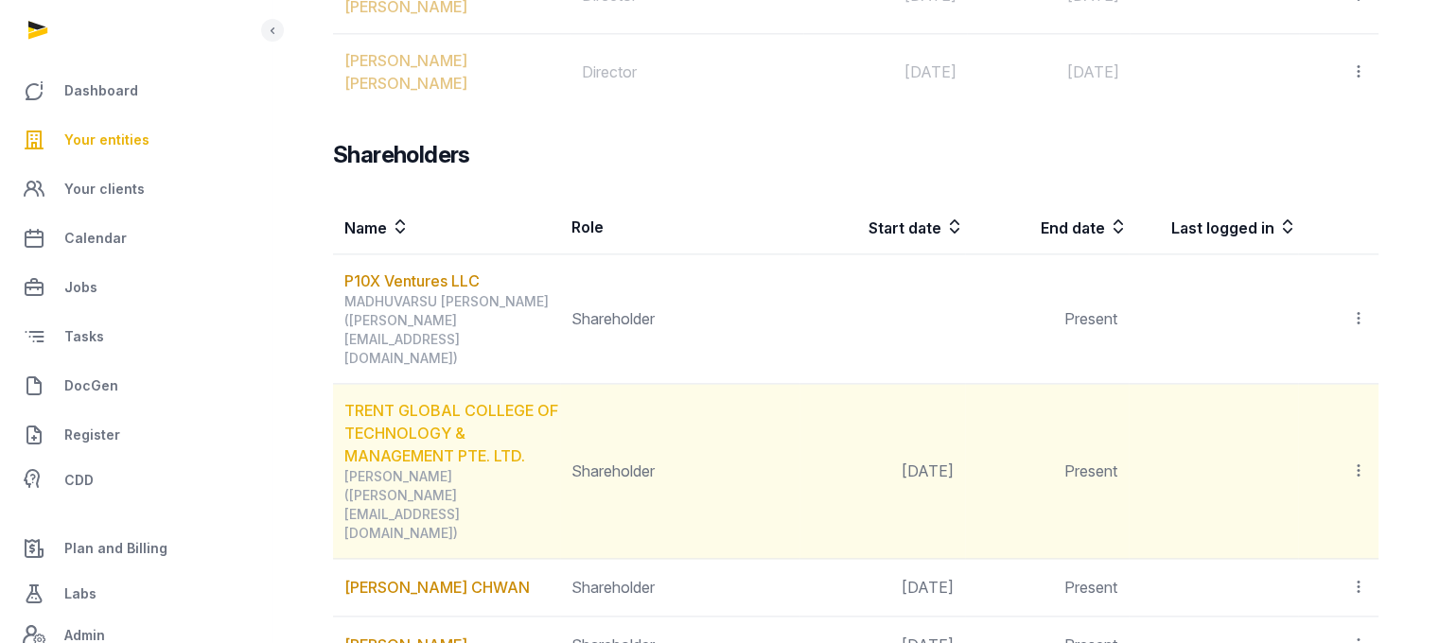
click at [415, 401] on link "TRENT GLOBAL COLLEGE OF TECHNOLOGY & MANAGEMENT PTE. LTD." at bounding box center [451, 433] width 214 height 64
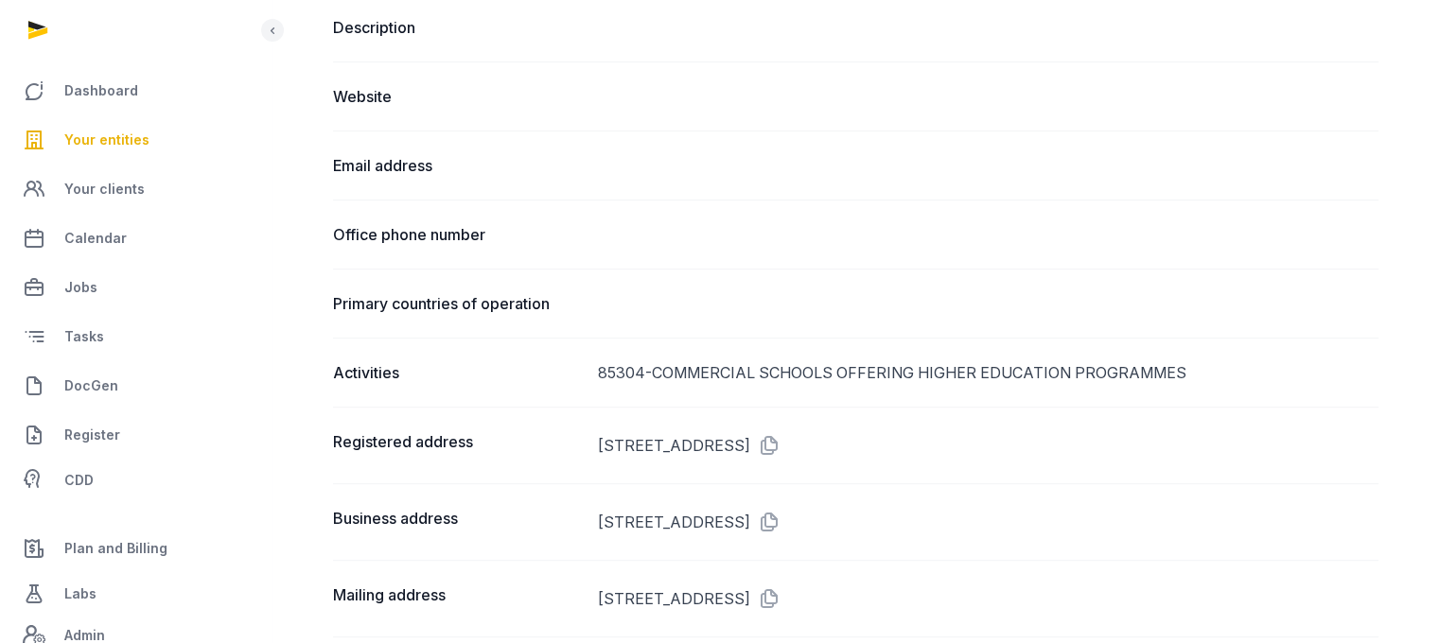
scroll to position [962, 0]
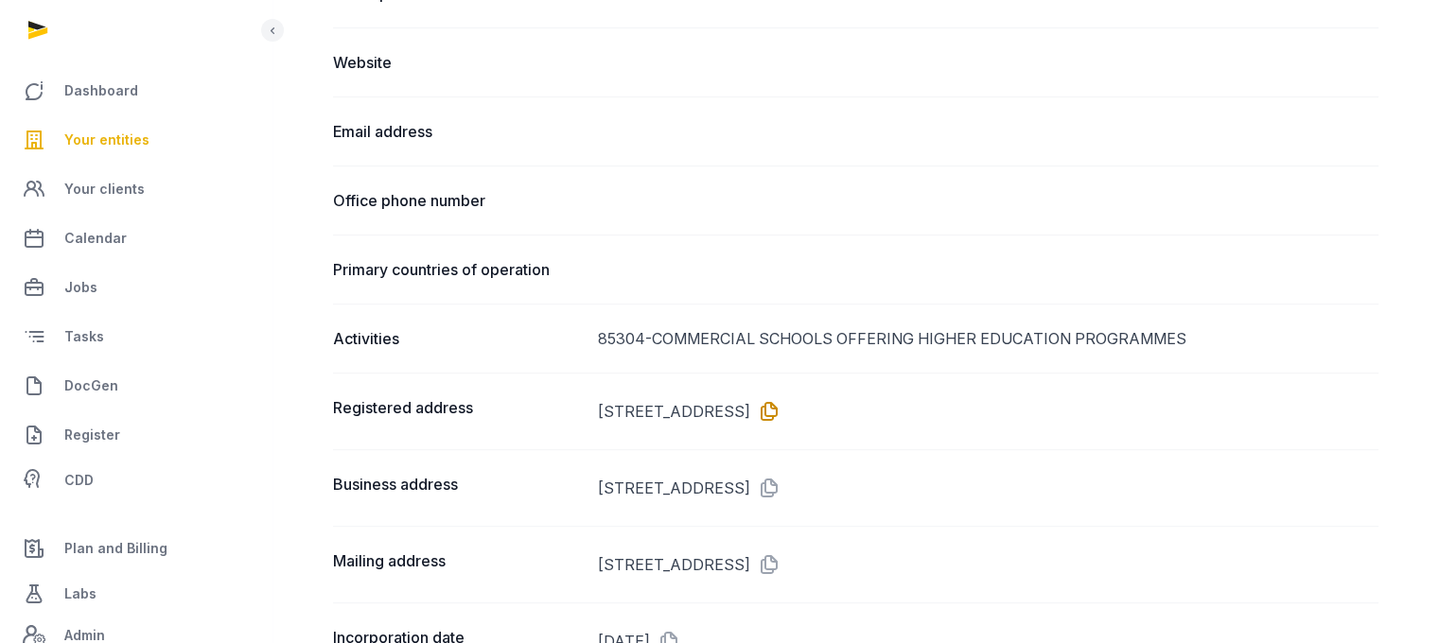
click at [780, 404] on icon at bounding box center [765, 411] width 30 height 30
click at [91, 391] on span "DocGen" at bounding box center [91, 386] width 54 height 23
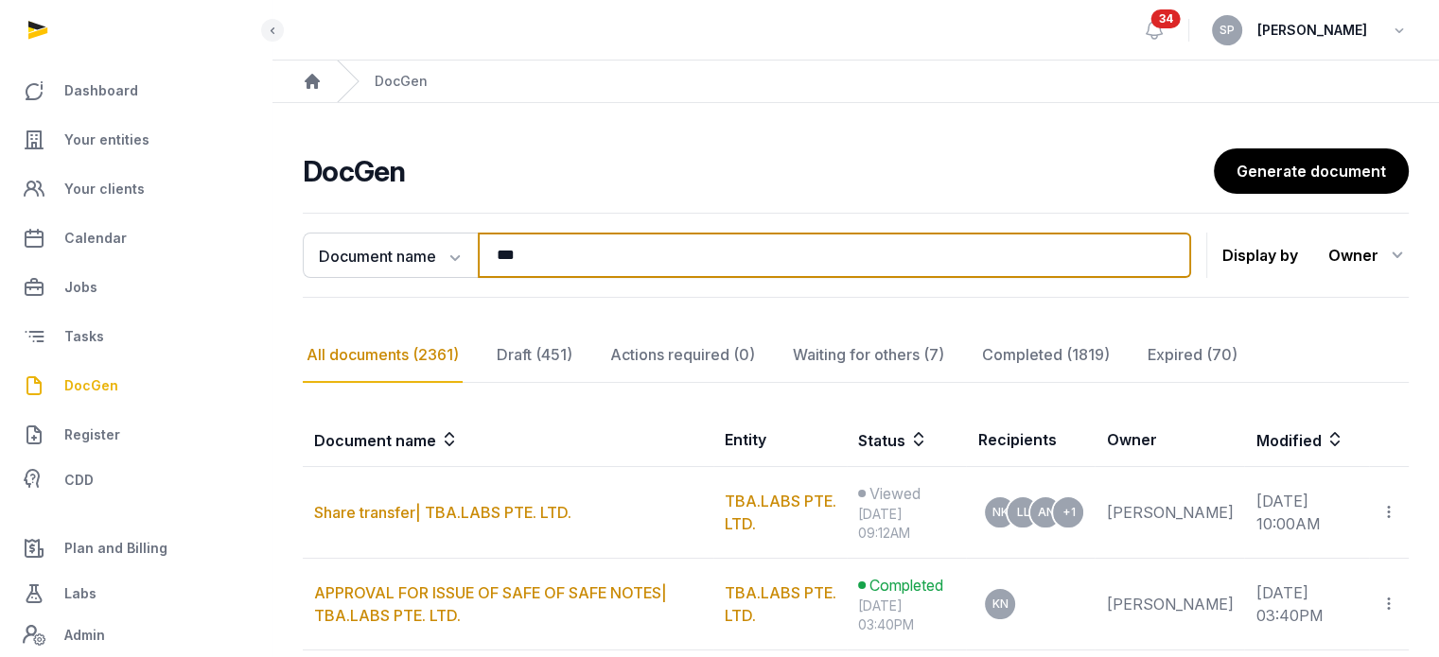
click at [540, 271] on input "***" at bounding box center [834, 255] width 713 height 45
type input "******"
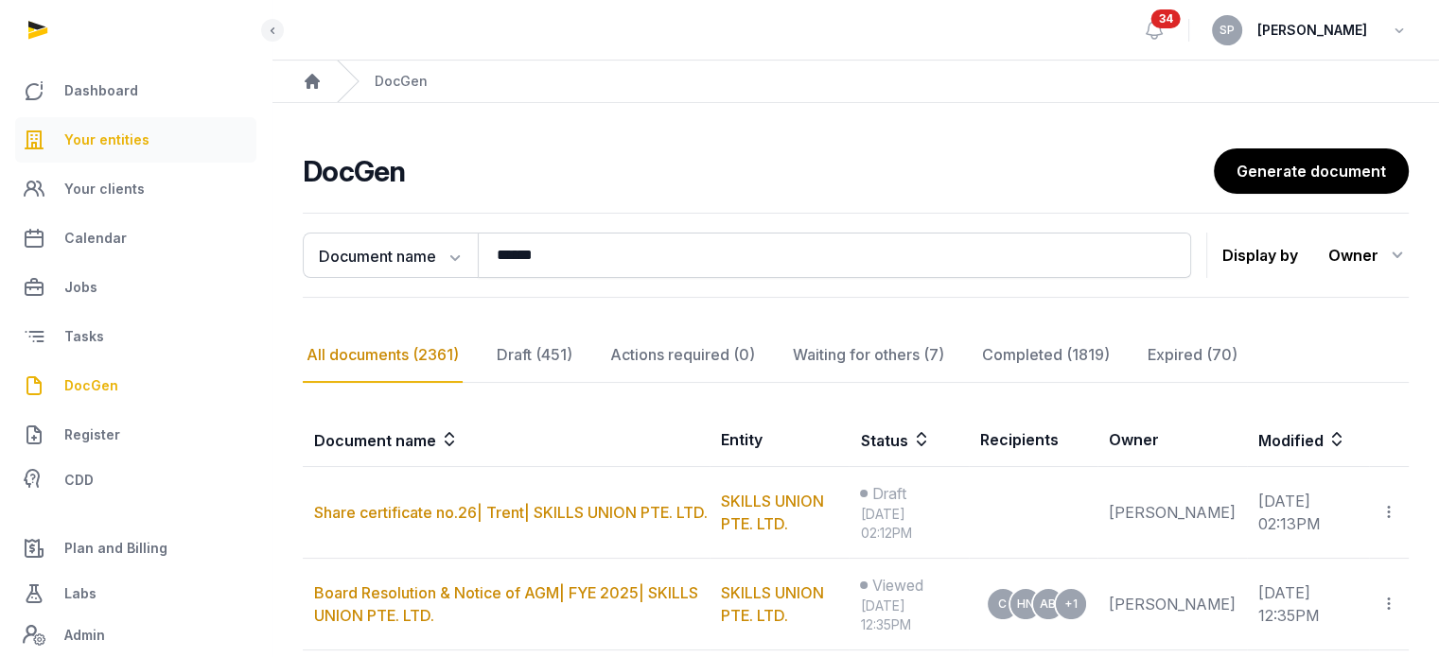
click at [131, 121] on link "Your entities" at bounding box center [135, 139] width 241 height 45
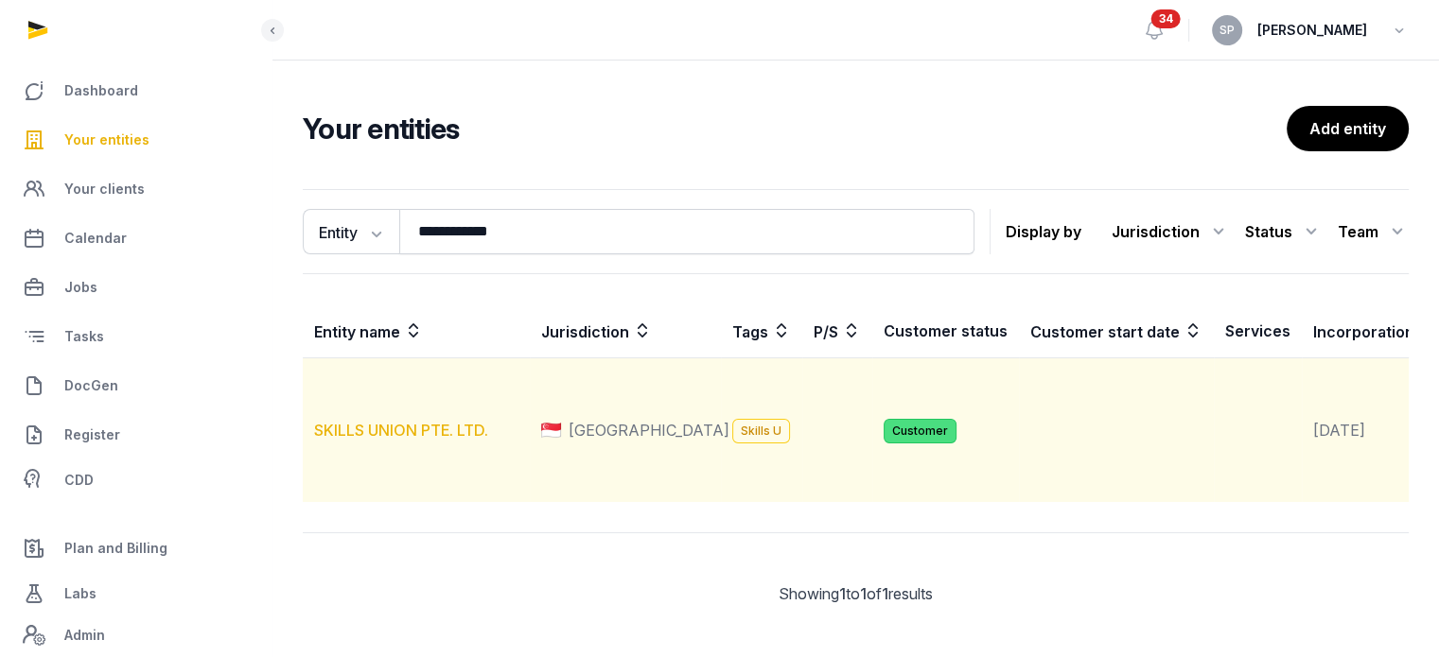
click at [434, 440] on link "SKILLS UNION PTE. LTD." at bounding box center [401, 430] width 174 height 19
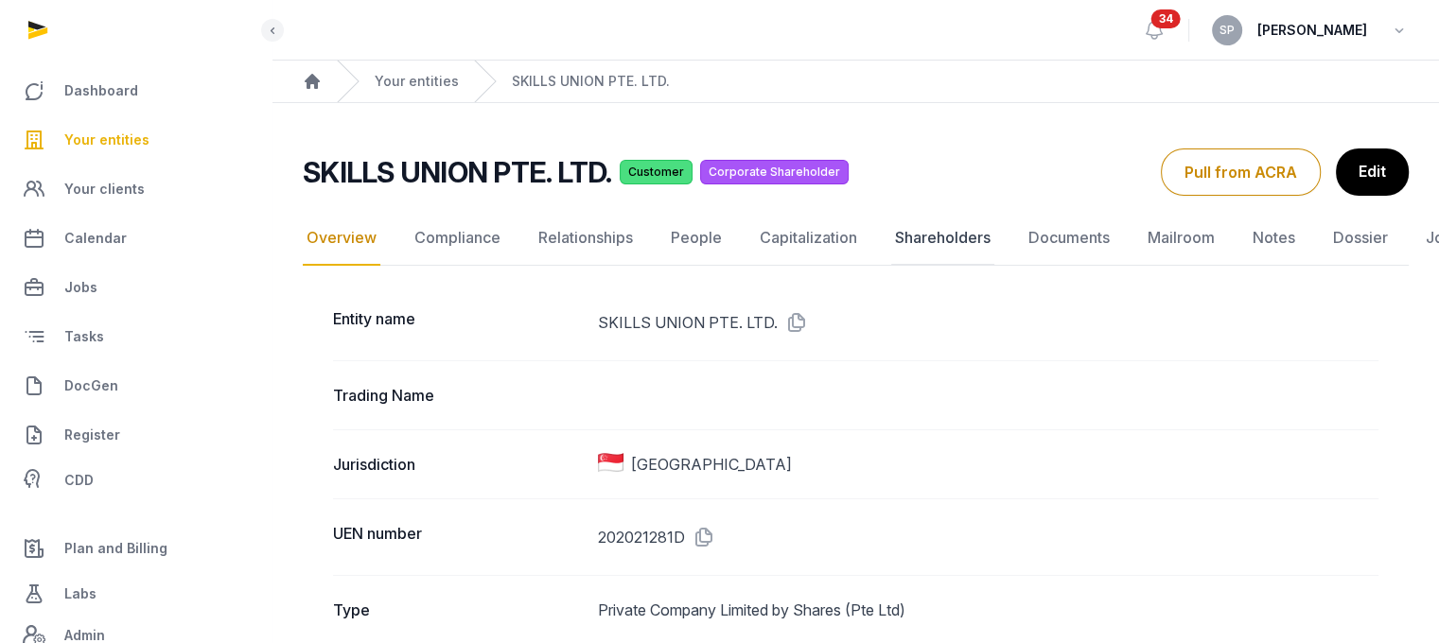
click at [941, 236] on link "Shareholders" at bounding box center [942, 238] width 103 height 55
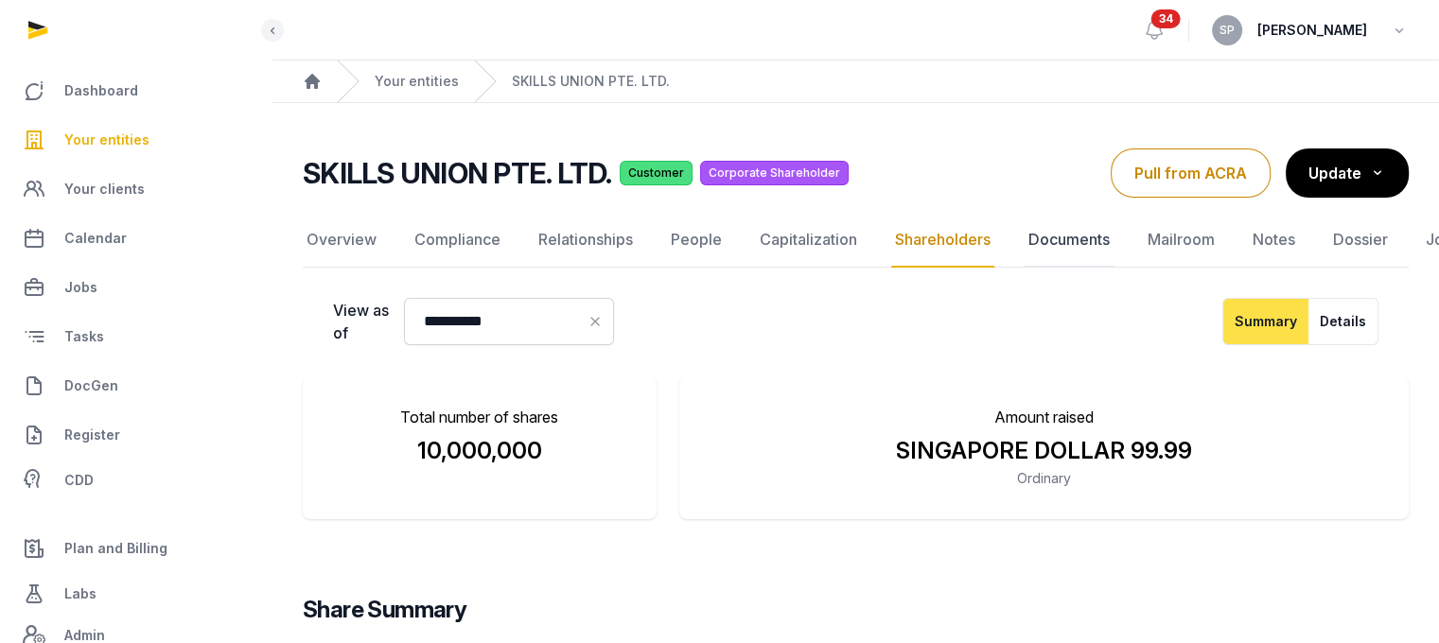
click at [1042, 231] on link "Documents" at bounding box center [1068, 240] width 89 height 55
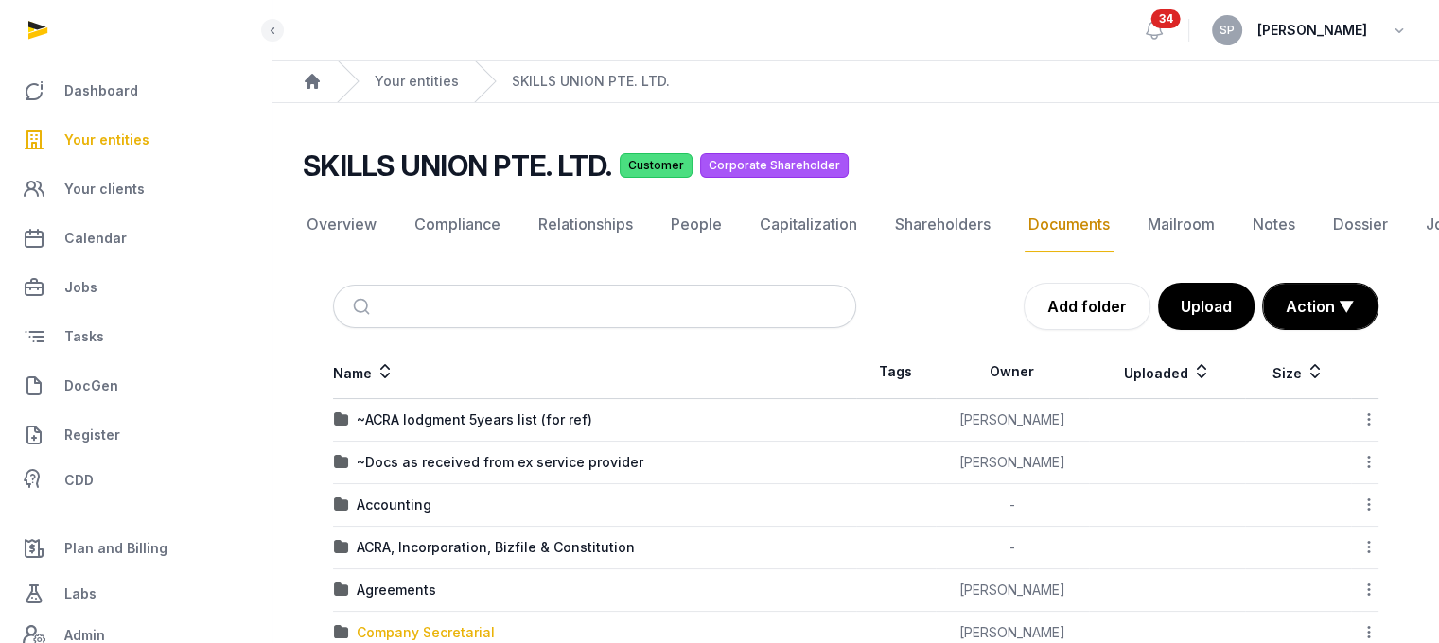
click at [427, 629] on div "Company Secretarial" at bounding box center [426, 632] width 138 height 19
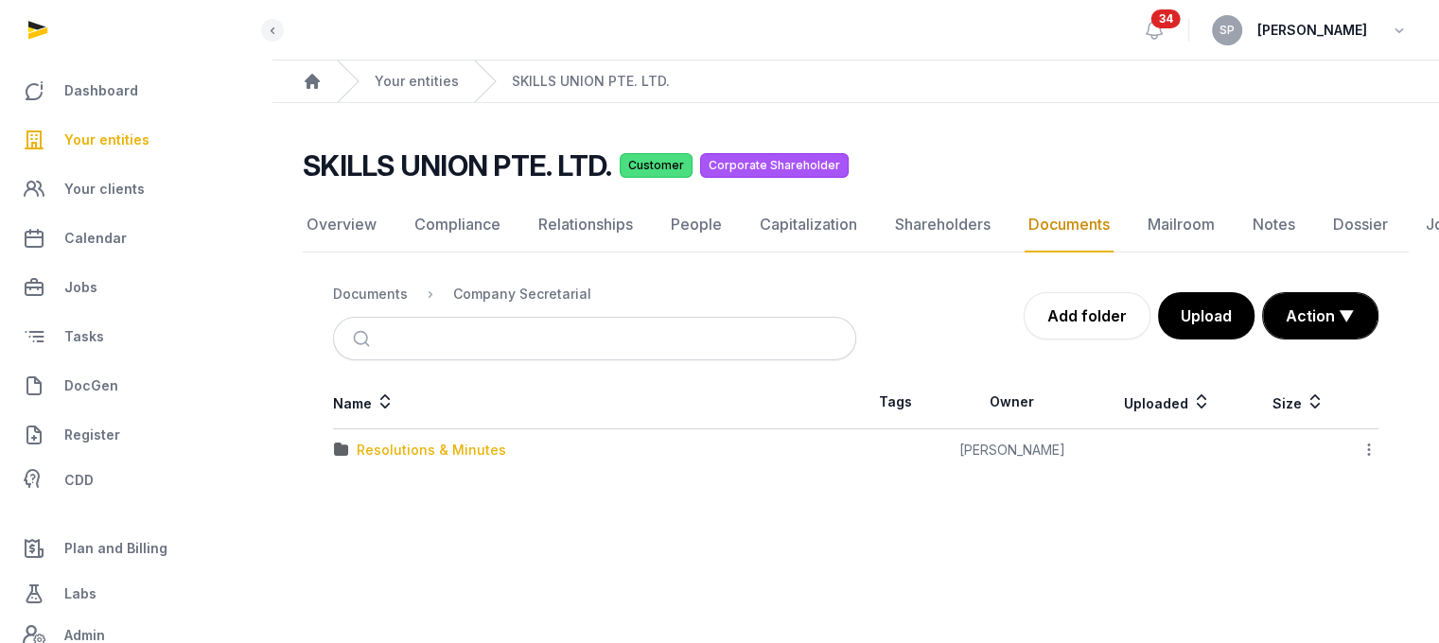
click at [450, 449] on div "Resolutions & Minutes" at bounding box center [431, 450] width 149 height 19
click at [376, 494] on div "2025" at bounding box center [373, 492] width 33 height 19
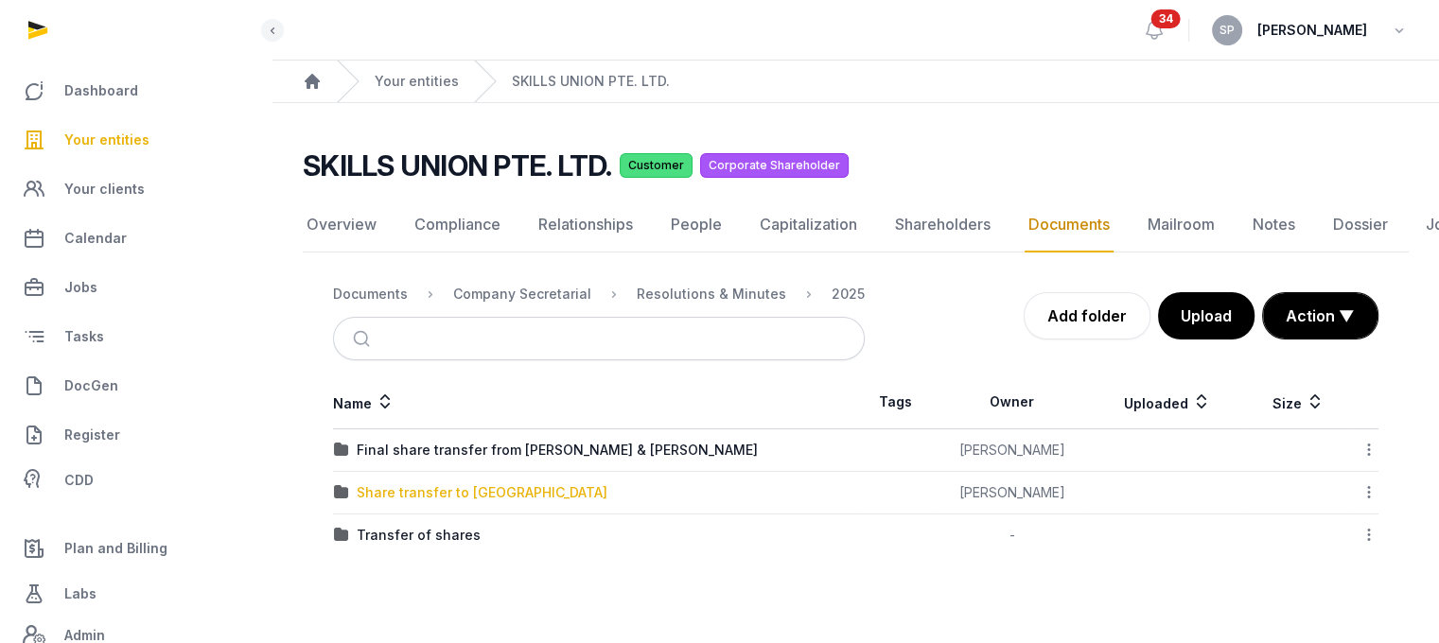
click at [439, 494] on div "Share transfer to [GEOGRAPHIC_DATA]" at bounding box center [482, 492] width 251 height 19
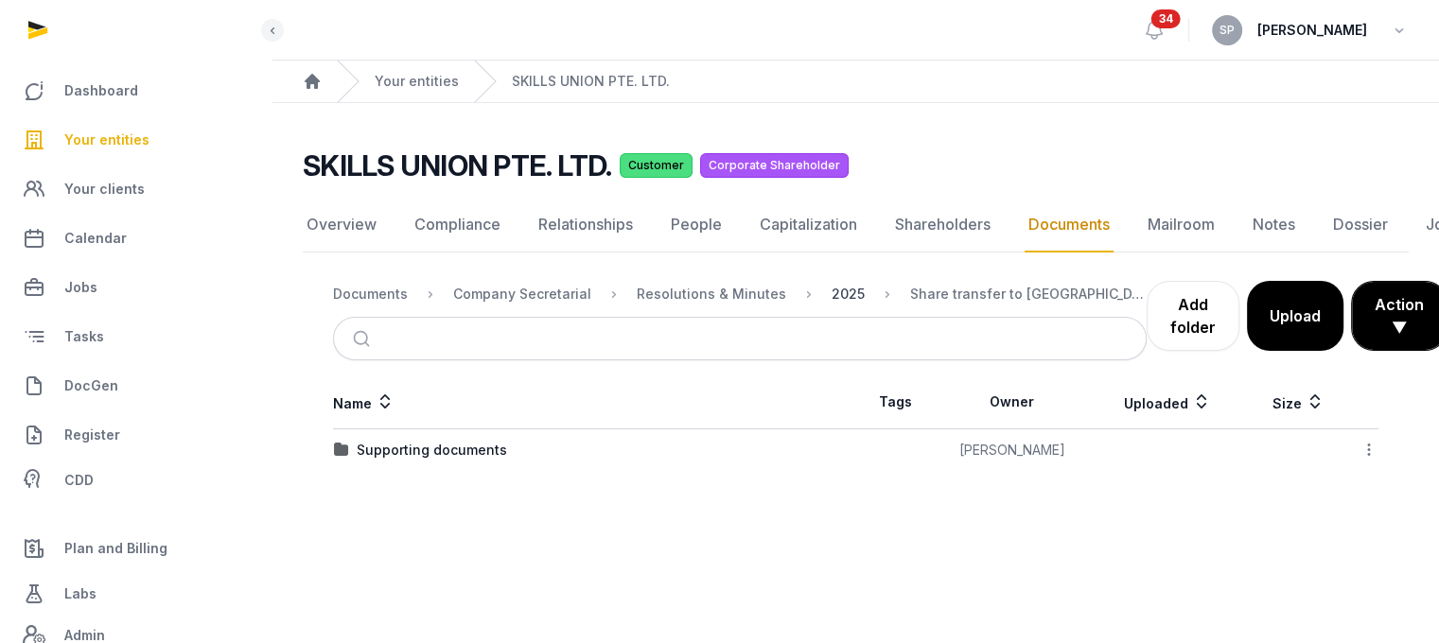
click at [831, 290] on div "2025" at bounding box center [847, 294] width 33 height 19
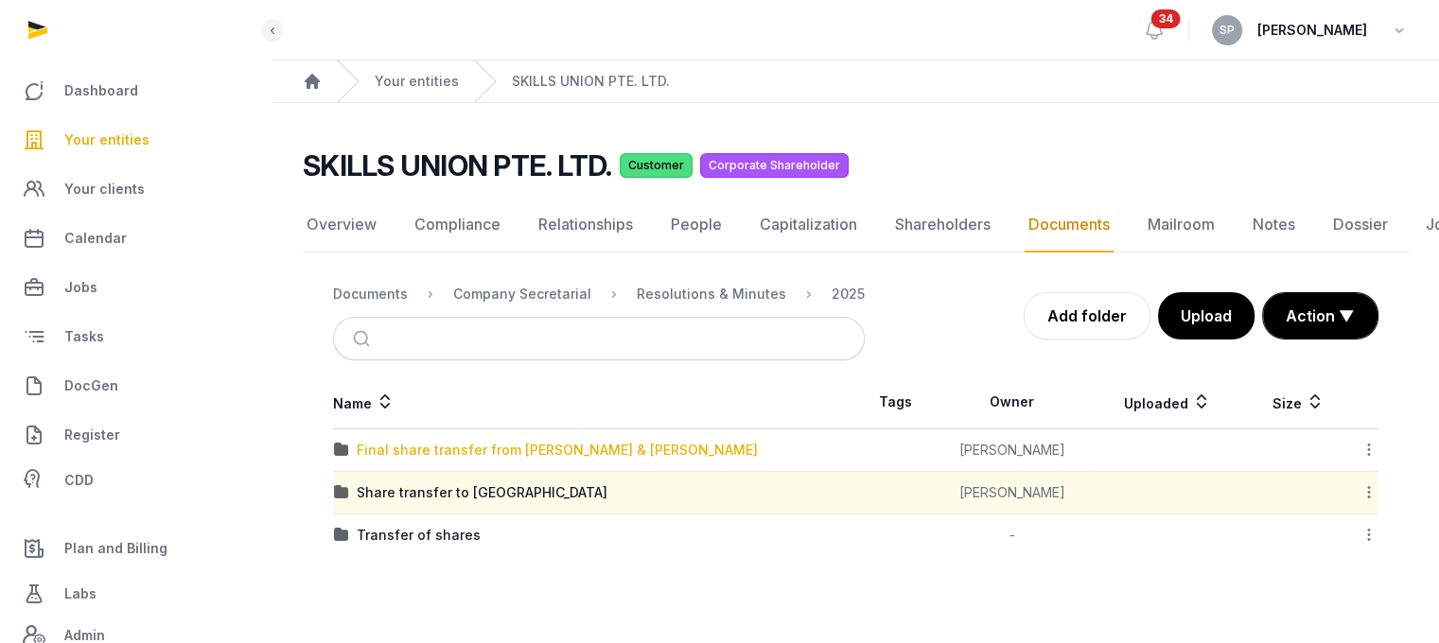
click at [508, 442] on div "Final share transfer from [PERSON_NAME] & [PERSON_NAME]" at bounding box center [557, 450] width 401 height 19
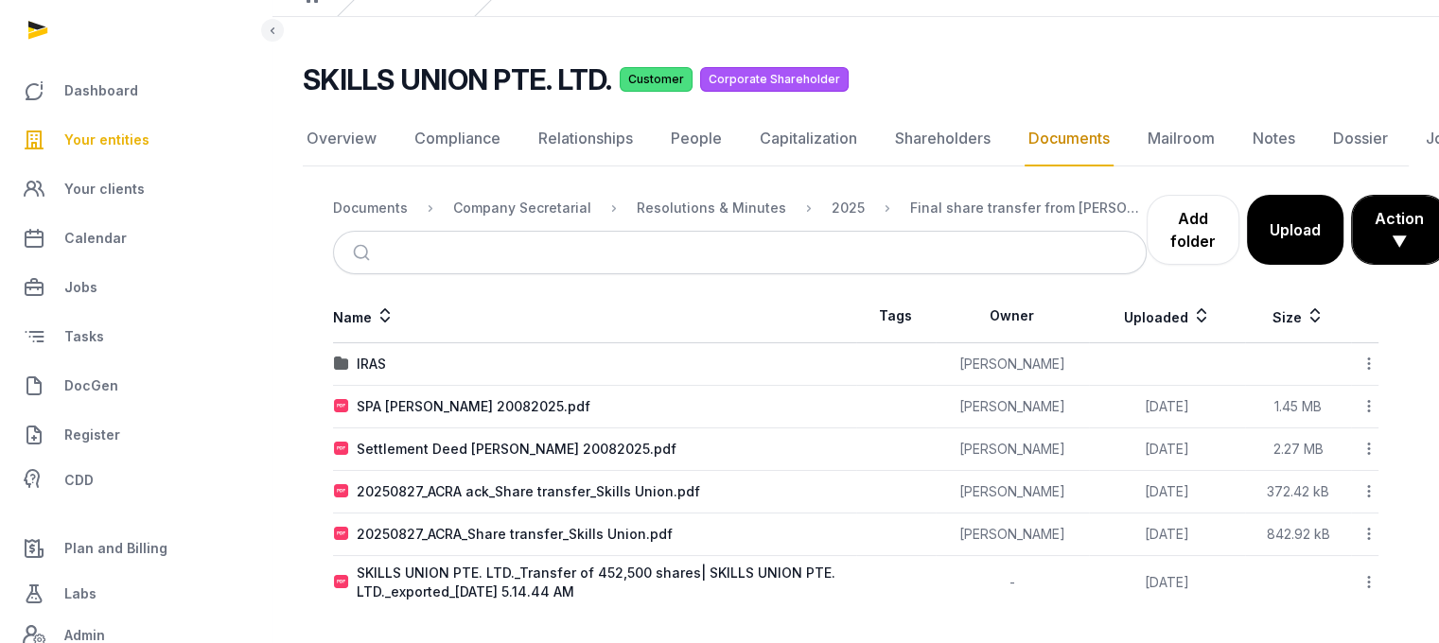
scroll to position [87, 0]
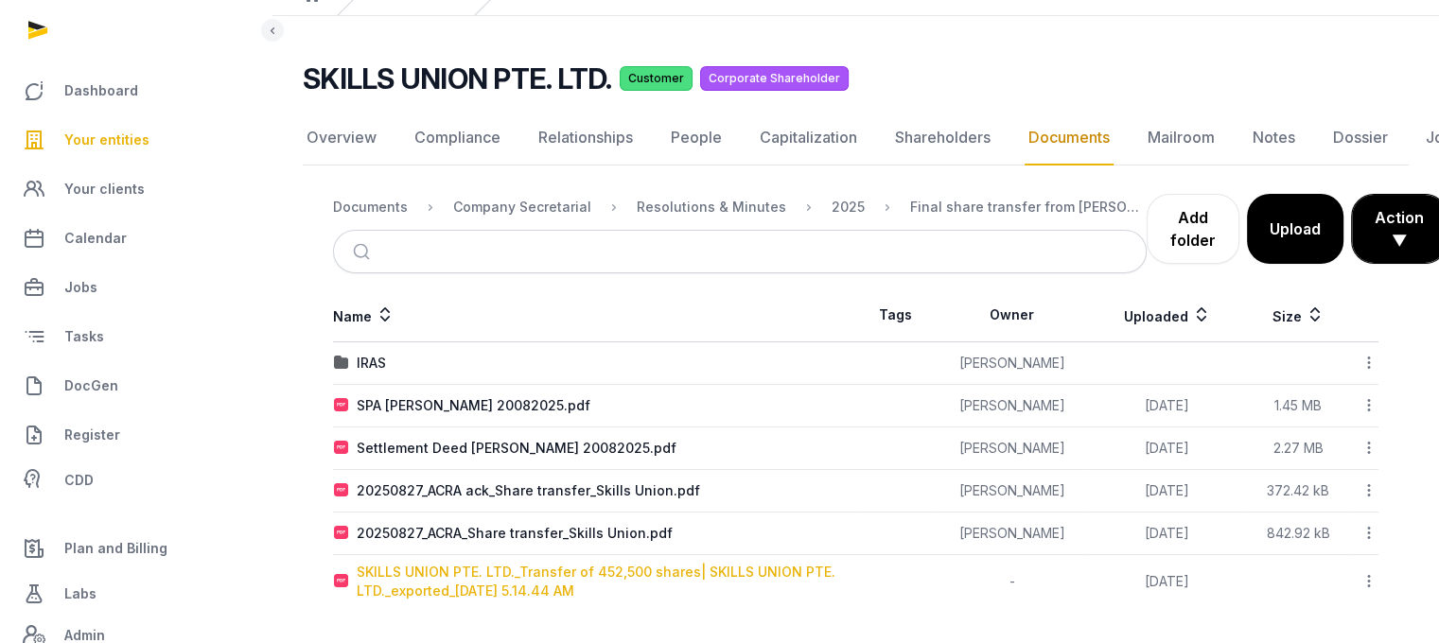
click at [613, 574] on div "SKILLS UNION PTE. LTD._Transfer of 452,500 shares| SKILLS UNION PTE. LTD._expor…" at bounding box center [606, 582] width 499 height 38
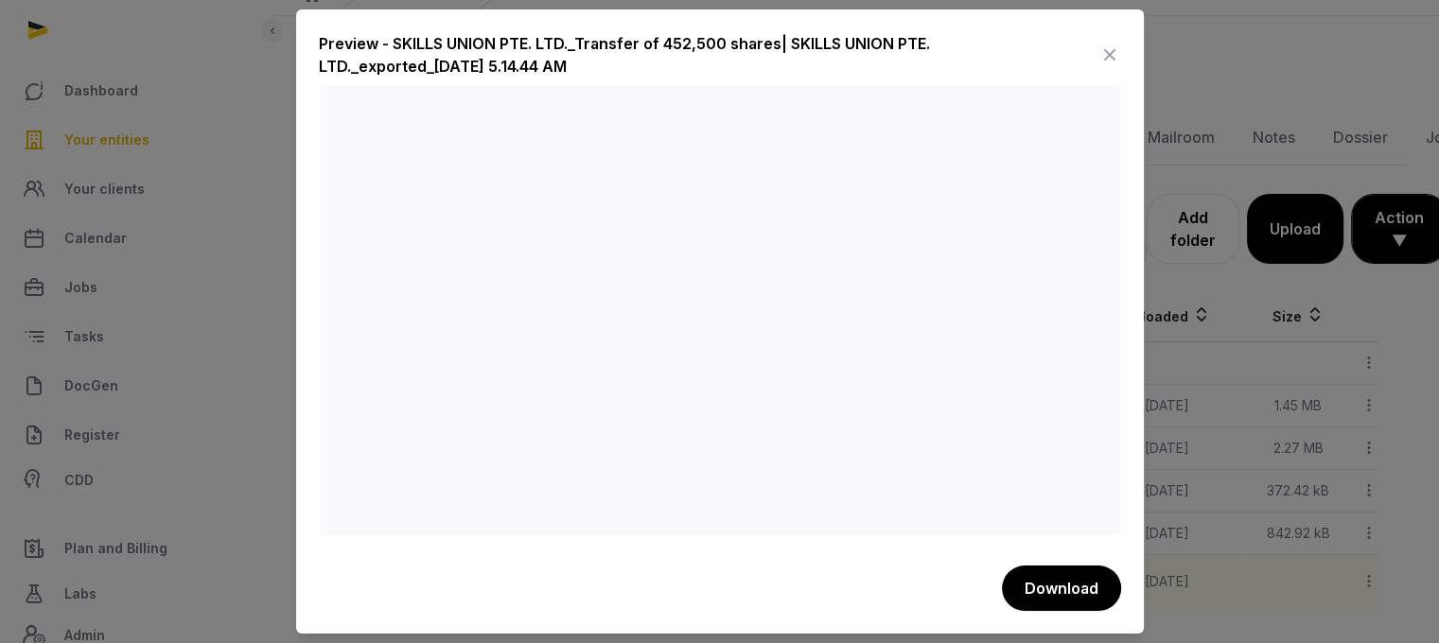
click at [1111, 55] on icon at bounding box center [1109, 55] width 23 height 30
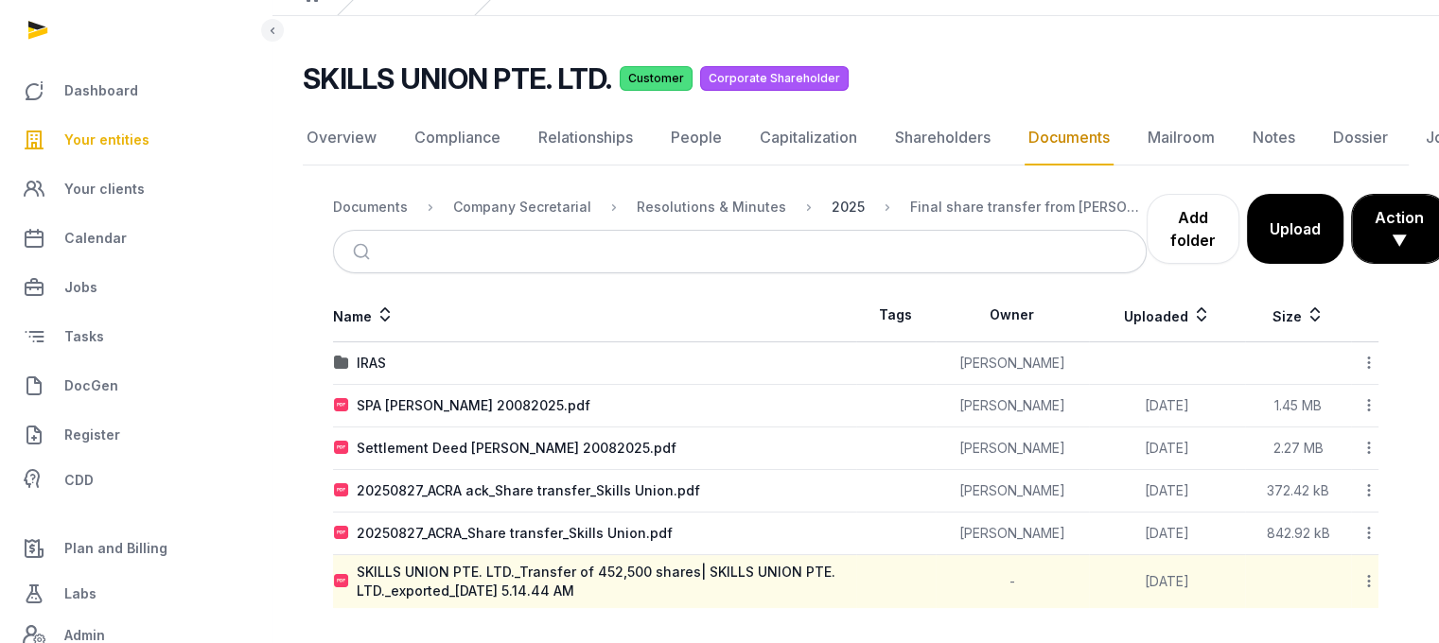
click at [840, 198] on div "2025" at bounding box center [847, 207] width 33 height 19
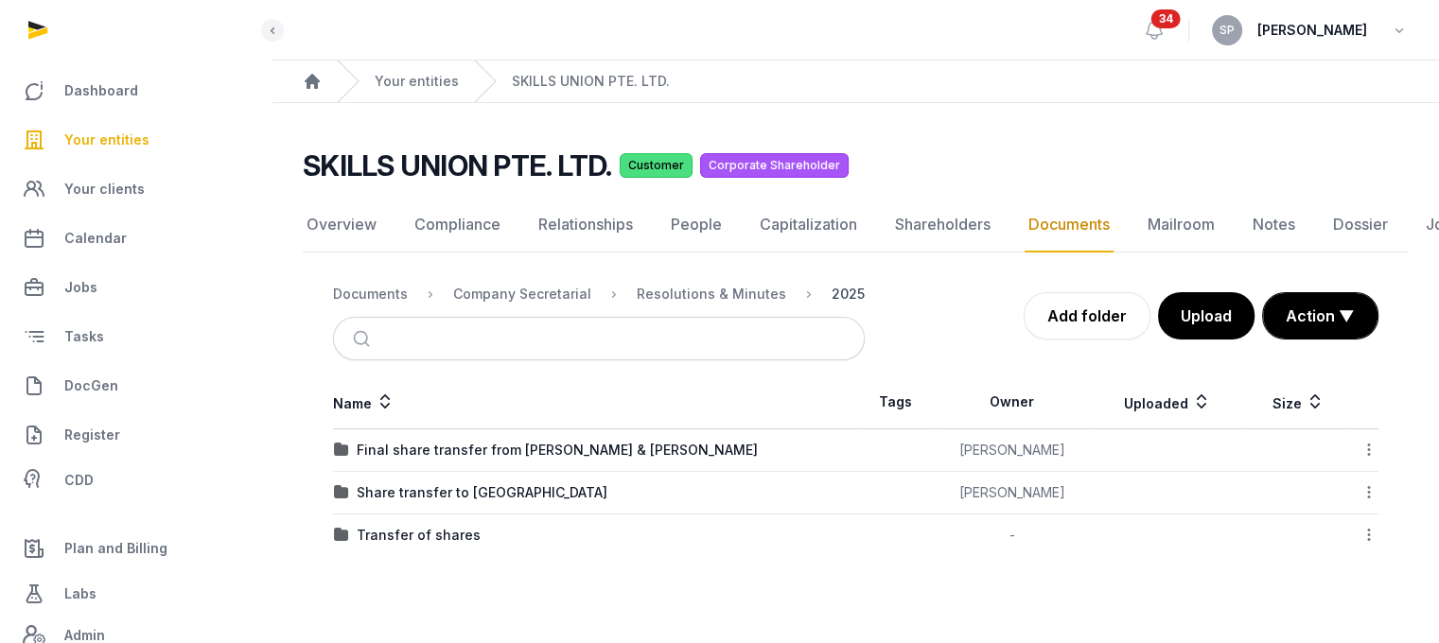
scroll to position [14, 0]
click at [411, 526] on div "Transfer of shares" at bounding box center [419, 535] width 124 height 19
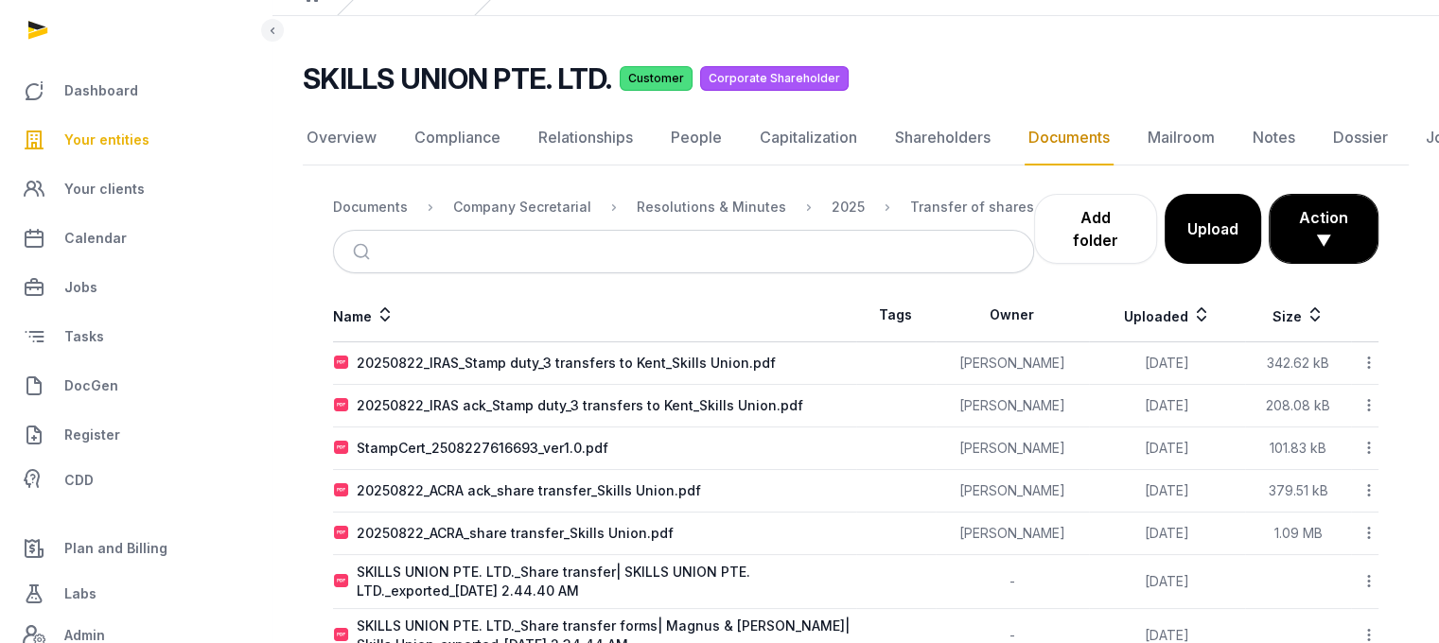
scroll to position [141, 0]
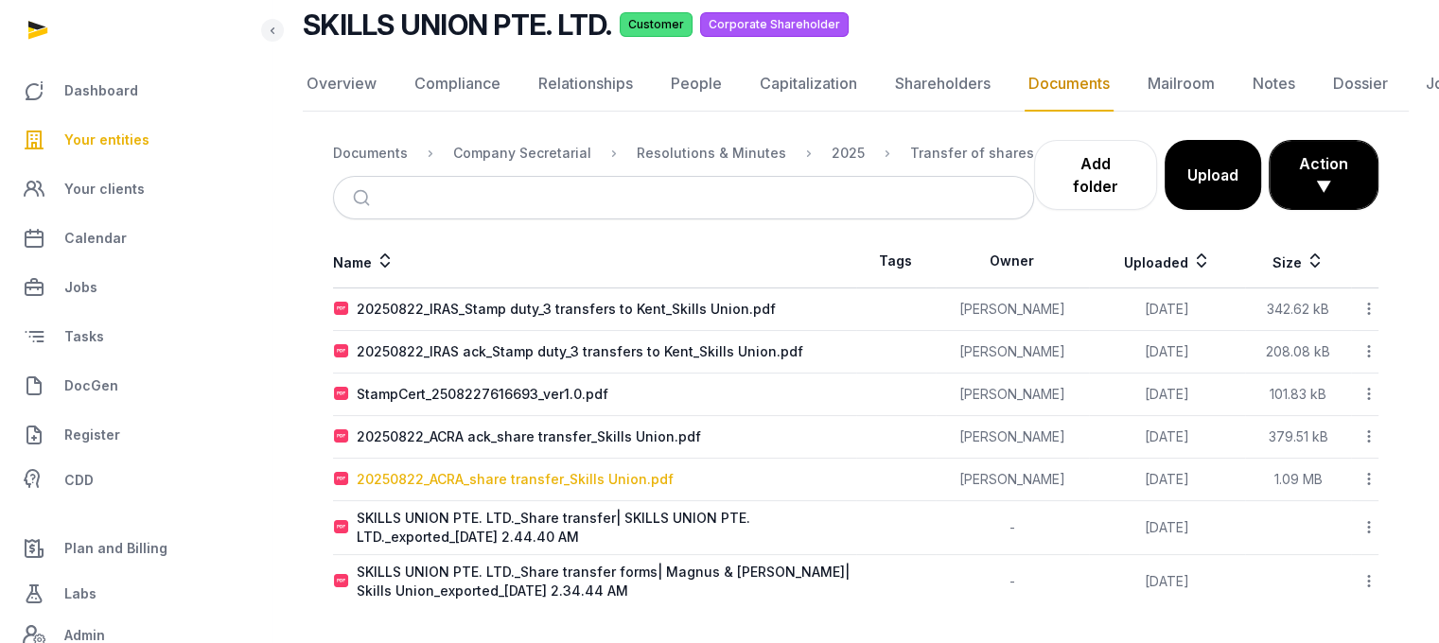
click at [551, 479] on div "20250822_ACRA_share transfer_Skills Union.pdf" at bounding box center [515, 479] width 317 height 19
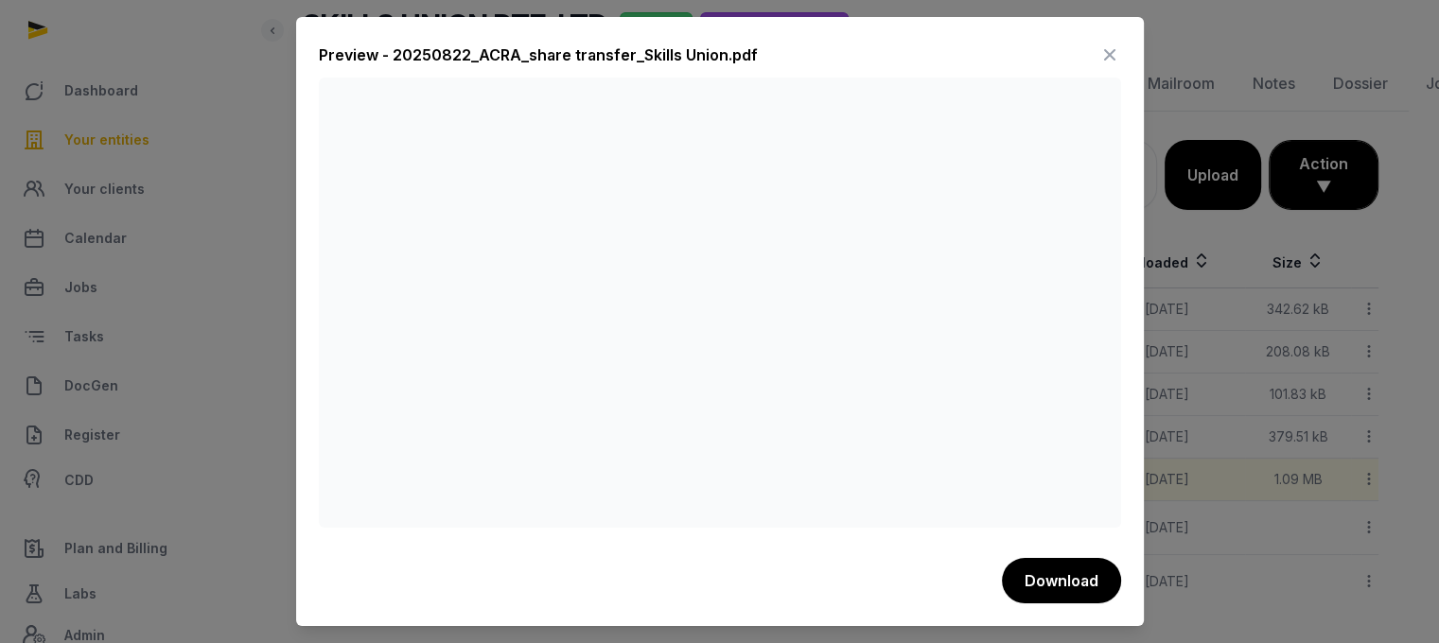
click at [1109, 59] on icon at bounding box center [1109, 55] width 23 height 30
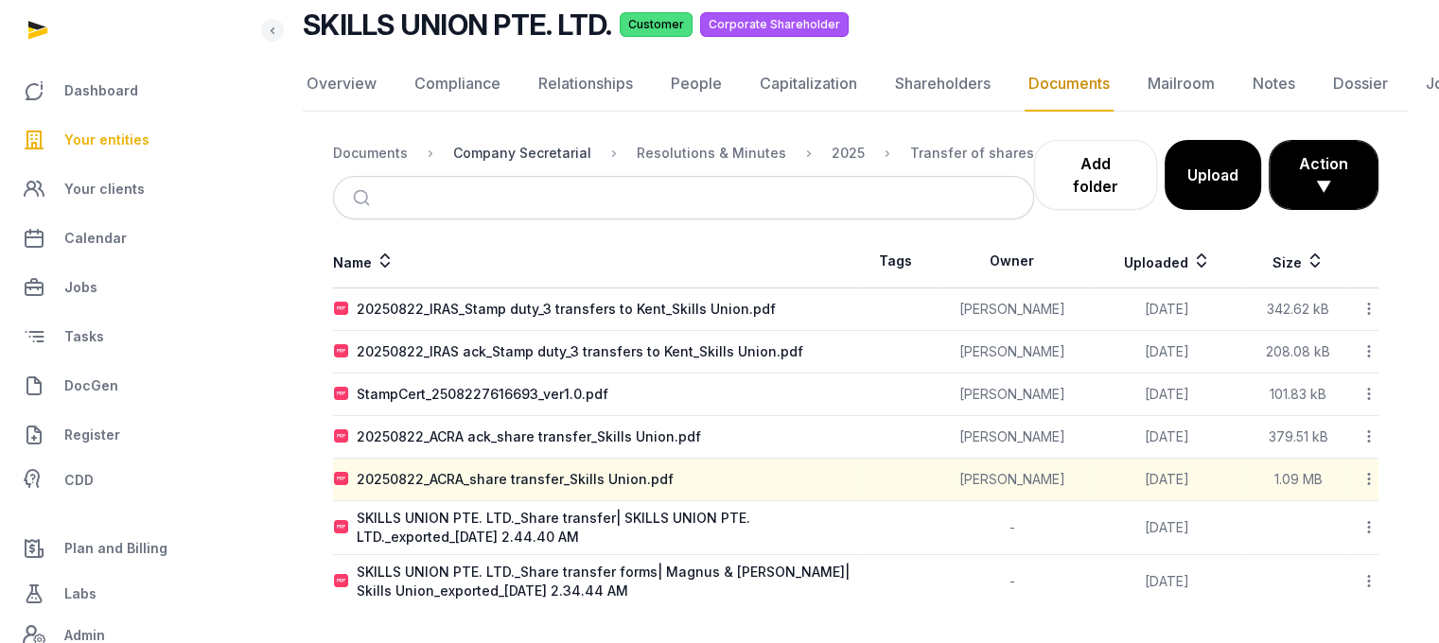
click at [542, 149] on div "Company Secretarial" at bounding box center [522, 153] width 138 height 19
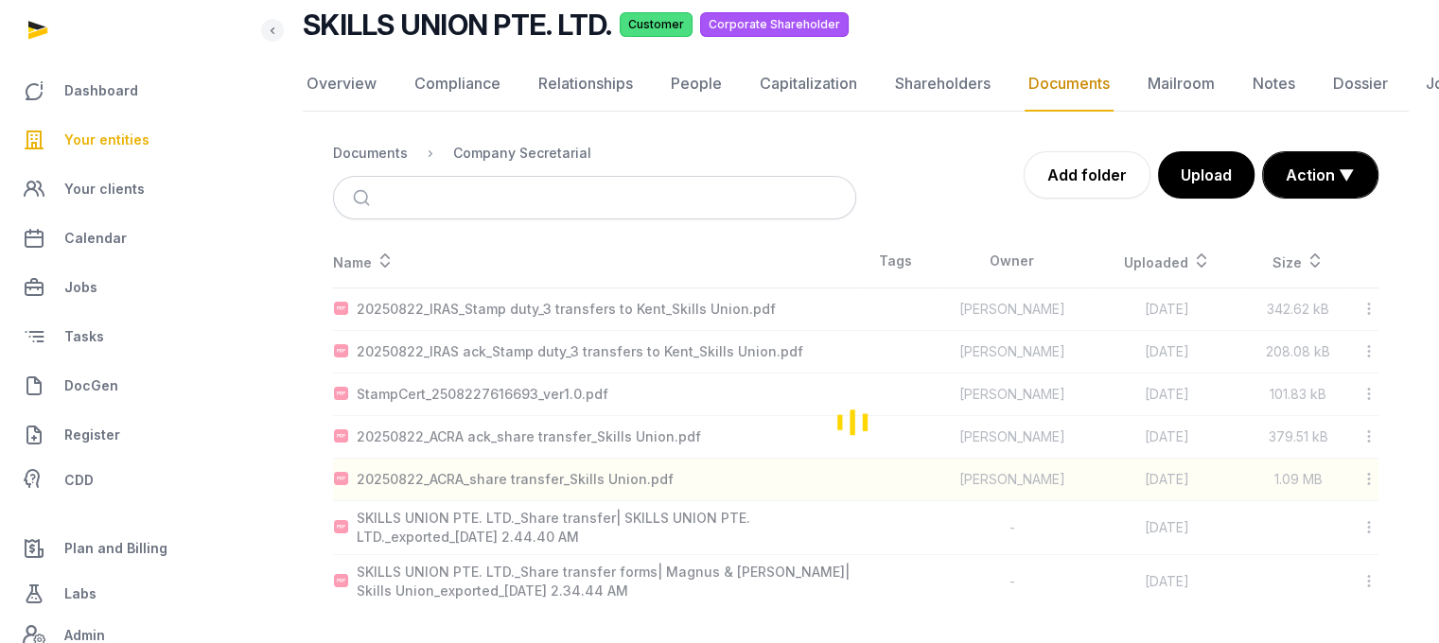
scroll to position [14, 0]
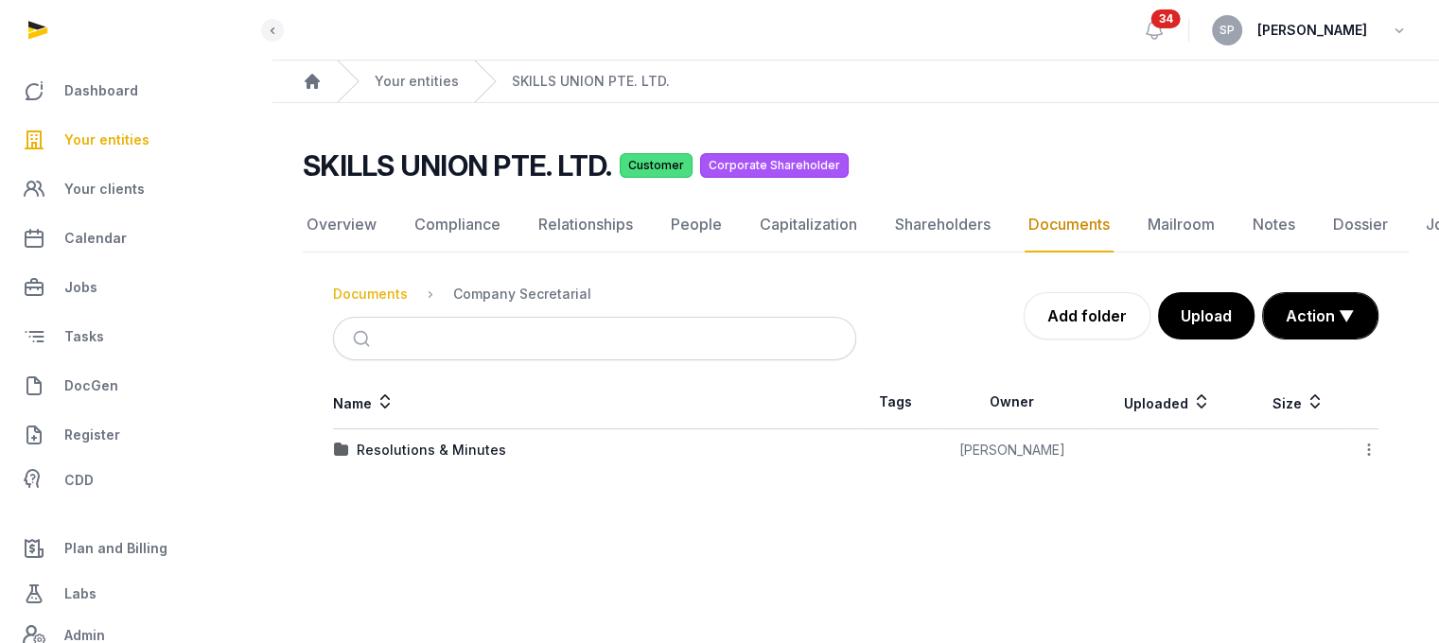
click at [366, 285] on div "Documents" at bounding box center [370, 294] width 75 height 19
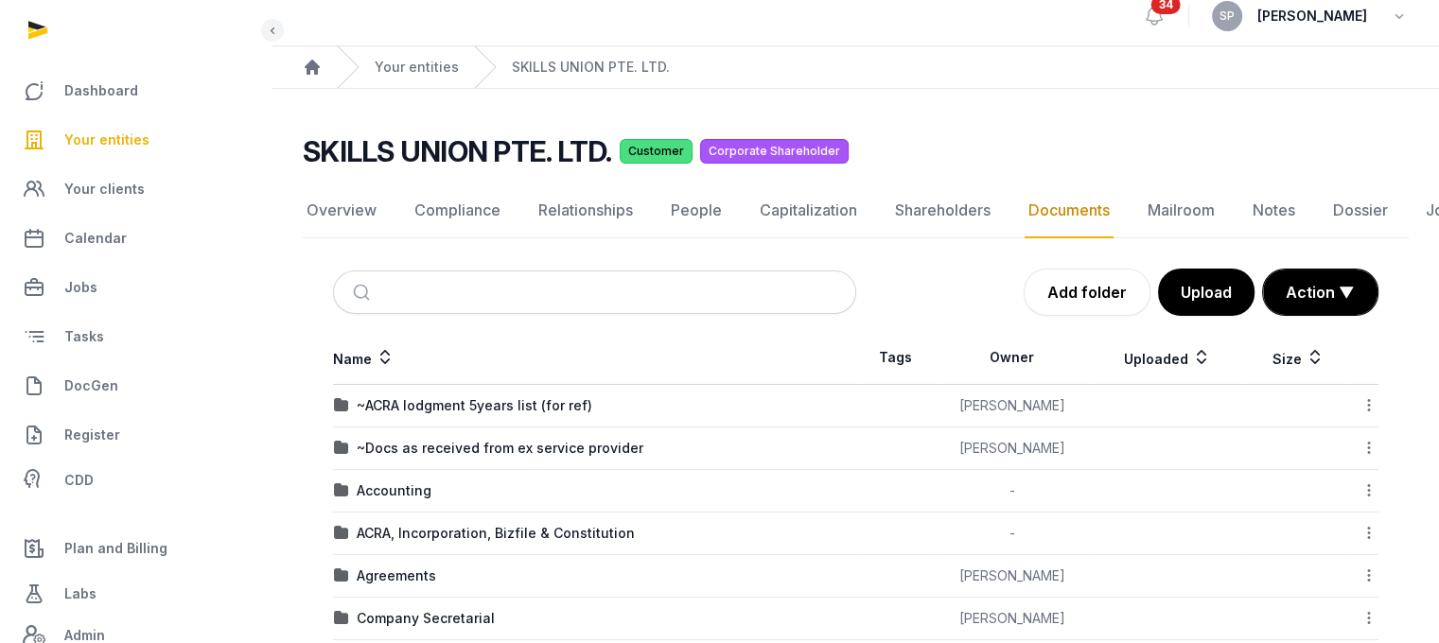
scroll to position [141, 0]
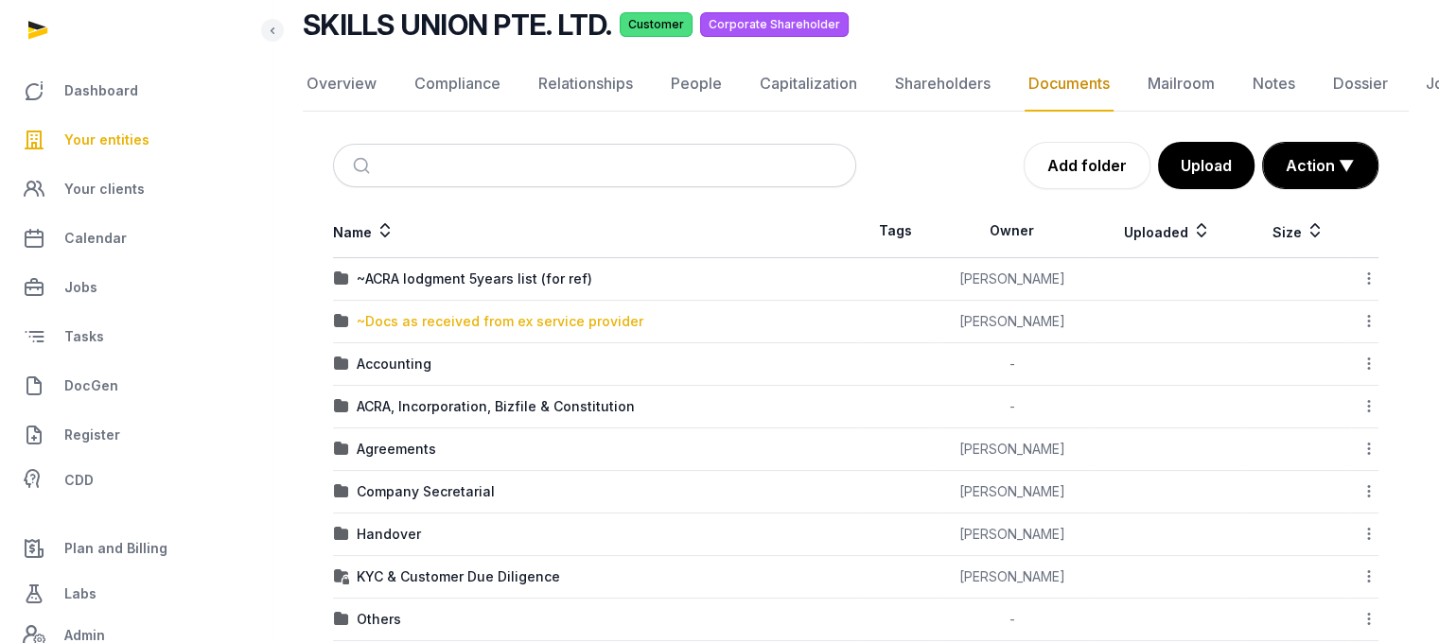
click at [469, 318] on div "~Docs as received from ex service provider" at bounding box center [500, 321] width 287 height 19
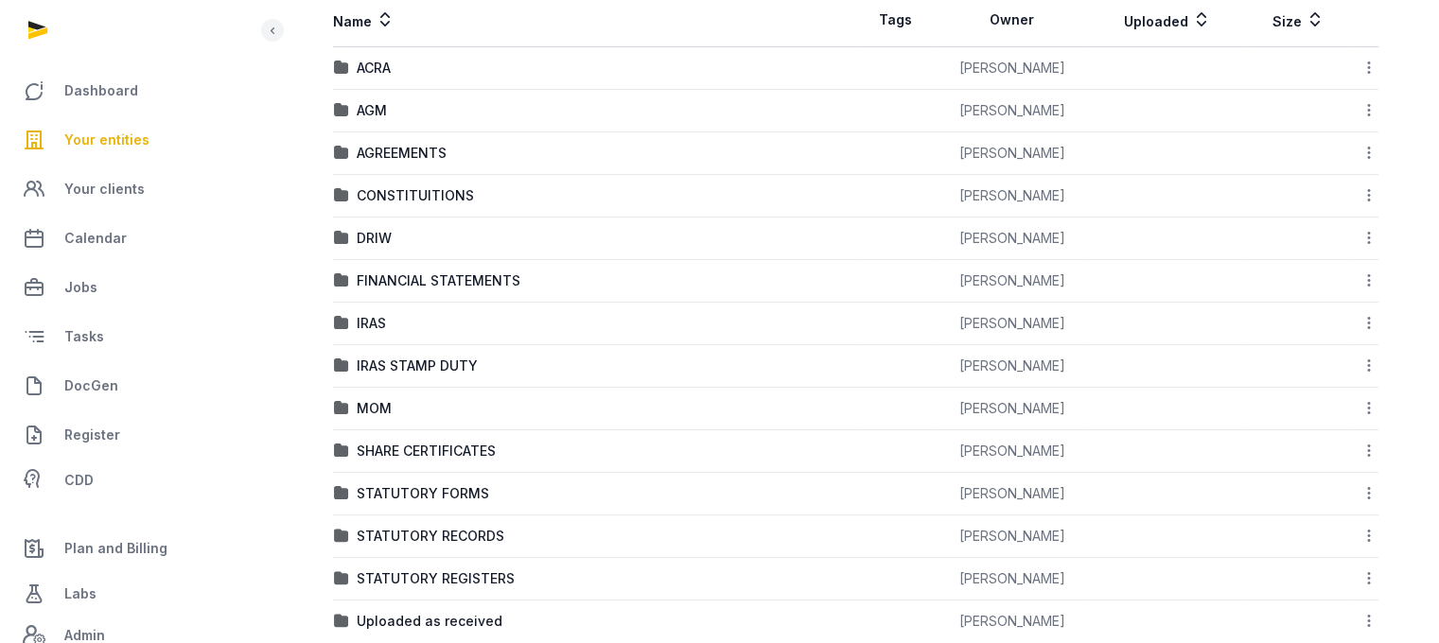
scroll to position [415, 0]
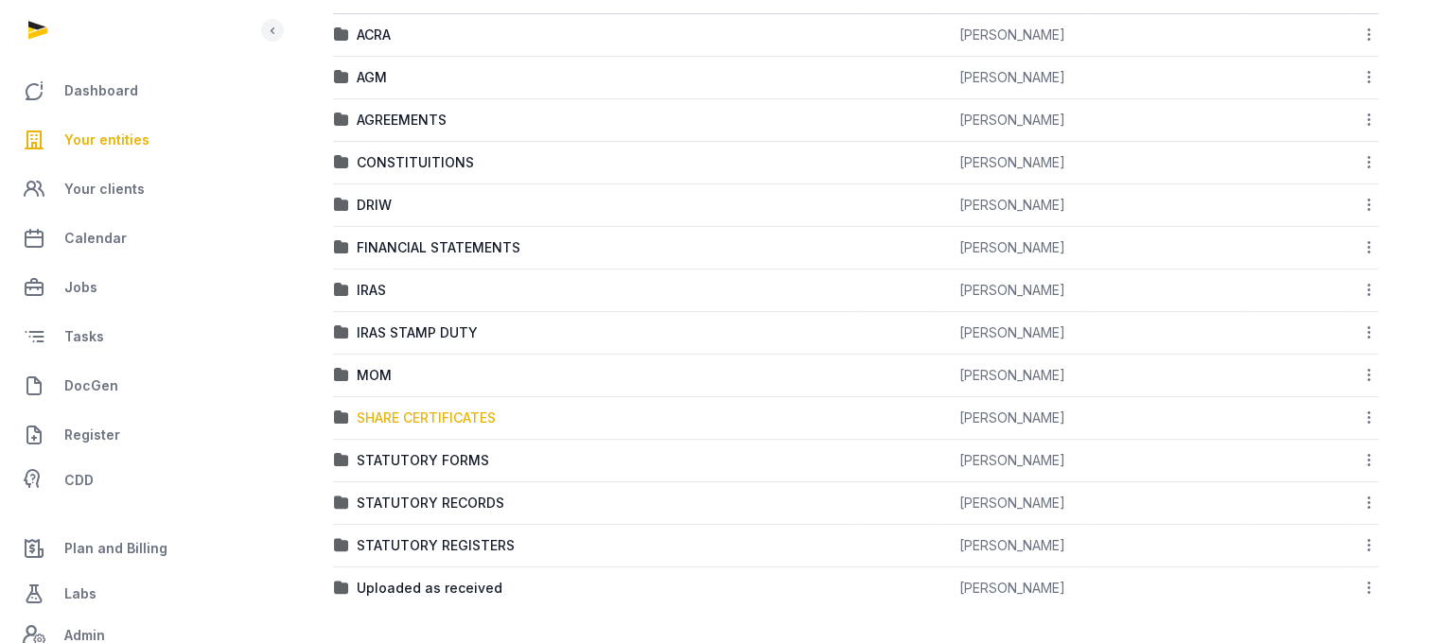
click at [457, 415] on div "SHARE CERTIFICATES" at bounding box center [426, 418] width 139 height 19
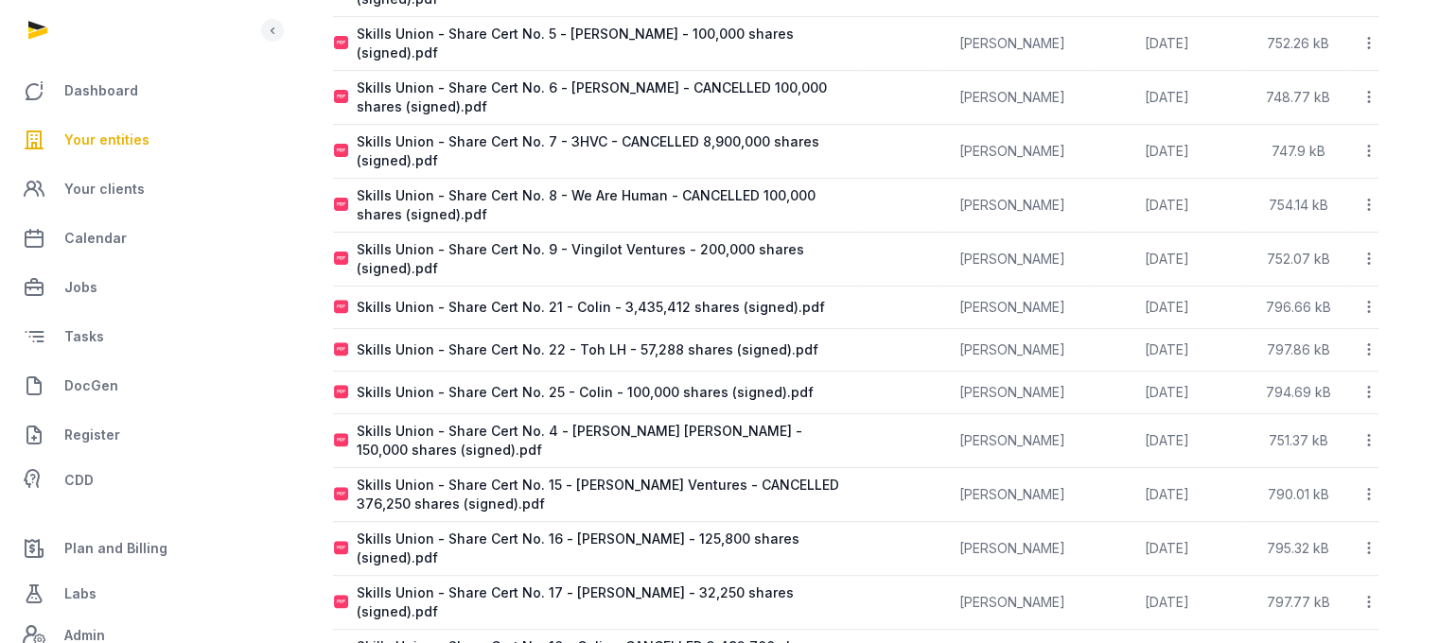
scroll to position [692, 0]
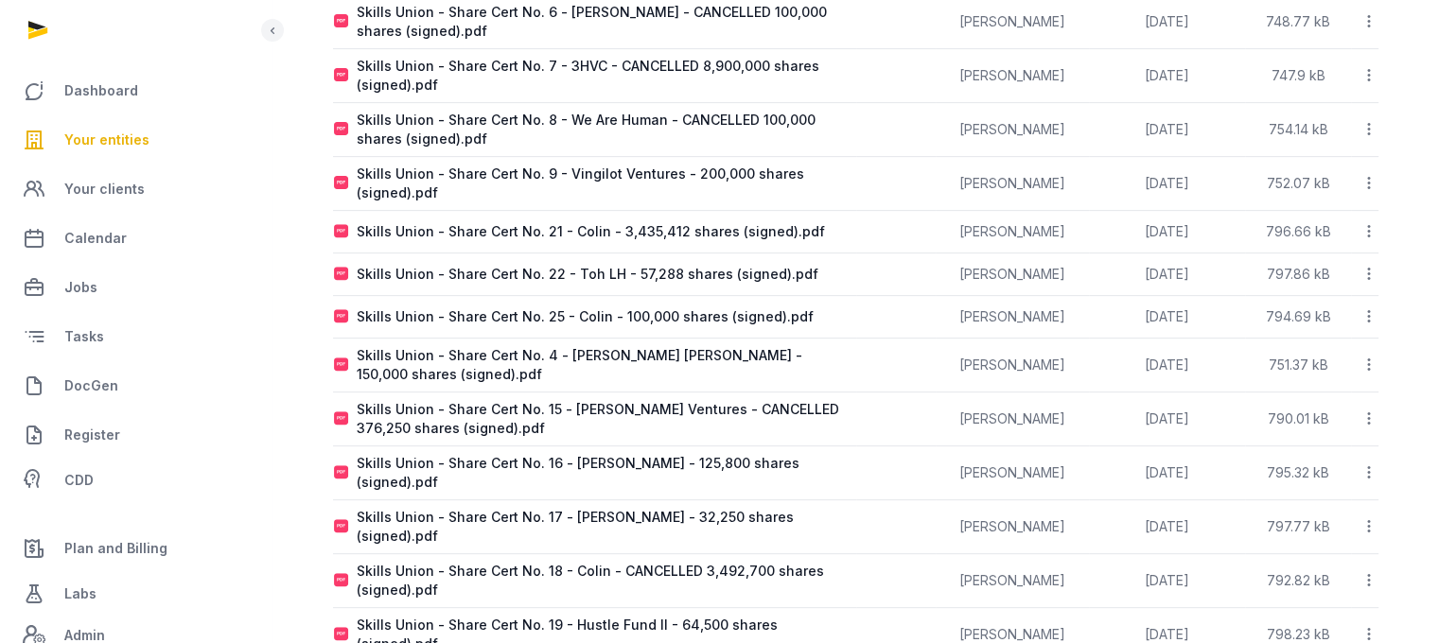
click at [1368, 221] on icon at bounding box center [1368, 231] width 17 height 20
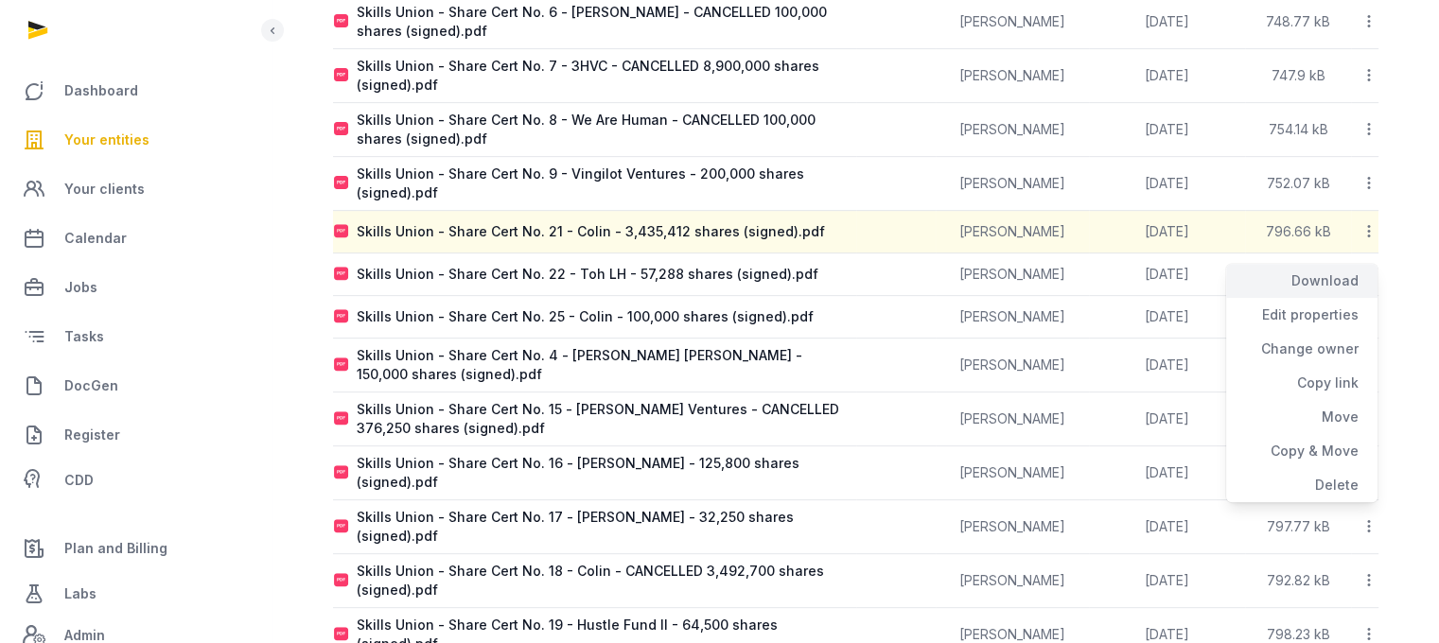
click at [1350, 264] on div "Download" at bounding box center [1301, 281] width 151 height 34
click at [1364, 306] on icon at bounding box center [1368, 316] width 17 height 20
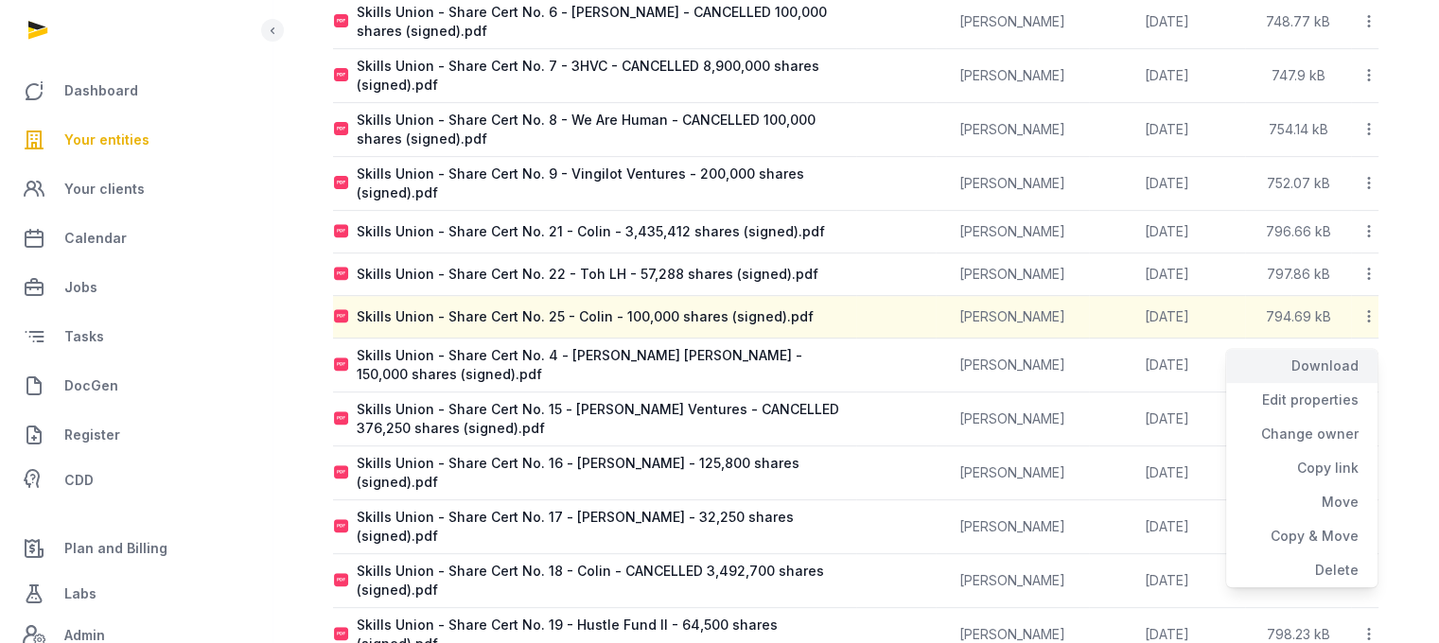
click at [1351, 349] on div "Download" at bounding box center [1301, 366] width 151 height 34
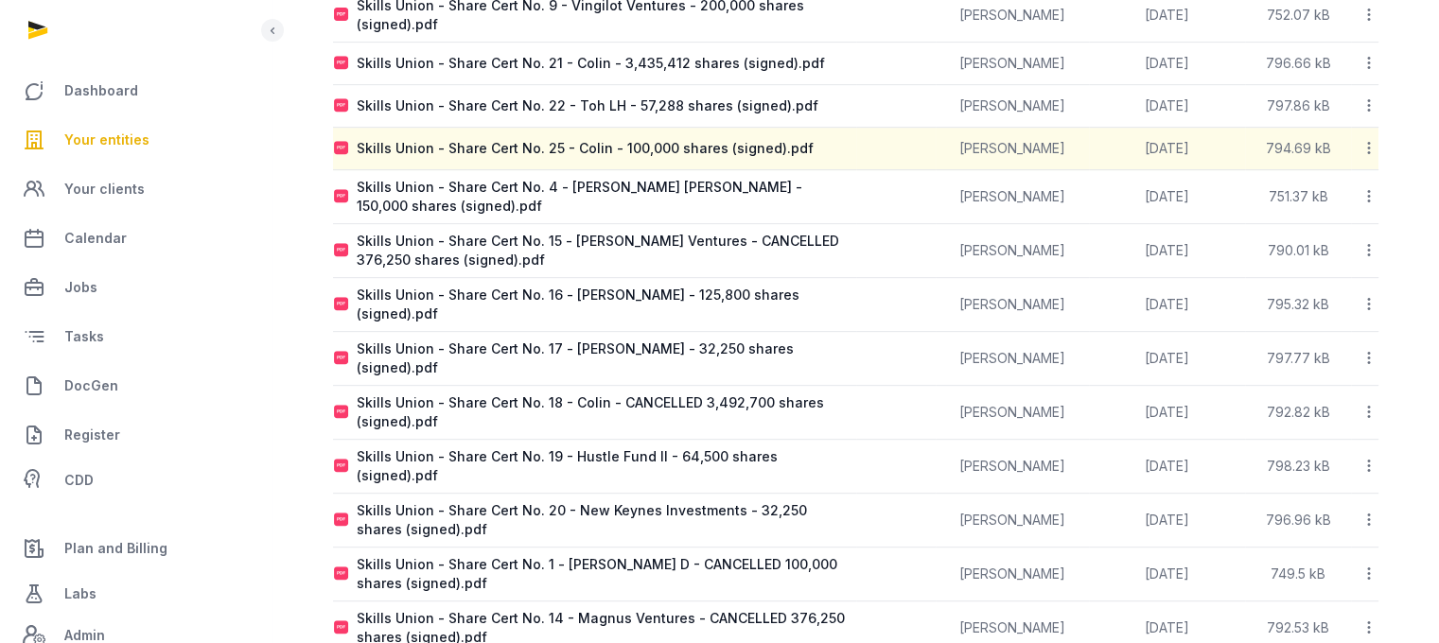
scroll to position [955, 0]
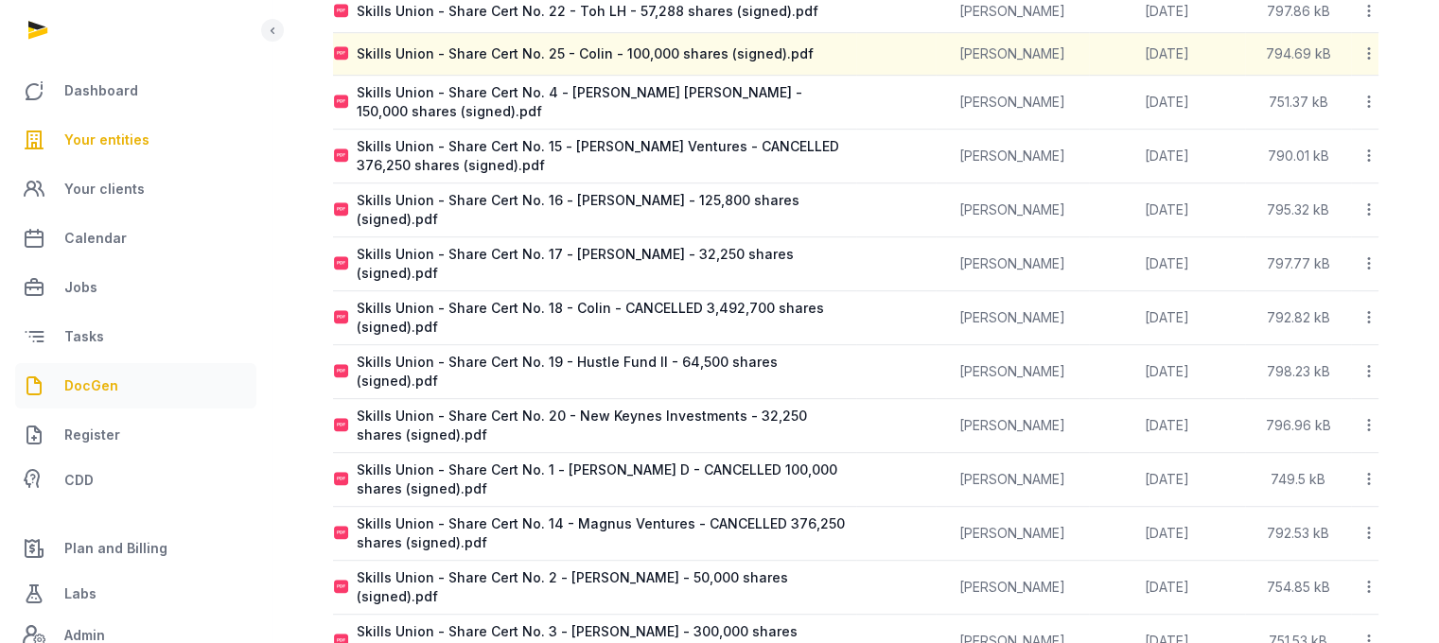
click at [120, 386] on link "DocGen" at bounding box center [135, 385] width 241 height 45
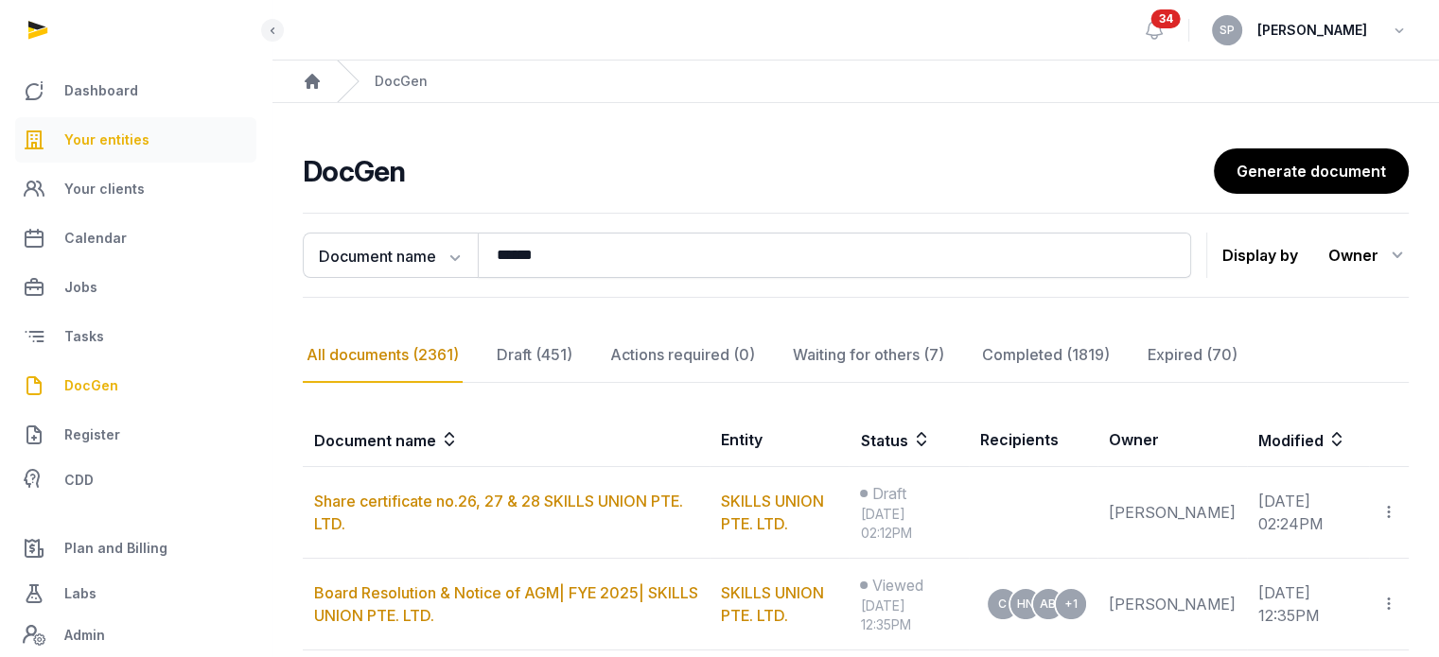
click at [166, 135] on link "Your entities" at bounding box center [135, 139] width 241 height 45
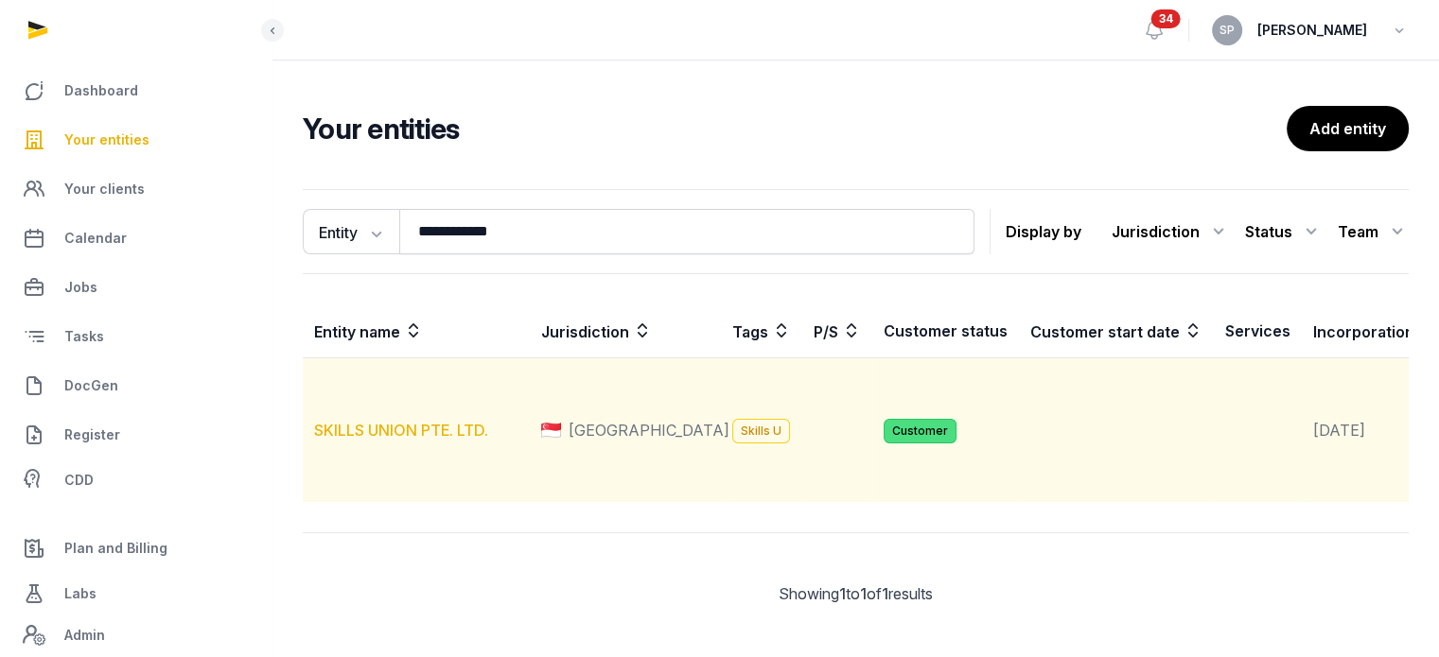
click at [391, 440] on link "SKILLS UNION PTE. LTD." at bounding box center [401, 430] width 174 height 19
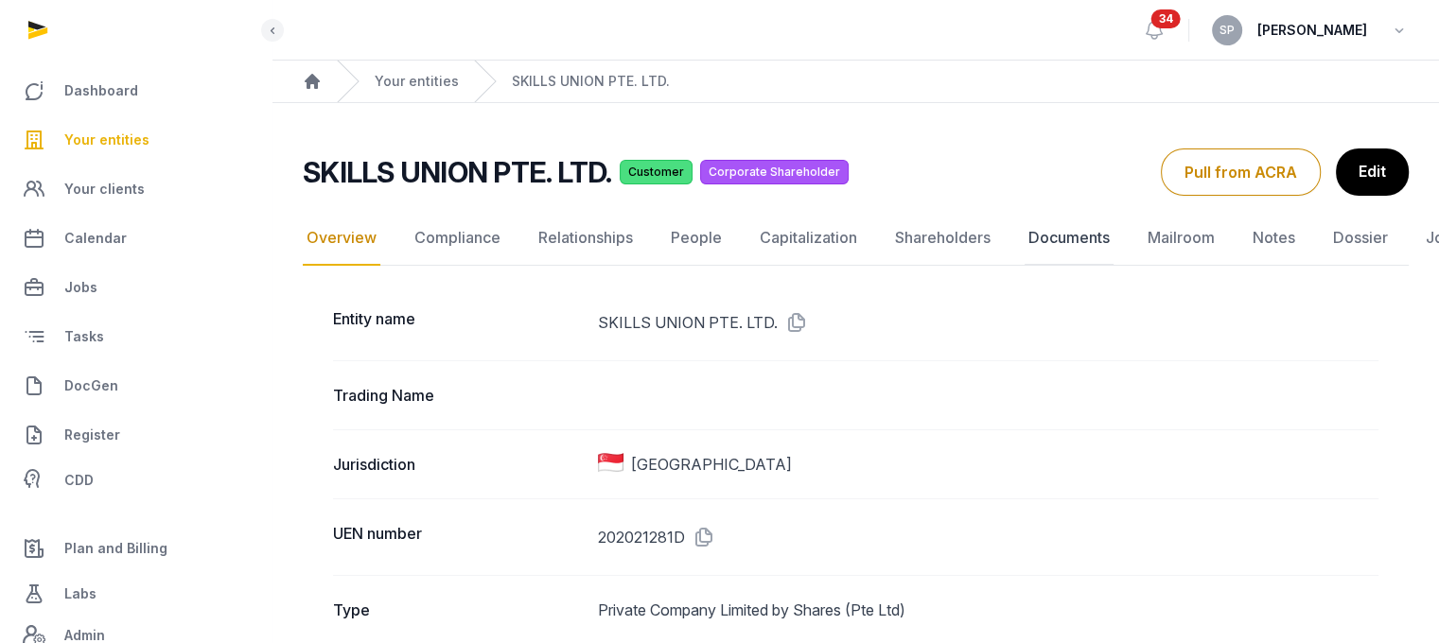
click at [1094, 225] on link "Documents" at bounding box center [1068, 238] width 89 height 55
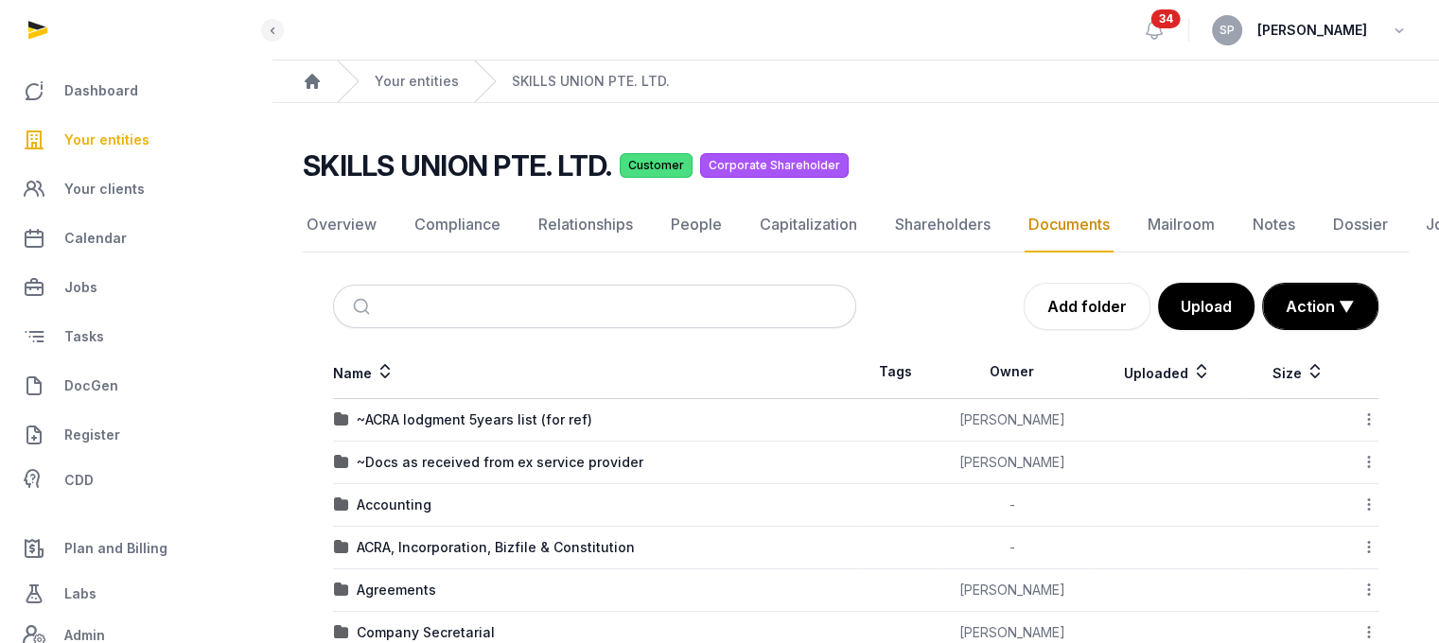
scroll to position [523, 0]
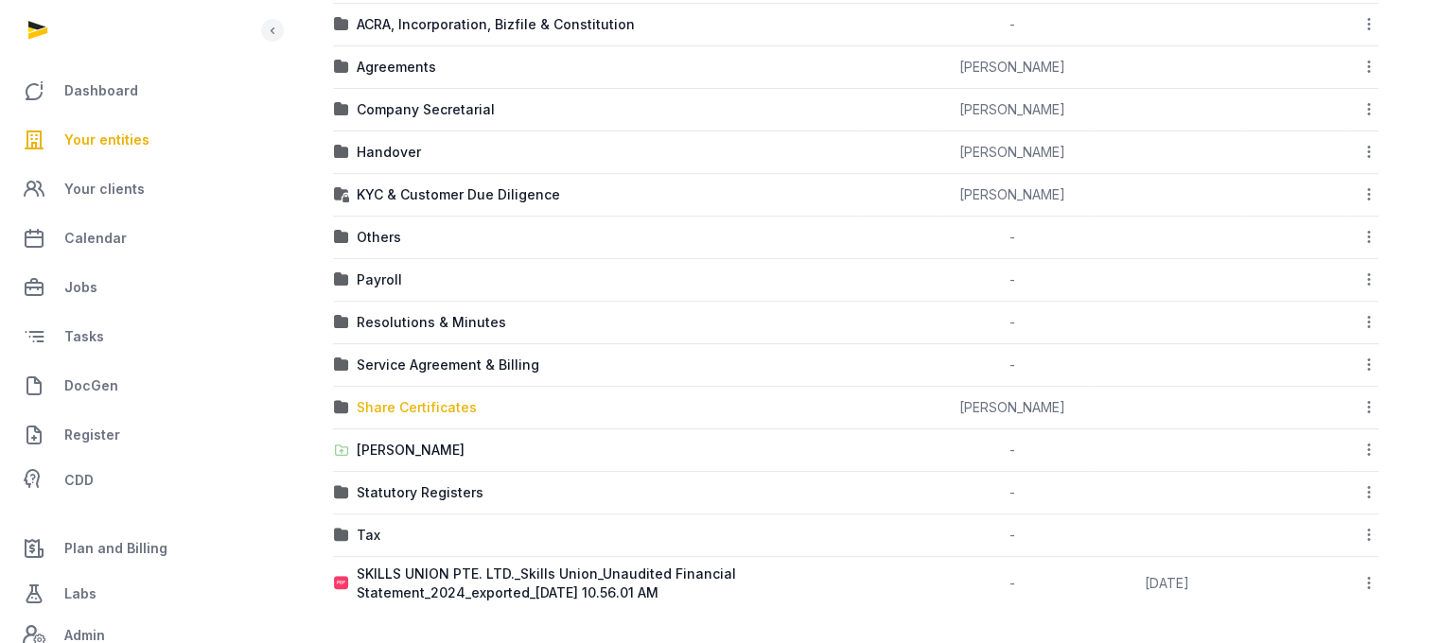
click at [439, 398] on div "Share Certificates" at bounding box center [417, 407] width 120 height 19
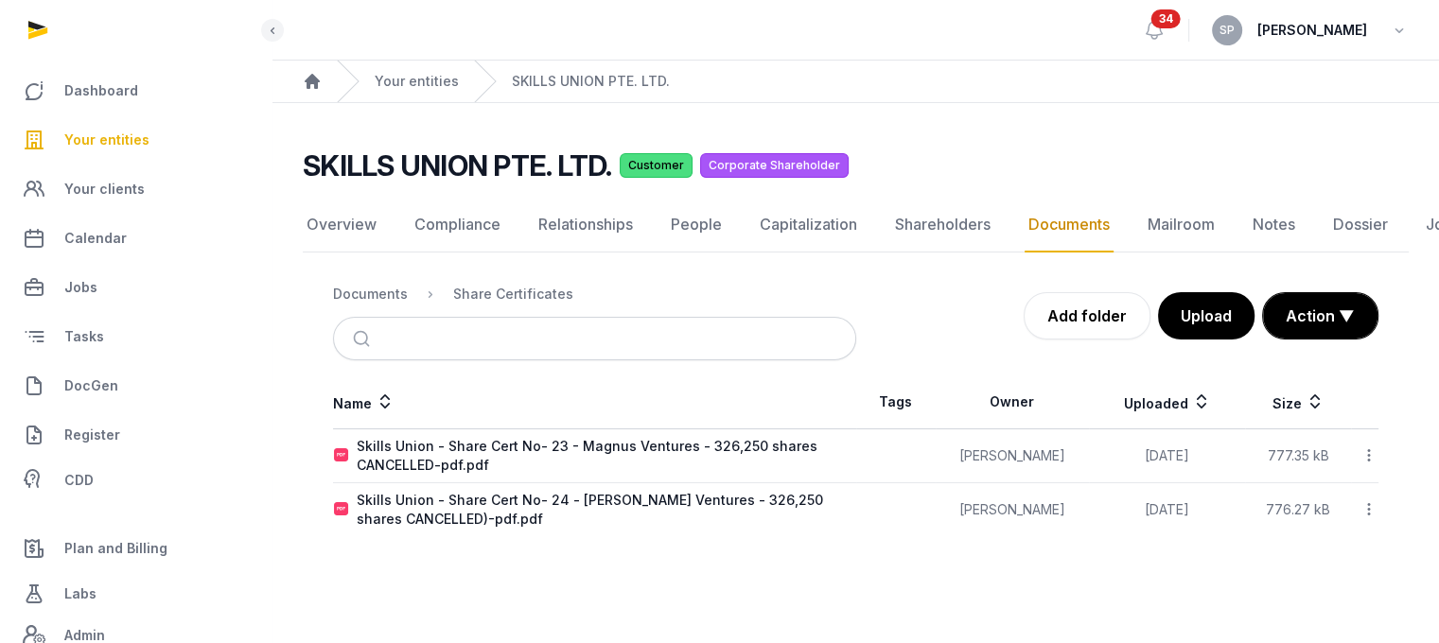
scroll to position [14, 0]
click at [1219, 319] on button "Upload" at bounding box center [1205, 315] width 98 height 47
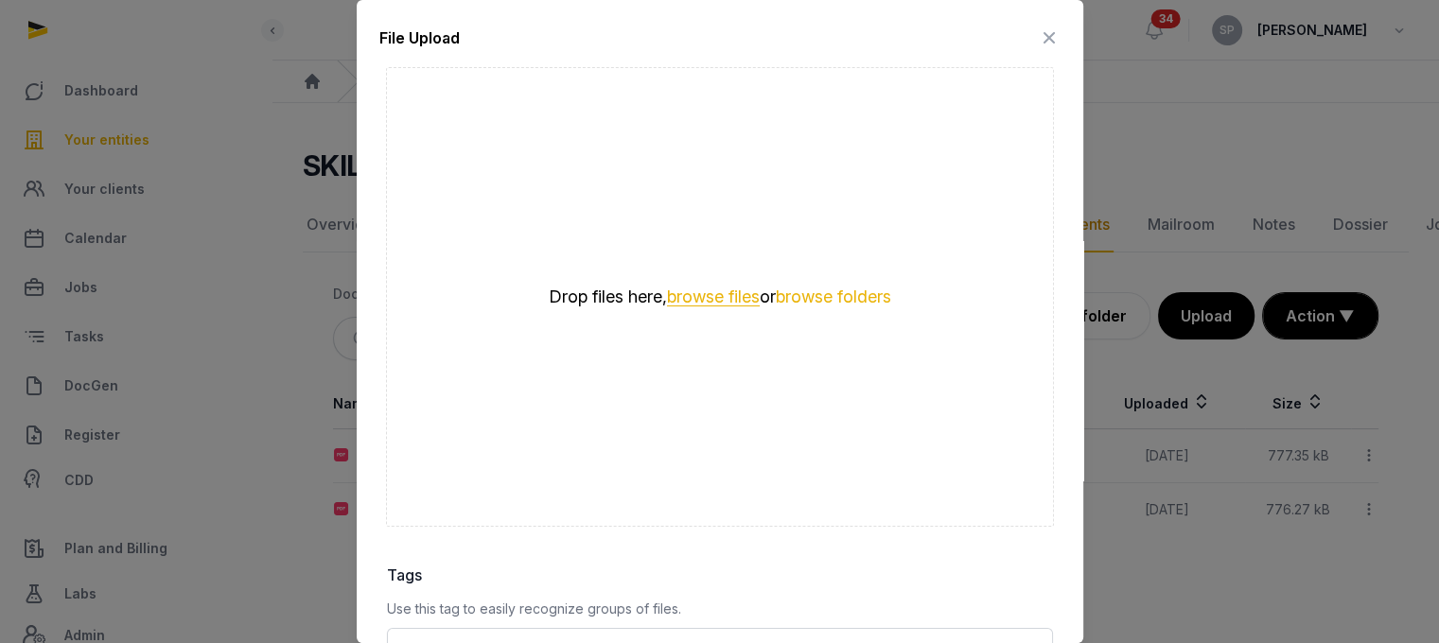
click at [698, 294] on button "browse files" at bounding box center [713, 298] width 93 height 18
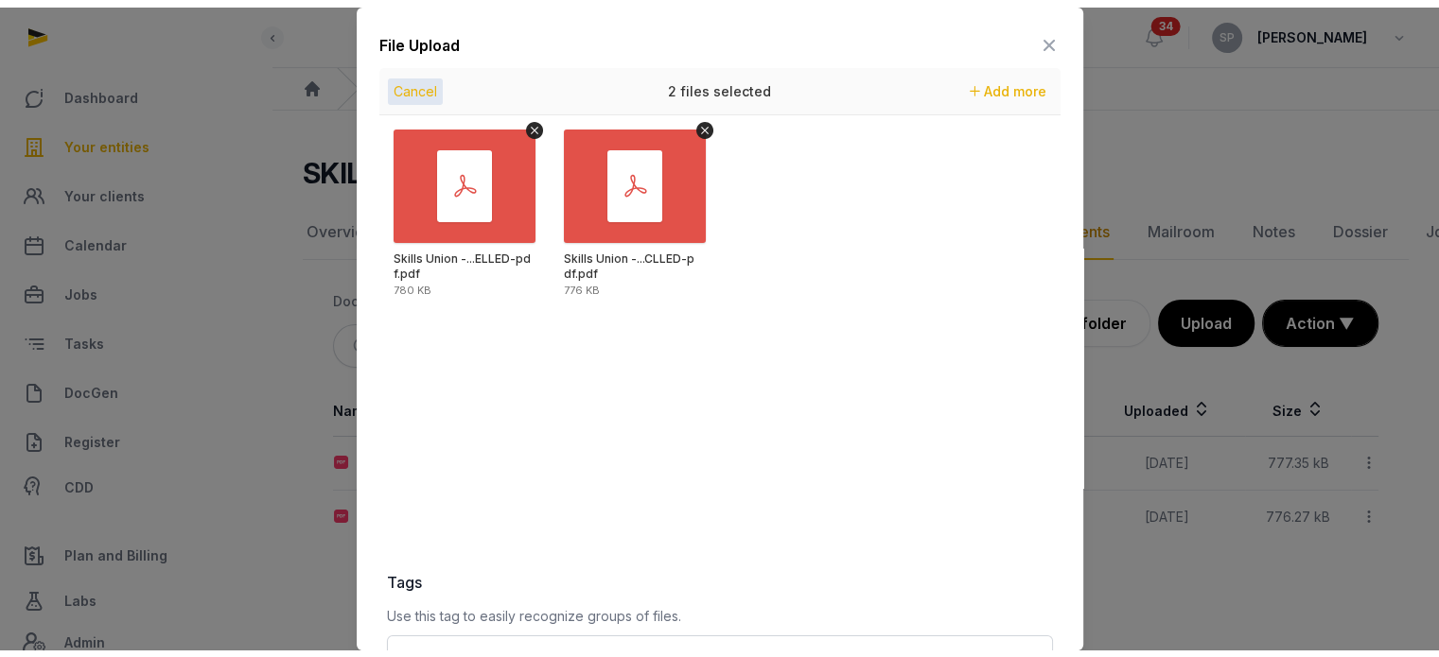
scroll to position [267, 0]
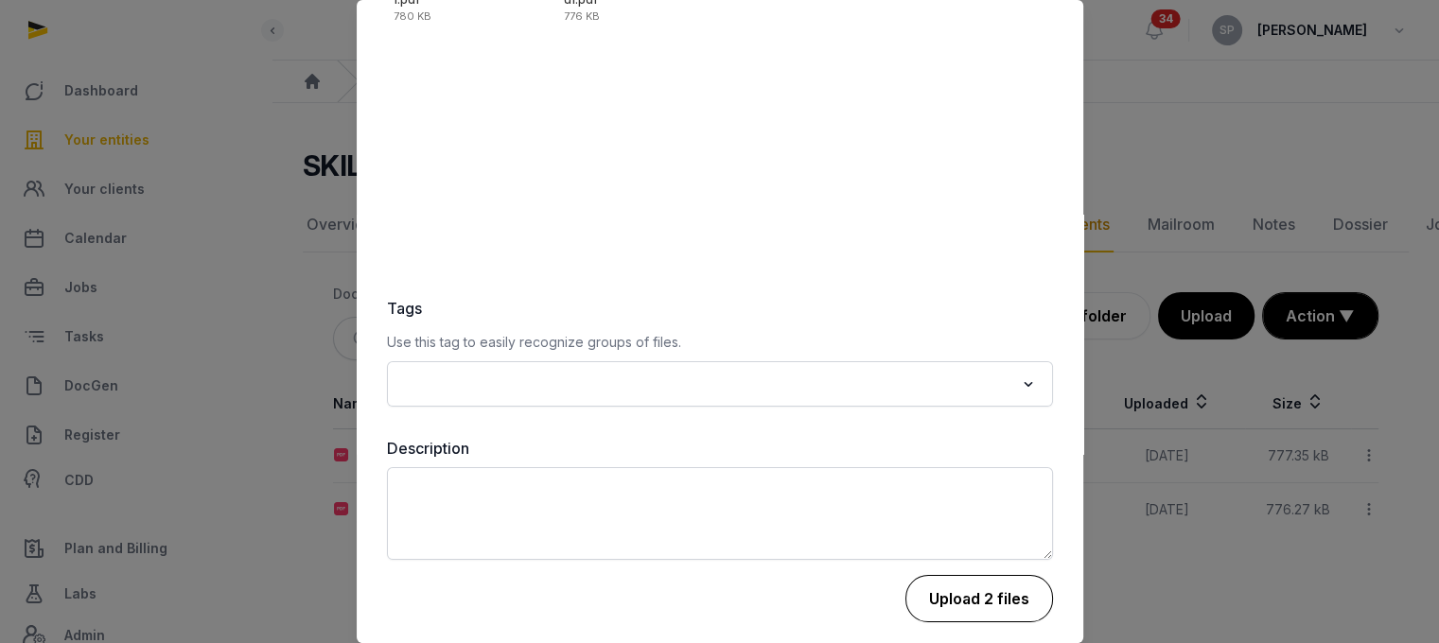
click at [992, 602] on button "Upload 2 files" at bounding box center [979, 598] width 148 height 47
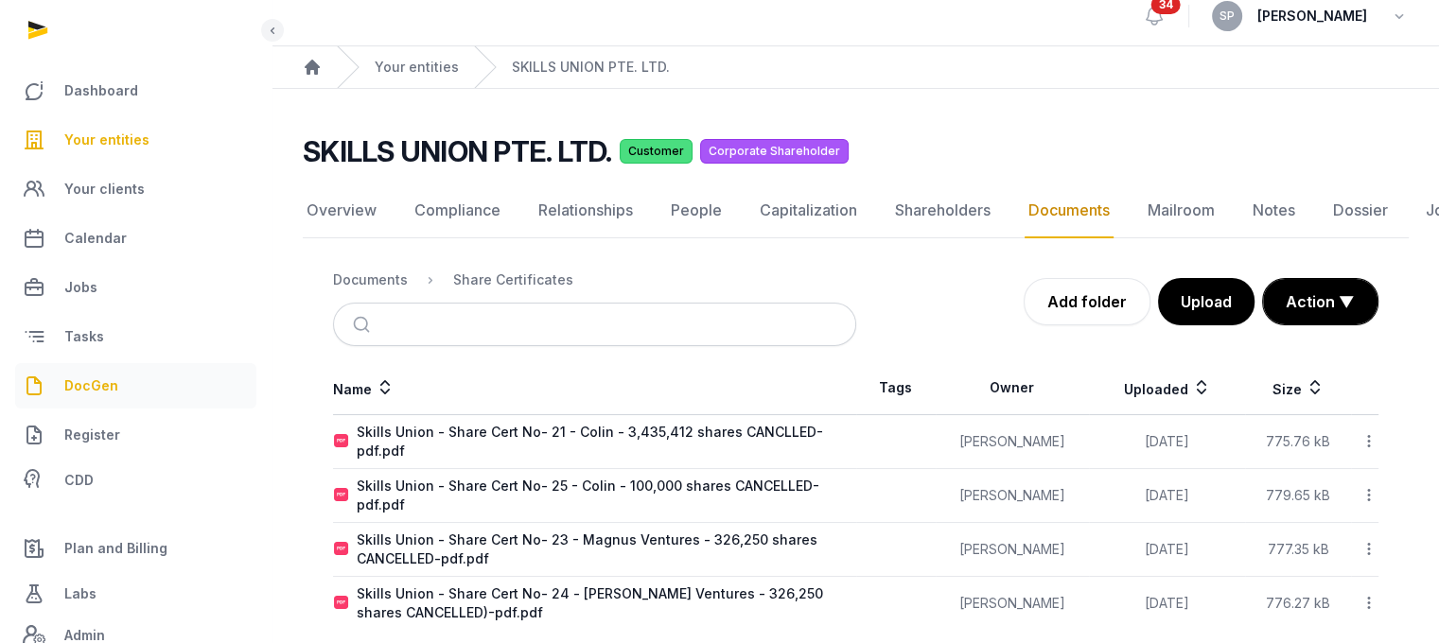
click at [128, 382] on link "DocGen" at bounding box center [135, 385] width 241 height 45
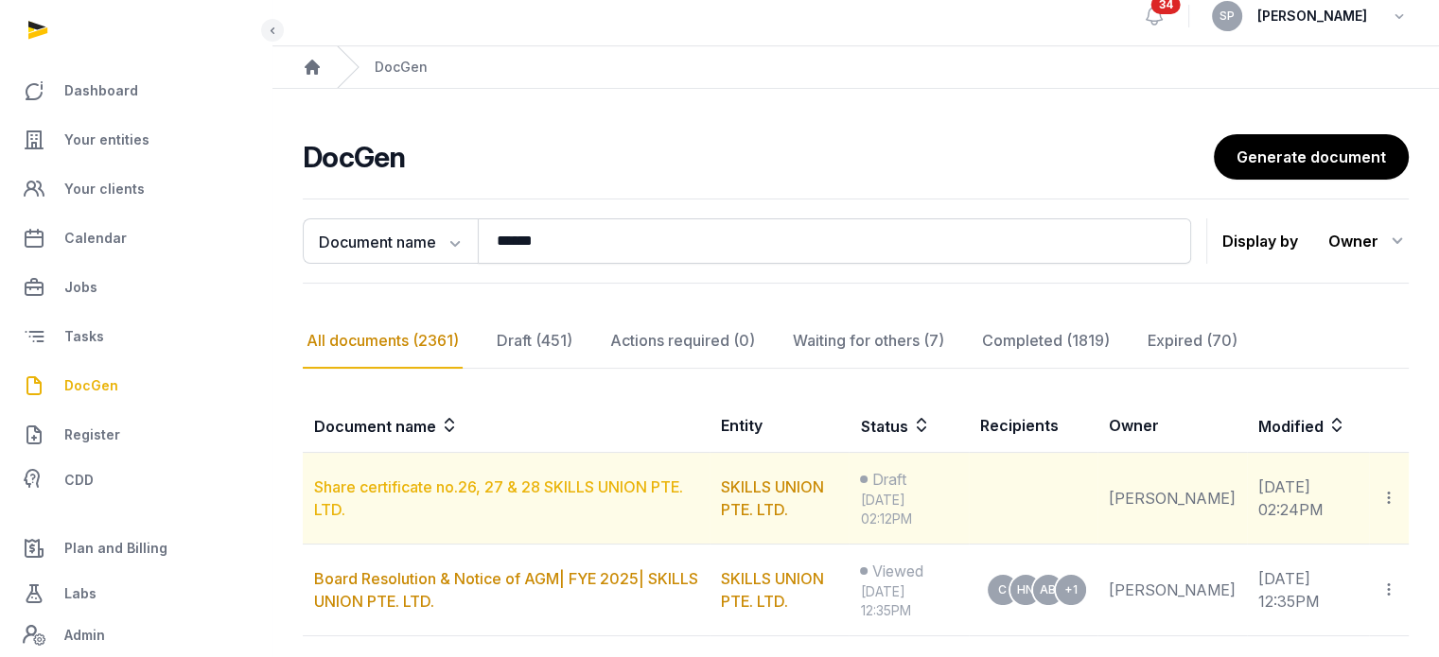
click at [613, 480] on link "Share certificate no.26, 27 & 28 SKILLS UNION PTE. LTD." at bounding box center [498, 499] width 369 height 42
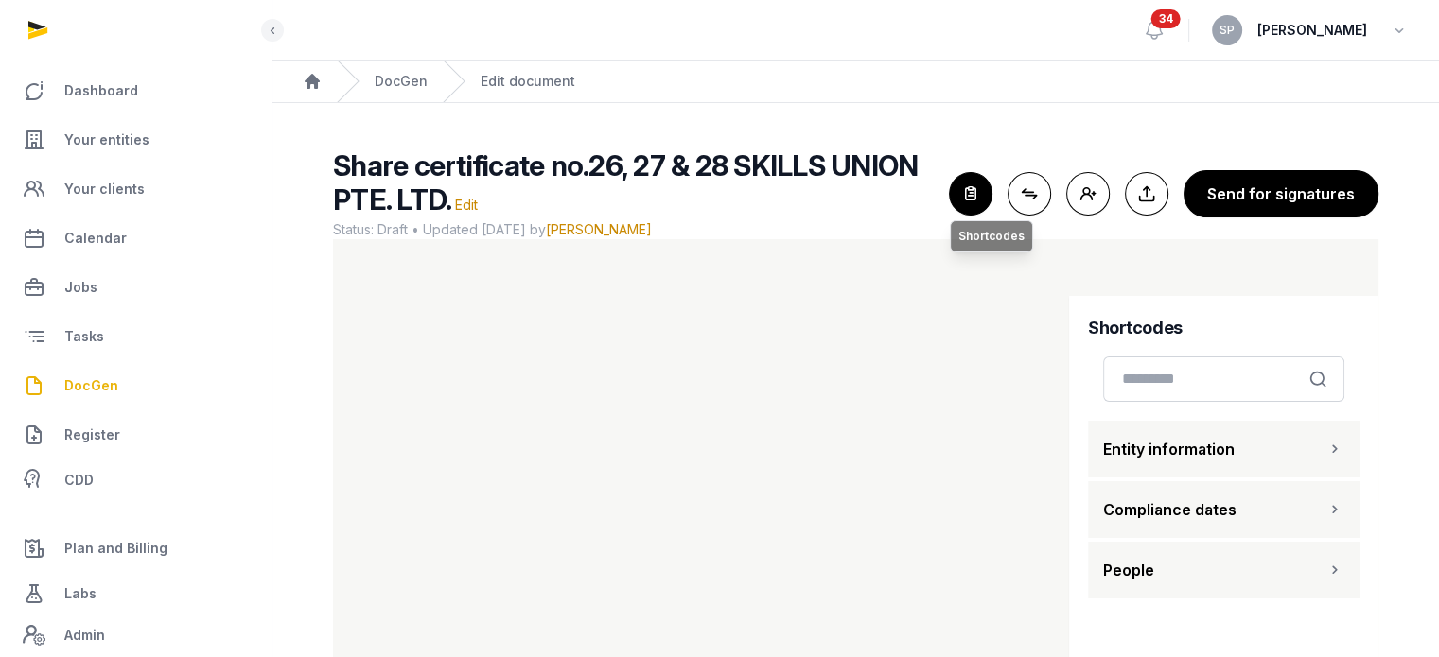
click at [976, 193] on icon "button" at bounding box center [971, 194] width 42 height 42
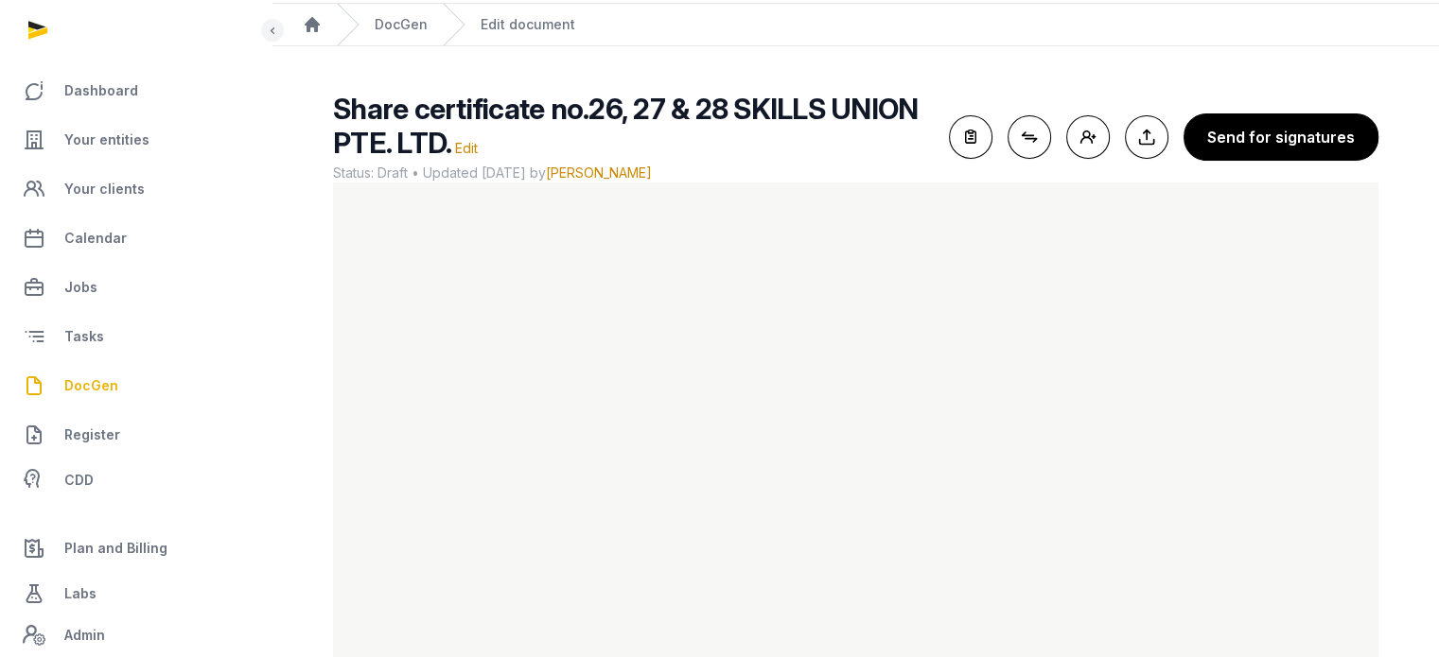
scroll to position [113, 0]
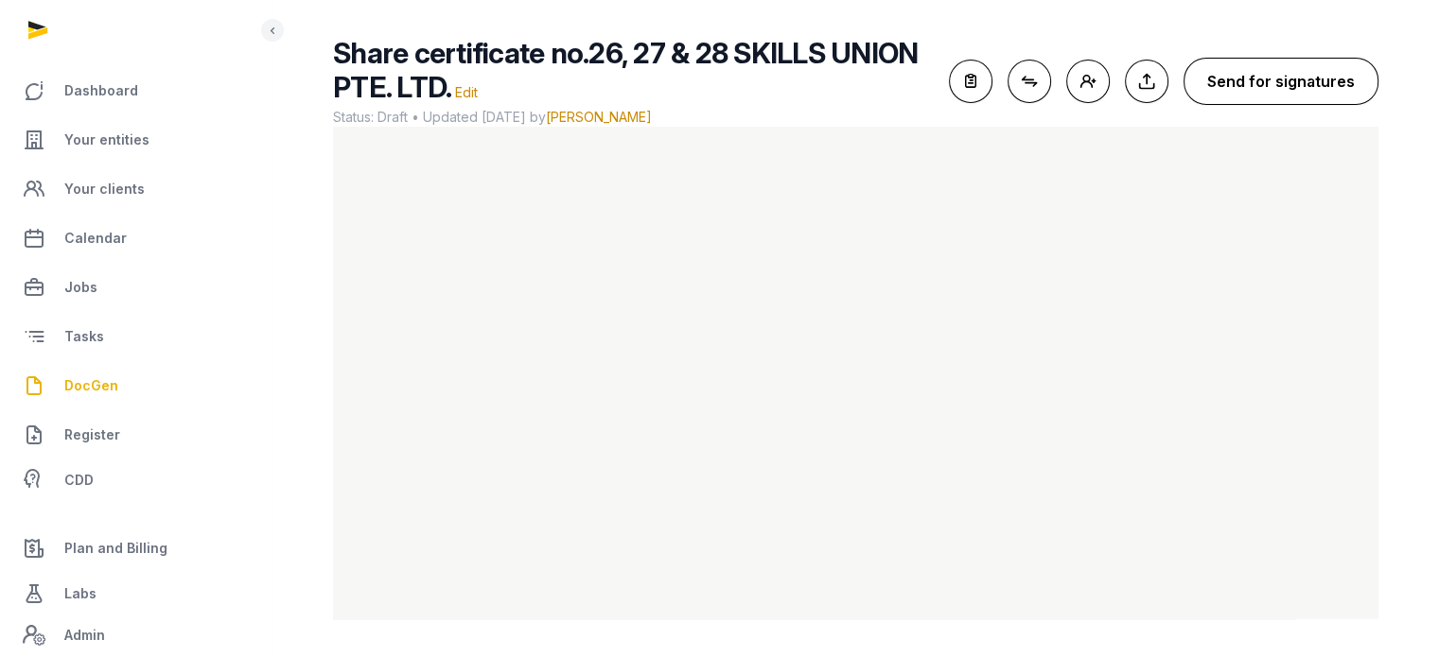
click at [1255, 89] on button "Send for signatures" at bounding box center [1280, 81] width 195 height 47
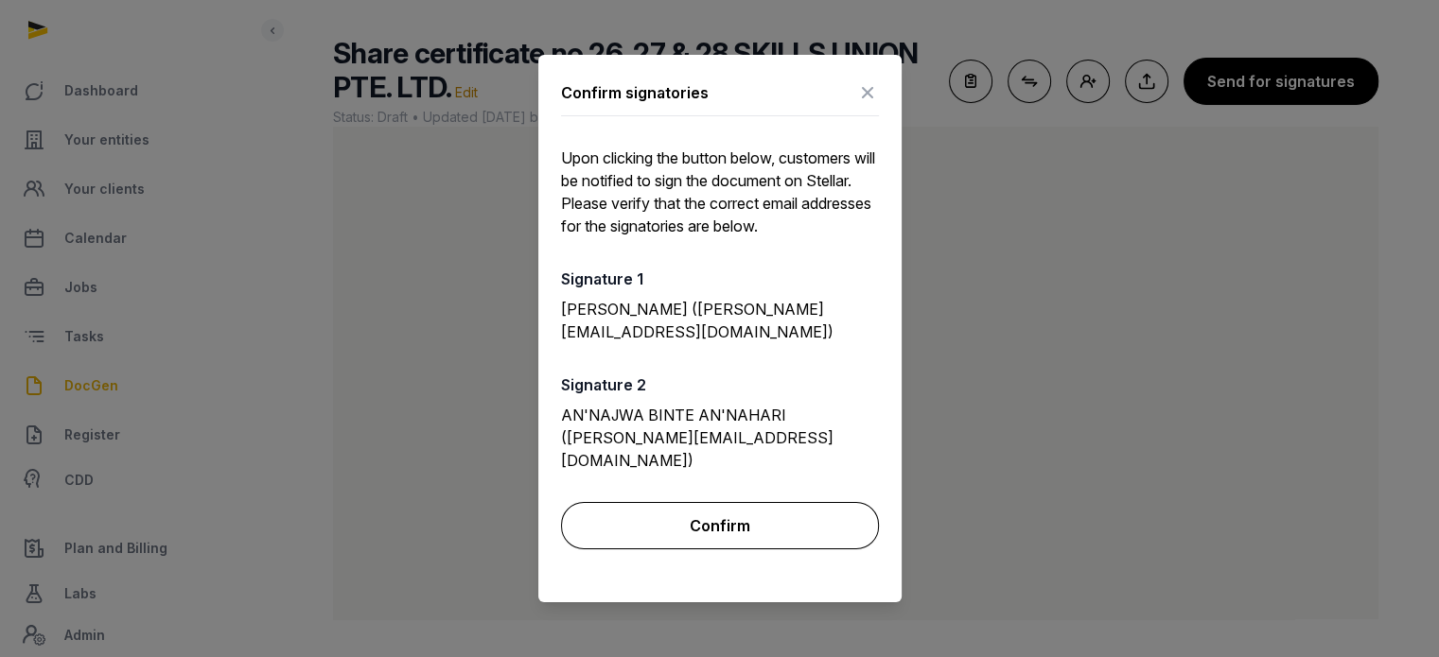
click at [735, 502] on button "Confirm" at bounding box center [720, 525] width 318 height 47
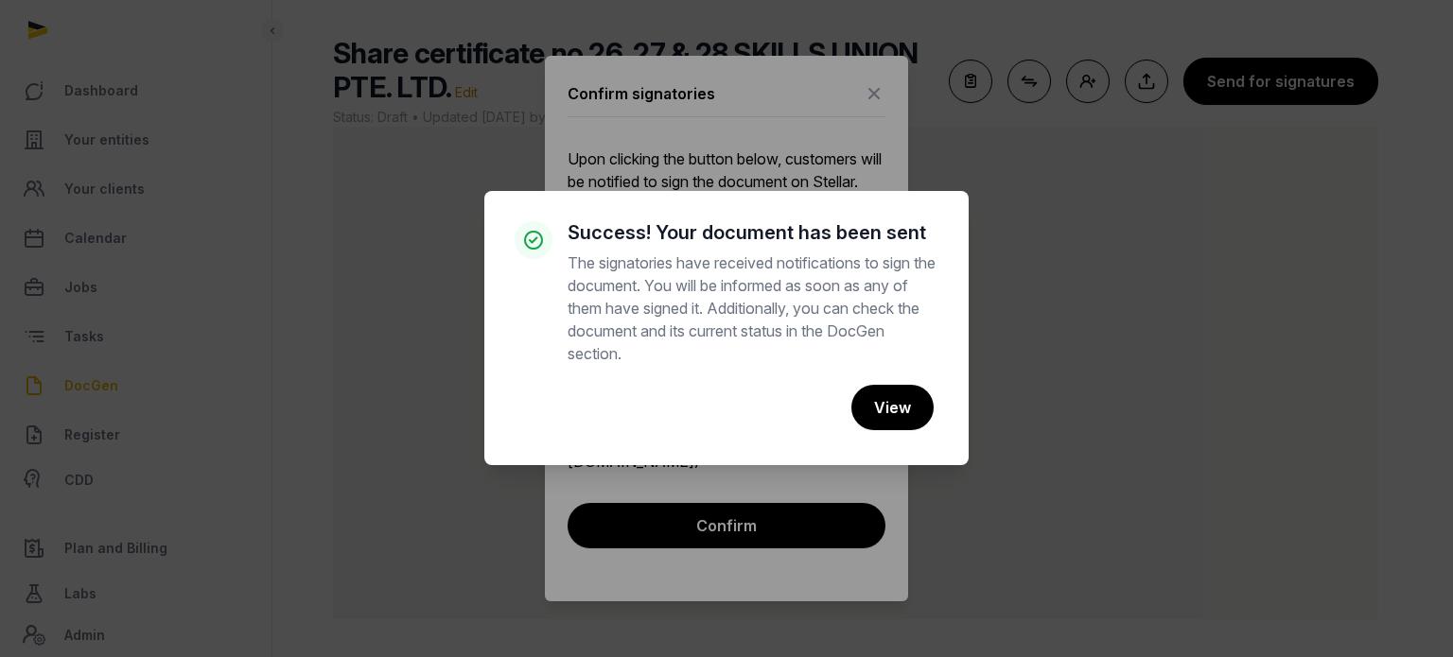
click at [966, 114] on div "× Success! Your document has been sent The signatories have received notificati…" at bounding box center [726, 328] width 1453 height 657
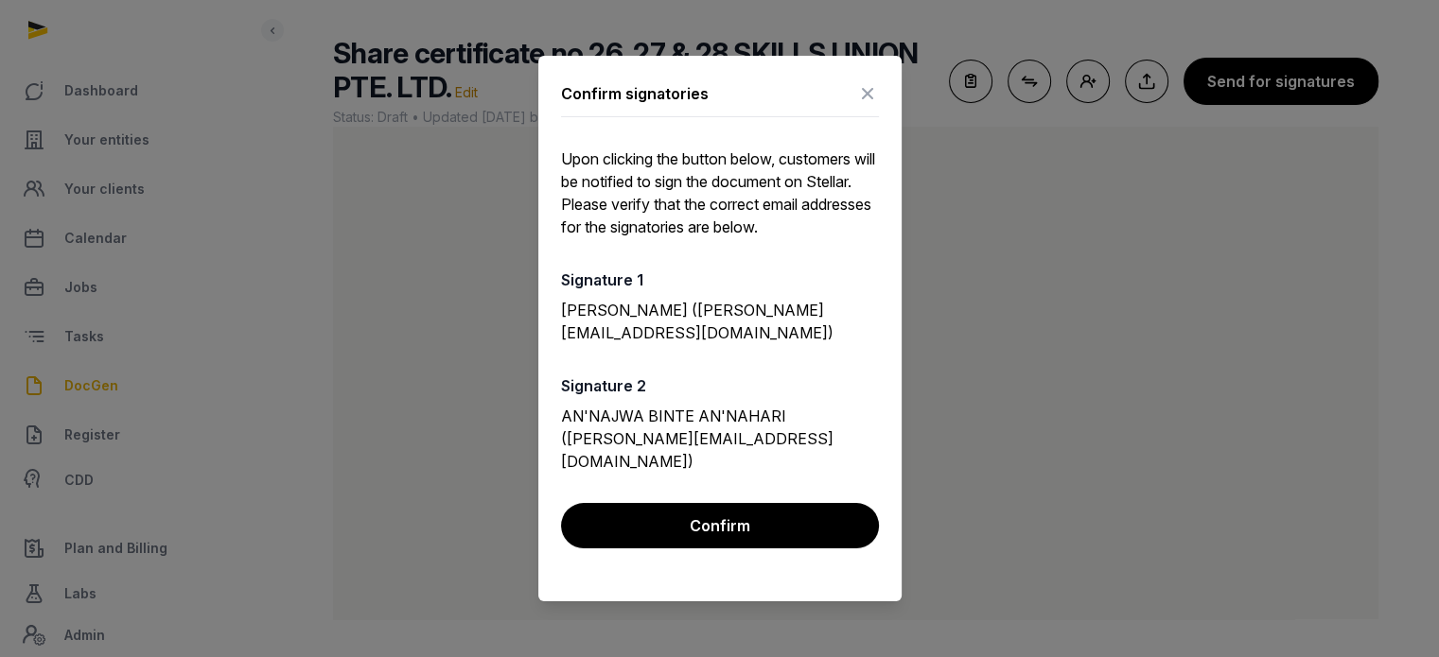
click at [875, 109] on icon at bounding box center [867, 94] width 23 height 30
